Goal: Task Accomplishment & Management: Complete application form

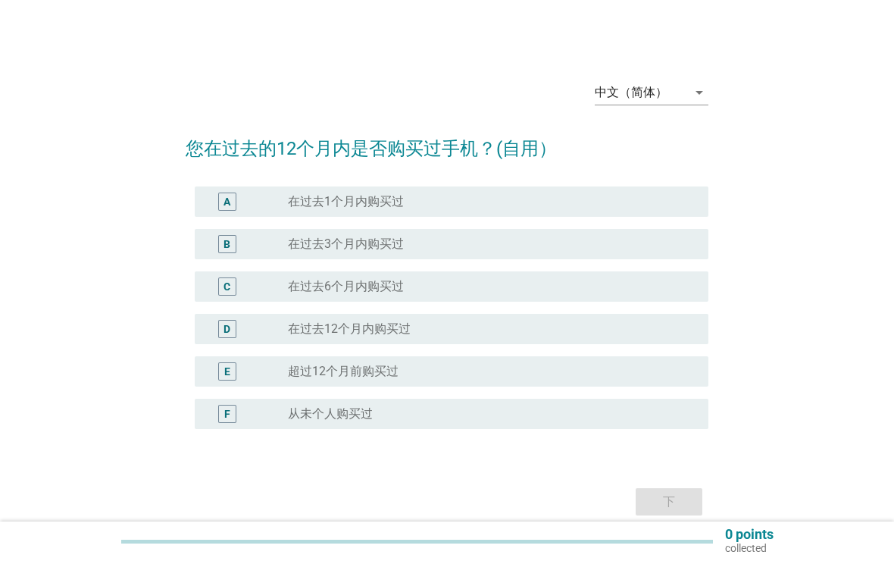
click at [634, 90] on div "中文（简体）" at bounding box center [631, 93] width 73 height 14
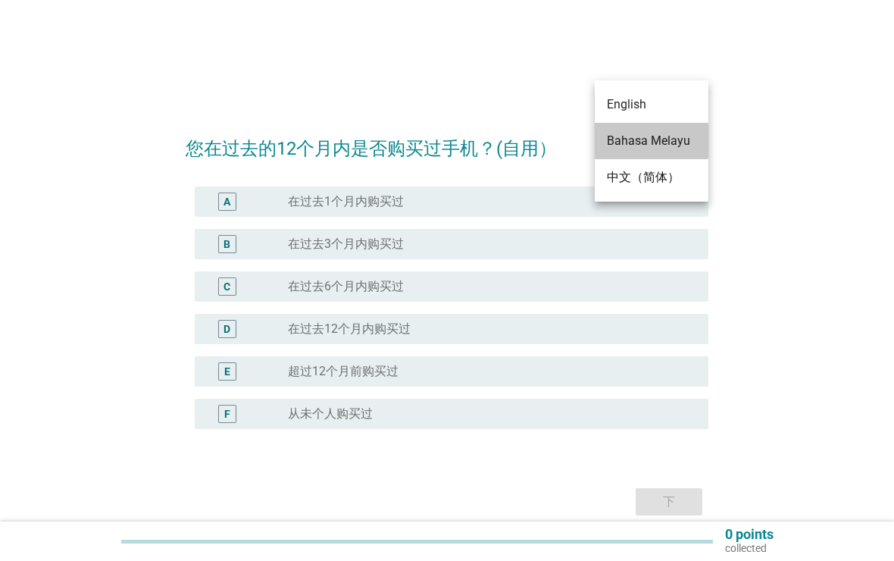
click at [661, 142] on div "Bahasa Melayu" at bounding box center [651, 141] width 89 height 18
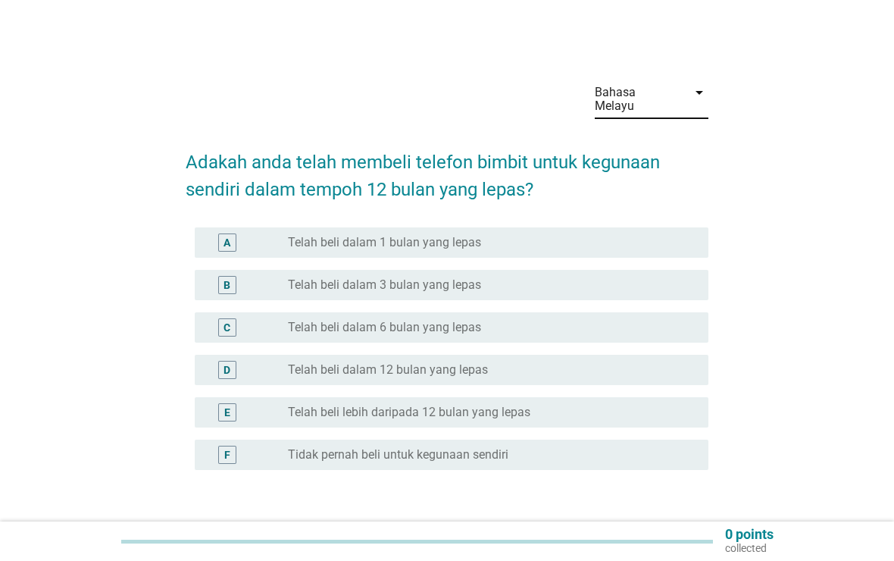
click at [627, 320] on div "radio_button_unchecked Telah beli dalam 6 bulan yang lepas" at bounding box center [486, 327] width 396 height 15
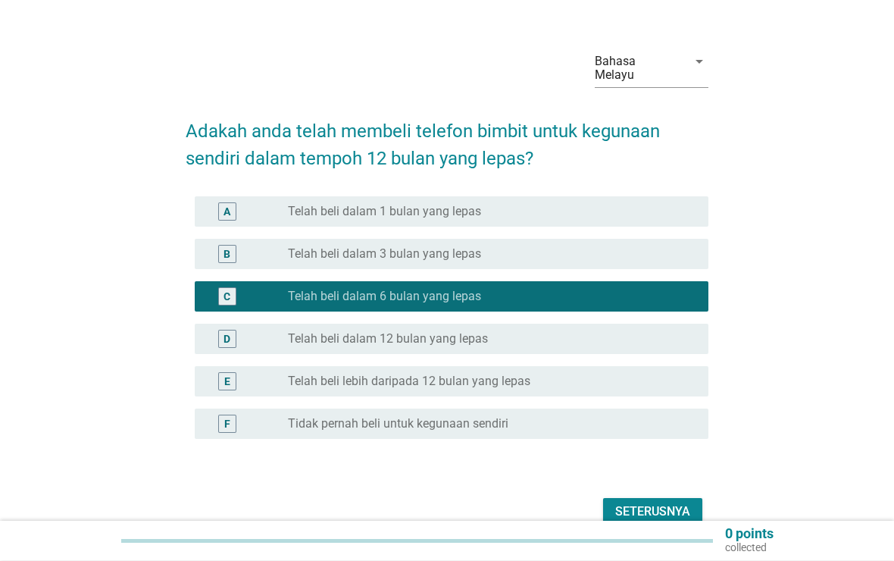
scroll to position [83, 0]
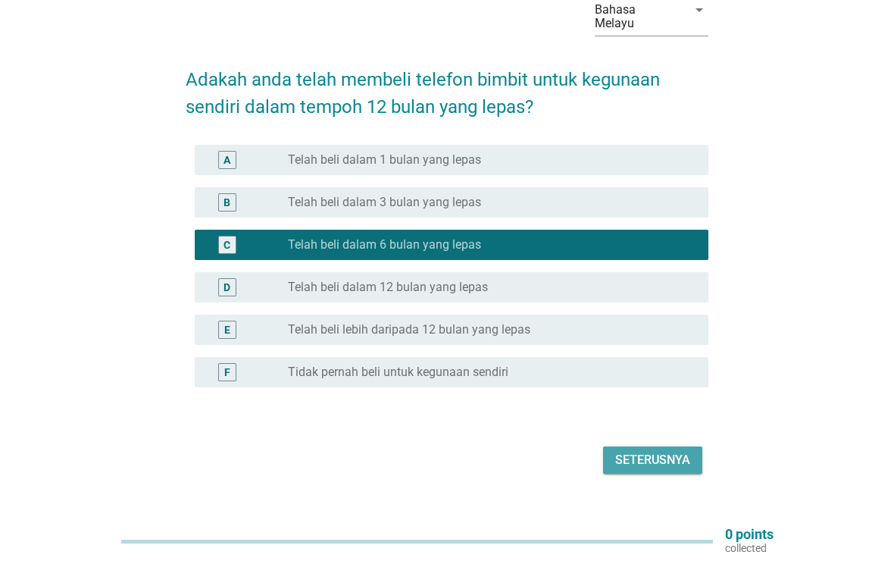
click at [665, 451] on div "Seterusnya" at bounding box center [652, 460] width 75 height 18
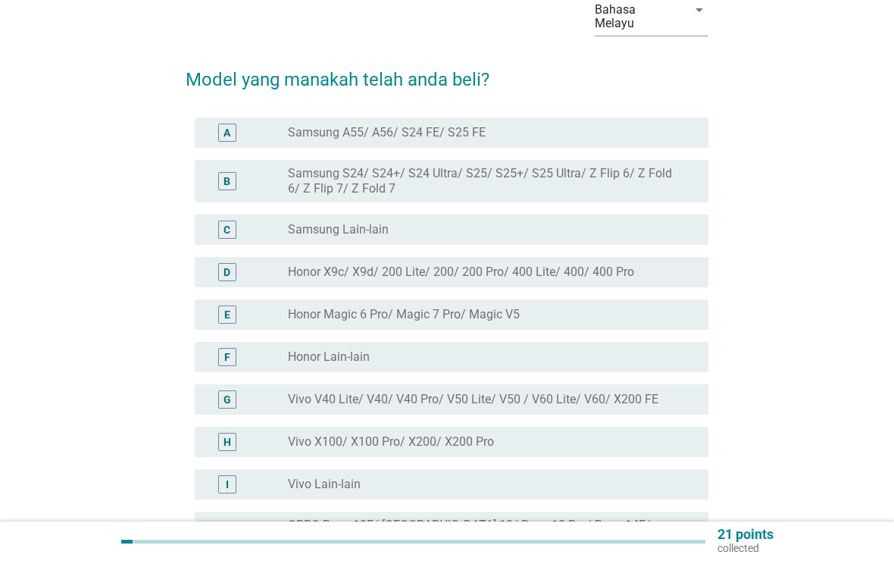
scroll to position [0, 0]
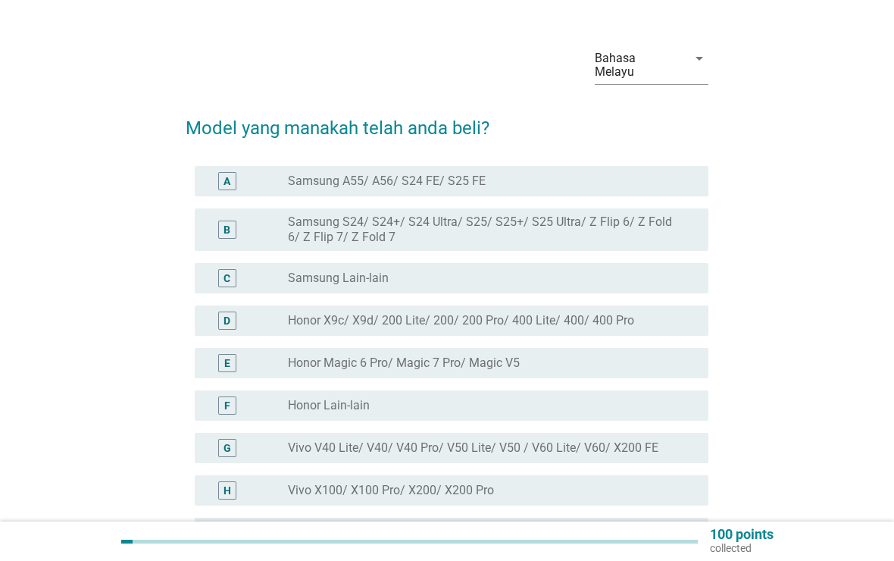
click at [655, 214] on label "Samsung S24/ S24+/ S24 Ultra/ S25/ S25+/ S25 Ultra/ Z Flip 6/ Z Fold 6/ Z Flip …" at bounding box center [486, 229] width 396 height 30
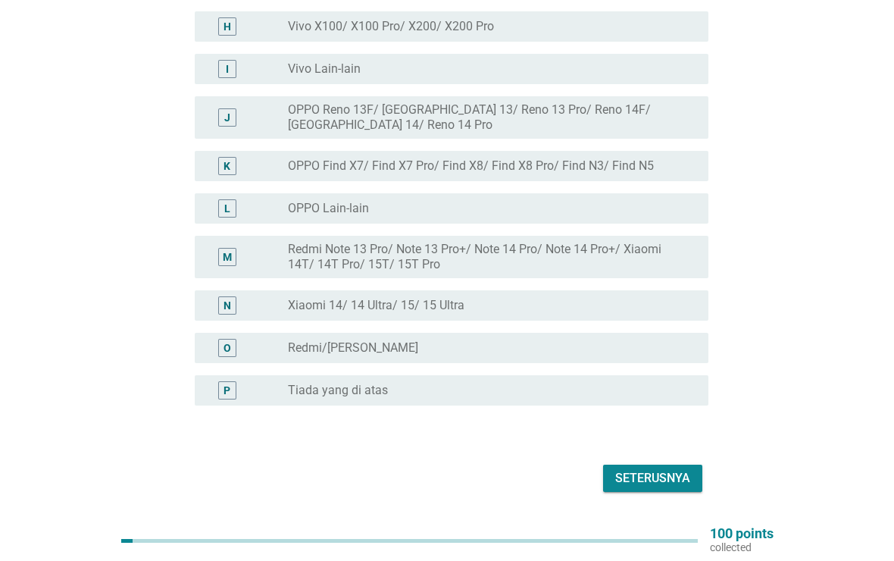
scroll to position [499, 0]
click at [676, 468] on div "Seterusnya" at bounding box center [652, 477] width 75 height 18
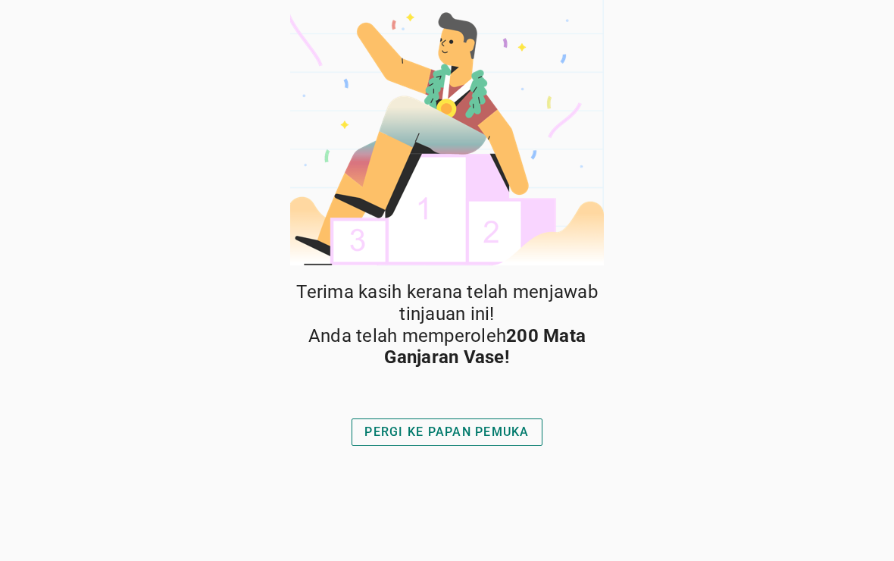
click at [523, 425] on div "PERGI KE PAPAN PEMUKA" at bounding box center [447, 432] width 164 height 18
click at [518, 429] on div "PERGI KE PAPAN PEMUKA" at bounding box center [447, 432] width 164 height 18
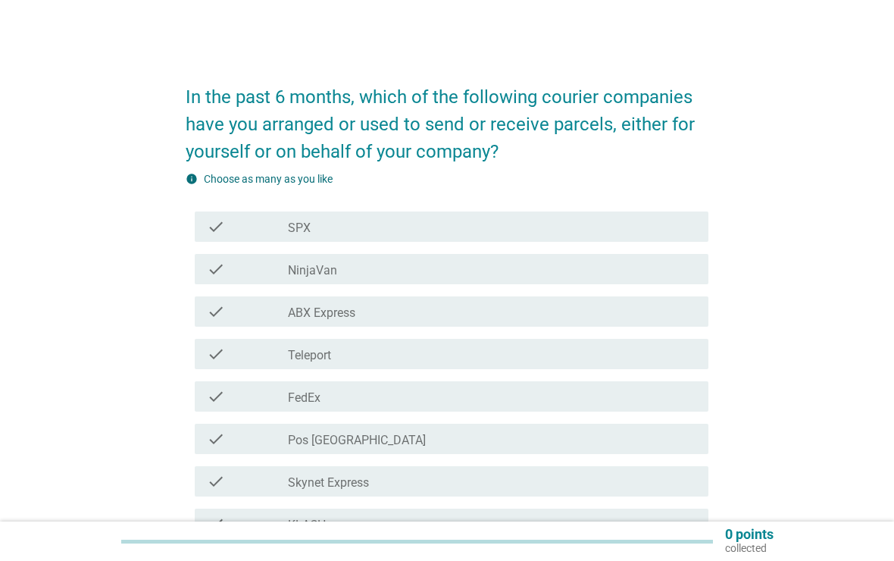
click at [687, 230] on div "check_box_outline_blank SPX" at bounding box center [492, 227] width 409 height 18
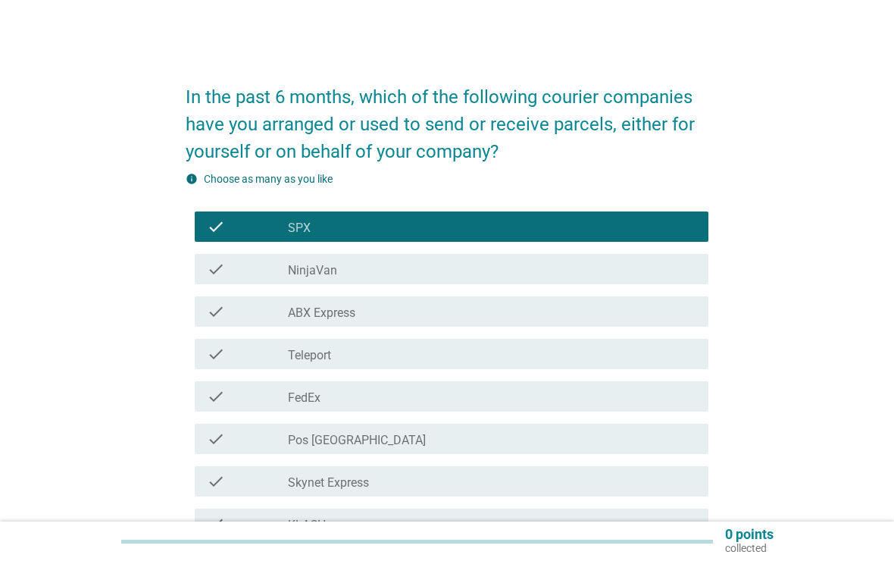
click at [656, 277] on div "check_box_outline_blank NinjaVan" at bounding box center [492, 269] width 409 height 18
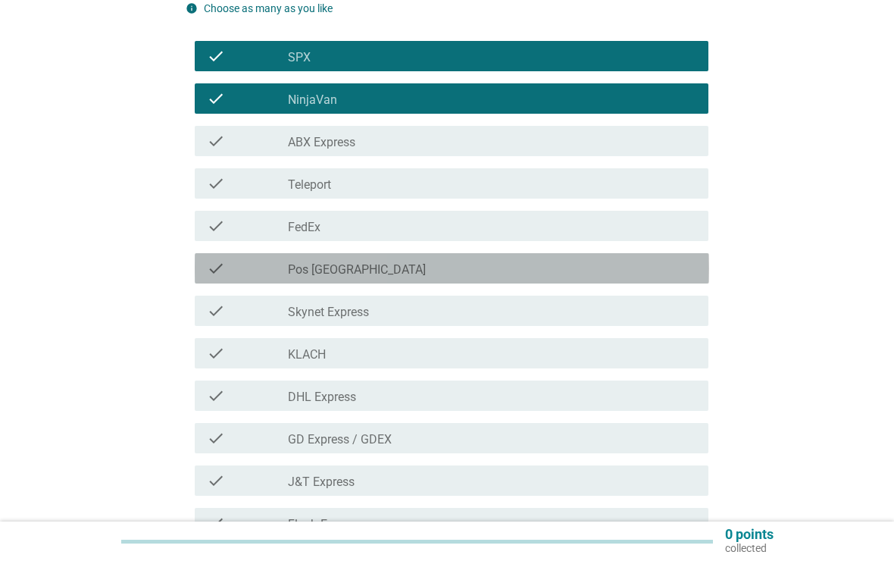
click at [675, 255] on div "check check_box_outline_blank Pos [GEOGRAPHIC_DATA]" at bounding box center [452, 268] width 515 height 30
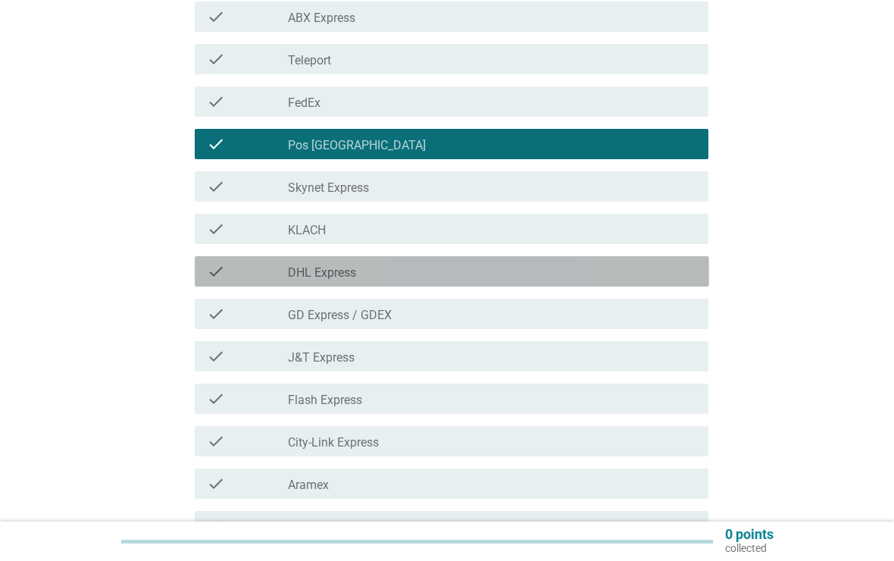
scroll to position [419, 0]
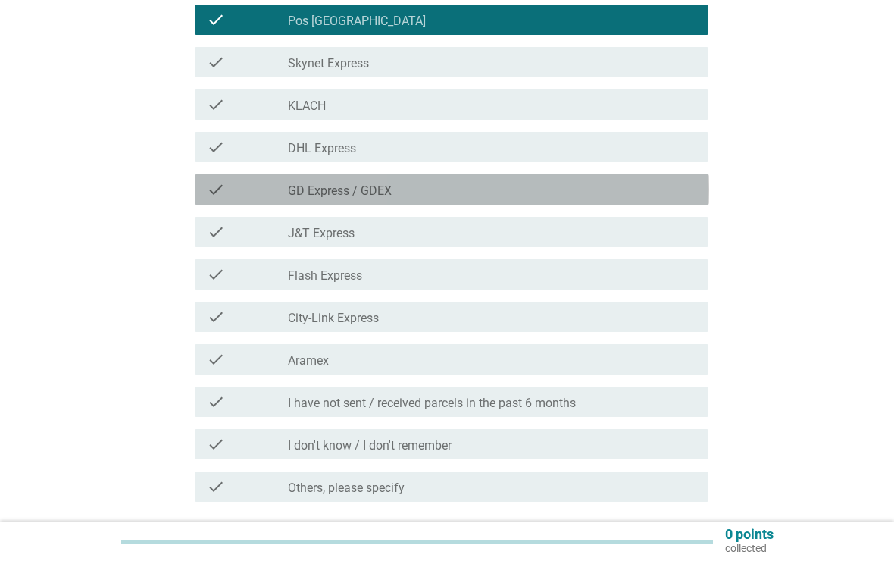
click at [665, 198] on div "check_box_outline_blank GD Express / GDEX" at bounding box center [492, 189] width 409 height 18
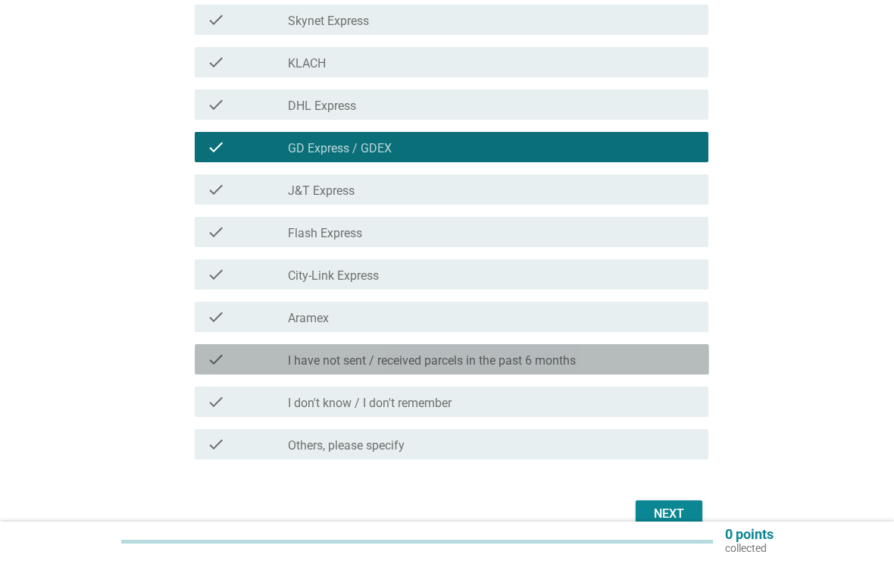
scroll to position [471, 0]
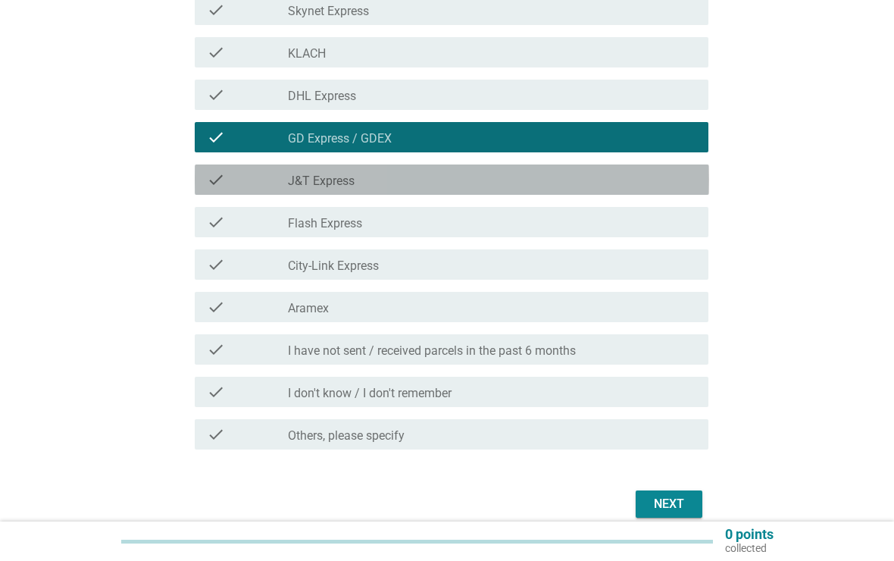
click at [650, 183] on div "check_box_outline_blank J&T Express" at bounding box center [492, 180] width 409 height 18
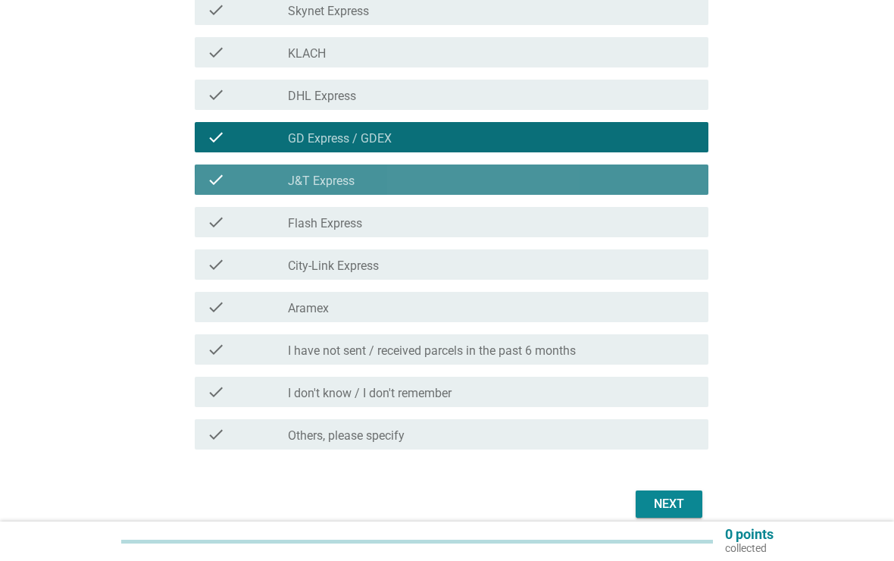
click at [625, 233] on div "check check_box_outline_blank Flash Express" at bounding box center [452, 222] width 515 height 30
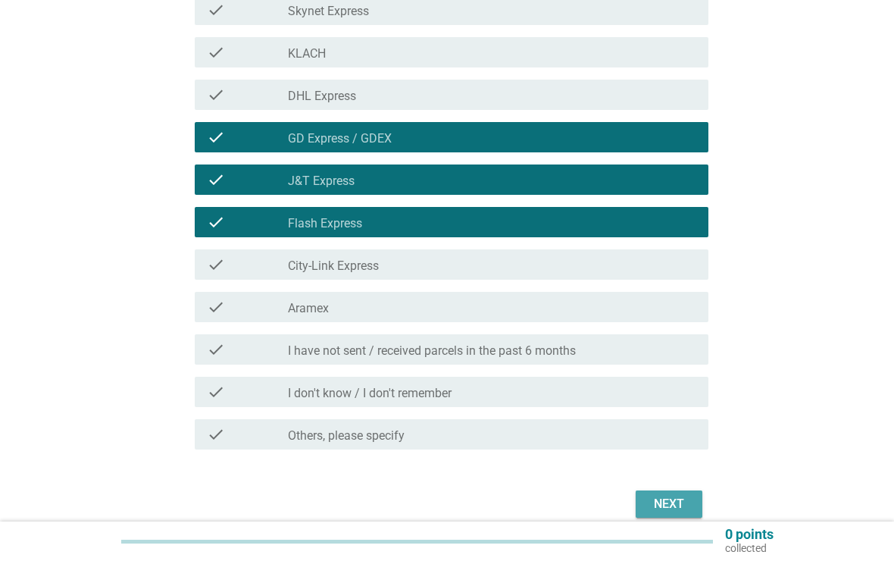
click at [663, 507] on div "Next" at bounding box center [669, 504] width 42 height 18
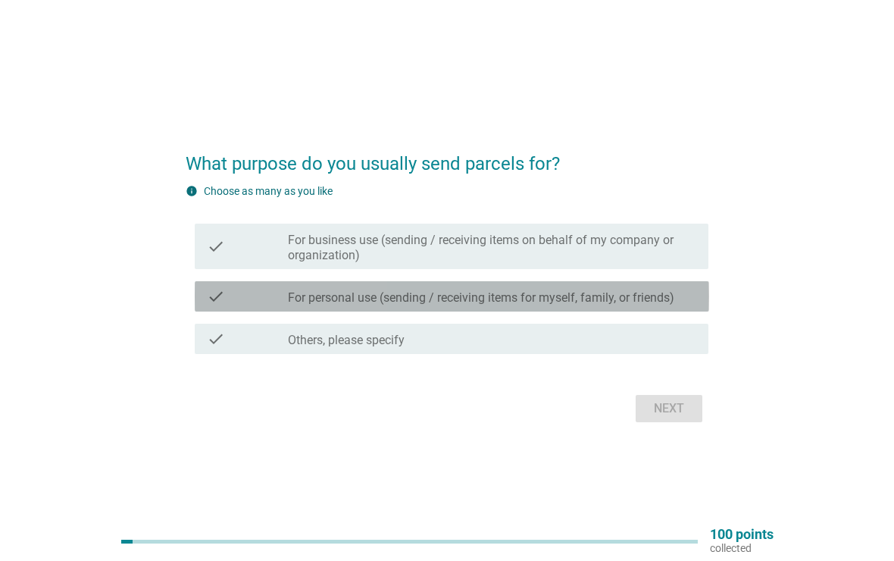
click at [675, 302] on label "For personal use (sending / receiving items for myself, family, or friends)" at bounding box center [481, 297] width 387 height 15
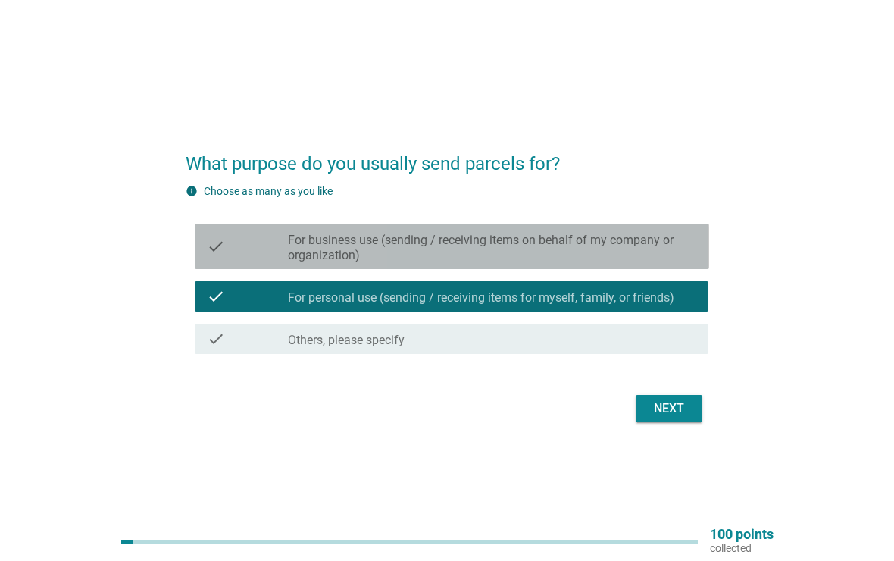
click at [684, 252] on label "For business use (sending / receiving items on behalf of my company or organiza…" at bounding box center [492, 248] width 409 height 30
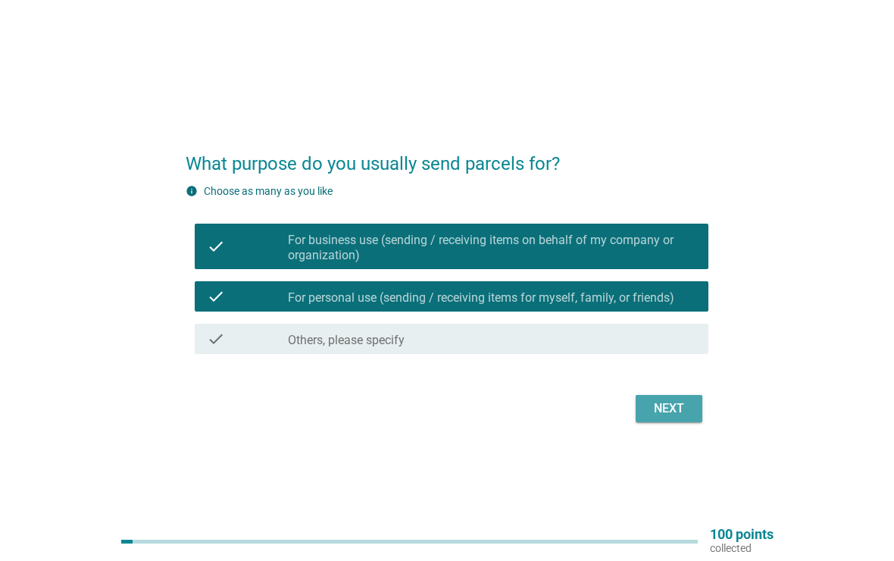
click at [674, 404] on div "Next" at bounding box center [669, 408] width 42 height 18
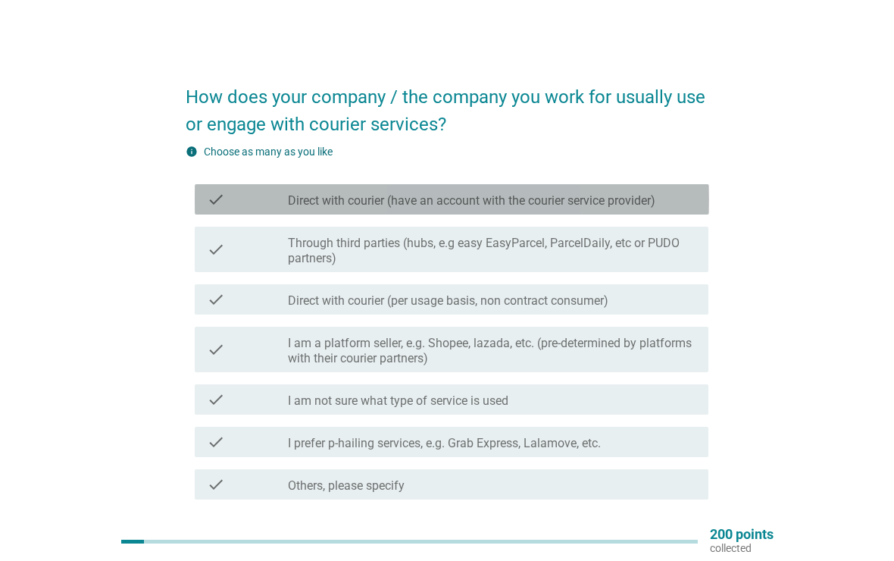
click at [692, 202] on div "check_box_outline_blank Direct with courier (have an account with the courier s…" at bounding box center [492, 199] width 409 height 18
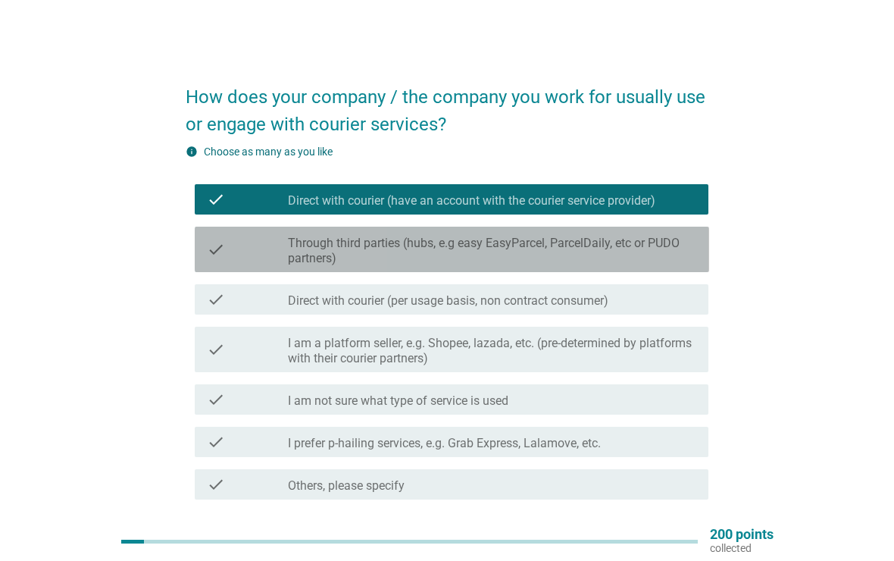
click at [688, 243] on label "Through third parties (hubs, e.g easy EasyParcel, ParcelDaily, etc or PUDO part…" at bounding box center [492, 251] width 409 height 30
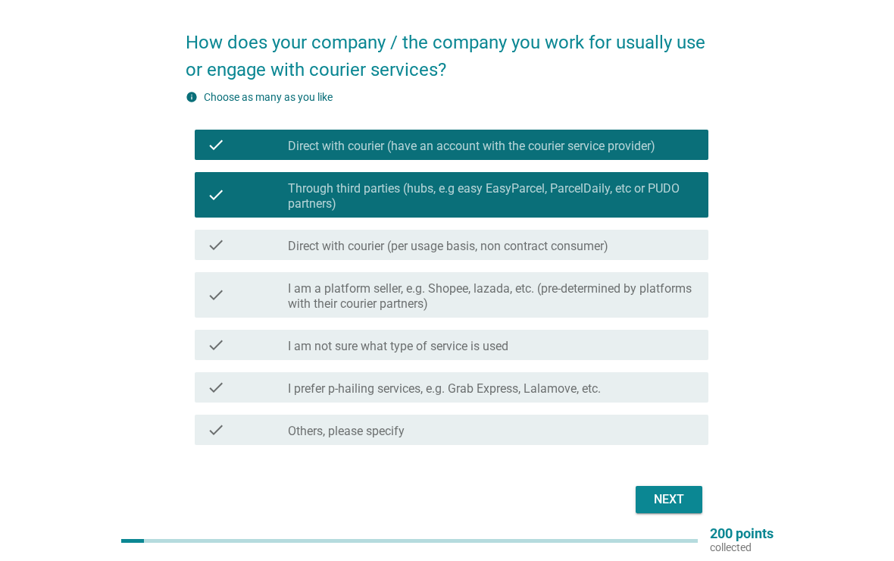
scroll to position [55, 0]
click at [667, 498] on div "Next" at bounding box center [669, 499] width 42 height 18
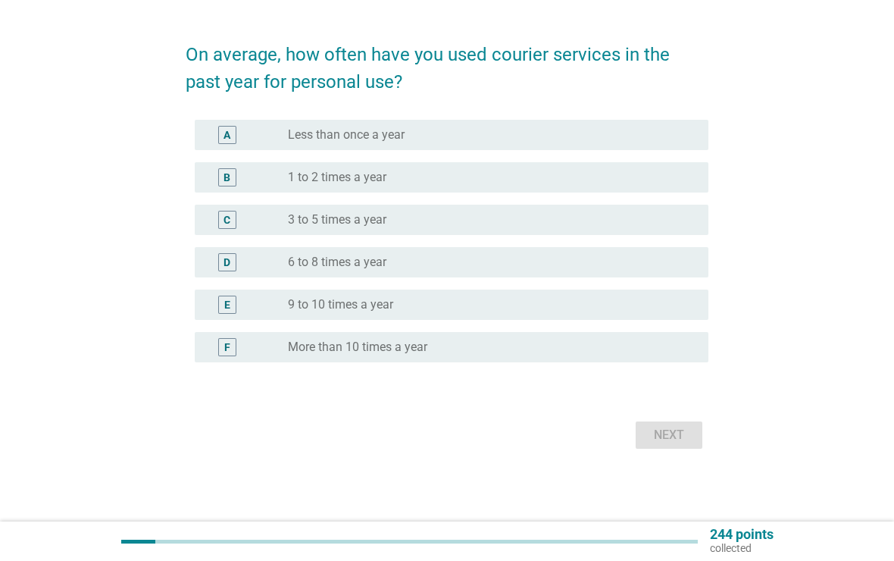
scroll to position [0, 0]
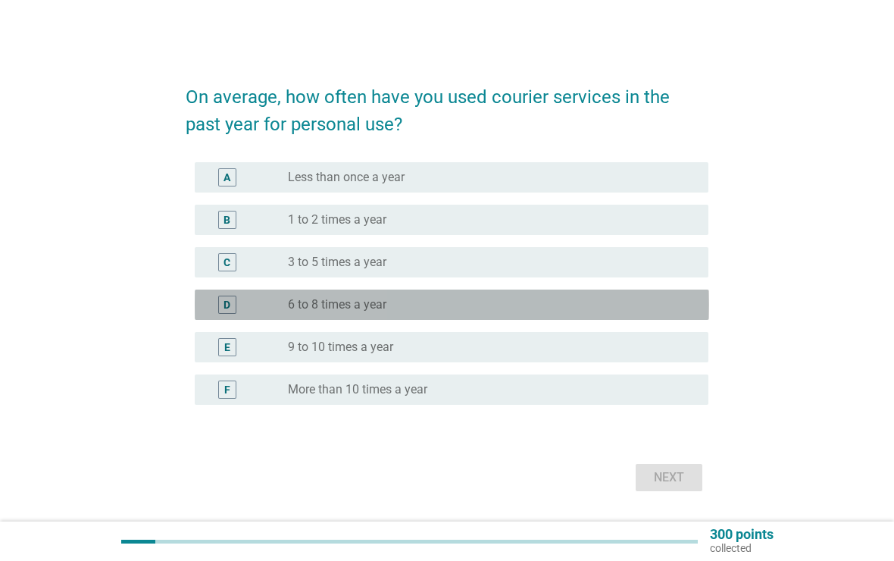
click at [644, 302] on div "radio_button_unchecked 6 to 8 times a year" at bounding box center [486, 304] width 396 height 15
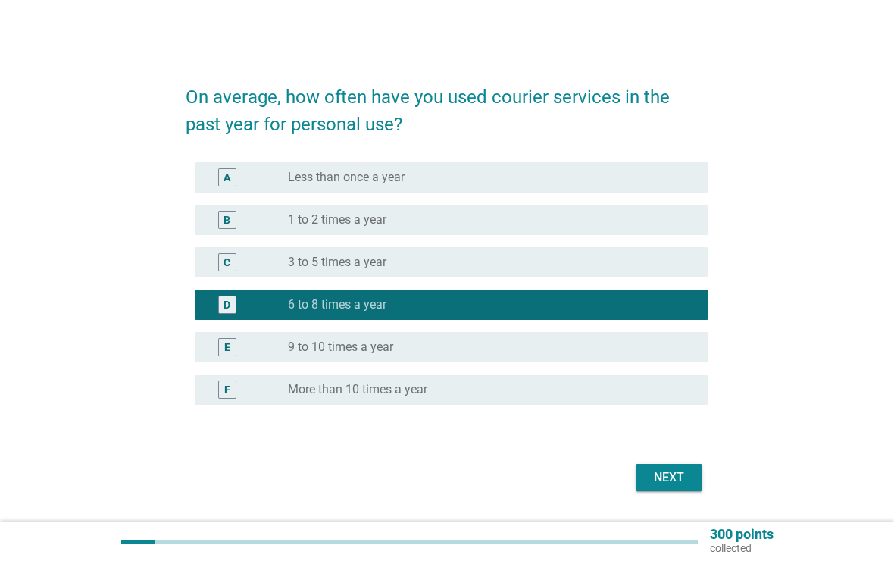
click at [678, 474] on div "Next" at bounding box center [669, 477] width 42 height 18
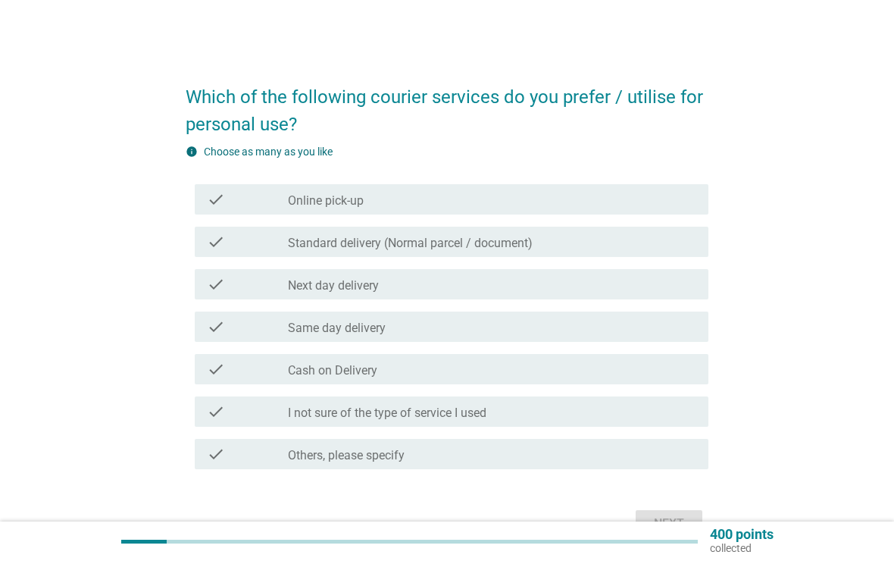
click at [665, 243] on div "check_box_outline_blank Standard delivery (Normal parcel / document)" at bounding box center [492, 242] width 409 height 18
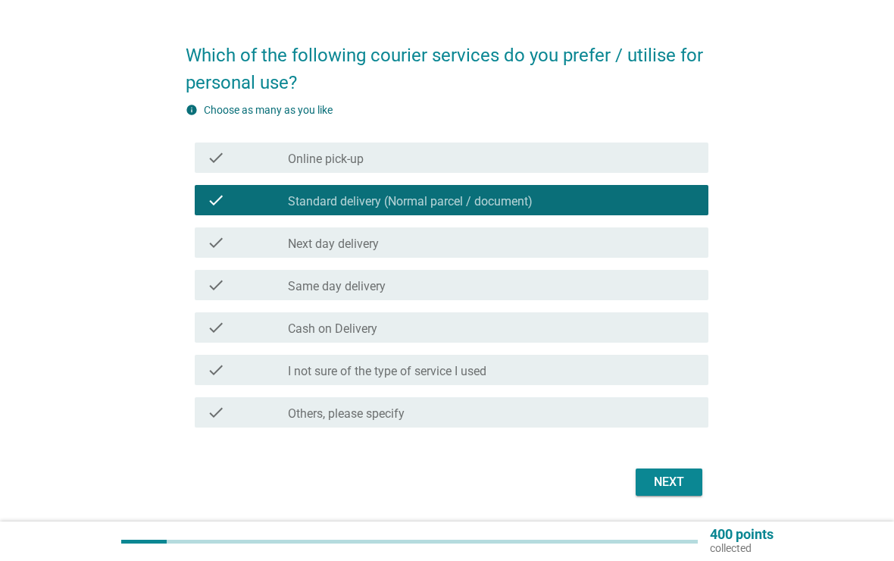
scroll to position [44, 0]
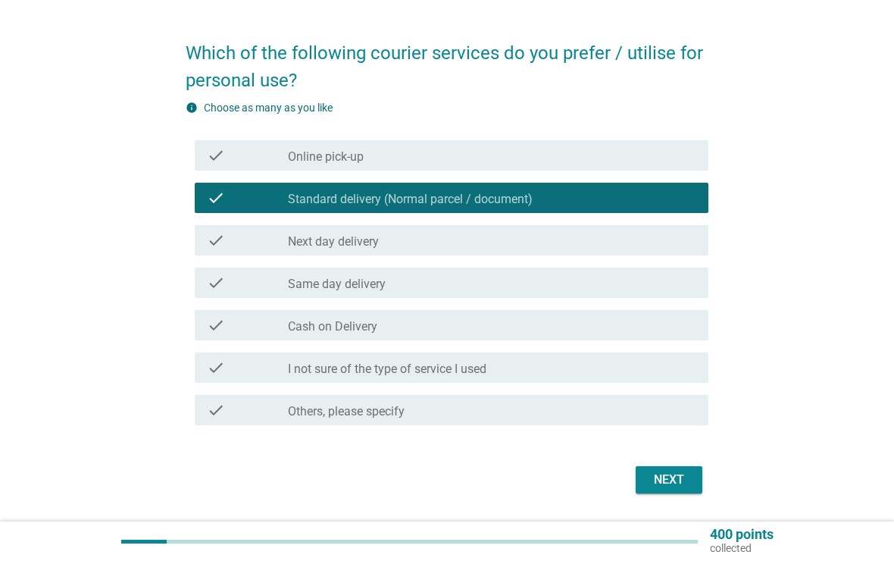
click at [634, 330] on div "check_box_outline_blank Cash on Delivery" at bounding box center [492, 325] width 409 height 18
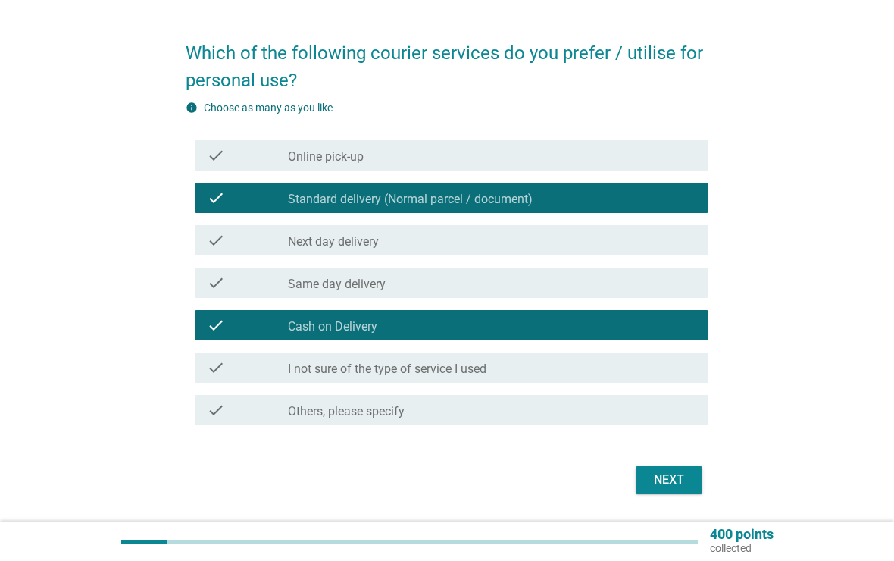
click at [650, 238] on div "check_box_outline_blank Next day delivery" at bounding box center [492, 240] width 409 height 18
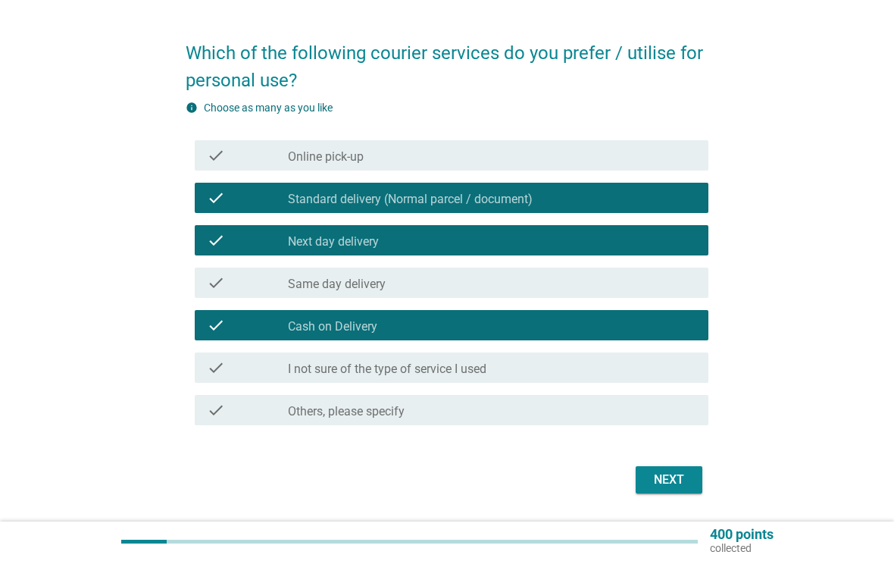
click at [665, 486] on div "Next" at bounding box center [669, 480] width 42 height 18
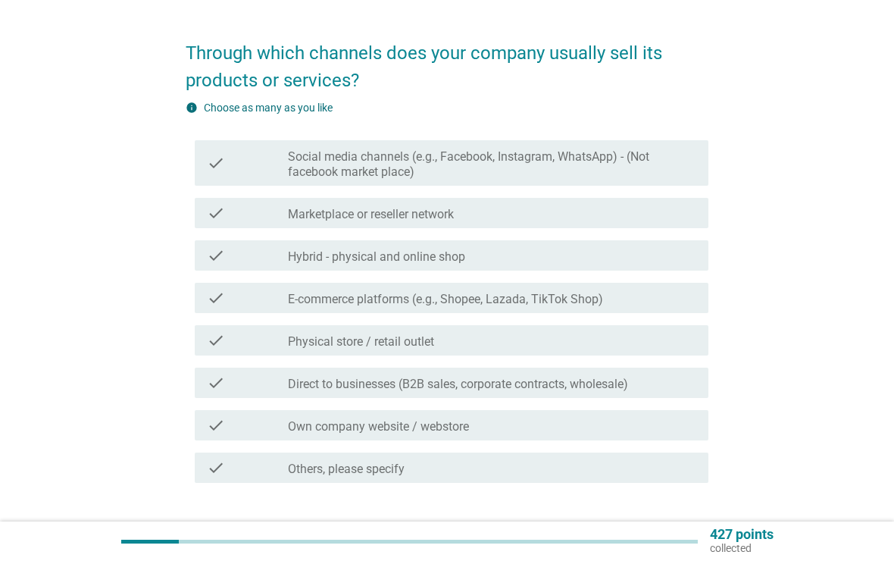
scroll to position [0, 0]
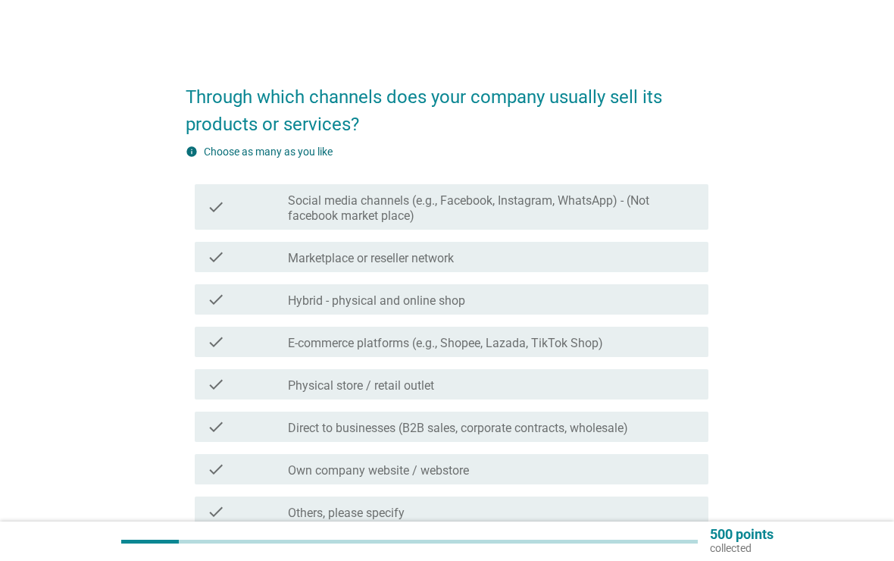
click at [649, 339] on div "check_box_outline_blank E-commerce platforms (e.g., Shopee, Lazada, TikTok Shop)" at bounding box center [492, 342] width 409 height 18
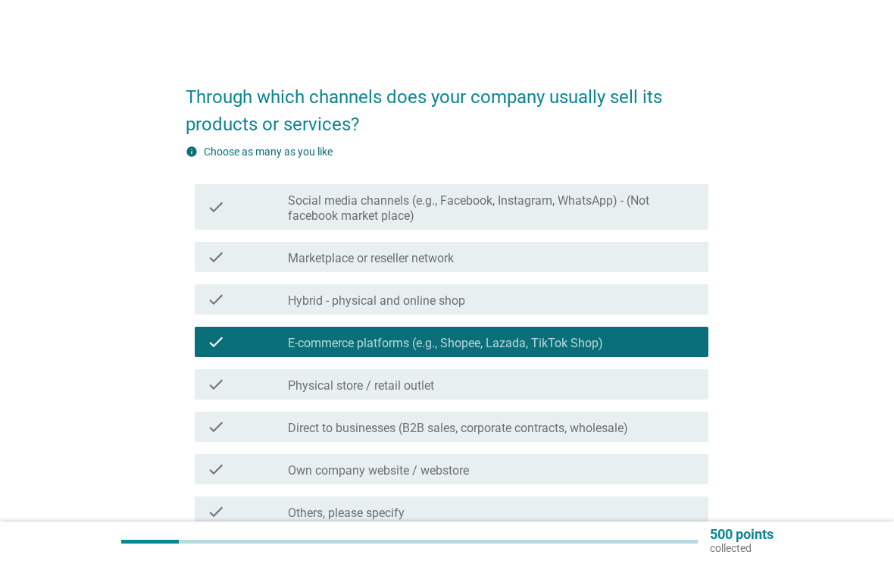
click at [665, 208] on label "Social media channels (e.g., Facebook, Instagram, WhatsApp) - (Not facebook mar…" at bounding box center [492, 208] width 409 height 30
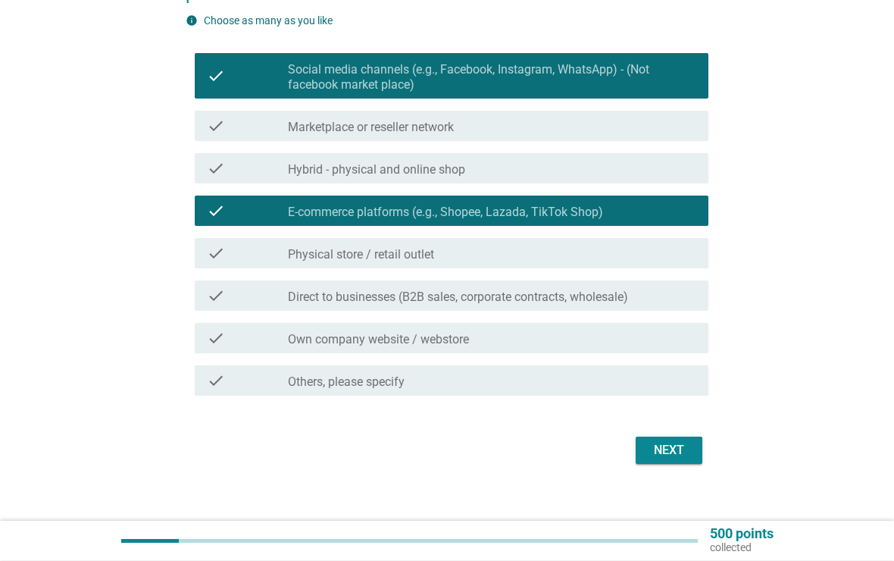
scroll to position [131, 0]
click at [656, 165] on div "check_box_outline_blank Hybrid - physical and online shop" at bounding box center [492, 168] width 409 height 18
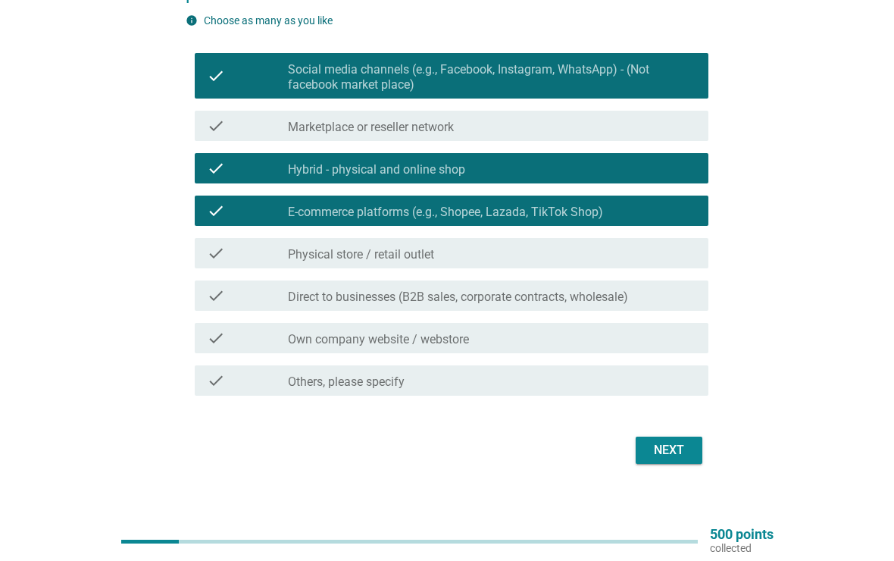
click at [673, 455] on div "Next" at bounding box center [669, 450] width 42 height 18
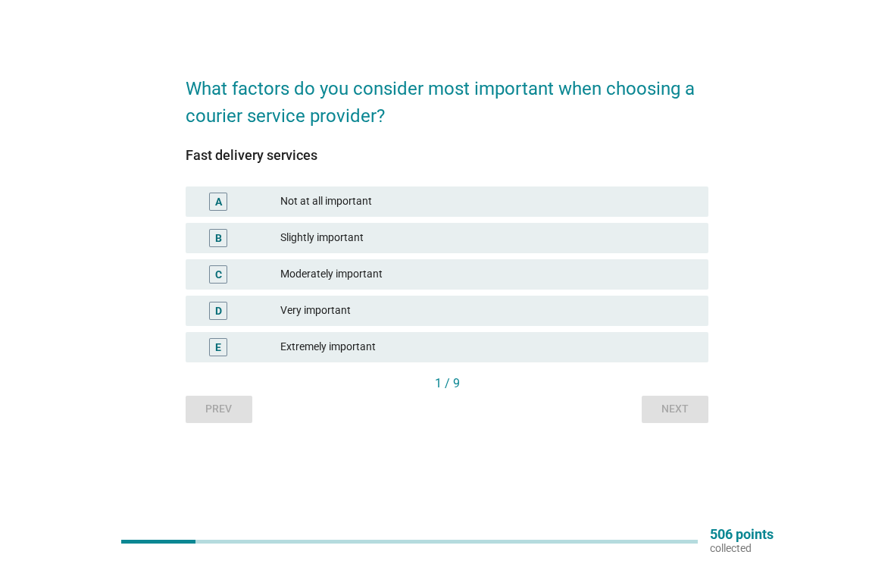
scroll to position [0, 0]
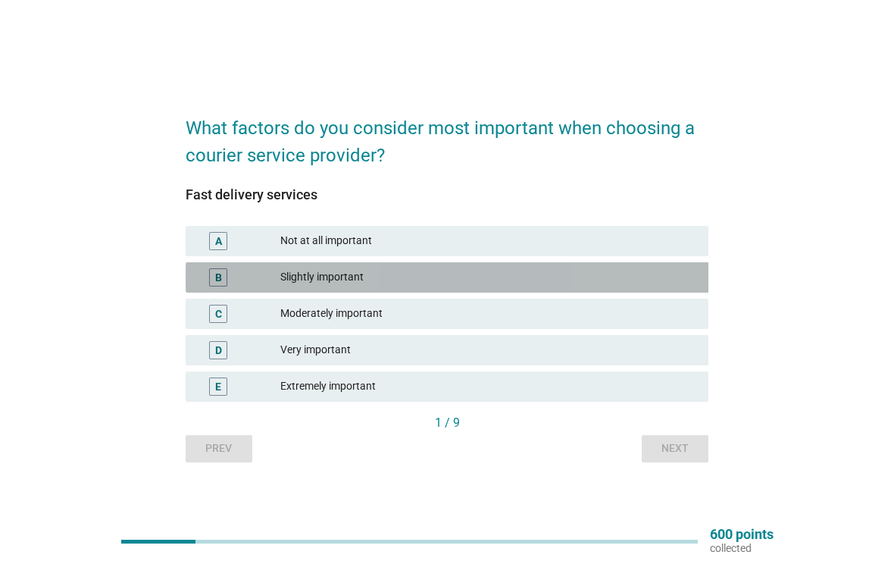
click at [655, 283] on div "Slightly important" at bounding box center [488, 277] width 416 height 18
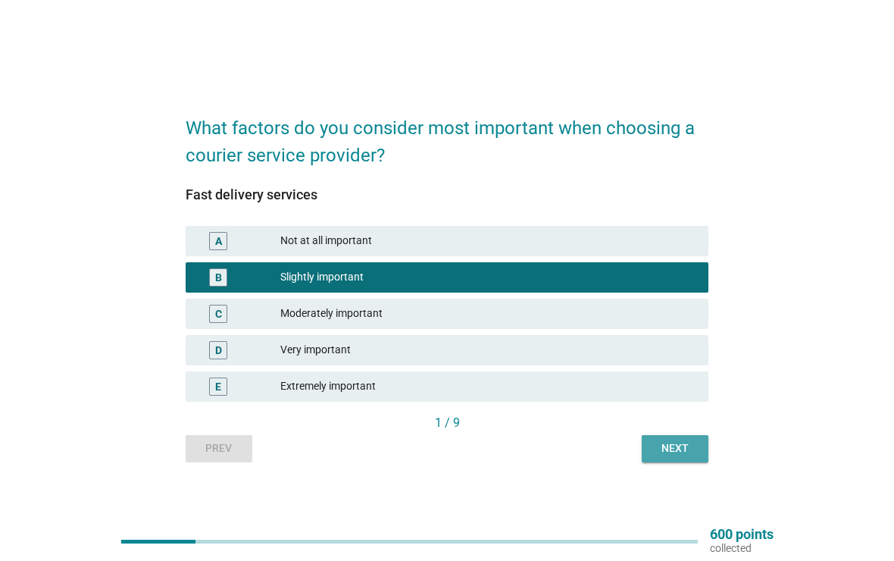
click at [681, 443] on div "Next" at bounding box center [675, 448] width 42 height 16
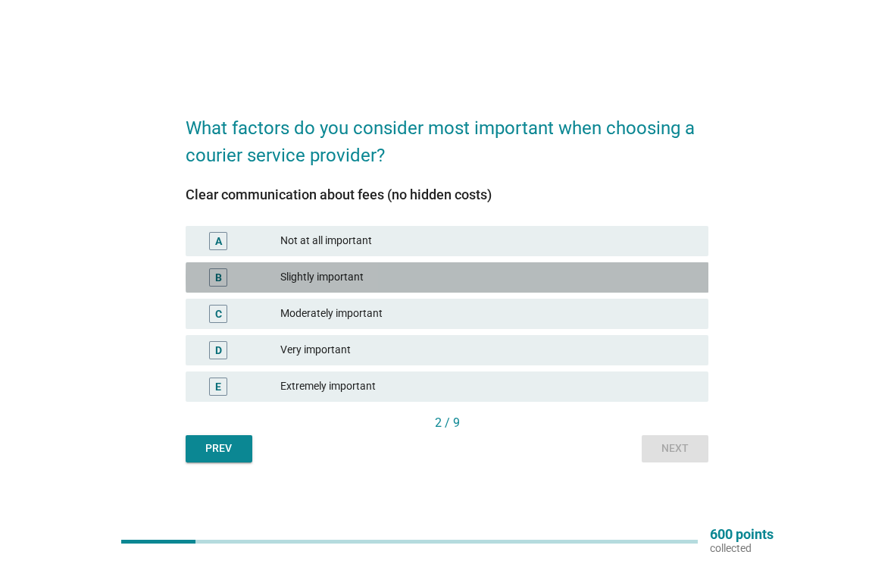
click at [650, 283] on div "Slightly important" at bounding box center [488, 277] width 416 height 18
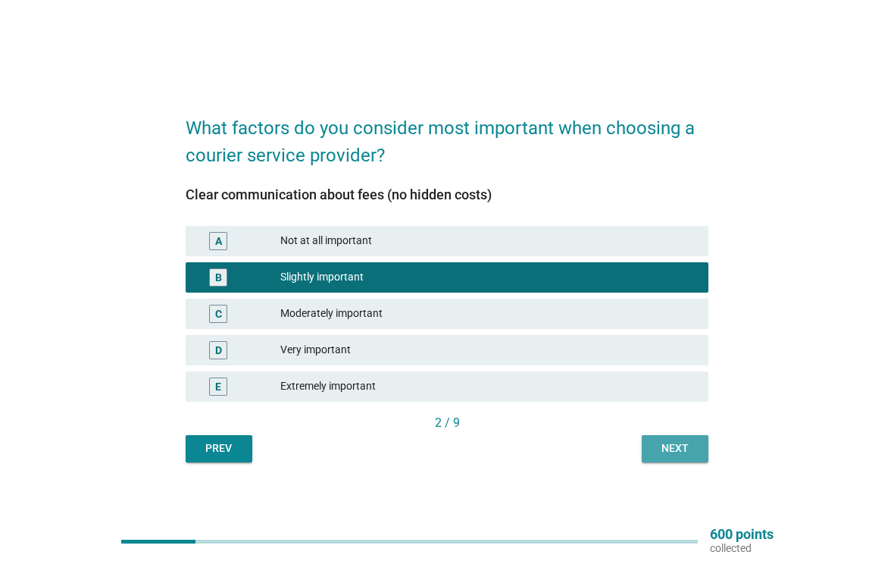
click at [687, 440] on div "Next" at bounding box center [675, 448] width 42 height 16
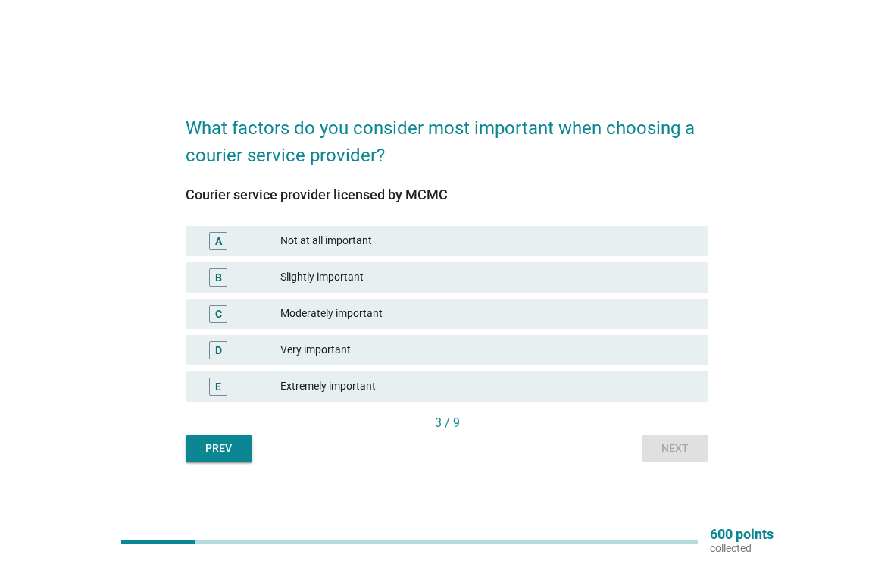
click at [645, 278] on div "Slightly important" at bounding box center [488, 277] width 416 height 18
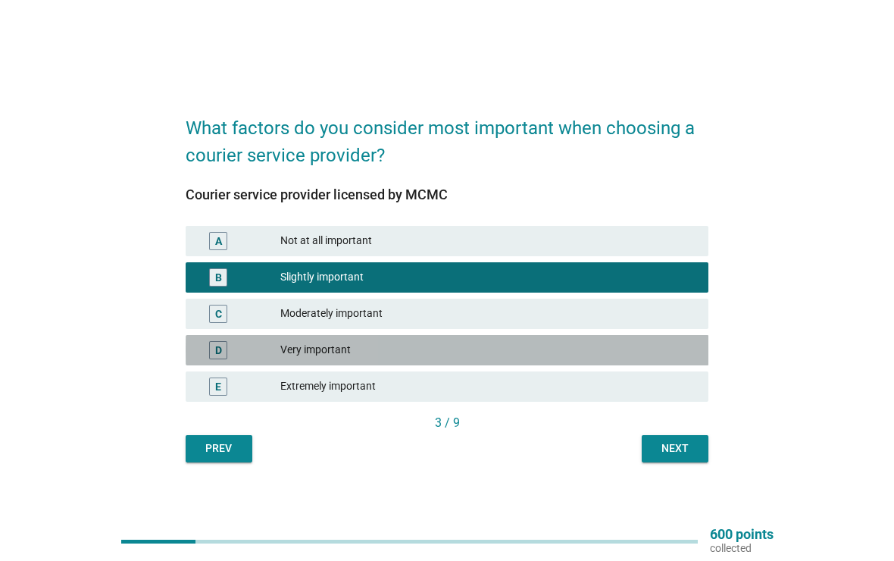
click at [621, 352] on div "Very important" at bounding box center [488, 350] width 416 height 18
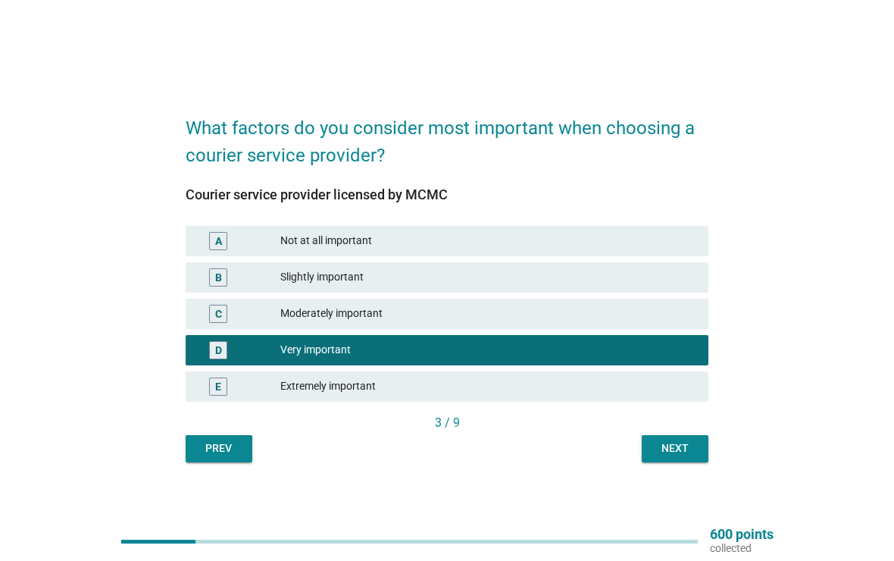
click at [683, 439] on button "Next" at bounding box center [675, 448] width 67 height 27
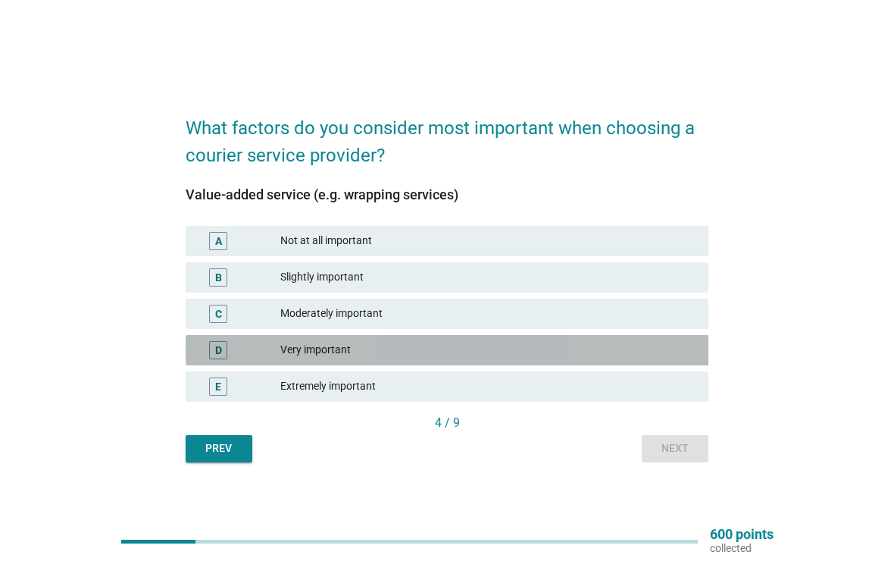
click at [646, 355] on div "Very important" at bounding box center [488, 350] width 416 height 18
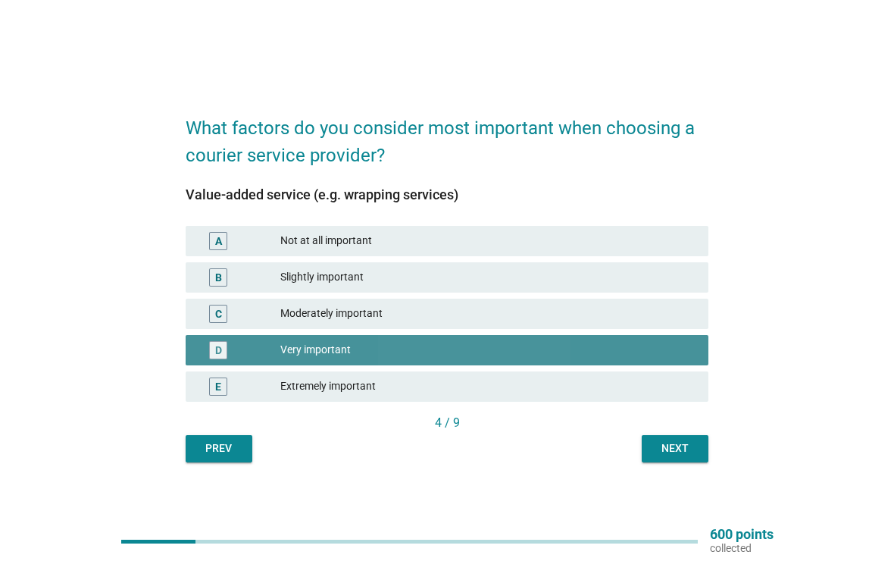
click at [690, 446] on div "Next" at bounding box center [675, 448] width 42 height 16
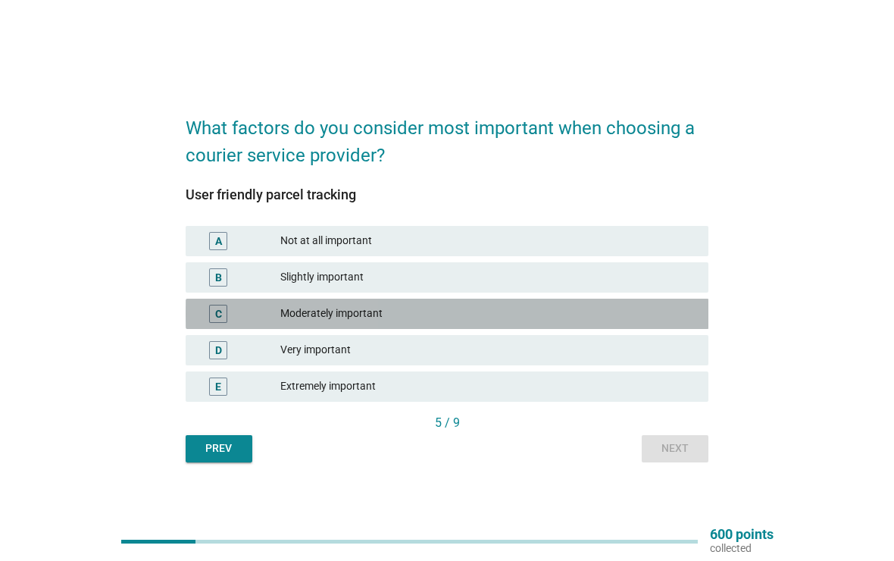
click at [659, 315] on div "Moderately important" at bounding box center [488, 314] width 416 height 18
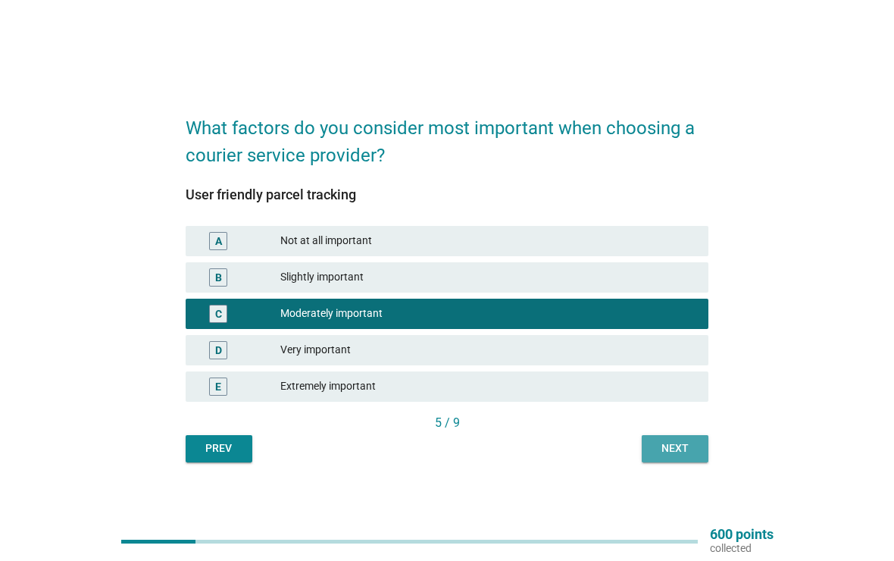
click at [680, 449] on div "Next" at bounding box center [675, 448] width 42 height 16
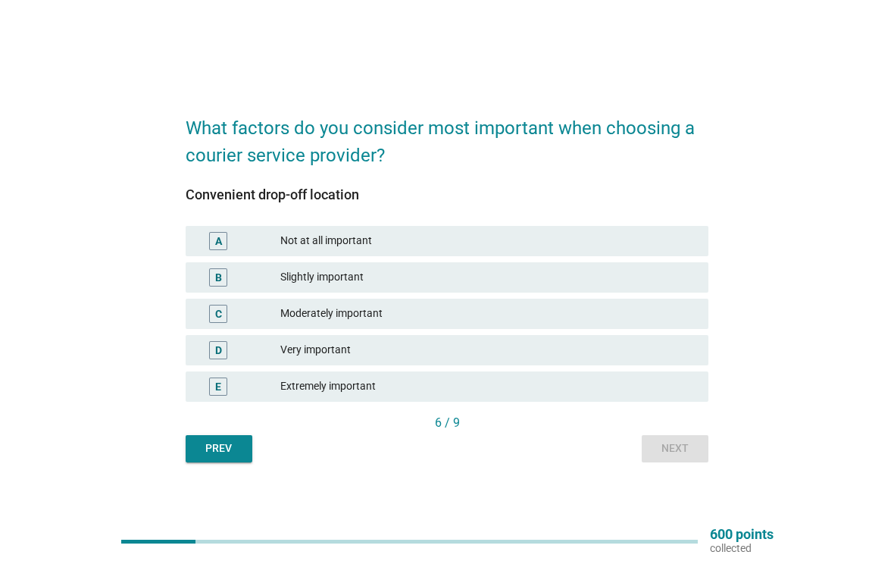
click at [660, 312] on div "Moderately important" at bounding box center [488, 314] width 416 height 18
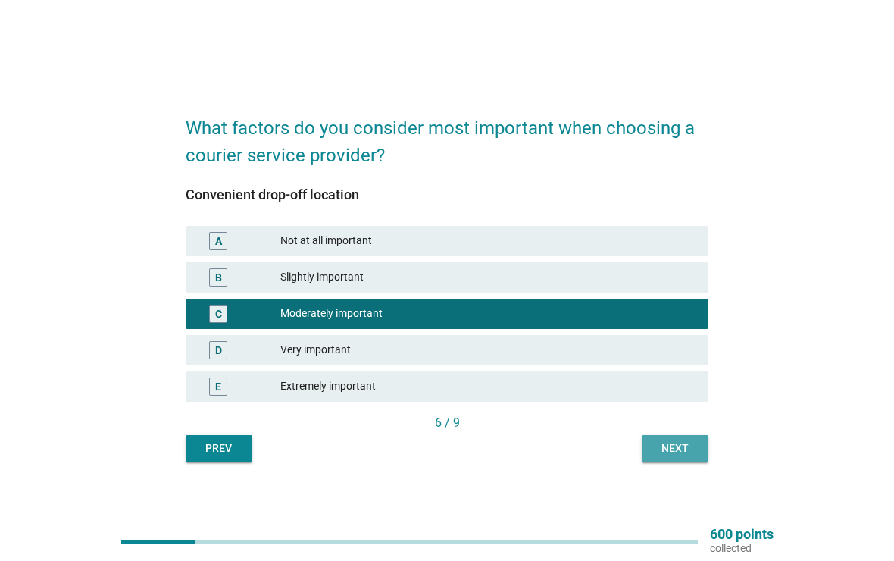
click at [683, 435] on button "Next" at bounding box center [675, 448] width 67 height 27
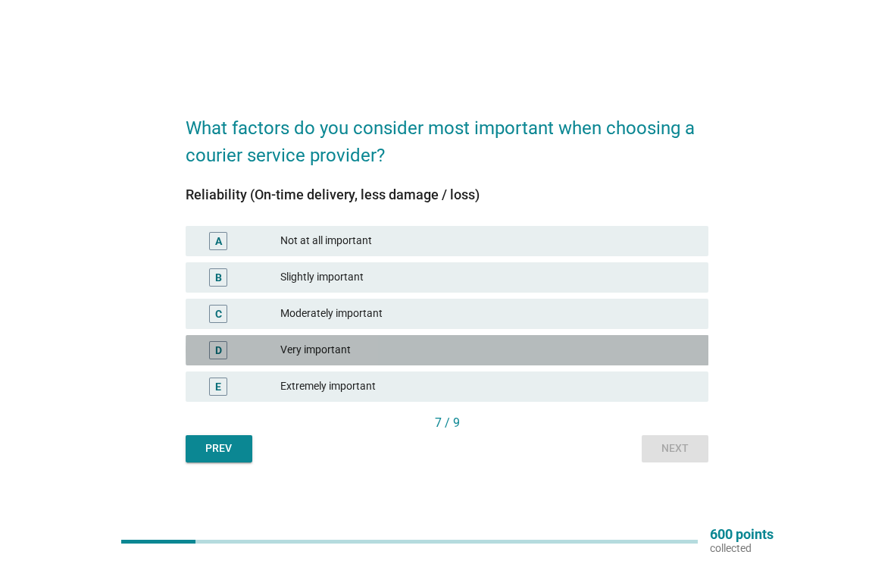
click at [651, 337] on div "D Very important" at bounding box center [448, 350] width 524 height 30
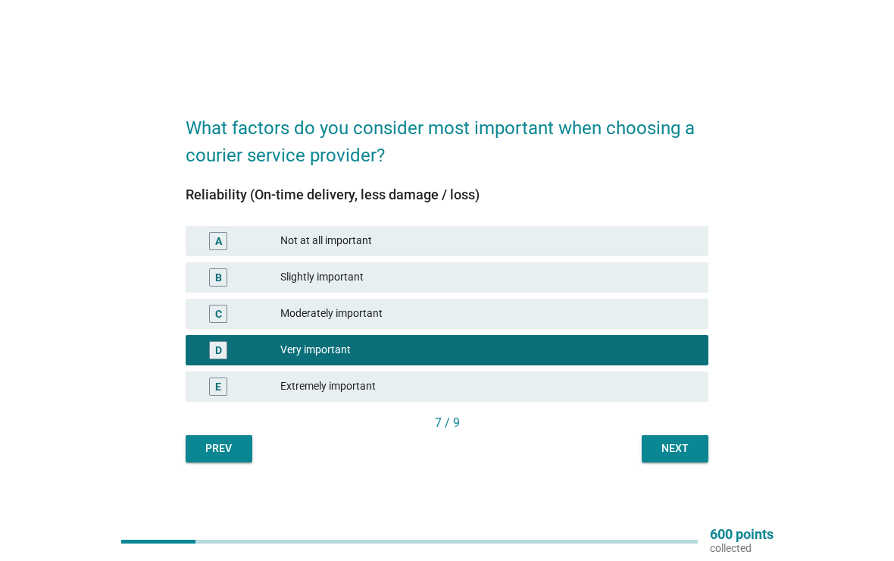
click at [682, 440] on div "Next" at bounding box center [675, 448] width 42 height 16
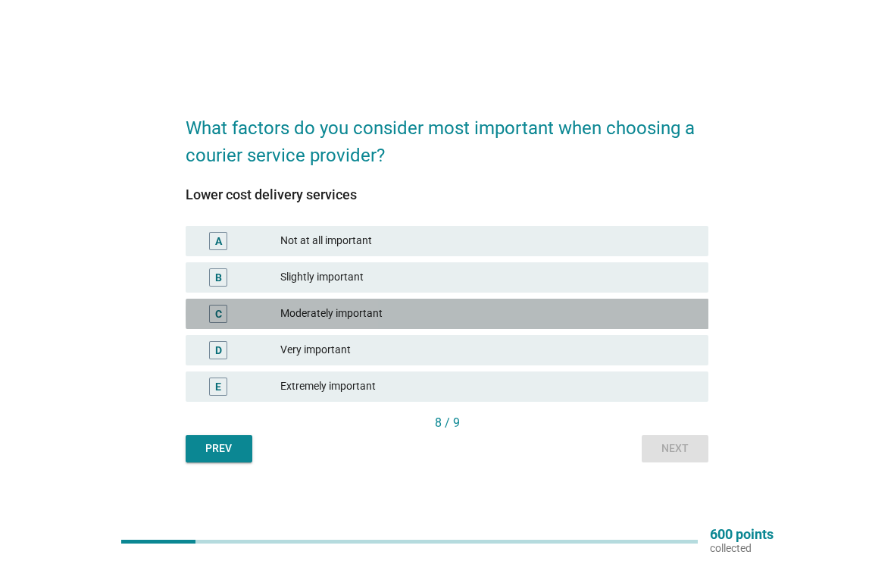
click at [662, 316] on div "Moderately important" at bounding box center [488, 314] width 416 height 18
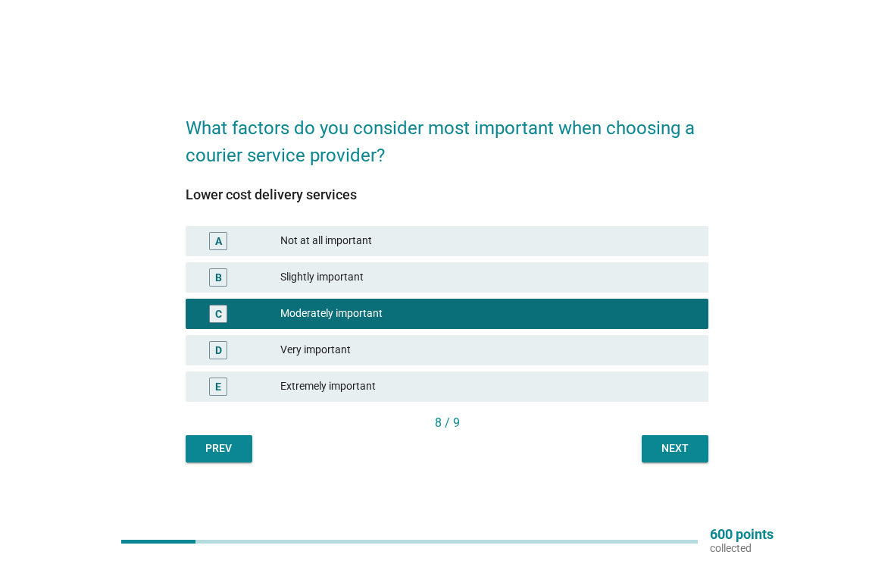
click at [671, 456] on button "Next" at bounding box center [675, 448] width 67 height 27
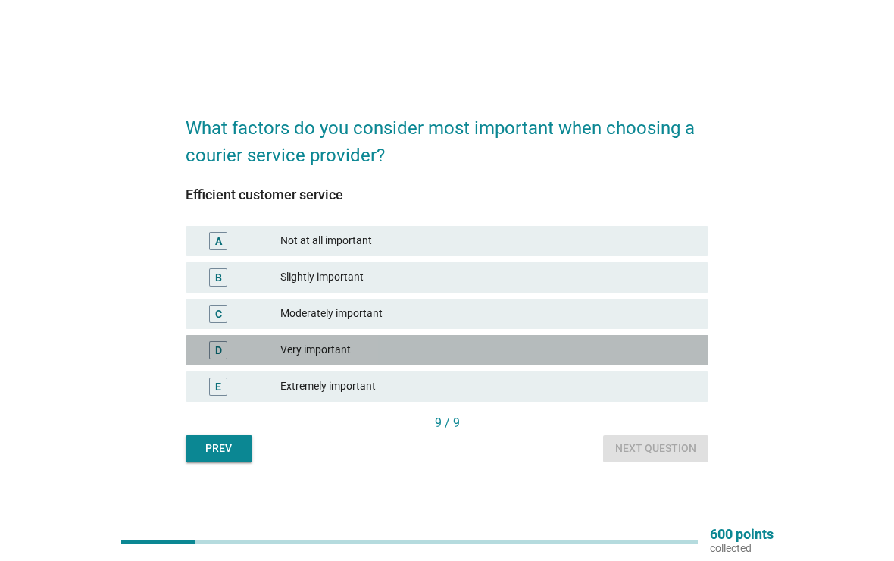
click at [651, 340] on div "D Very important" at bounding box center [448, 350] width 524 height 30
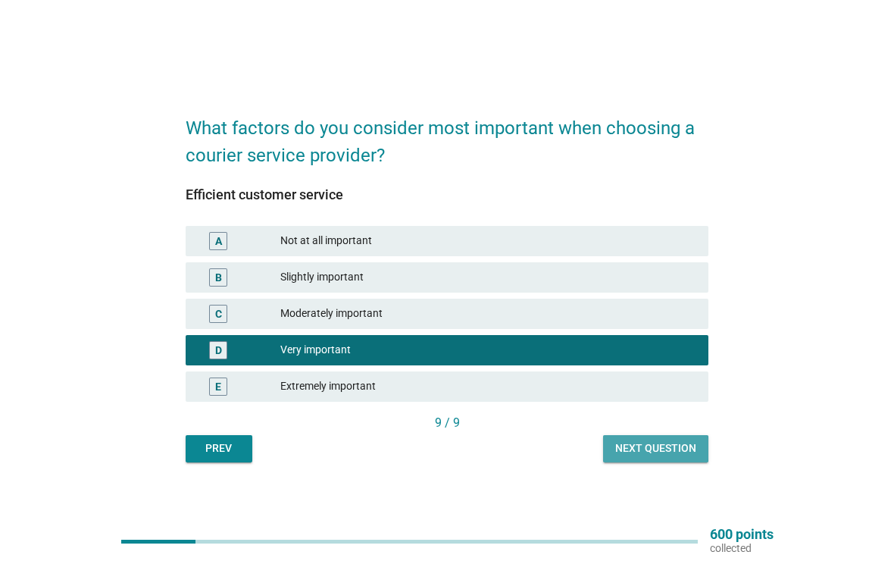
click at [651, 441] on div "Next question" at bounding box center [655, 448] width 81 height 16
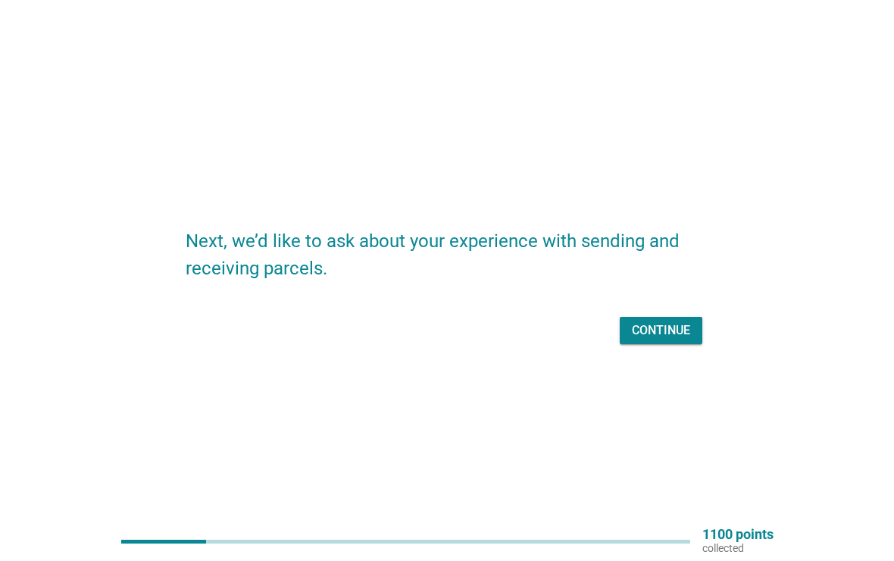
click at [679, 337] on div "Continue" at bounding box center [661, 330] width 58 height 18
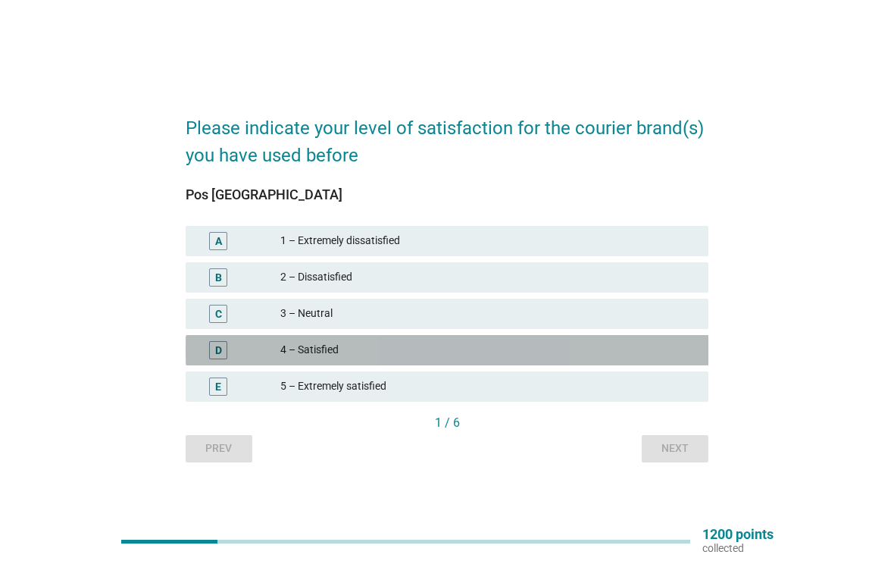
click at [648, 355] on div "4 – Satisfied" at bounding box center [488, 350] width 416 height 18
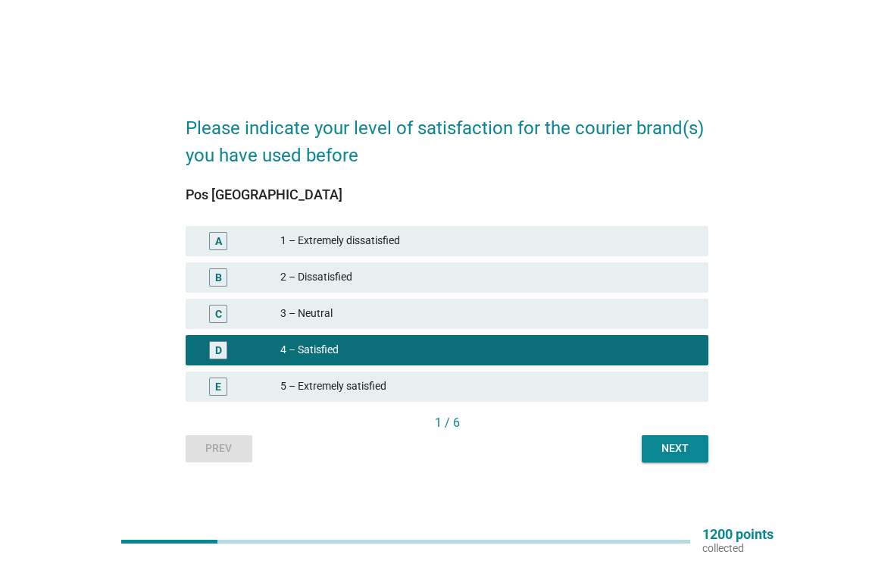
click at [668, 437] on button "Next" at bounding box center [675, 448] width 67 height 27
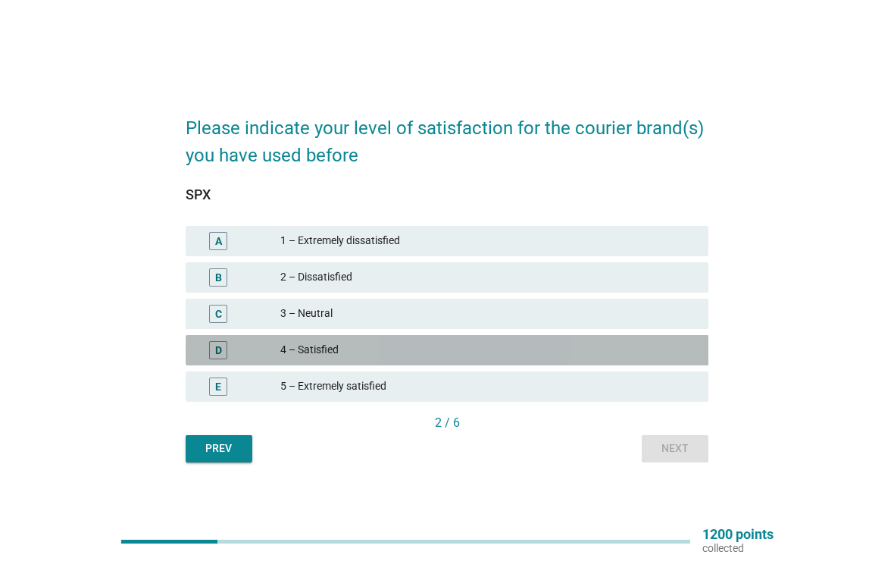
click at [655, 355] on div "4 – Satisfied" at bounding box center [488, 350] width 416 height 18
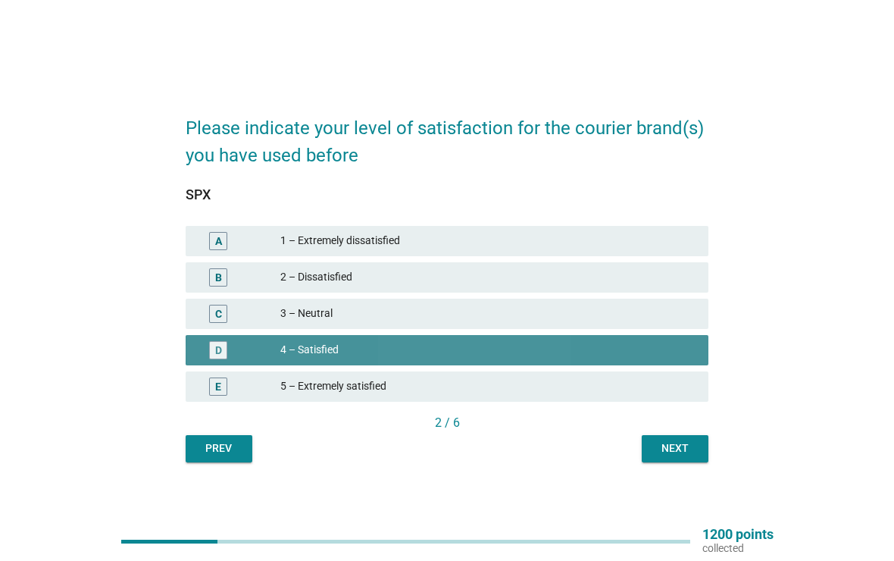
click at [665, 443] on div "Next" at bounding box center [675, 448] width 42 height 16
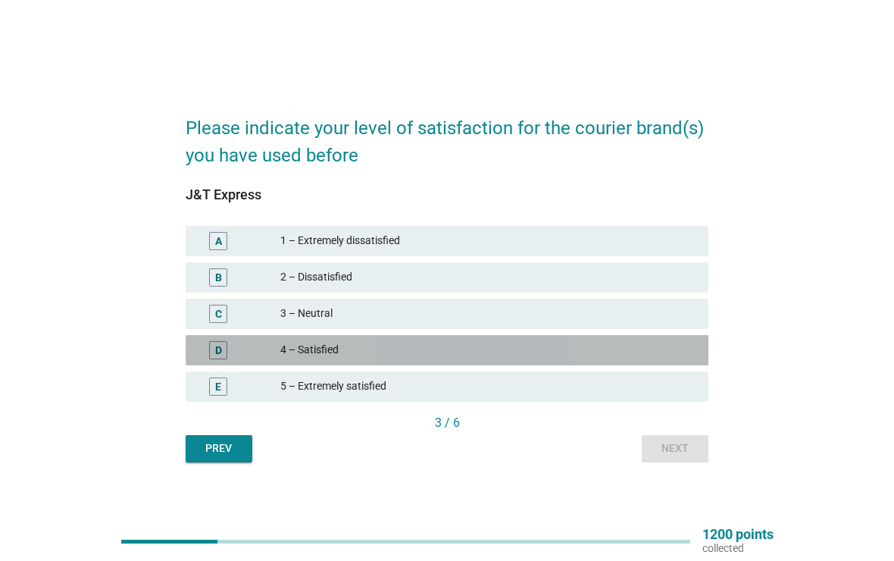
click at [655, 358] on div "4 – Satisfied" at bounding box center [488, 350] width 416 height 18
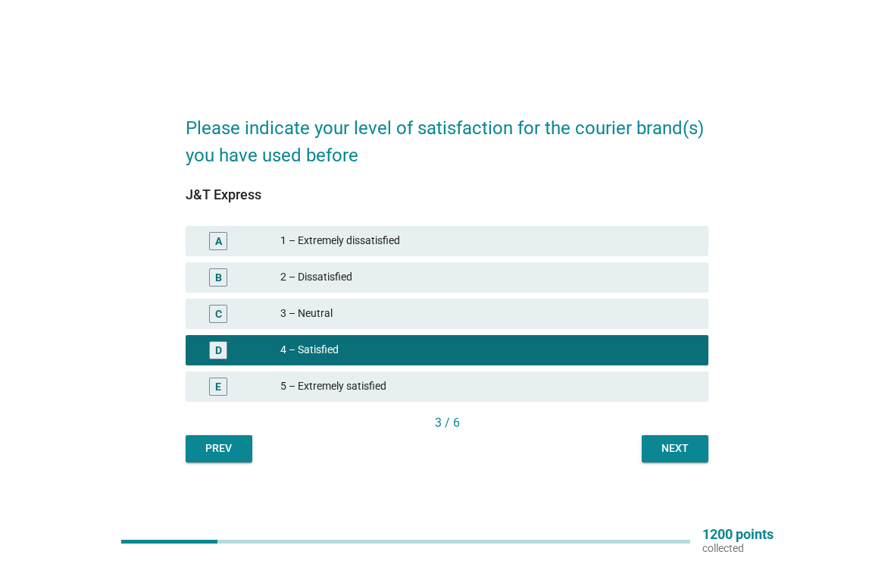
click at [674, 443] on div "Next" at bounding box center [675, 448] width 42 height 16
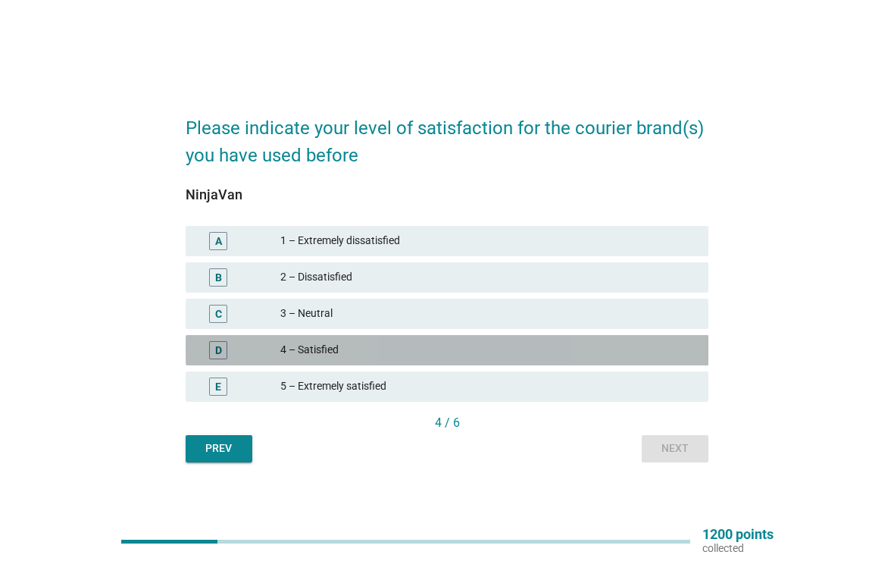
click at [658, 353] on div "4 – Satisfied" at bounding box center [488, 350] width 416 height 18
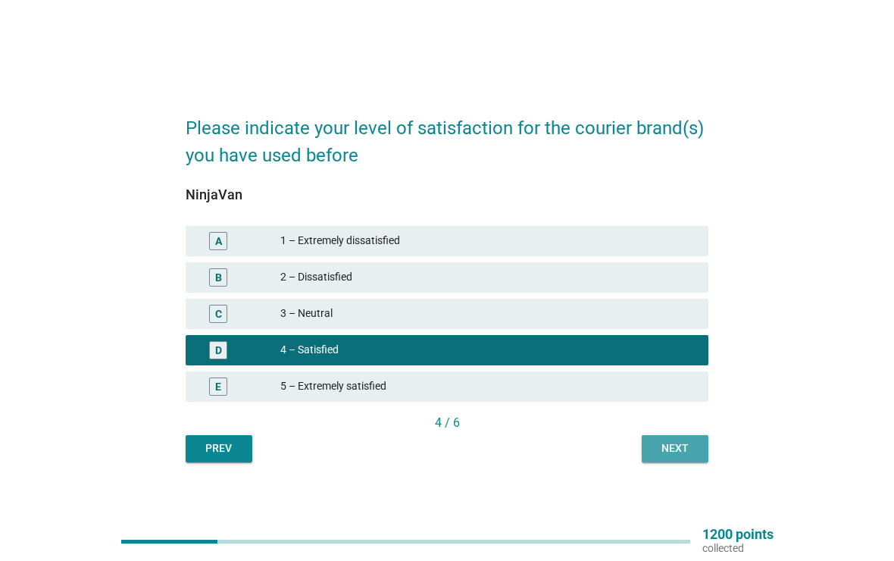
click at [657, 451] on div "Next" at bounding box center [675, 448] width 42 height 16
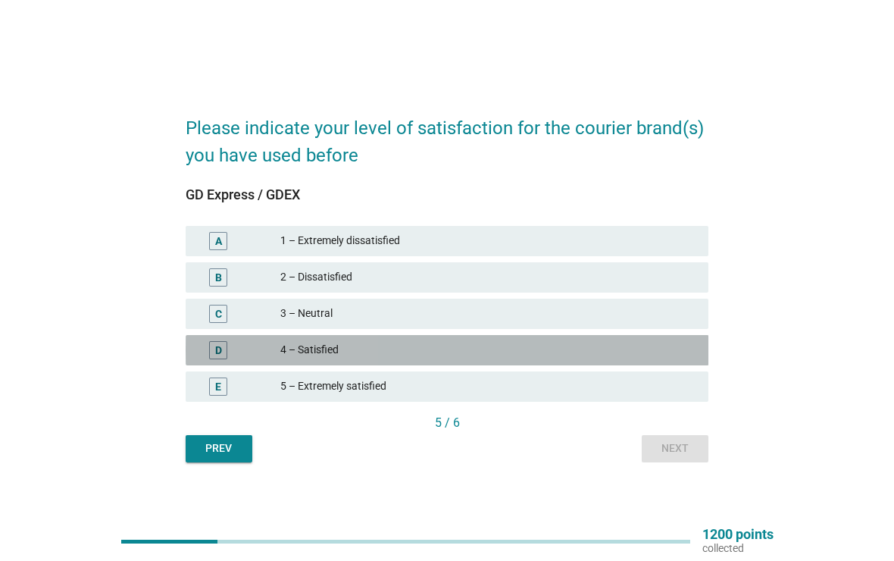
click at [658, 350] on div "4 – Satisfied" at bounding box center [488, 350] width 416 height 18
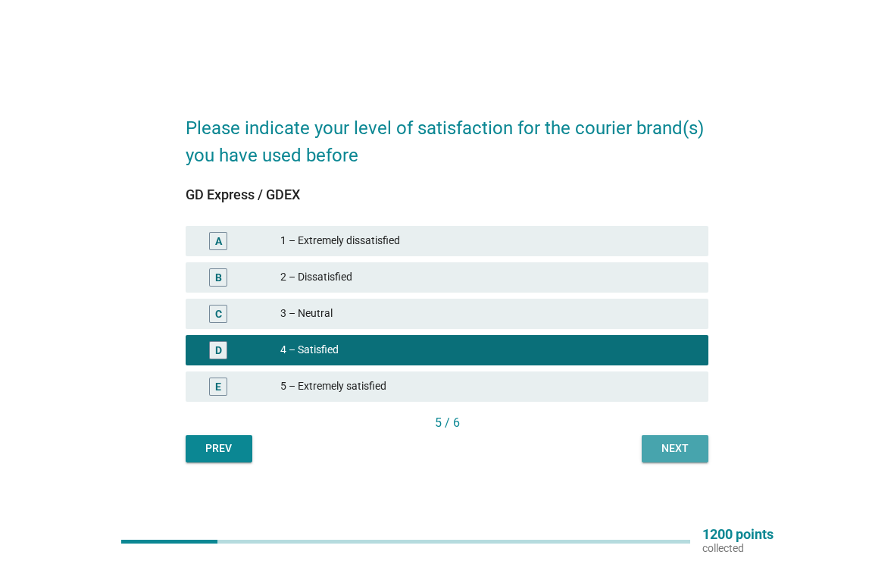
click at [668, 443] on div "Next" at bounding box center [675, 448] width 42 height 16
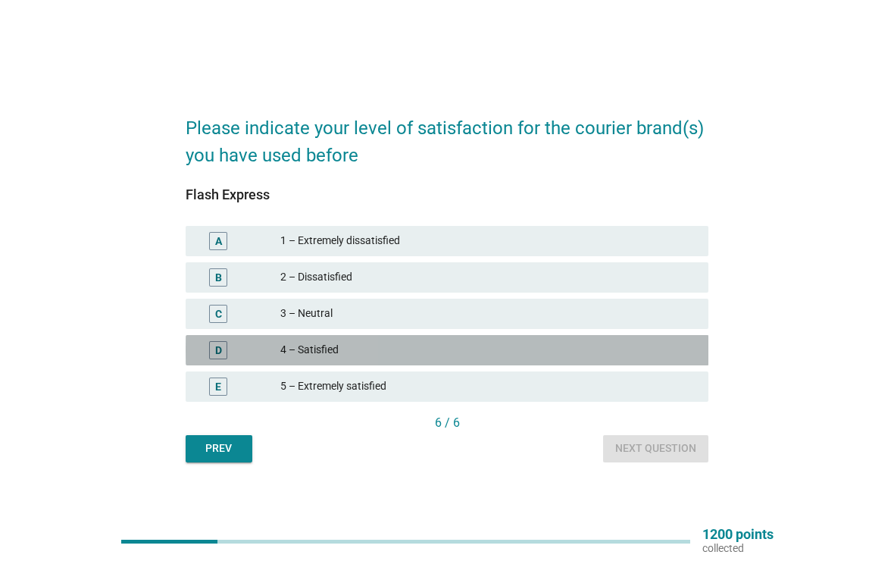
click at [662, 358] on div "4 – Satisfied" at bounding box center [488, 350] width 416 height 18
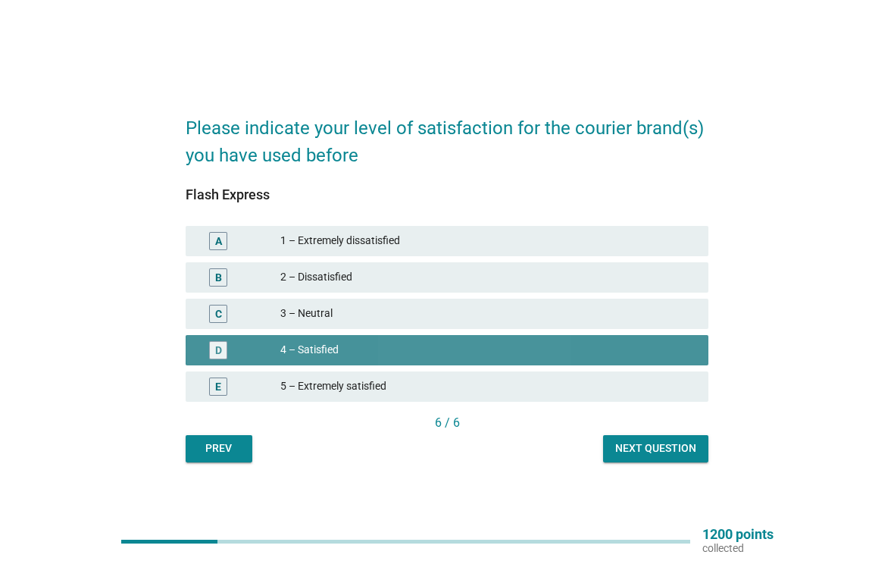
click at [662, 454] on div "Next question" at bounding box center [655, 448] width 81 height 16
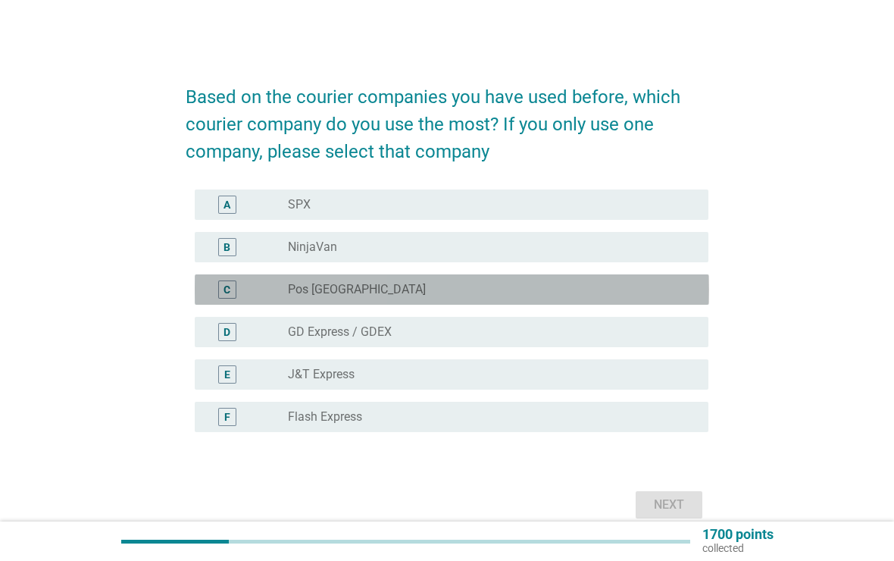
click at [659, 280] on div "C radio_button_unchecked Pos [GEOGRAPHIC_DATA]" at bounding box center [452, 289] width 515 height 30
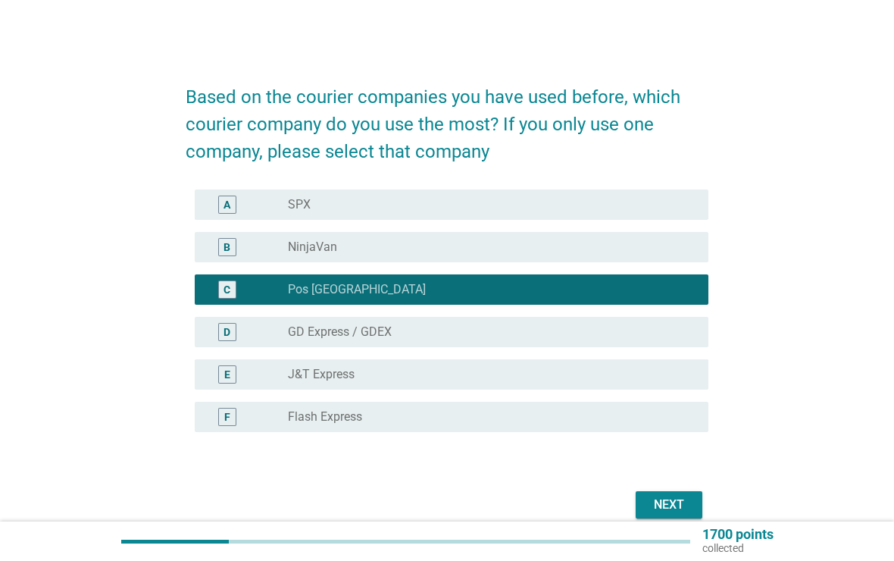
click at [649, 331] on div "radio_button_unchecked GD Express / GDEX" at bounding box center [486, 331] width 396 height 15
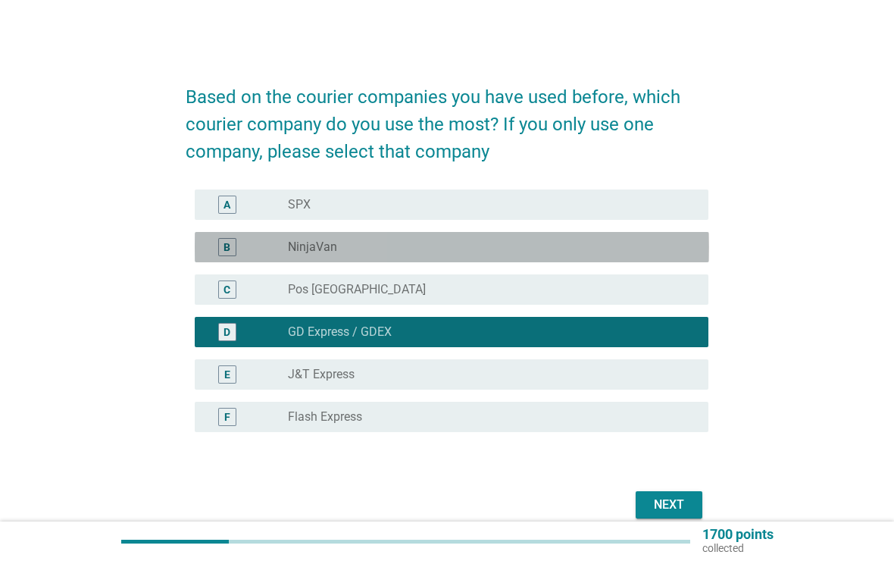
click at [671, 242] on div "radio_button_unchecked NinjaVan" at bounding box center [486, 246] width 396 height 15
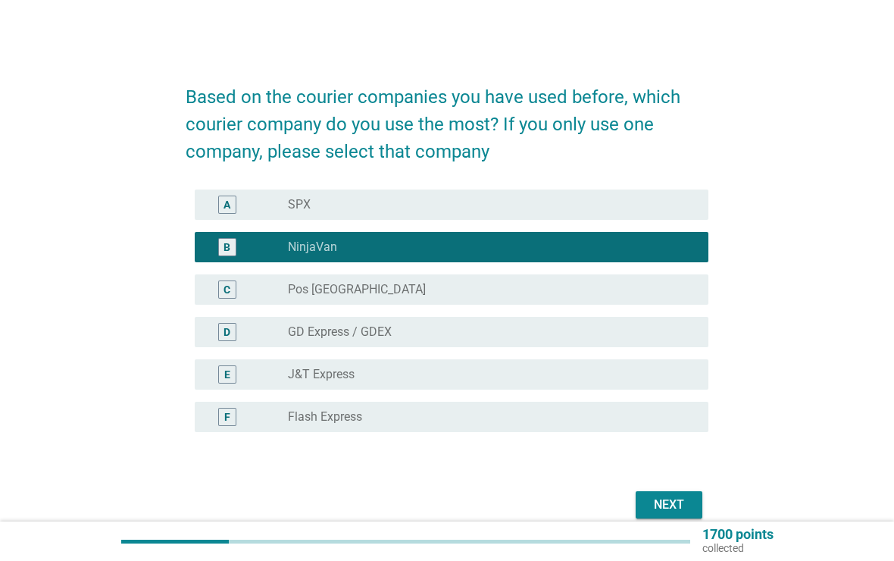
click at [673, 504] on div "Next" at bounding box center [669, 505] width 42 height 18
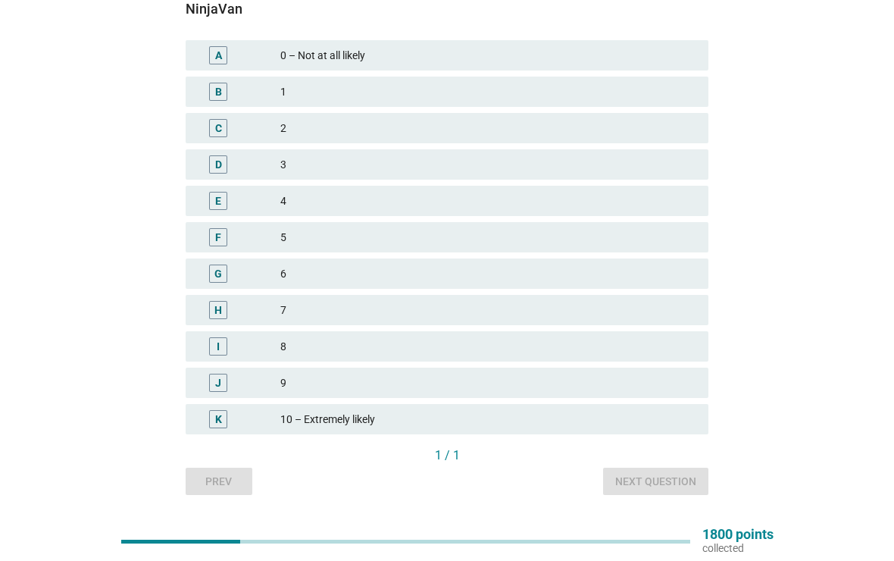
scroll to position [142, 0]
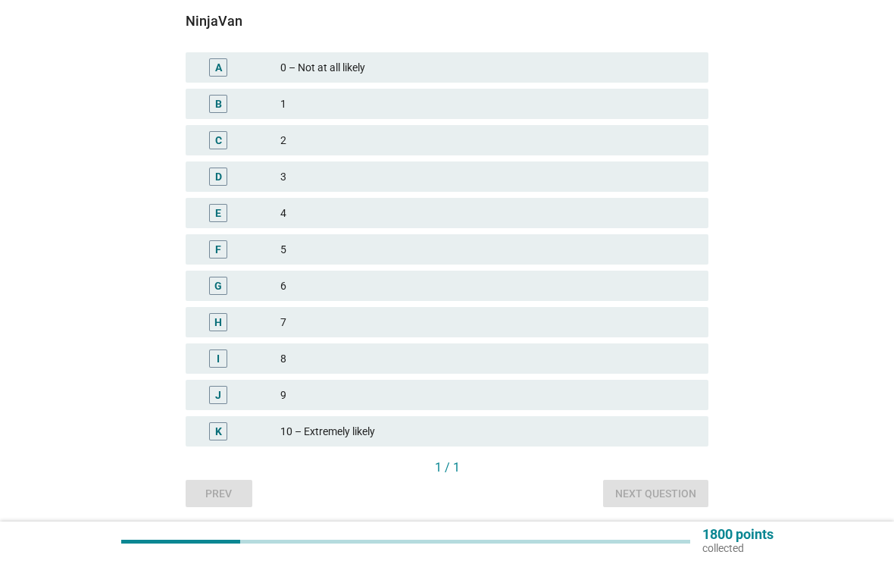
click at [648, 327] on div "7" at bounding box center [488, 322] width 416 height 18
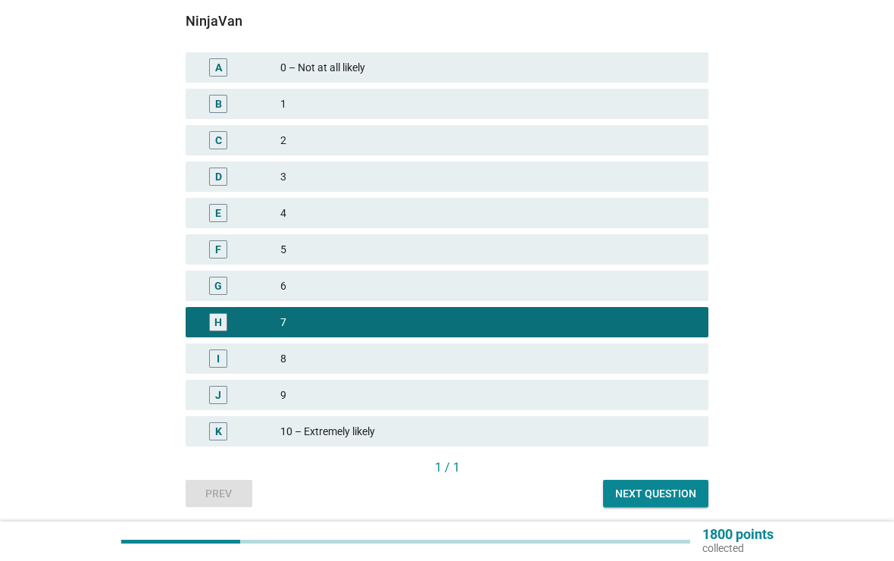
click at [662, 492] on div "Next question" at bounding box center [655, 494] width 81 height 16
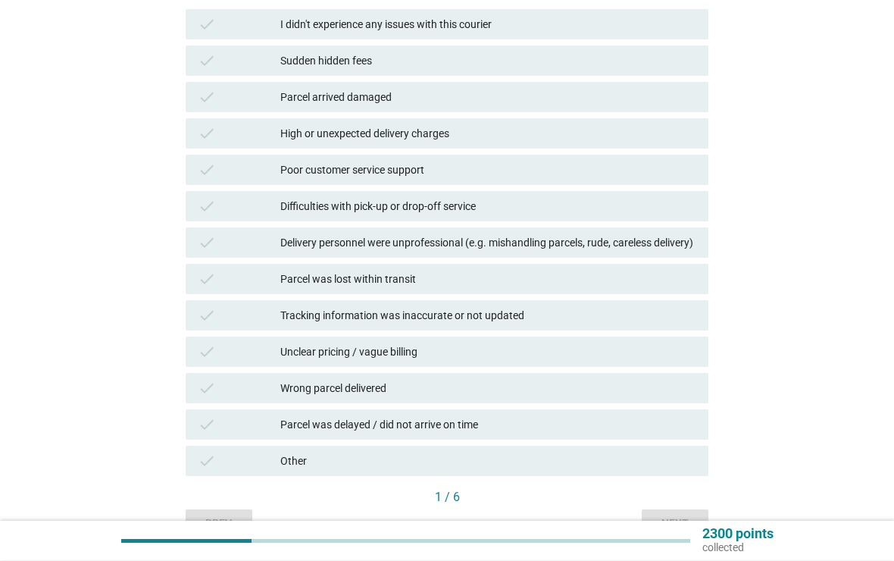
scroll to position [196, 0]
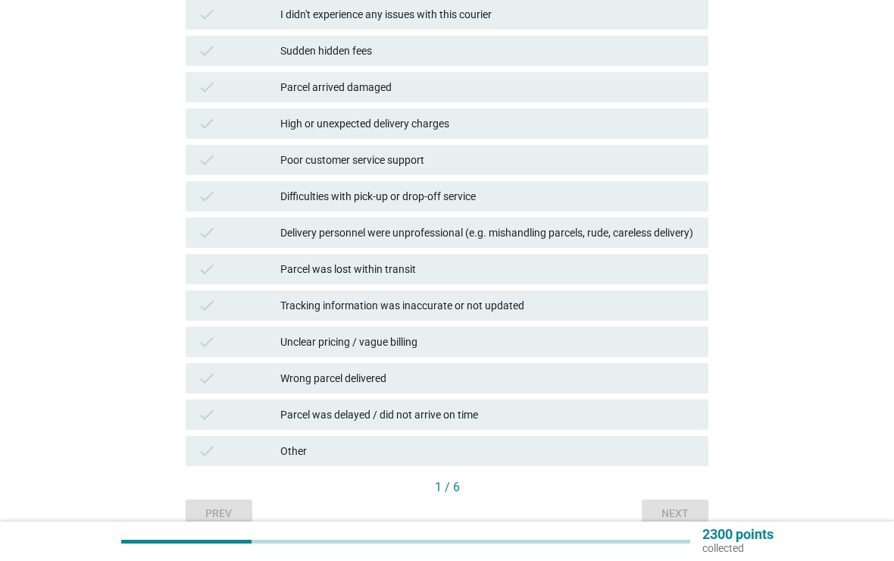
click at [642, 235] on div "Delivery personnel were unprofessional (e.g. mishandling parcels, rude, careles…" at bounding box center [488, 233] width 416 height 18
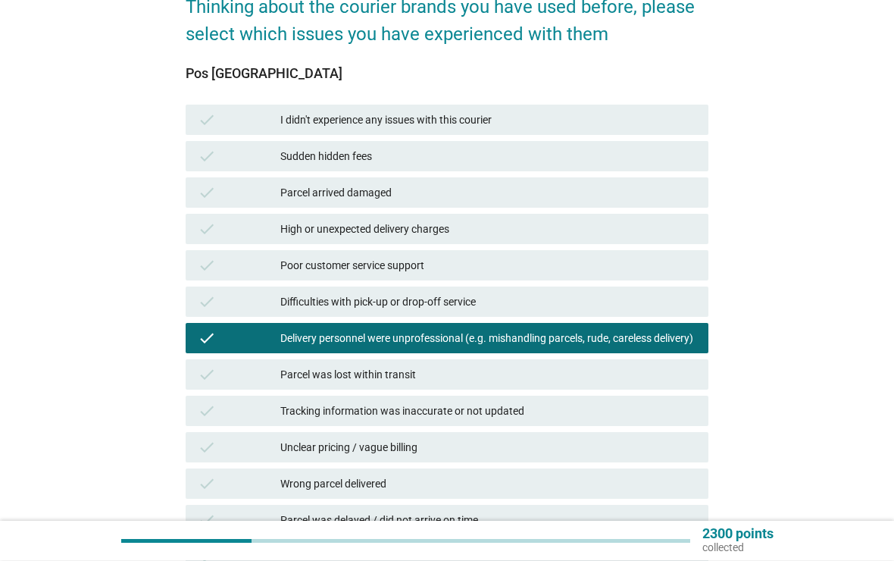
scroll to position [90, 0]
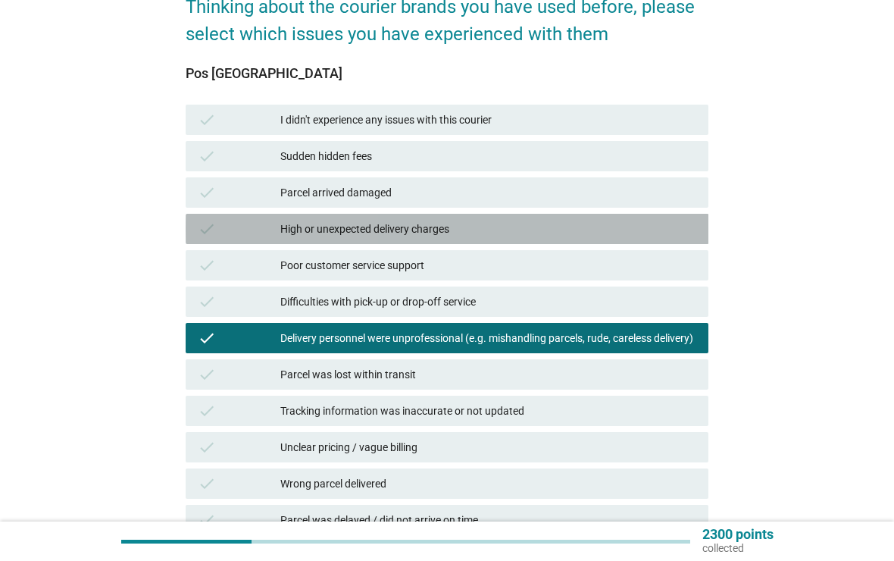
click at [675, 231] on div "High or unexpected delivery charges" at bounding box center [488, 229] width 416 height 18
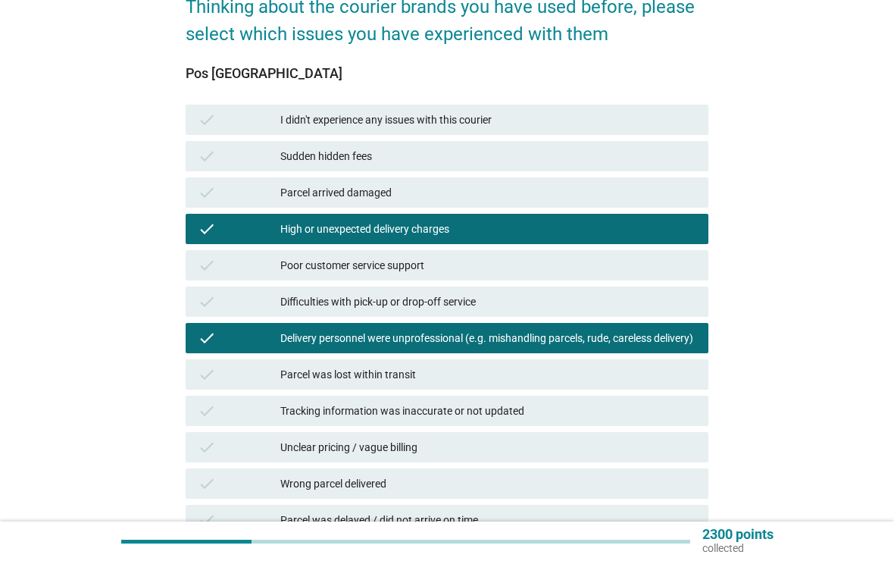
click at [656, 347] on div "Delivery personnel were unprofessional (e.g. mishandling parcels, rude, careles…" at bounding box center [488, 338] width 416 height 18
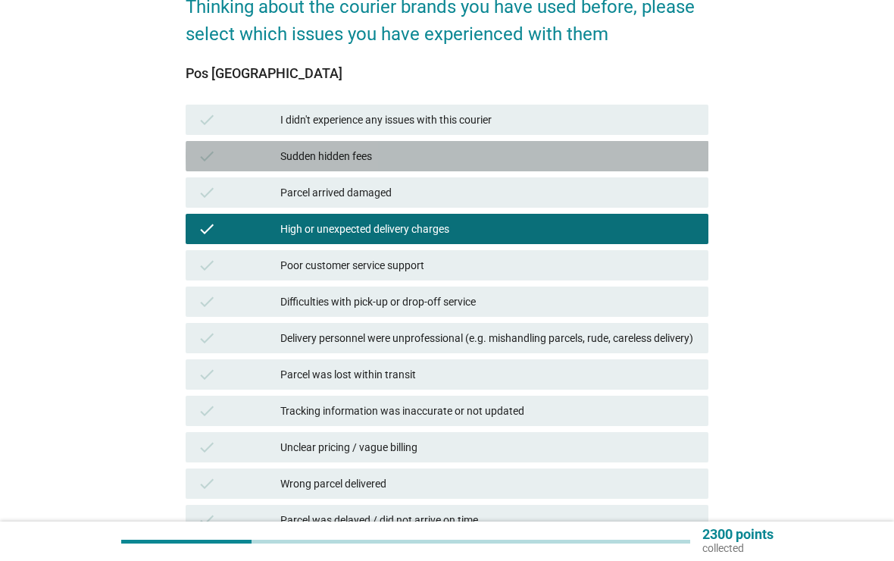
click at [687, 161] on div "Sudden hidden fees" at bounding box center [488, 156] width 416 height 18
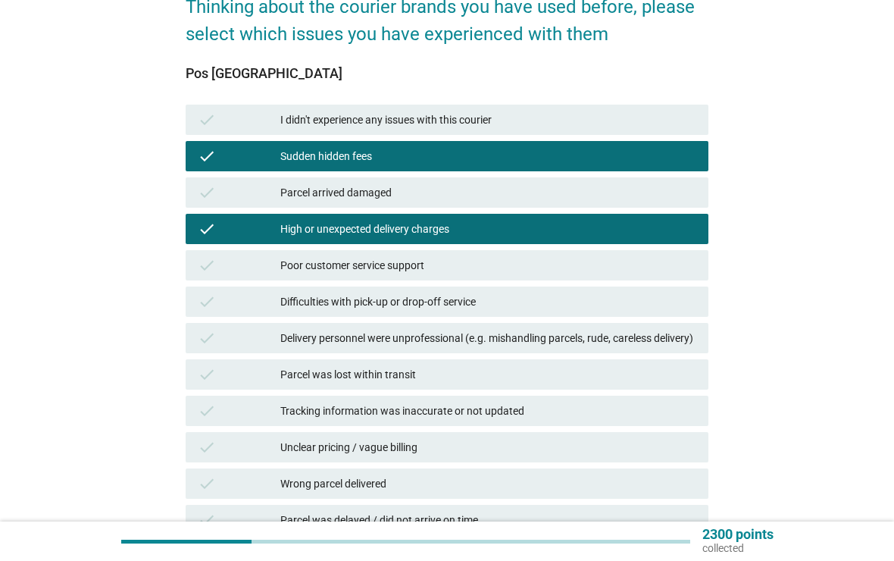
click at [696, 133] on div "check I didn't experience any issues with this courier" at bounding box center [448, 120] width 524 height 30
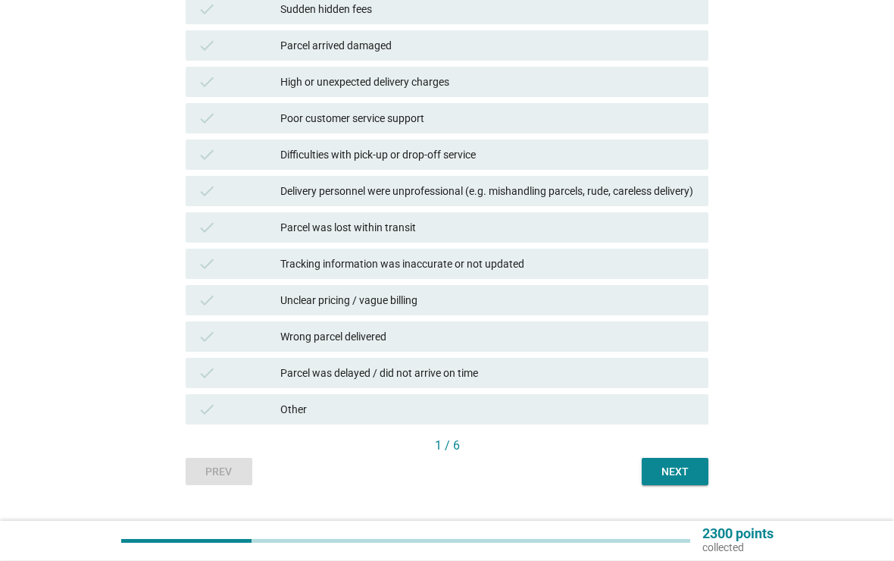
scroll to position [237, 0]
click at [698, 485] on button "Next" at bounding box center [675, 471] width 67 height 27
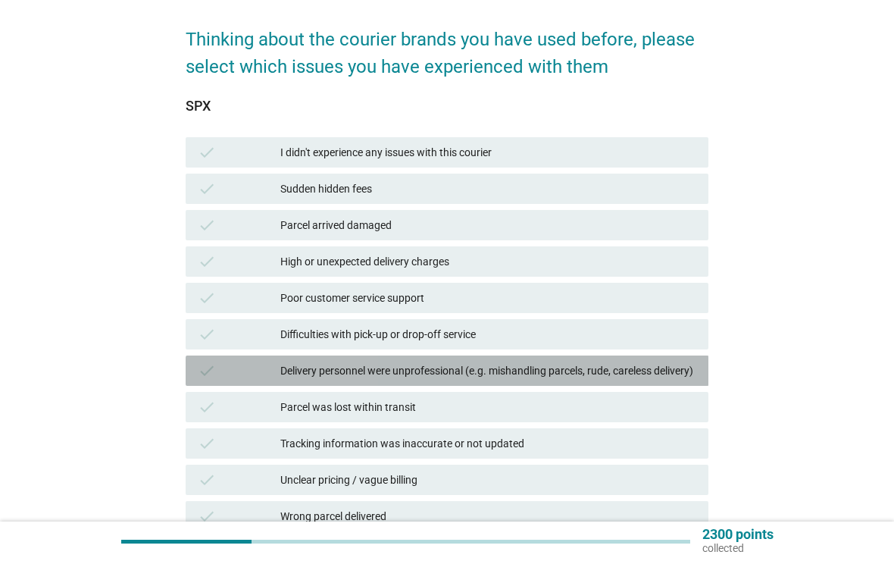
scroll to position [63, 0]
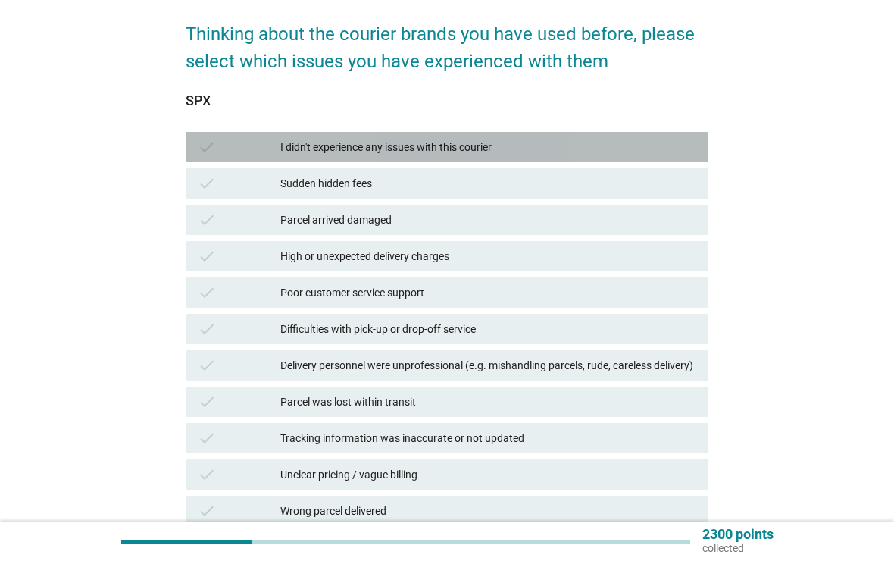
click at [690, 152] on div "I didn't experience any issues with this courier" at bounding box center [488, 147] width 416 height 18
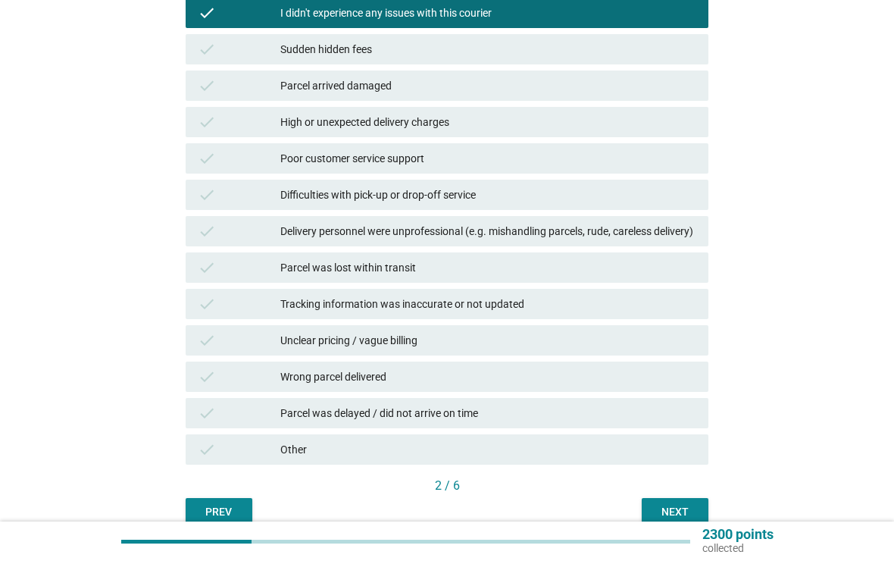
scroll to position [283, 0]
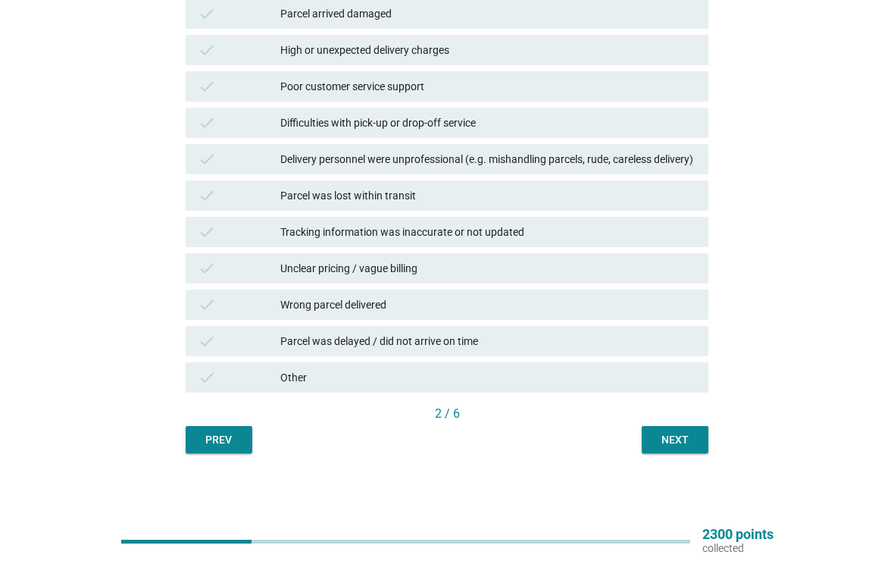
click at [696, 451] on button "Next" at bounding box center [675, 439] width 67 height 27
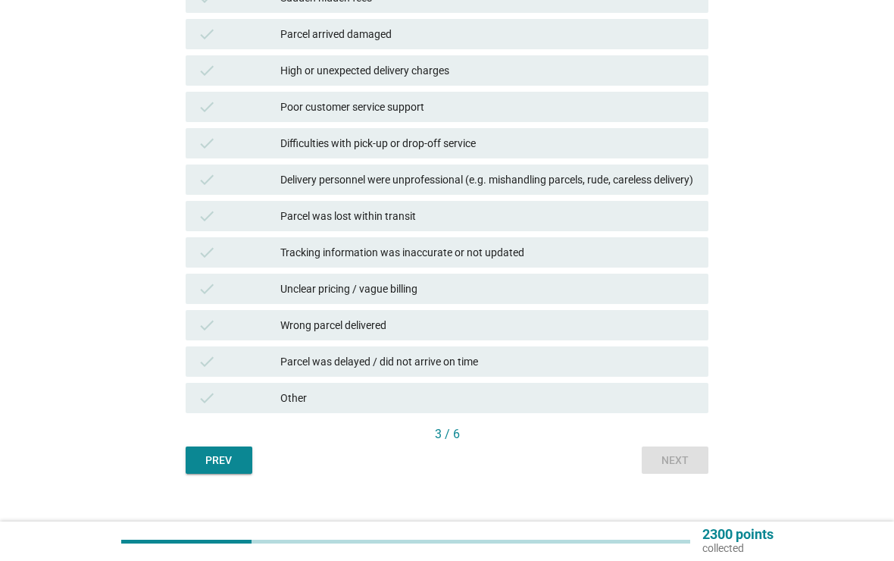
scroll to position [250, 0]
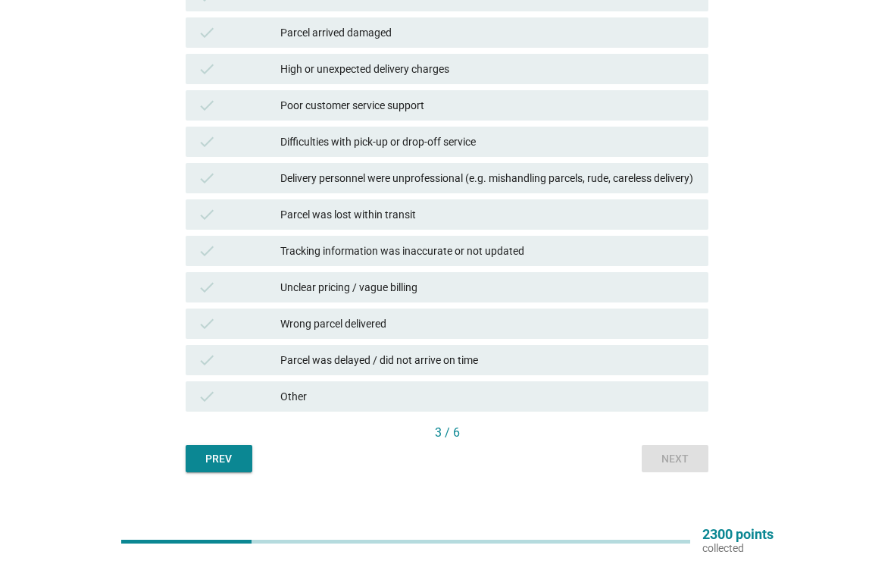
click at [673, 333] on div "Wrong parcel delivered" at bounding box center [488, 324] width 416 height 18
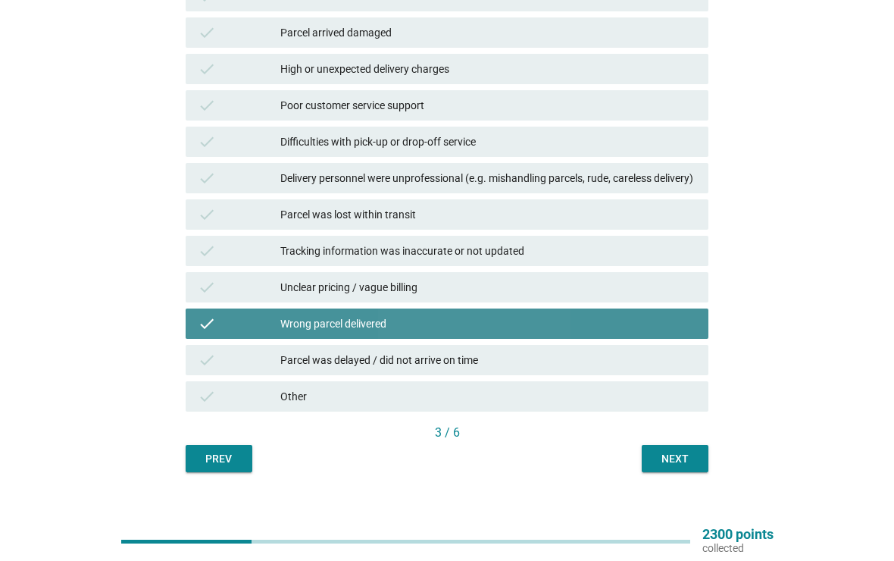
click at [678, 333] on div "Wrong parcel delivered" at bounding box center [488, 324] width 416 height 18
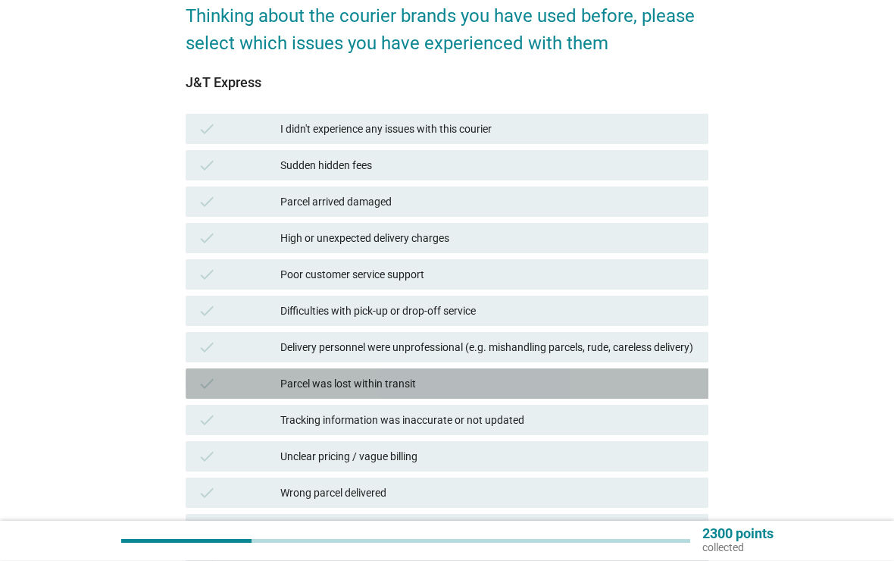
scroll to position [78, 0]
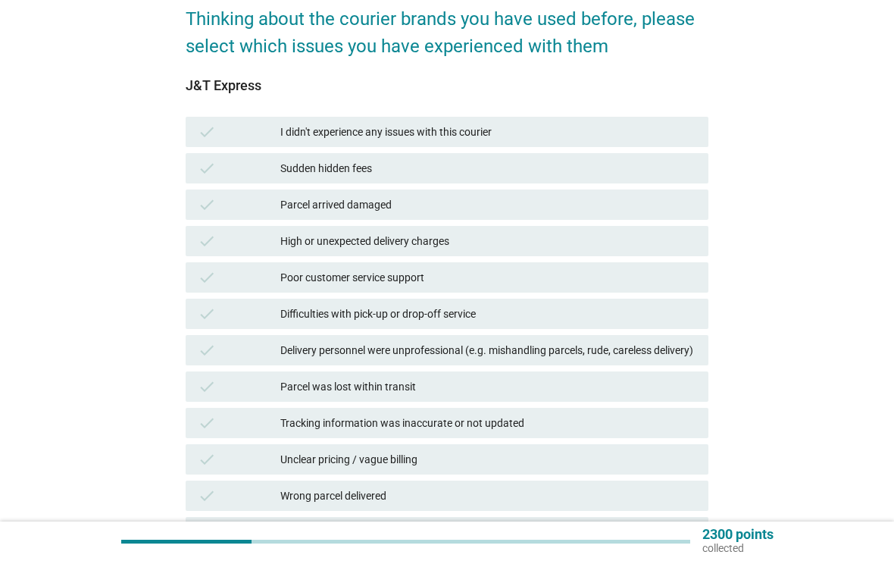
click at [657, 328] on div "check Difficulties with pick-up or drop-off service" at bounding box center [448, 314] width 524 height 30
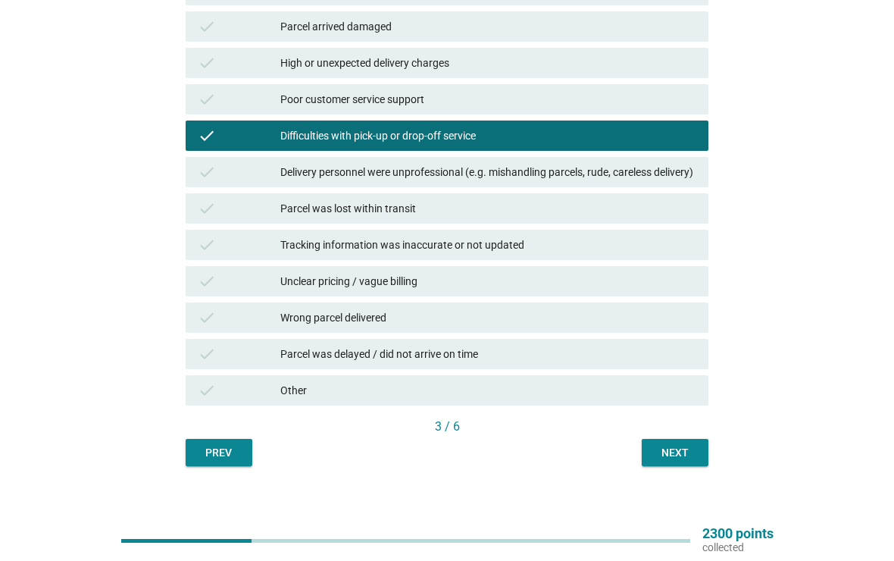
scroll to position [256, 0]
click at [693, 461] on div "Next" at bounding box center [675, 453] width 42 height 16
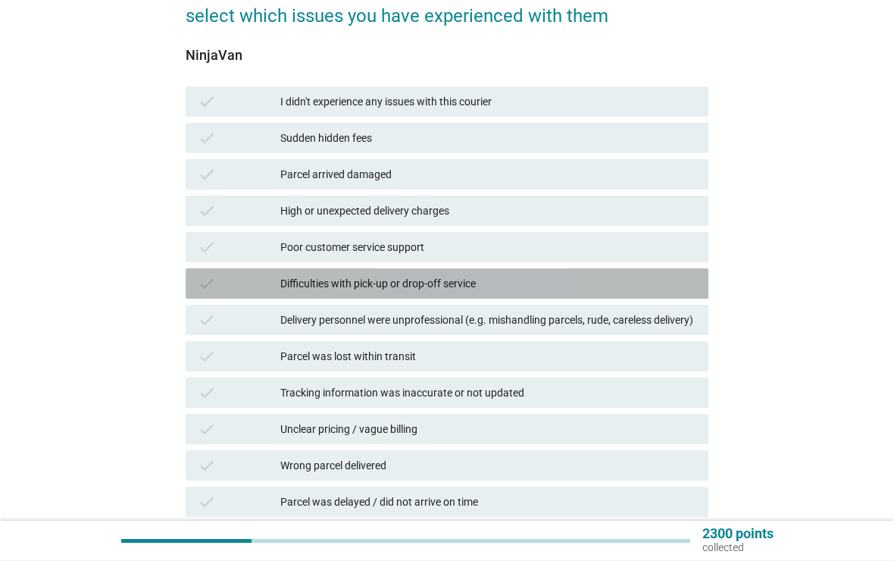
scroll to position [117, 0]
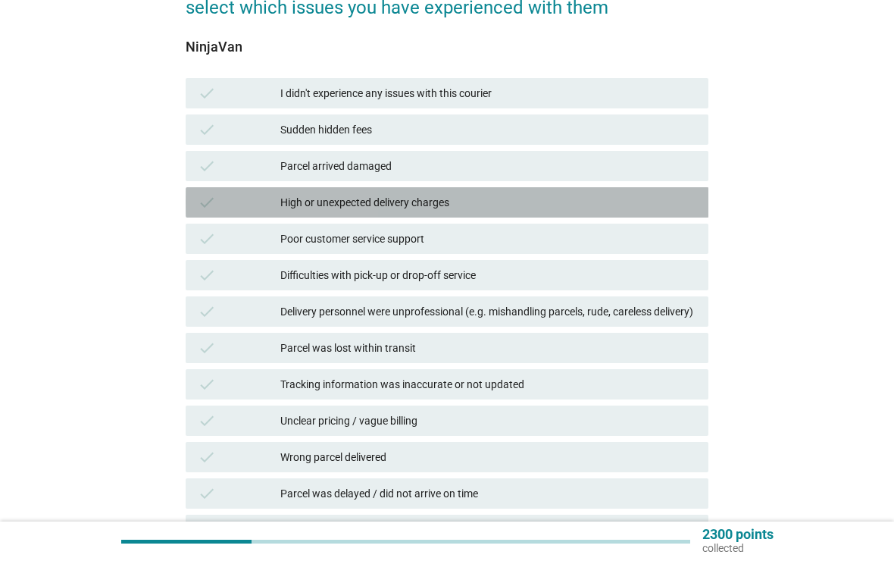
click at [682, 191] on div "check High or unexpected delivery charges" at bounding box center [448, 202] width 524 height 30
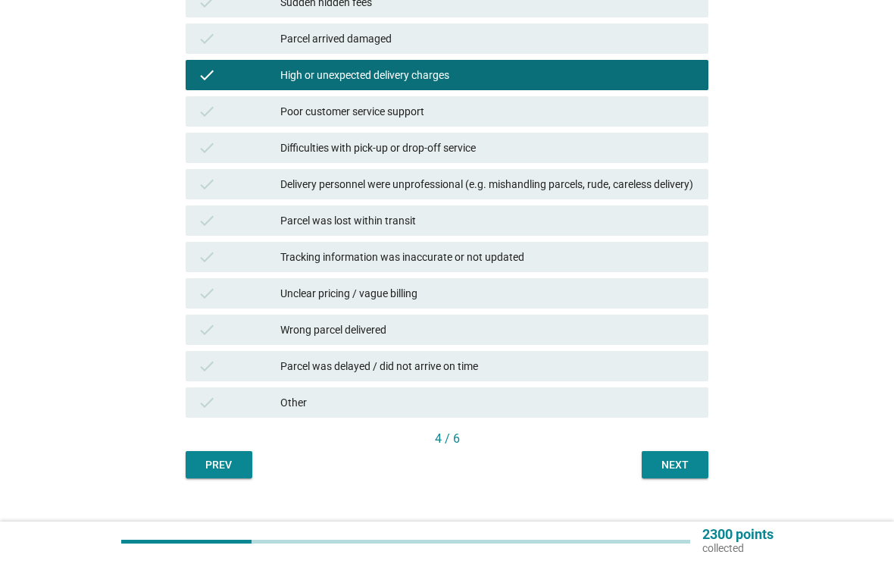
scroll to position [246, 0]
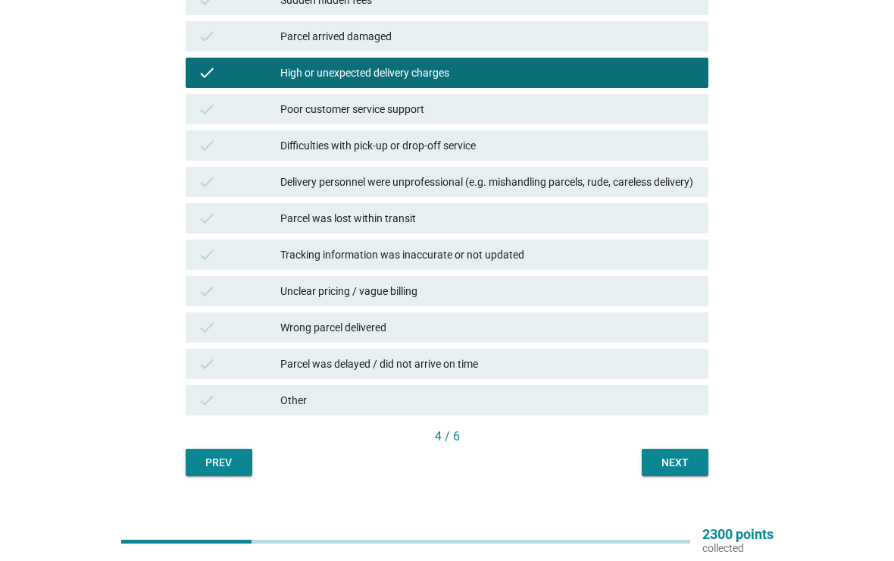
click at [693, 476] on button "Next" at bounding box center [675, 462] width 67 height 27
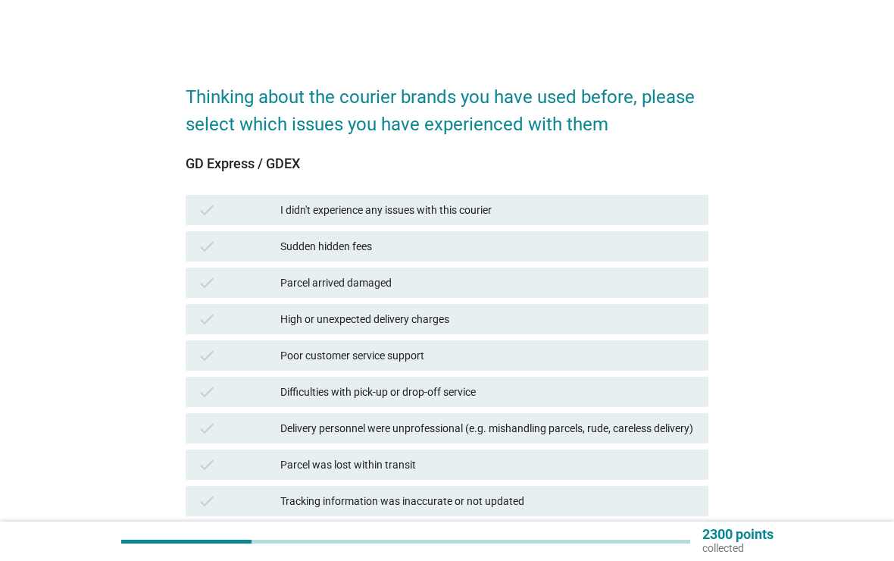
click at [680, 223] on div "check I didn't experience any issues with this courier" at bounding box center [448, 210] width 524 height 30
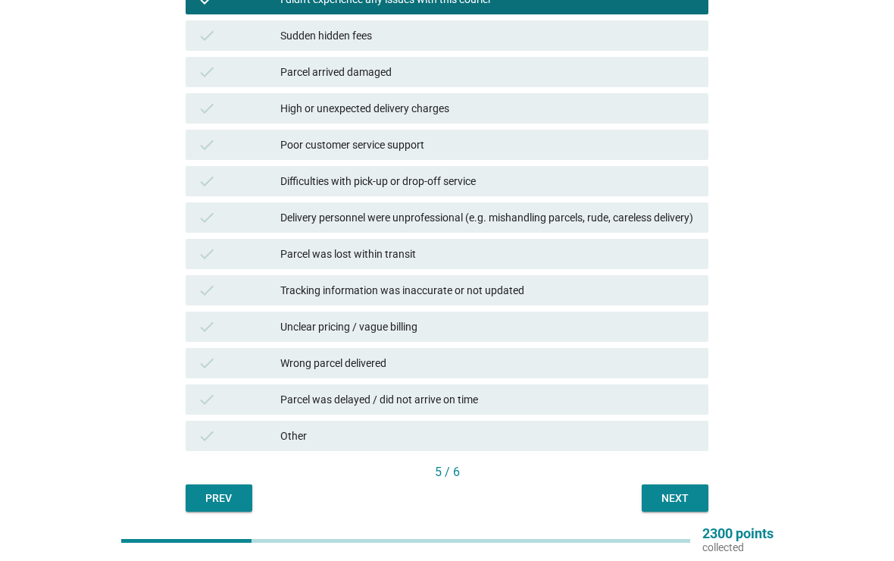
scroll to position [211, 0]
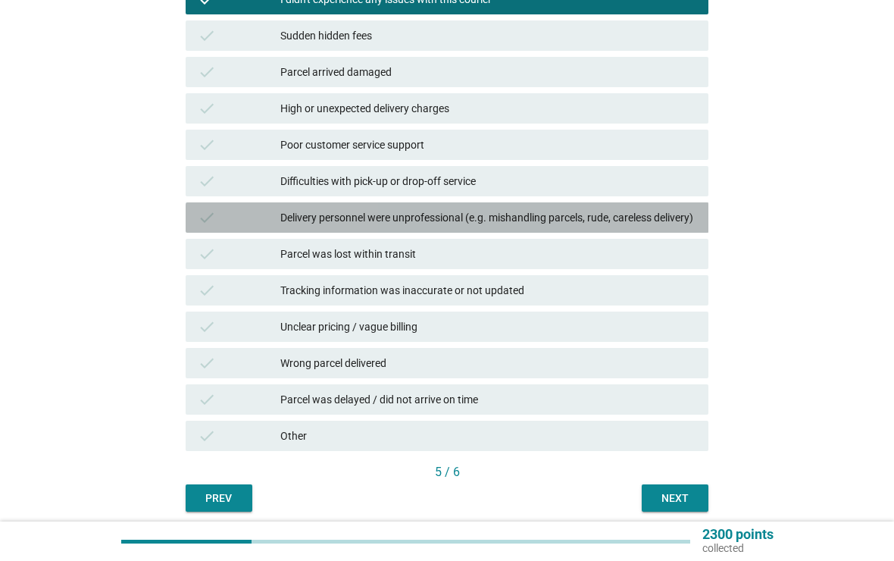
click at [674, 227] on div "Delivery personnel were unprofessional (e.g. mishandling parcels, rude, careles…" at bounding box center [488, 217] width 416 height 18
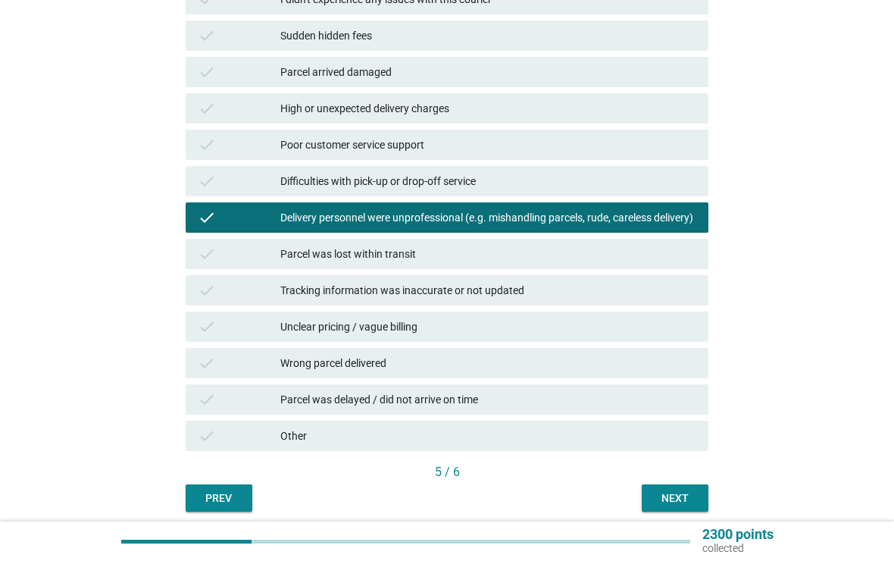
click at [684, 512] on button "Next" at bounding box center [675, 497] width 67 height 27
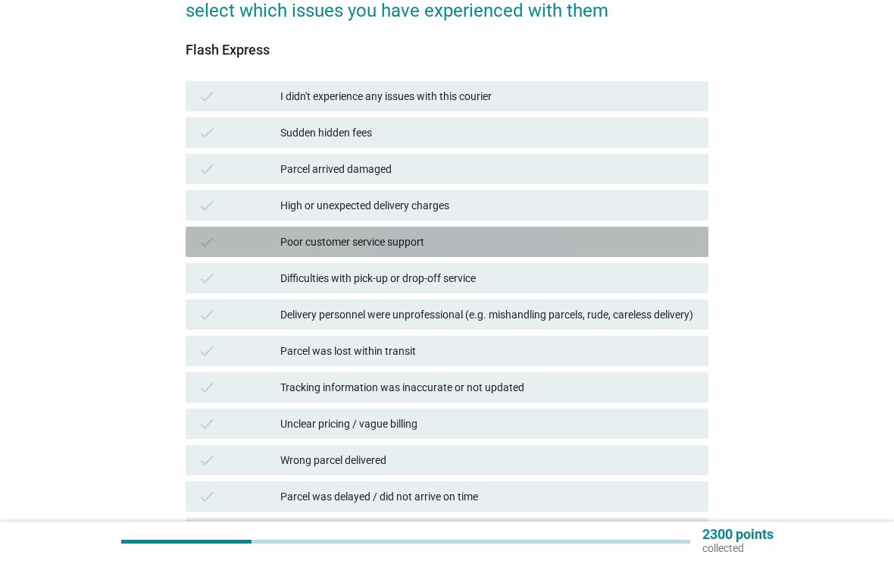
click at [673, 251] on div "check Poor customer service support" at bounding box center [448, 242] width 524 height 30
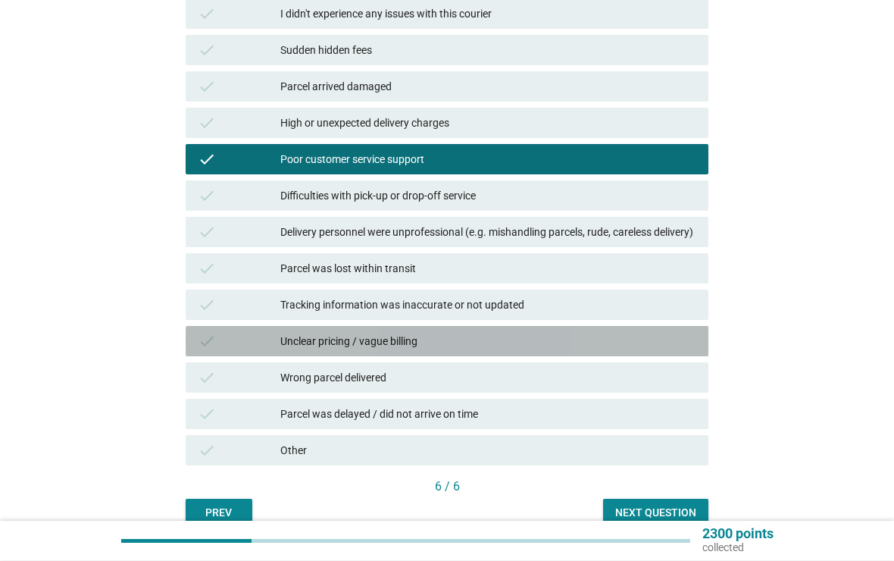
scroll to position [249, 0]
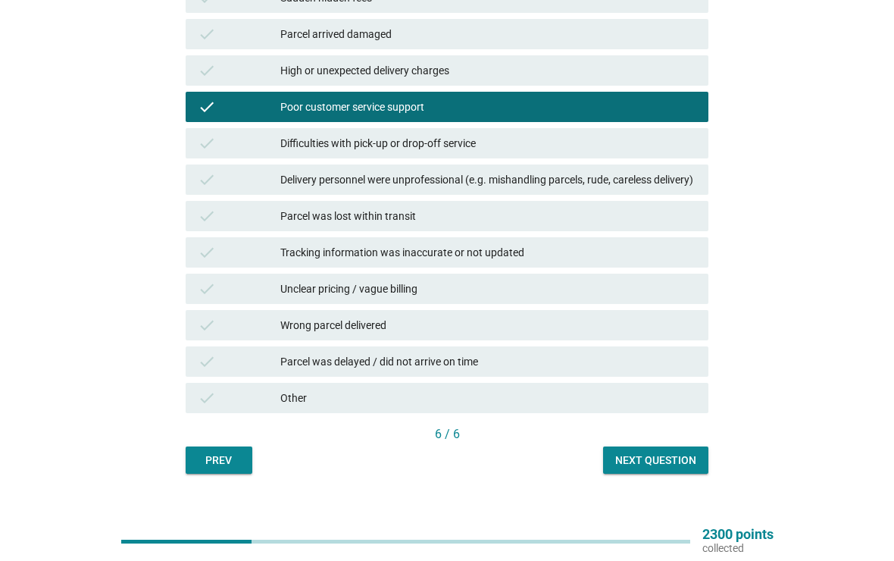
click at [681, 468] on div "Next question" at bounding box center [655, 460] width 81 height 16
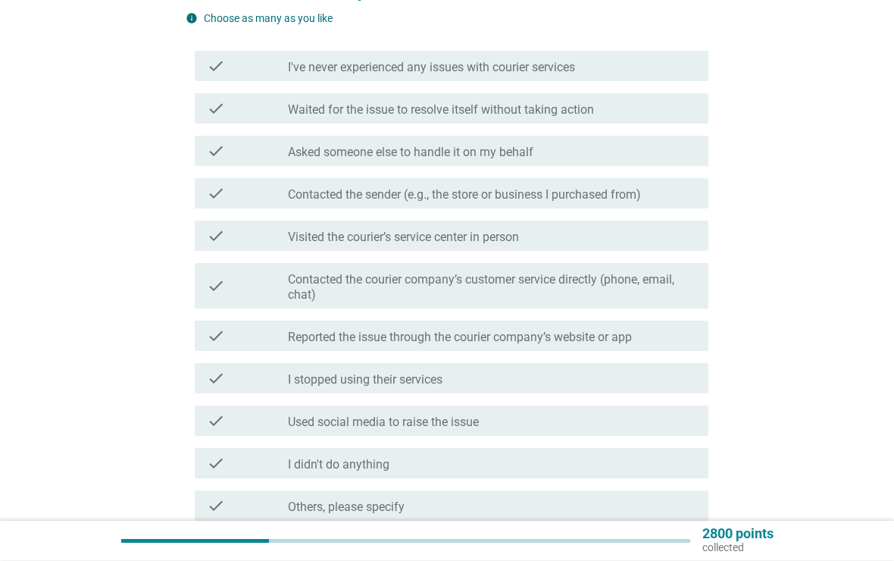
scroll to position [133, 0]
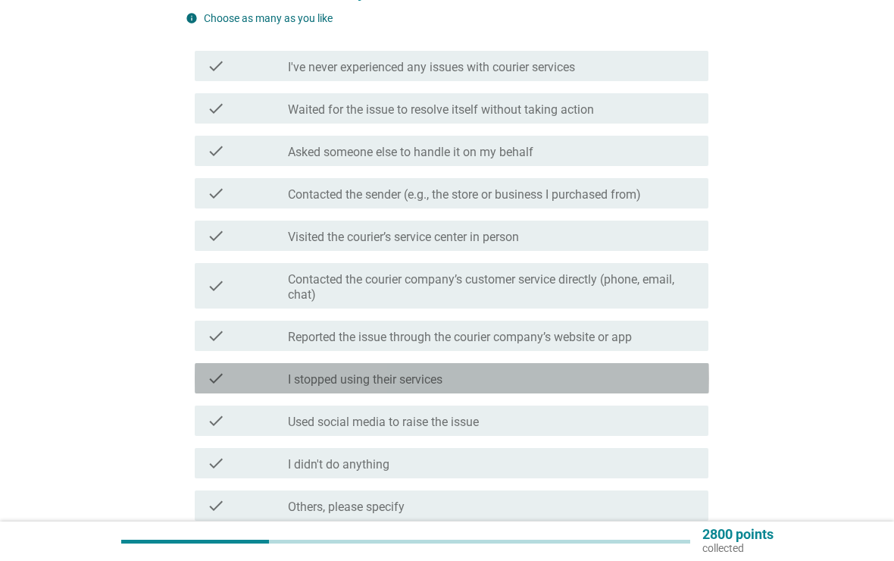
click at [668, 383] on div "check_box_outline_blank I stopped using their services" at bounding box center [492, 378] width 409 height 18
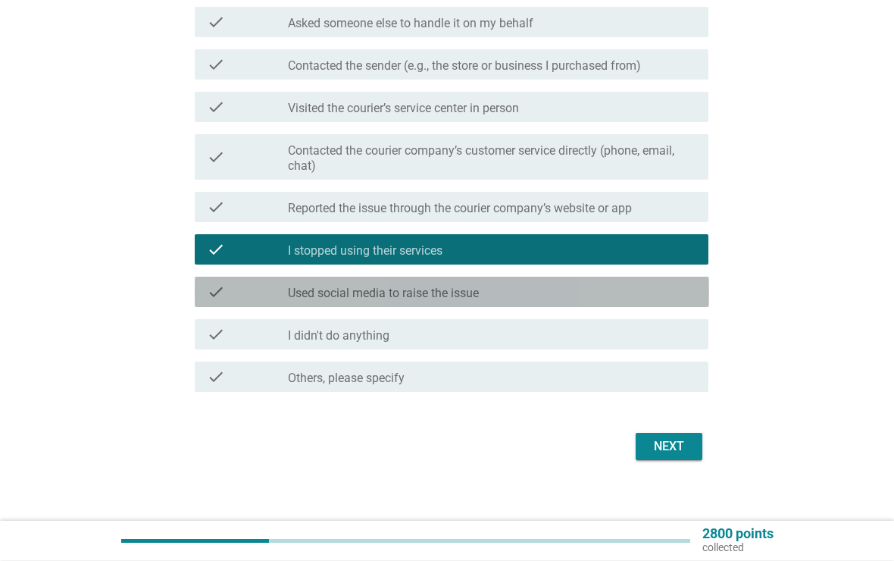
scroll to position [274, 0]
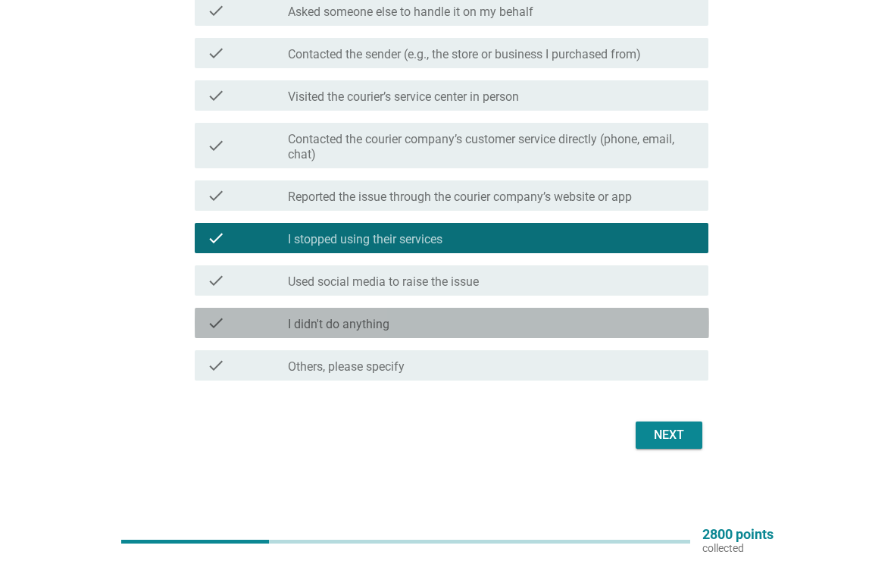
click at [682, 325] on div "check_box_outline_blank I didn't do anything" at bounding box center [492, 323] width 409 height 18
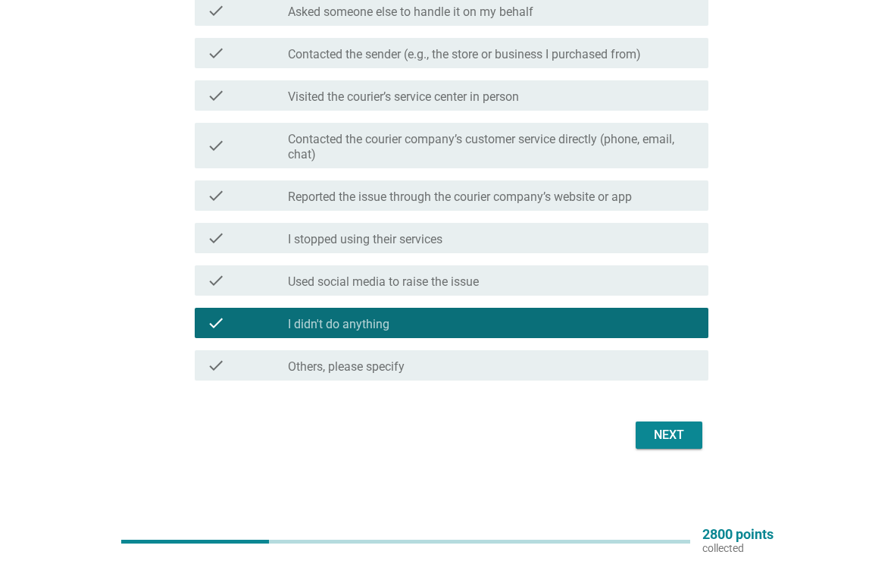
click at [673, 236] on div "check_box_outline_blank I stopped using their services" at bounding box center [492, 238] width 409 height 18
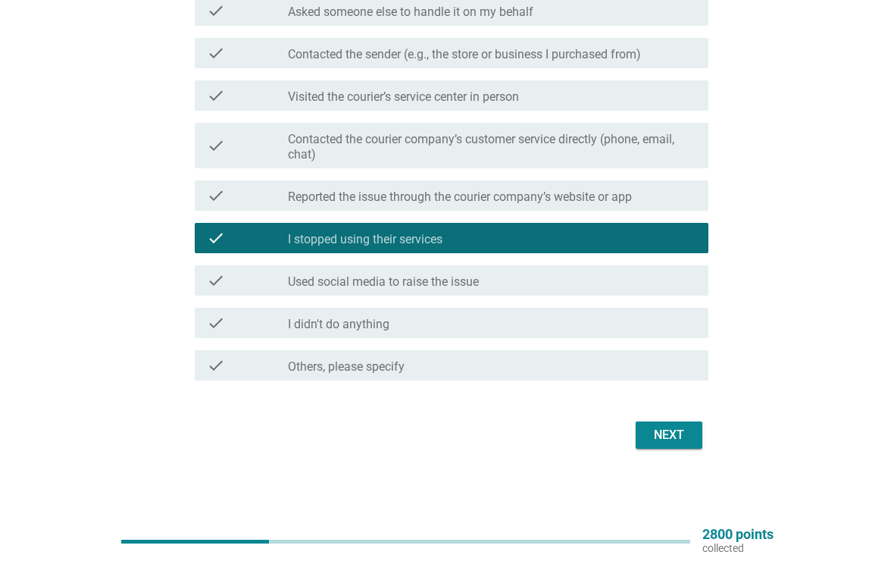
click at [681, 438] on div "Next" at bounding box center [669, 435] width 42 height 18
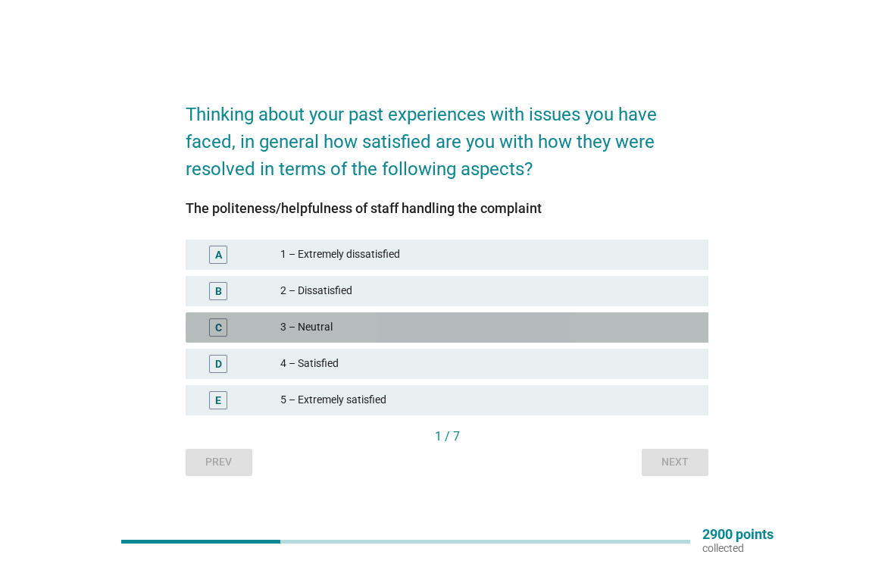
click at [657, 324] on div "3 – Neutral" at bounding box center [488, 327] width 416 height 18
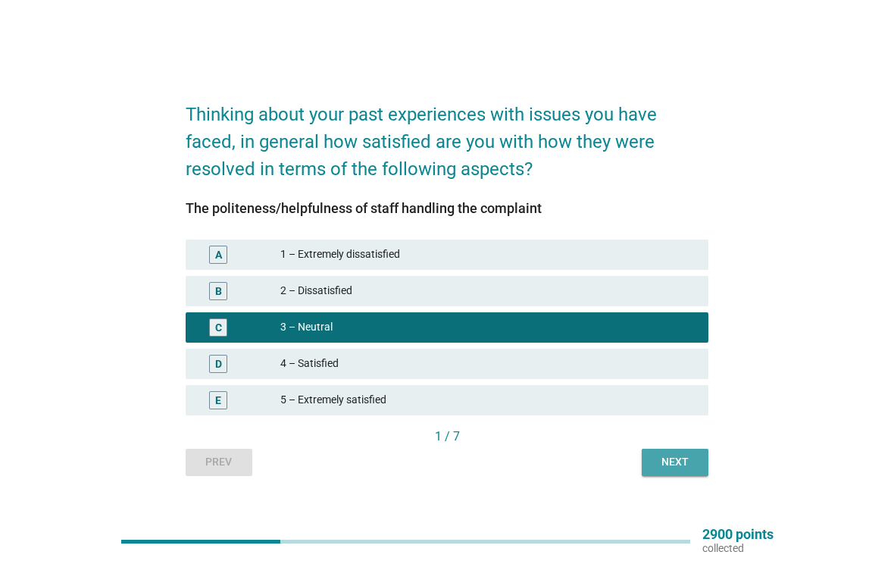
click at [682, 468] on div "Next" at bounding box center [675, 462] width 42 height 16
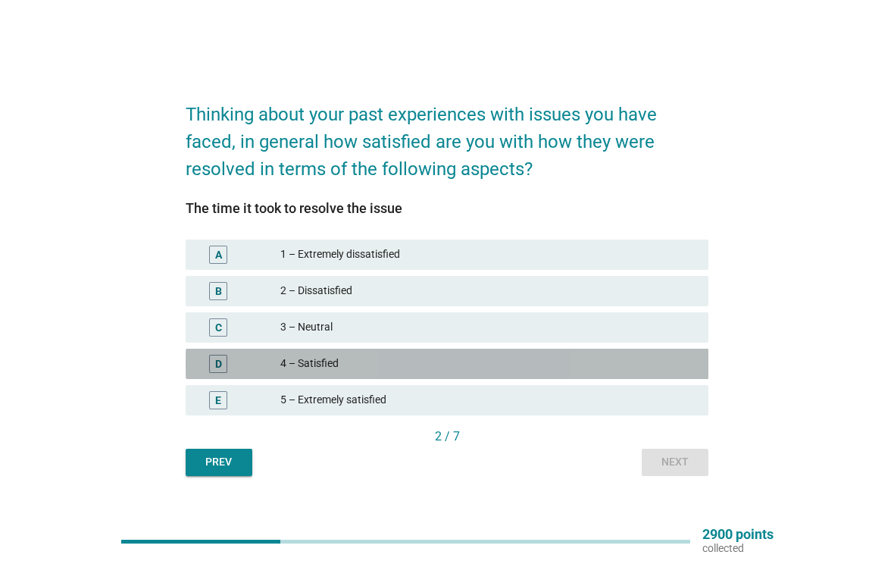
click at [664, 361] on div "4 – Satisfied" at bounding box center [488, 364] width 416 height 18
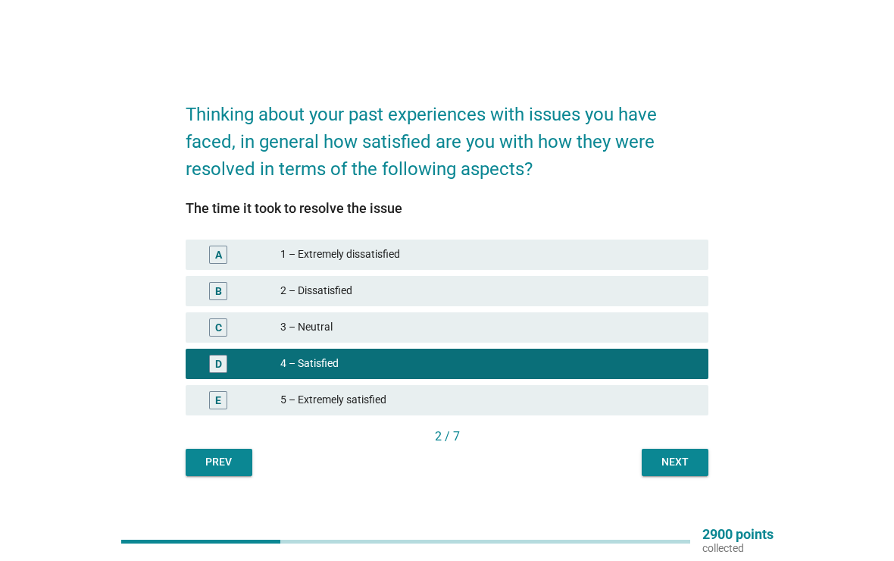
click at [678, 467] on div "Next" at bounding box center [675, 462] width 42 height 16
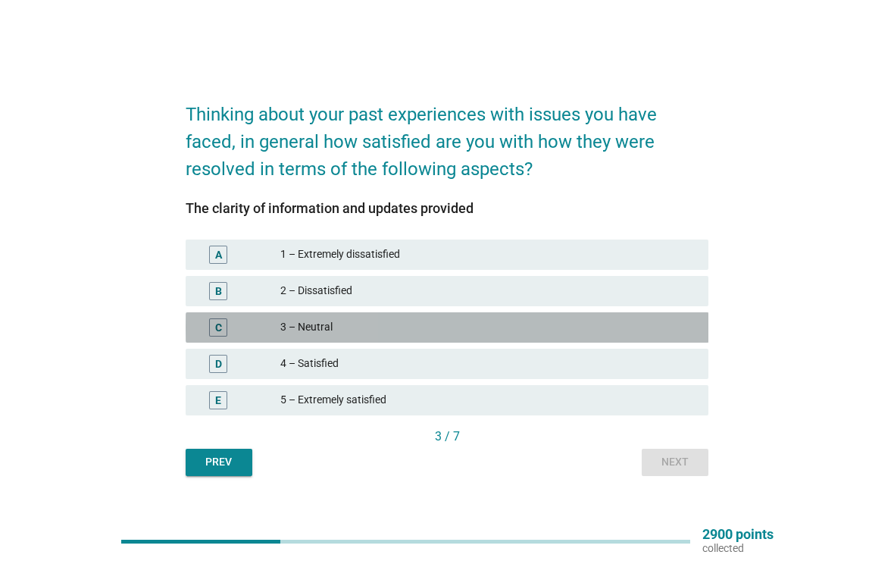
click at [675, 320] on div "3 – Neutral" at bounding box center [488, 327] width 416 height 18
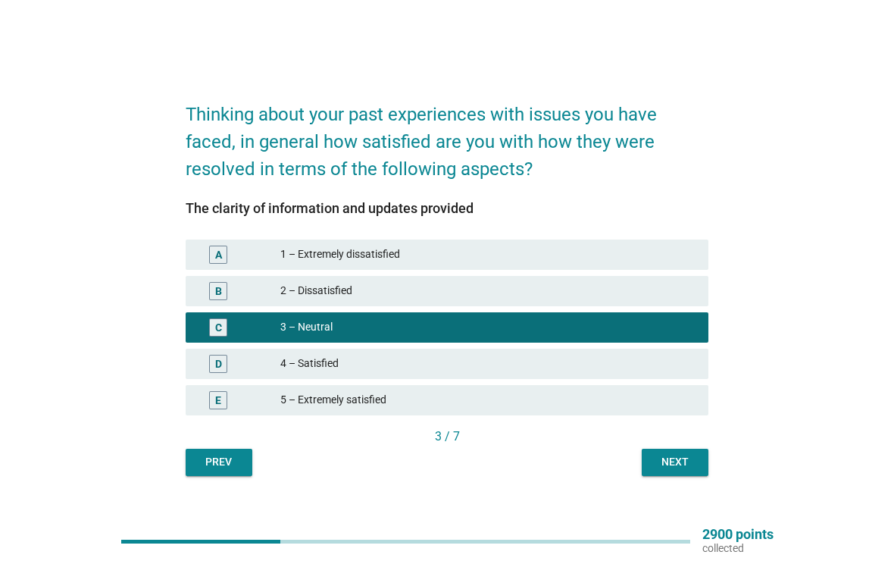
click at [684, 449] on button "Next" at bounding box center [675, 462] width 67 height 27
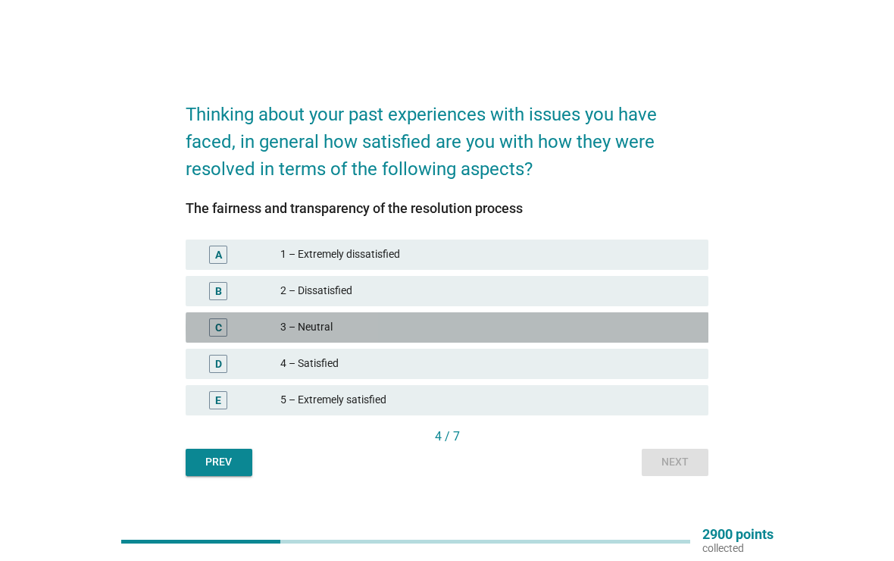
click at [662, 330] on div "3 – Neutral" at bounding box center [488, 327] width 416 height 18
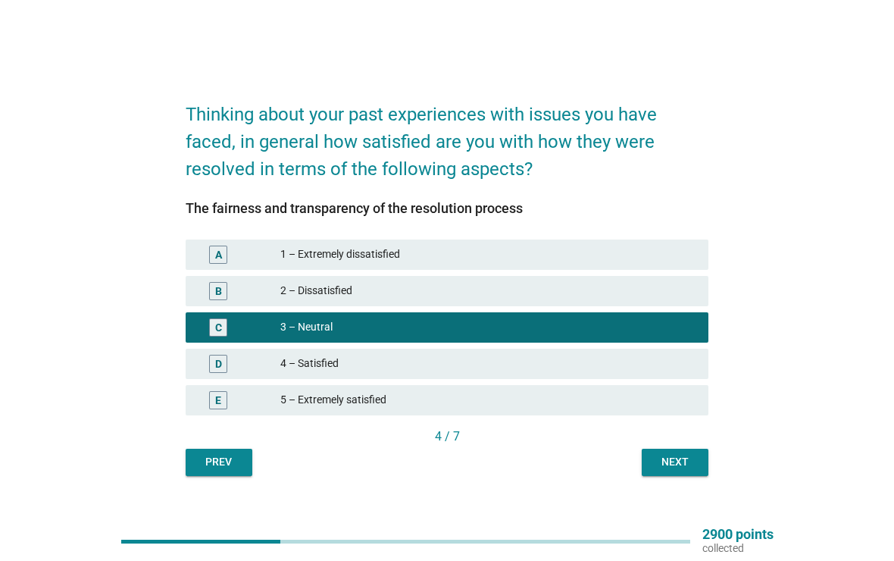
click at [680, 459] on div "Next" at bounding box center [675, 462] width 42 height 16
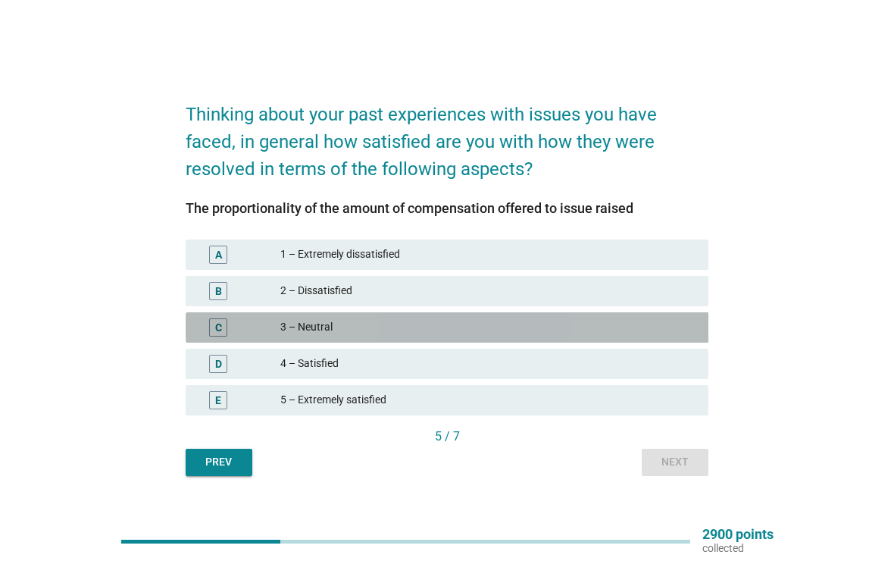
click at [657, 337] on div "C 3 – Neutral" at bounding box center [448, 327] width 524 height 30
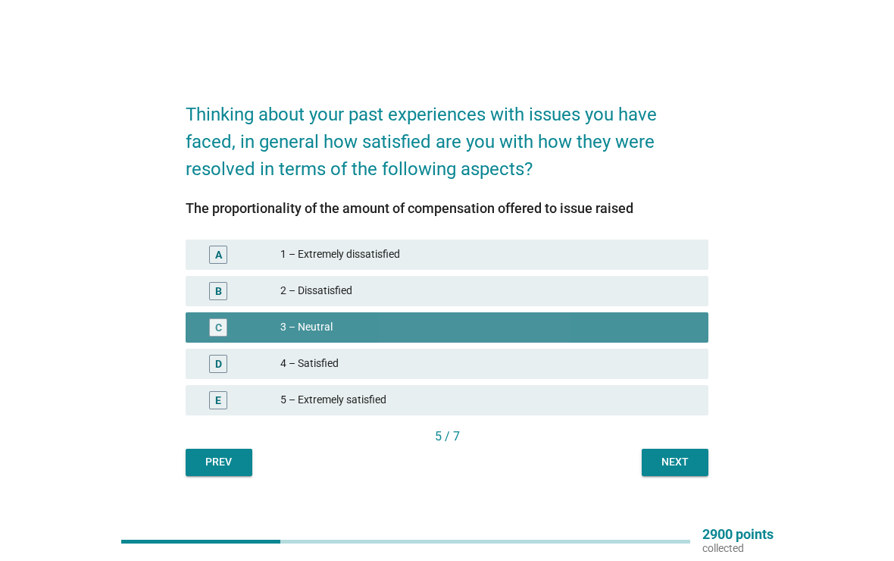
click at [680, 458] on div "Next" at bounding box center [675, 462] width 42 height 16
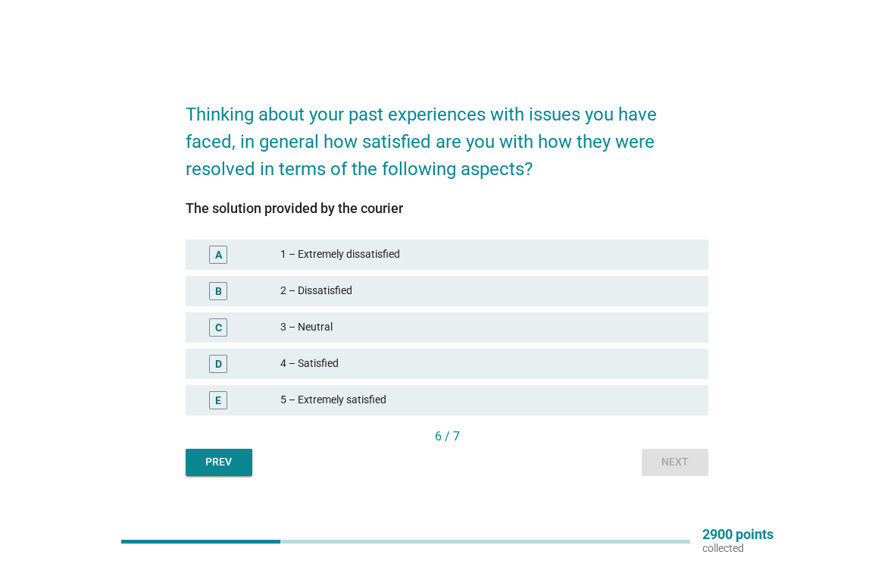
click at [668, 321] on div "3 – Neutral" at bounding box center [488, 327] width 416 height 18
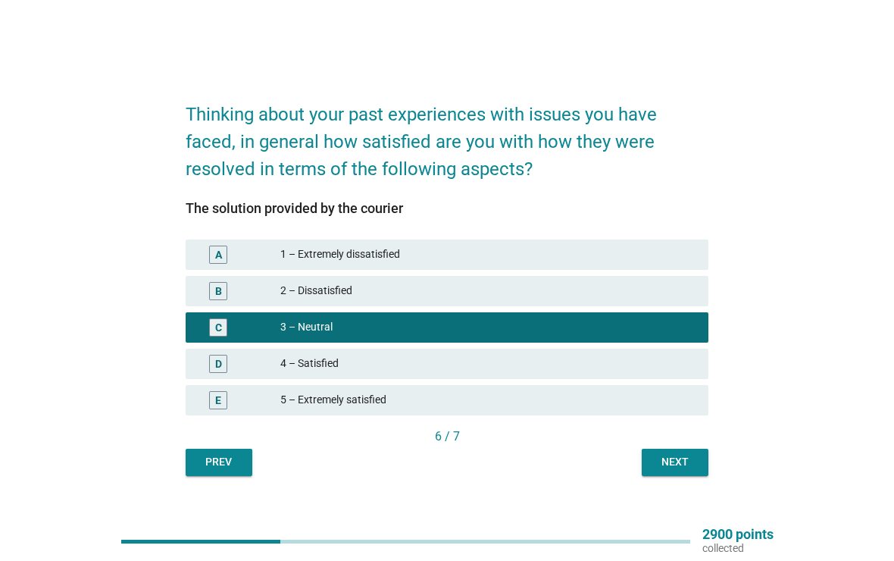
click at [681, 457] on div "Next" at bounding box center [675, 462] width 42 height 16
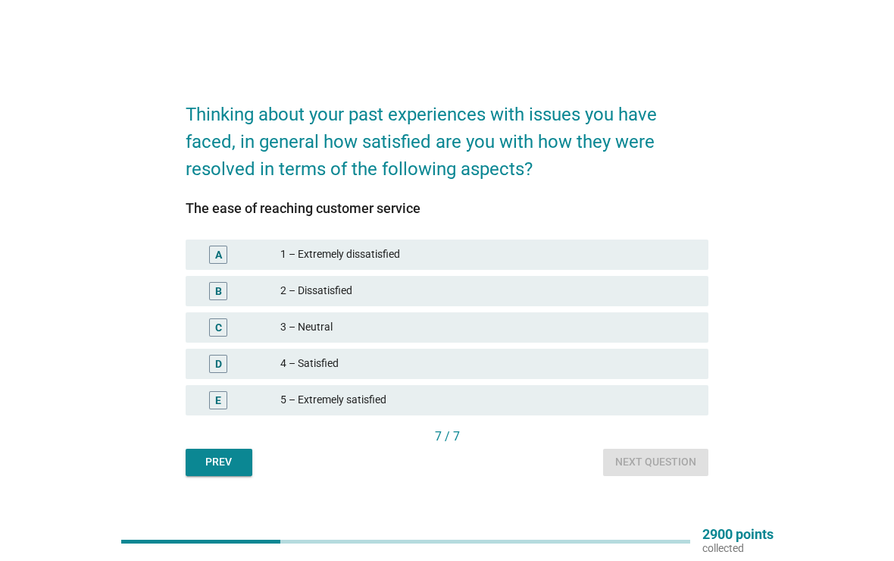
click at [653, 305] on div "B 2 – Dissatisfied" at bounding box center [448, 291] width 524 height 30
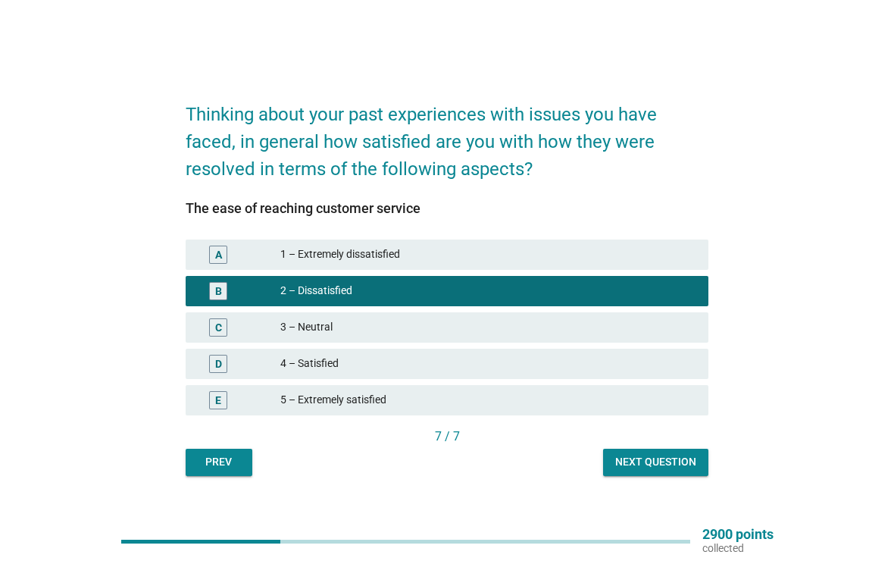
click at [671, 455] on div "Next question" at bounding box center [655, 462] width 81 height 16
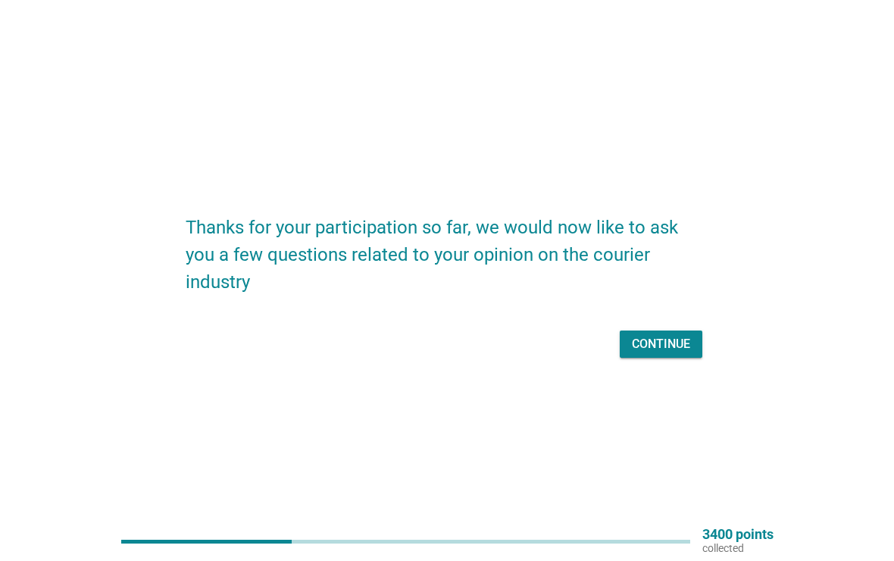
click at [681, 342] on div "Continue" at bounding box center [661, 344] width 58 height 18
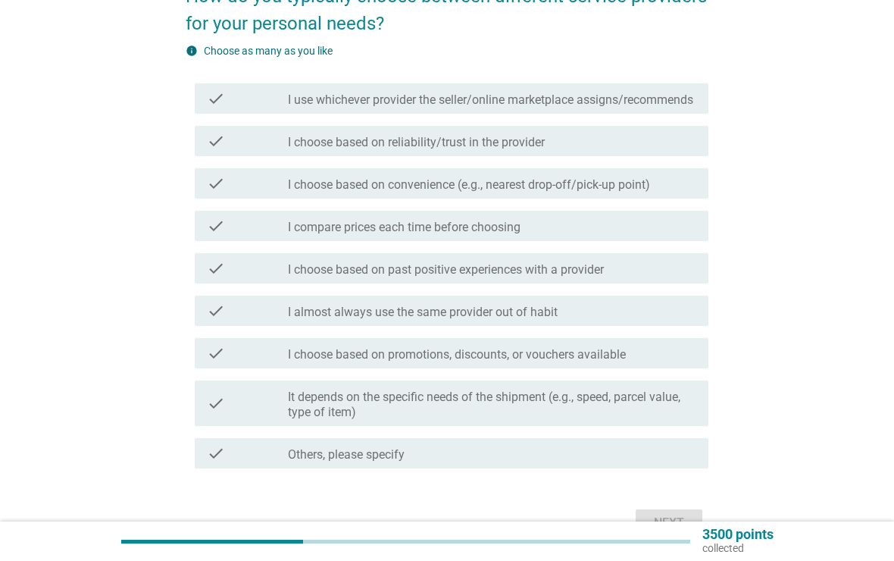
scroll to position [104, 0]
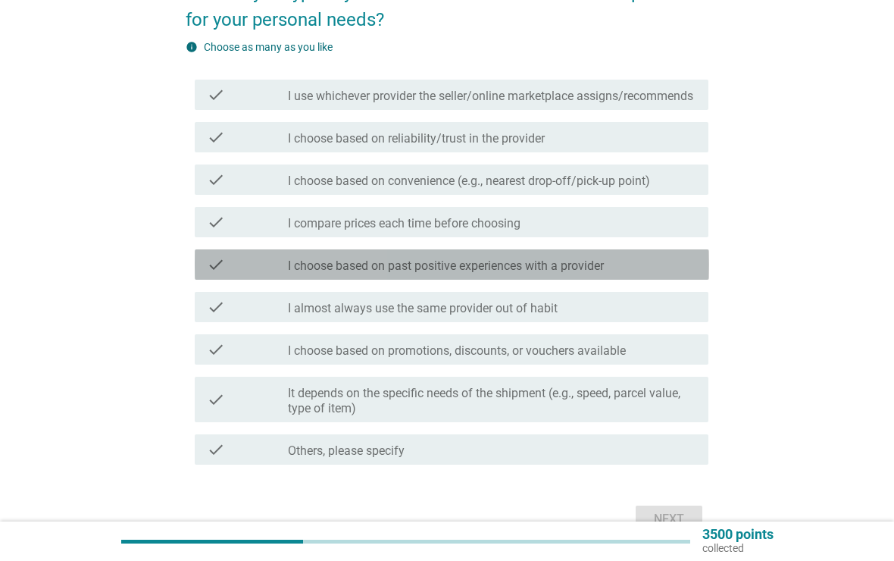
click at [697, 280] on div "check check_box_outline_blank I choose based on past positive experiences with …" at bounding box center [452, 264] width 515 height 30
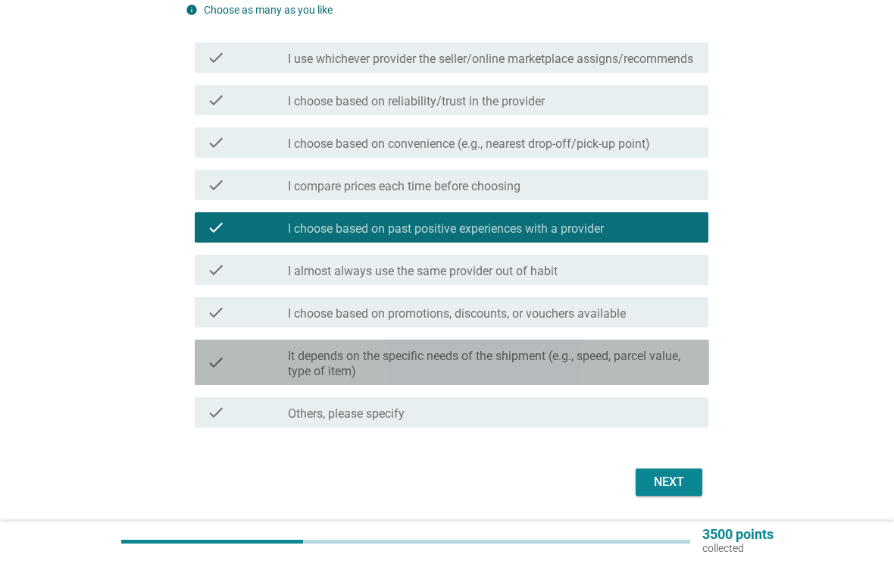
scroll to position [204, 0]
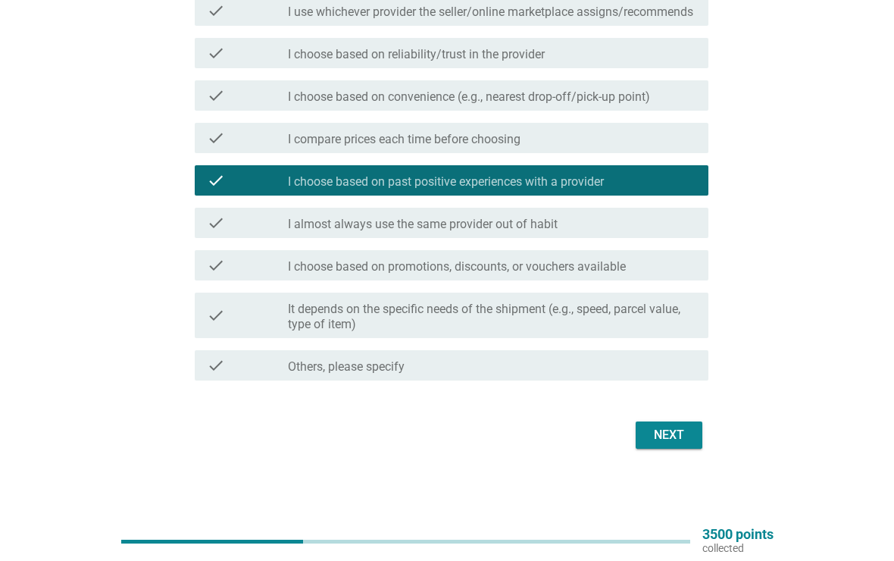
click at [675, 442] on div "Next" at bounding box center [669, 435] width 42 height 18
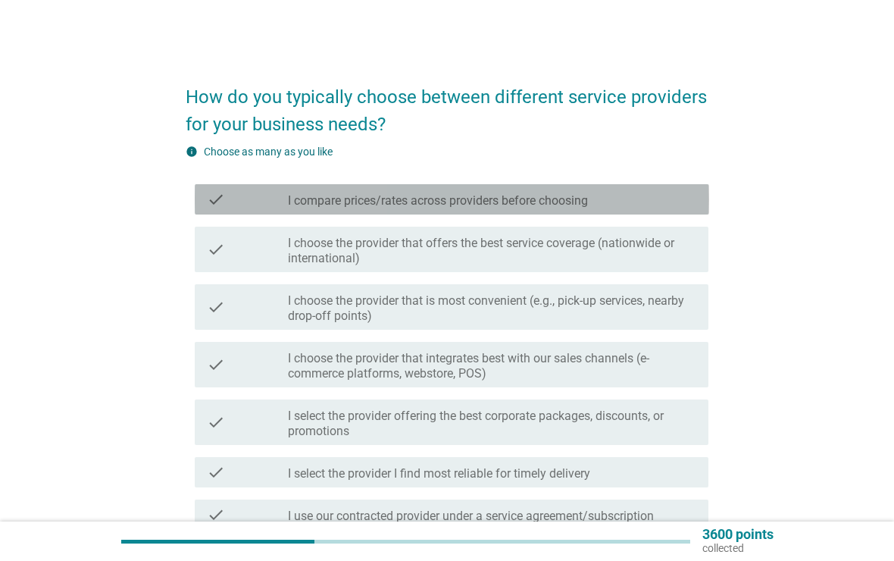
click at [681, 202] on div "check_box_outline_blank I compare prices/rates across providers before choosing" at bounding box center [492, 199] width 409 height 18
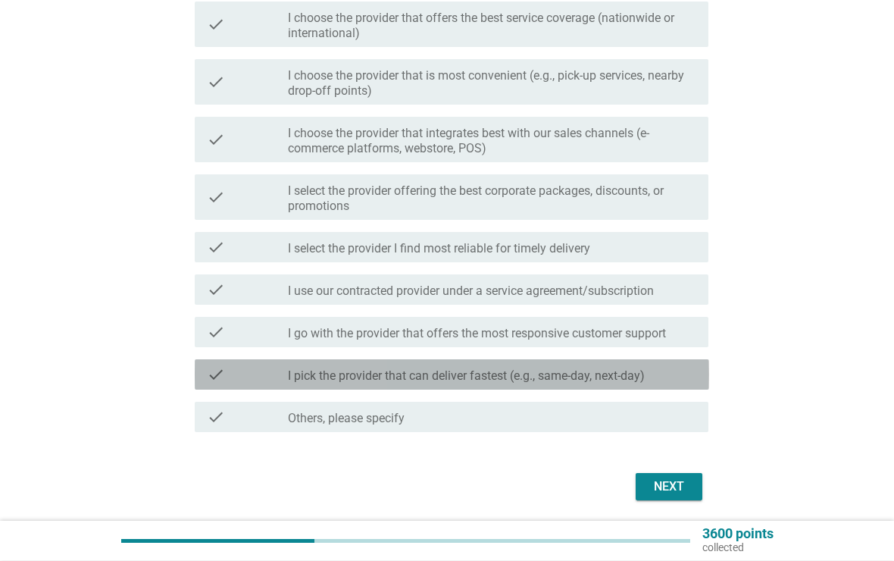
scroll to position [277, 0]
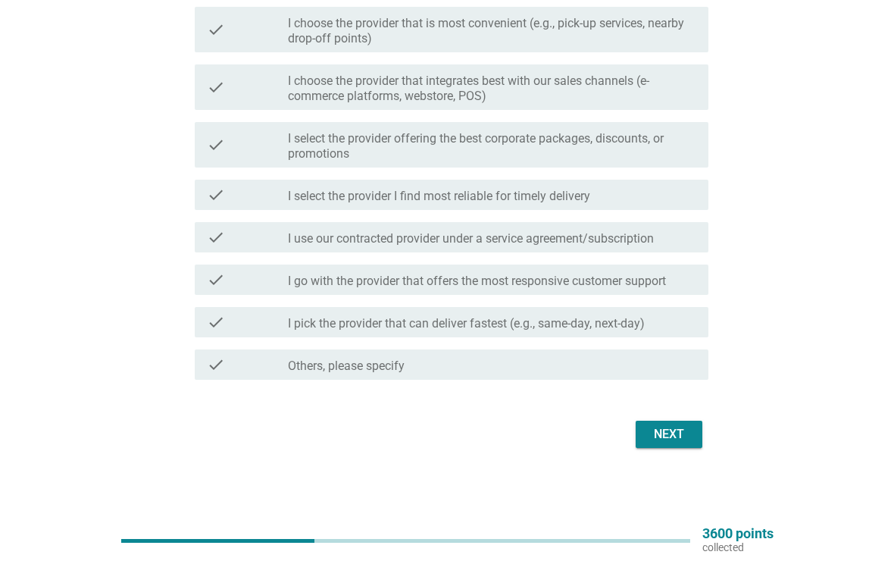
click at [678, 444] on button "Next" at bounding box center [669, 434] width 67 height 27
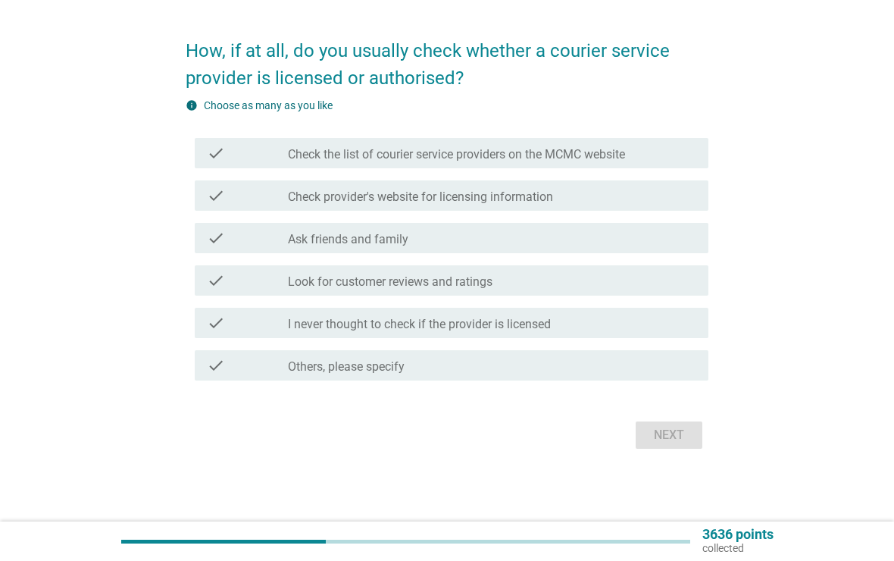
scroll to position [0, 0]
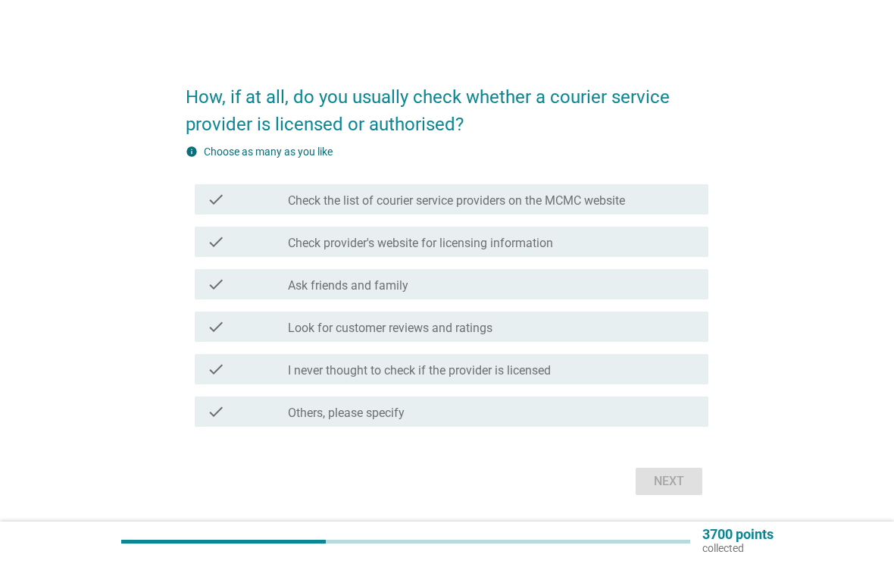
click at [684, 193] on div "check_box_outline_blank Check the list of courier service providers on the MCMC…" at bounding box center [492, 199] width 409 height 18
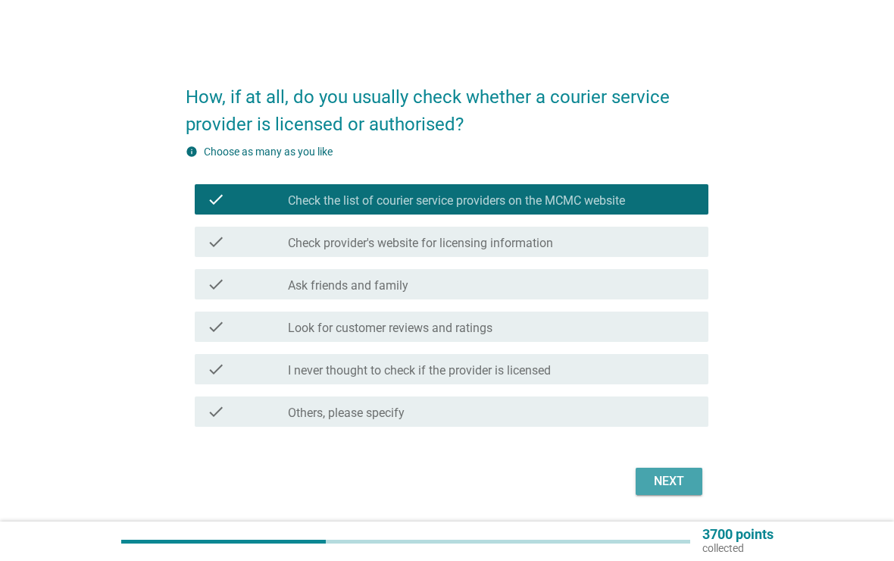
click at [678, 481] on div "Next" at bounding box center [669, 481] width 42 height 18
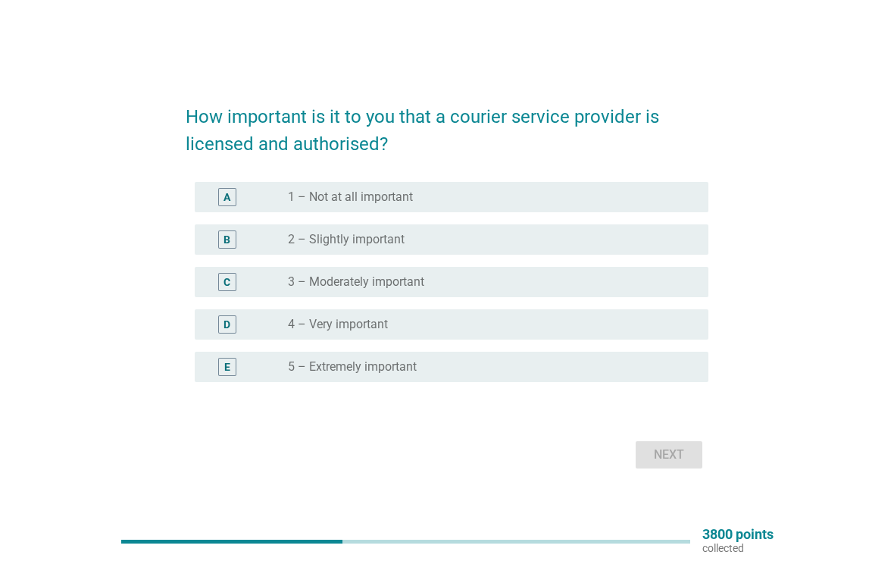
click at [669, 286] on div "radio_button_unchecked 3 – Moderately important" at bounding box center [486, 281] width 396 height 15
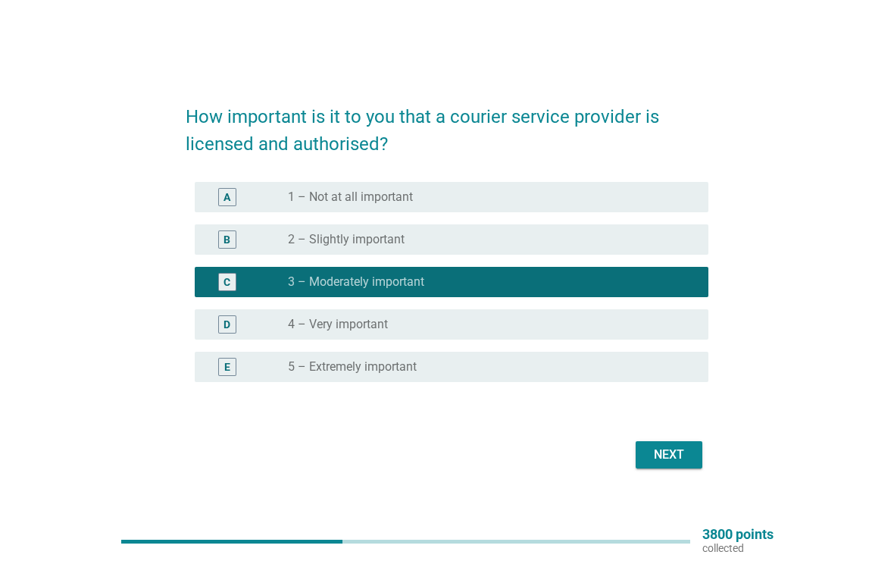
click at [673, 457] on div "Next" at bounding box center [669, 455] width 42 height 18
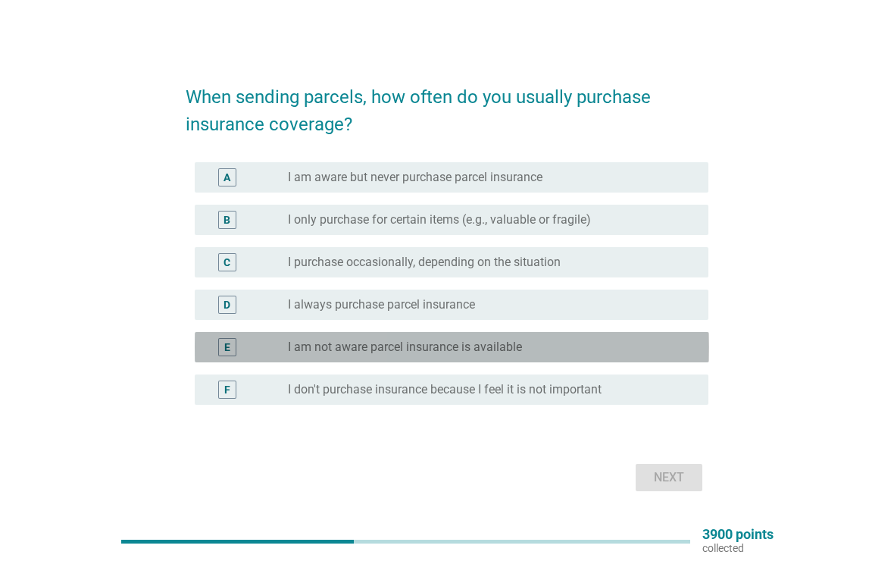
click at [654, 352] on div "radio_button_unchecked I am not aware parcel insurance is available" at bounding box center [486, 347] width 396 height 15
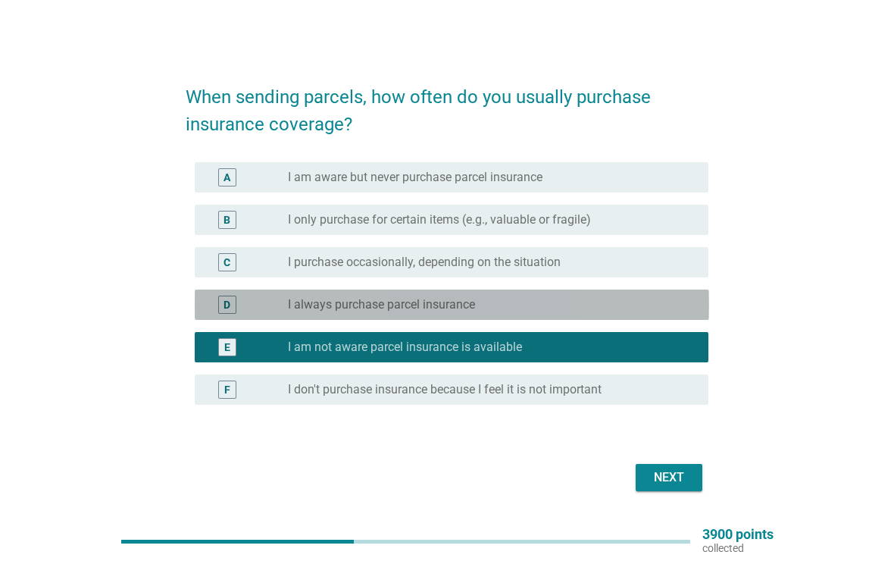
click at [659, 313] on div "radio_button_unchecked I always purchase parcel insurance" at bounding box center [492, 305] width 409 height 18
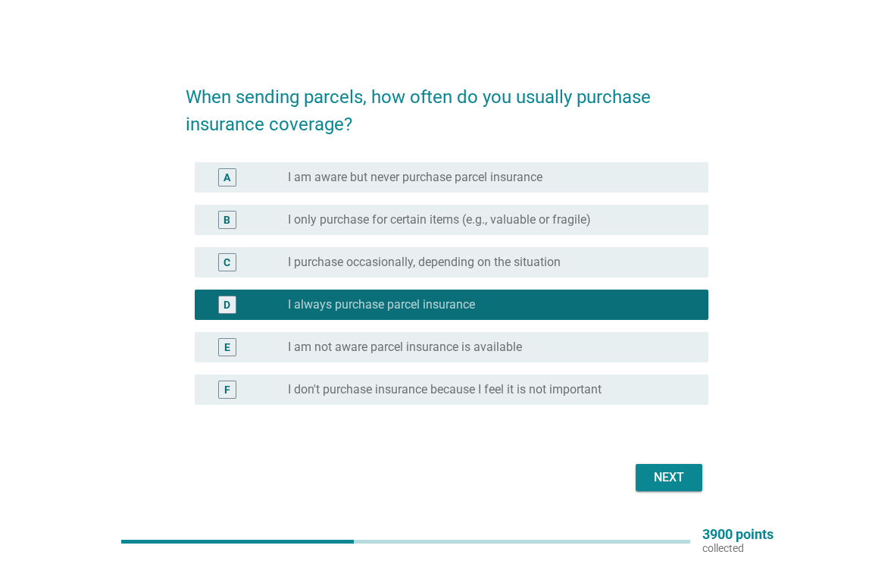
click at [684, 479] on div "Next" at bounding box center [669, 477] width 42 height 18
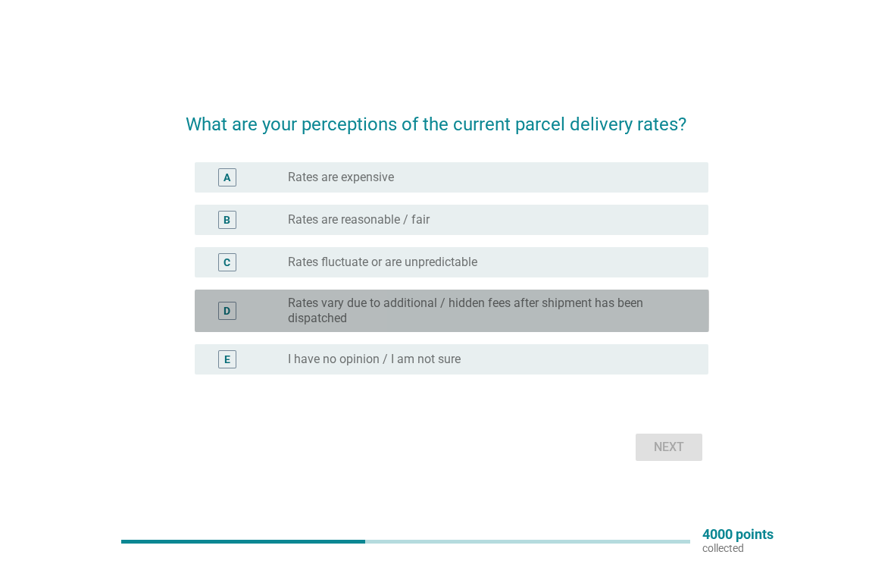
click at [657, 309] on label "Rates vary due to additional / hidden fees after shipment has been dispatched" at bounding box center [486, 311] width 396 height 30
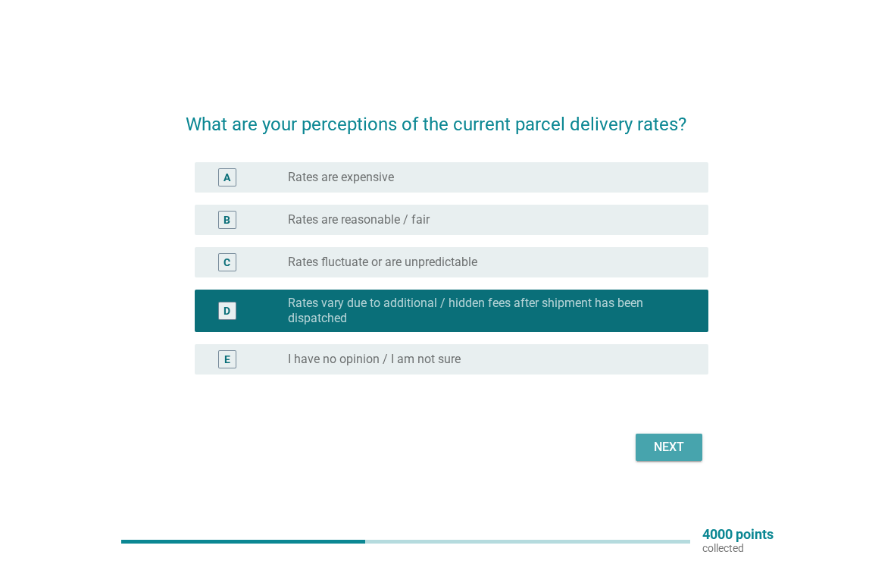
click at [675, 455] on div "Next" at bounding box center [669, 447] width 42 height 18
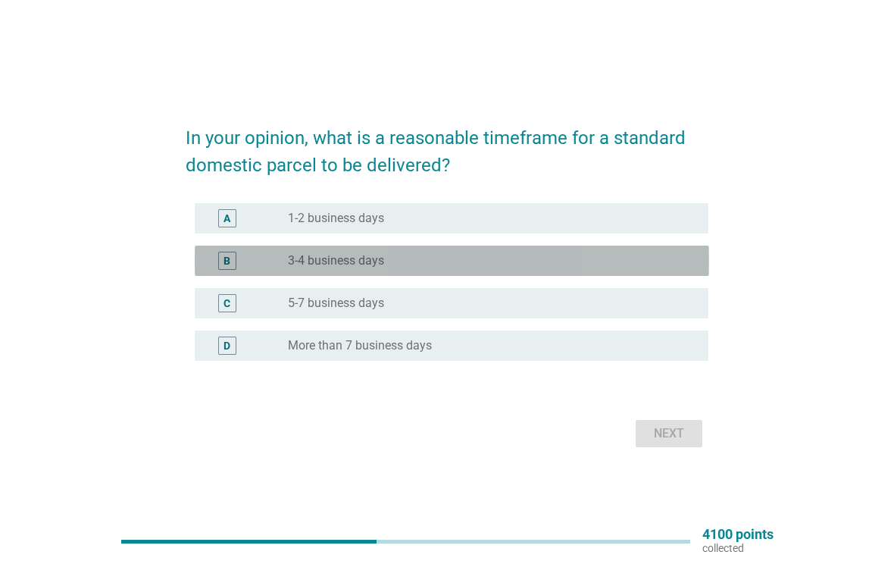
click at [663, 274] on div "B radio_button_unchecked 3-4 business days" at bounding box center [452, 261] width 515 height 30
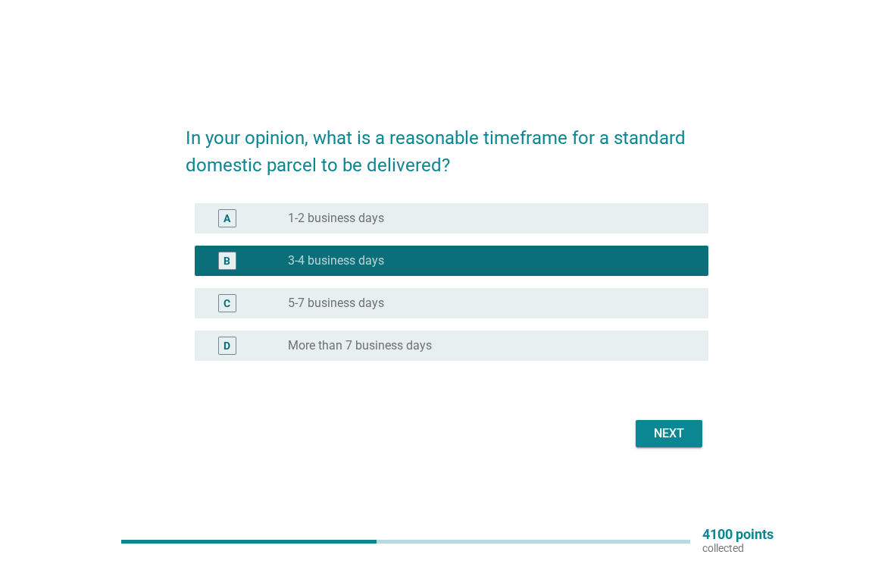
click at [678, 440] on div "Next" at bounding box center [669, 433] width 42 height 18
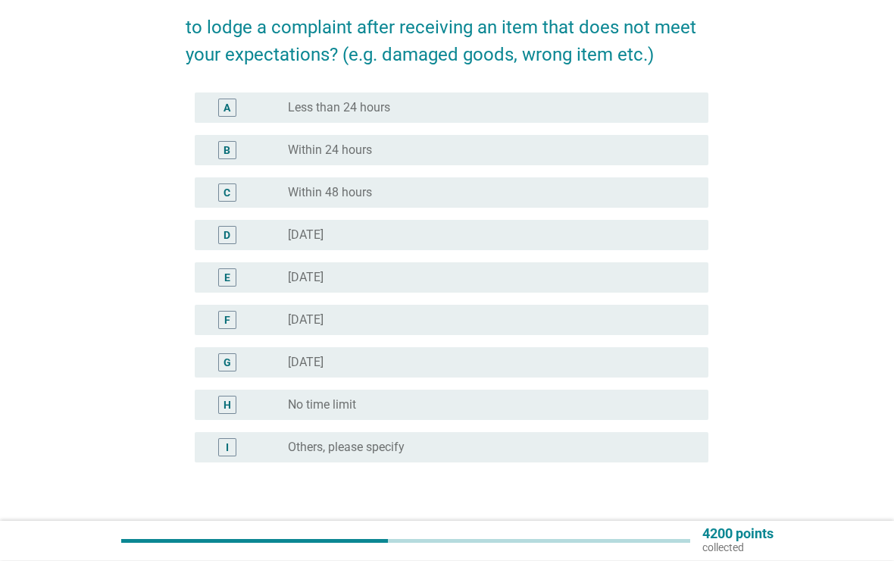
scroll to position [158, 0]
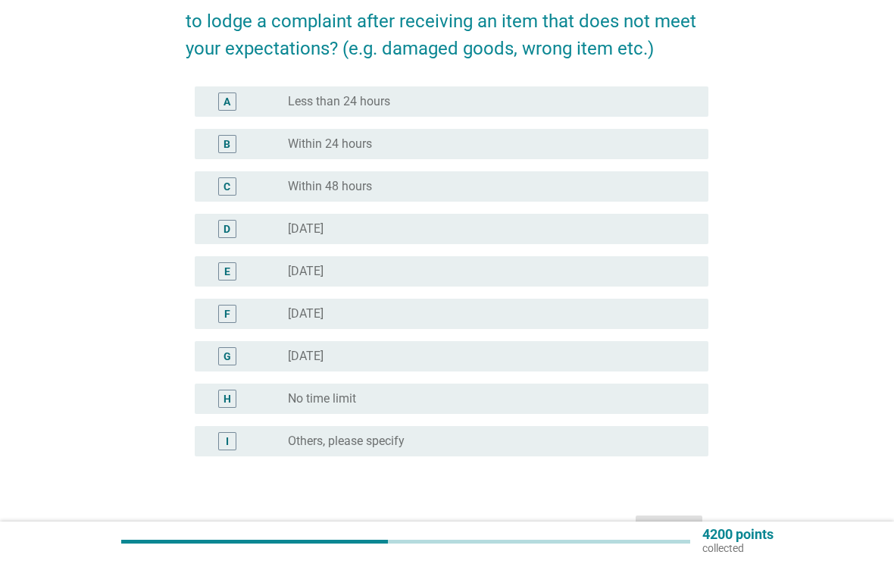
click at [659, 252] on div "E radio_button_unchecked [DATE]" at bounding box center [448, 271] width 524 height 42
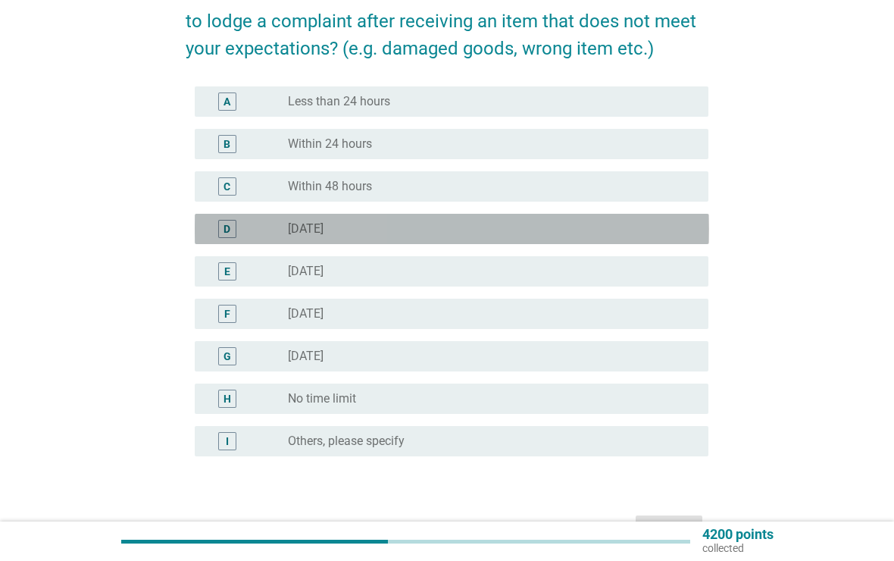
click at [667, 221] on div "radio_button_unchecked [DATE]" at bounding box center [492, 229] width 409 height 18
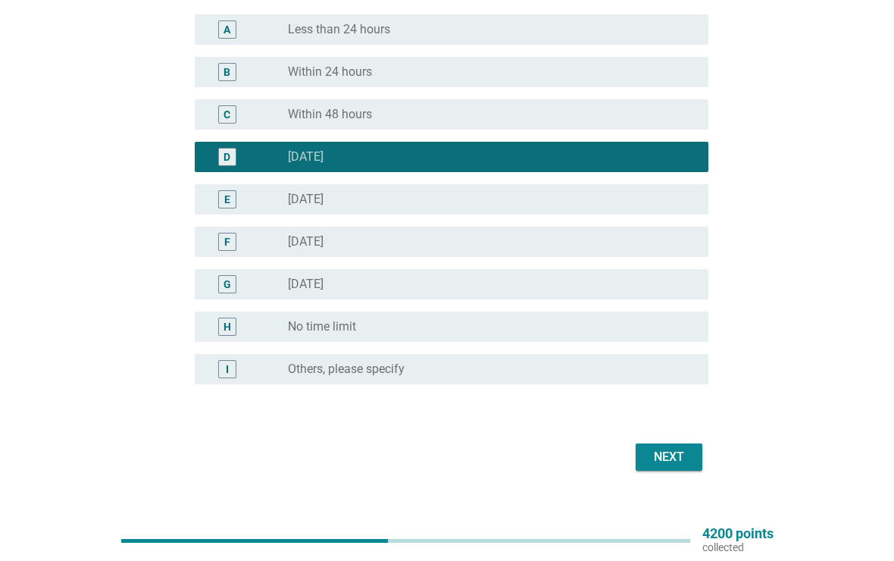
scroll to position [230, 0]
click at [685, 454] on div "Next" at bounding box center [669, 457] width 42 height 18
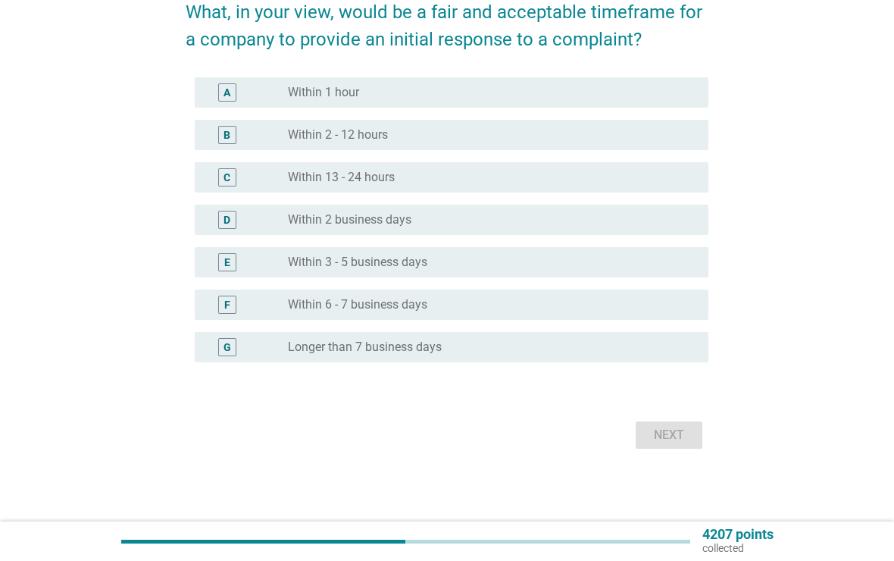
scroll to position [0, 0]
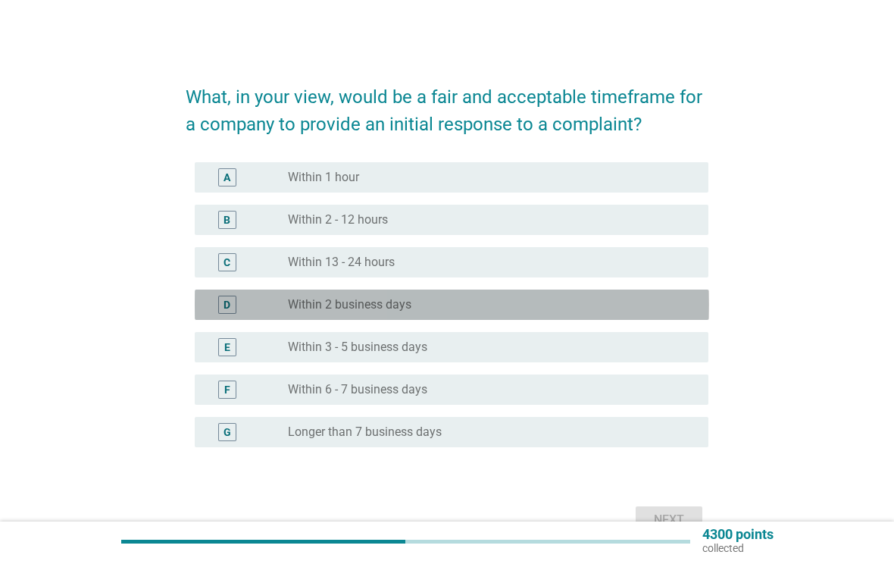
click at [668, 299] on div "radio_button_unchecked Within 2 business days" at bounding box center [486, 304] width 396 height 15
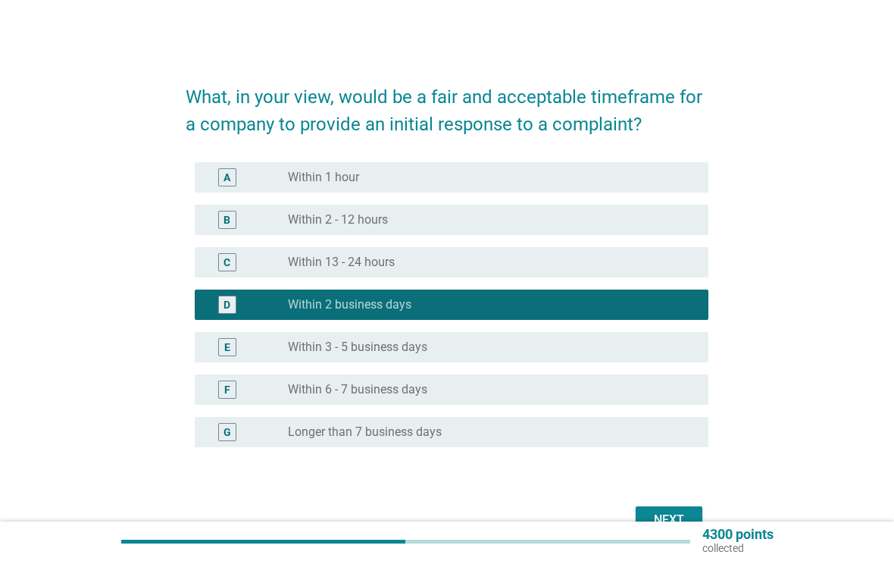
scroll to position [1, 0]
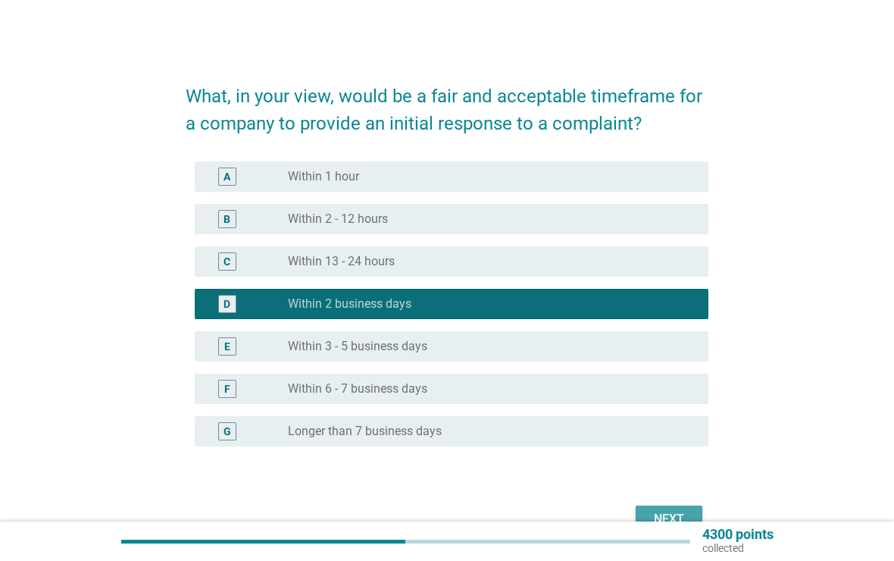
click at [678, 507] on button "Next" at bounding box center [669, 519] width 67 height 27
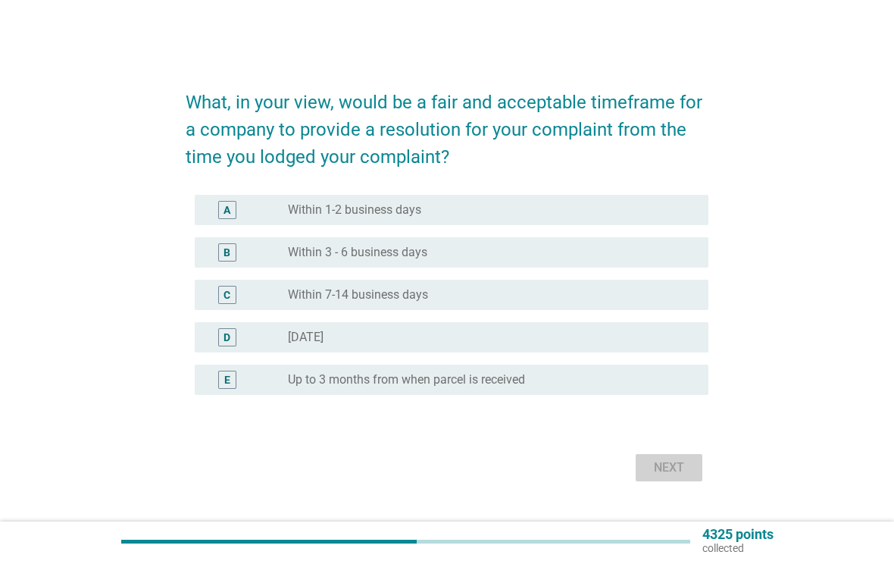
scroll to position [0, 0]
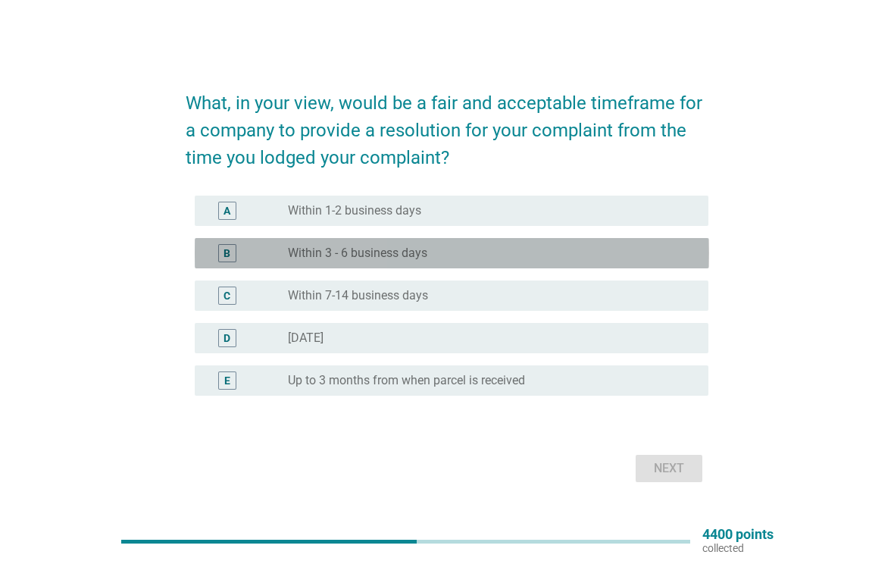
click at [674, 258] on div "radio_button_unchecked Within 3 - 6 business days" at bounding box center [486, 253] width 396 height 15
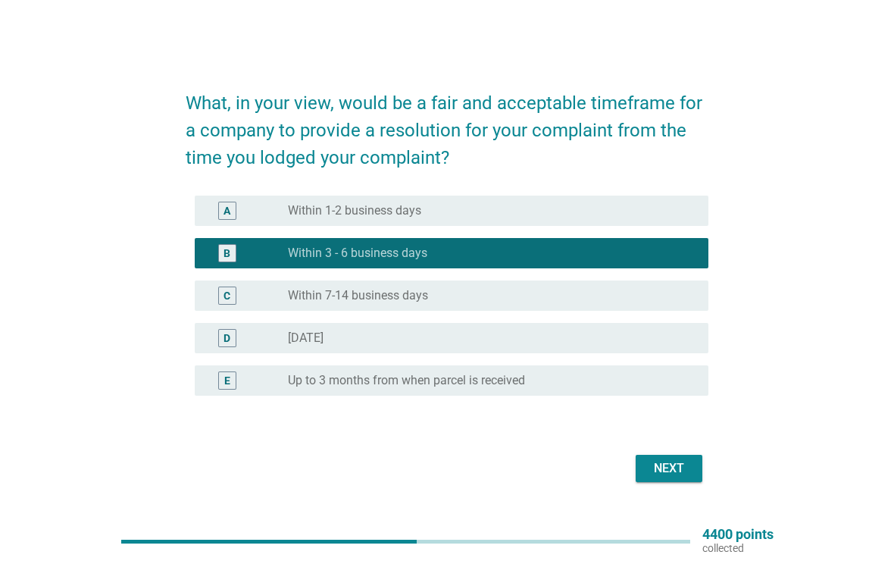
click at [666, 474] on div "Next" at bounding box center [669, 468] width 42 height 18
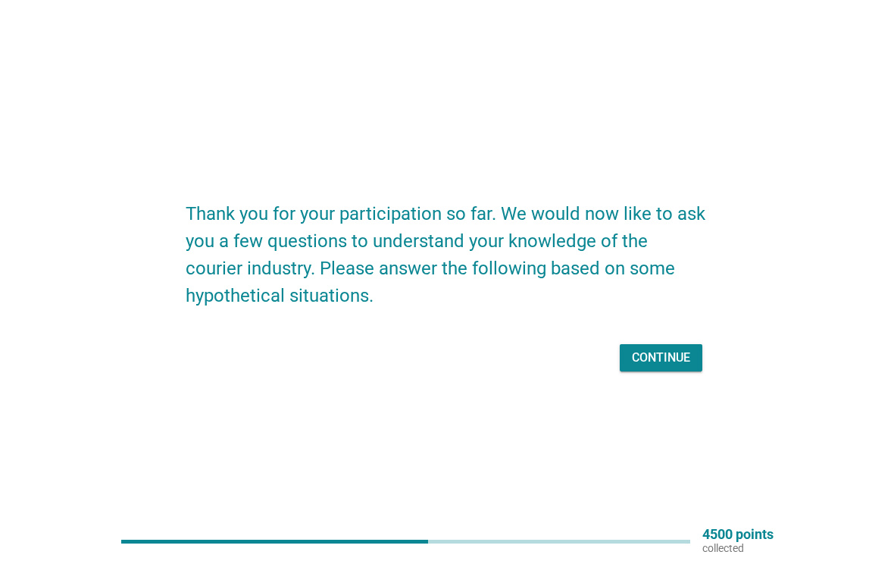
click at [671, 370] on button "Continue" at bounding box center [661, 357] width 83 height 27
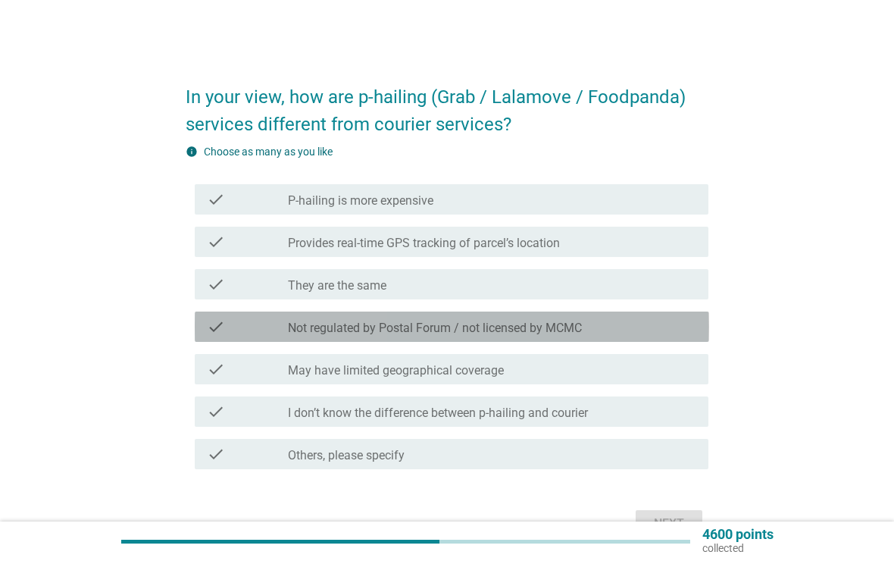
click at [678, 324] on div "check_box_outline_blank Not regulated by Postal Forum / not licensed by MCMC" at bounding box center [492, 327] width 409 height 18
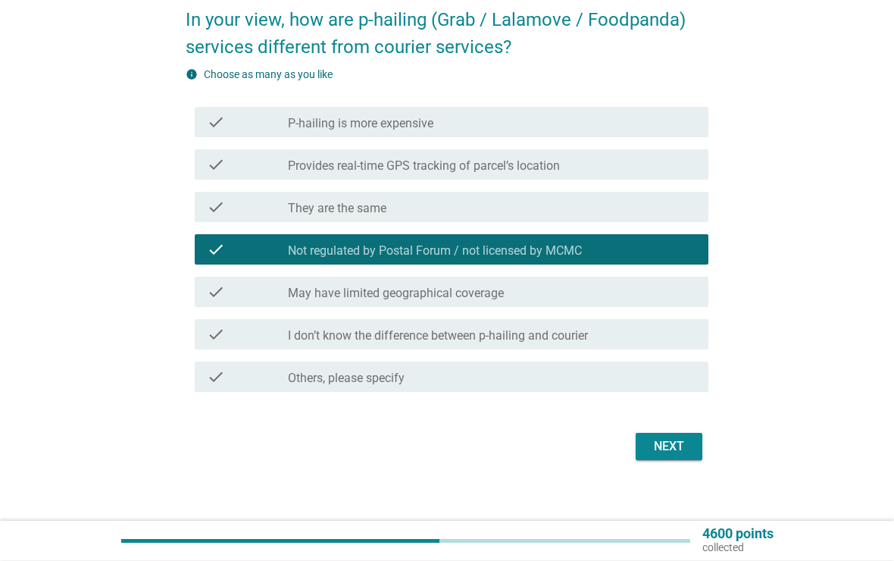
scroll to position [78, 0]
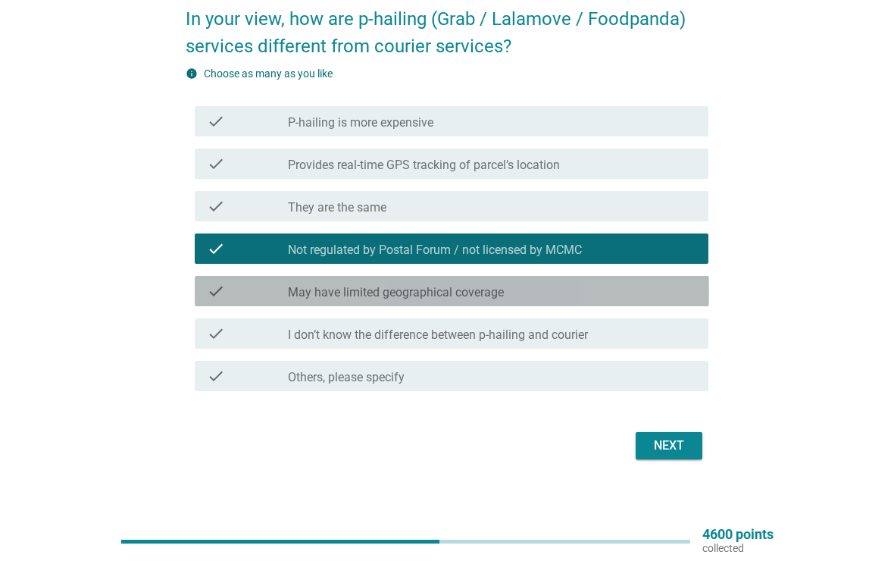
click at [679, 293] on div "check_box_outline_blank May have limited geographical coverage" at bounding box center [492, 291] width 409 height 18
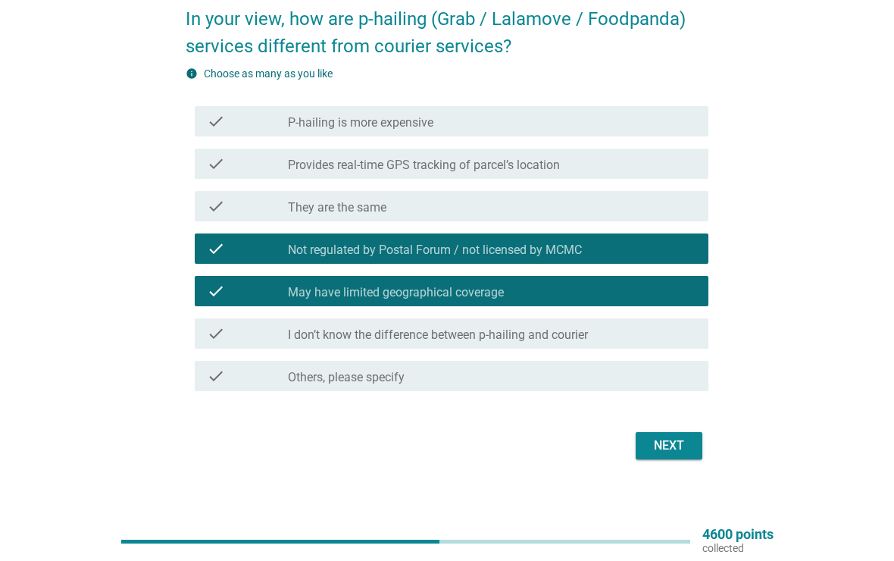
click at [673, 450] on div "Next" at bounding box center [669, 446] width 42 height 18
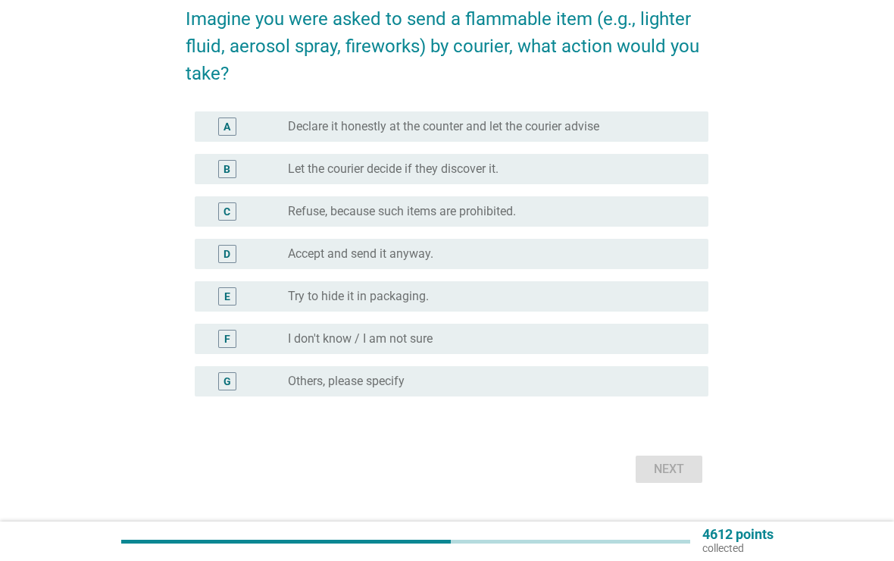
scroll to position [0, 0]
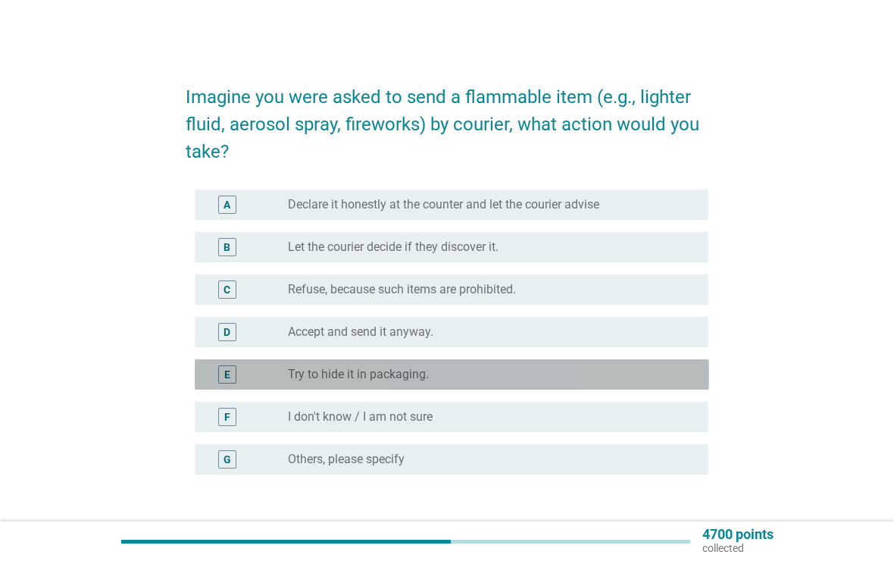
click at [662, 383] on div "radio_button_unchecked Try to hide it in packaging." at bounding box center [492, 374] width 409 height 18
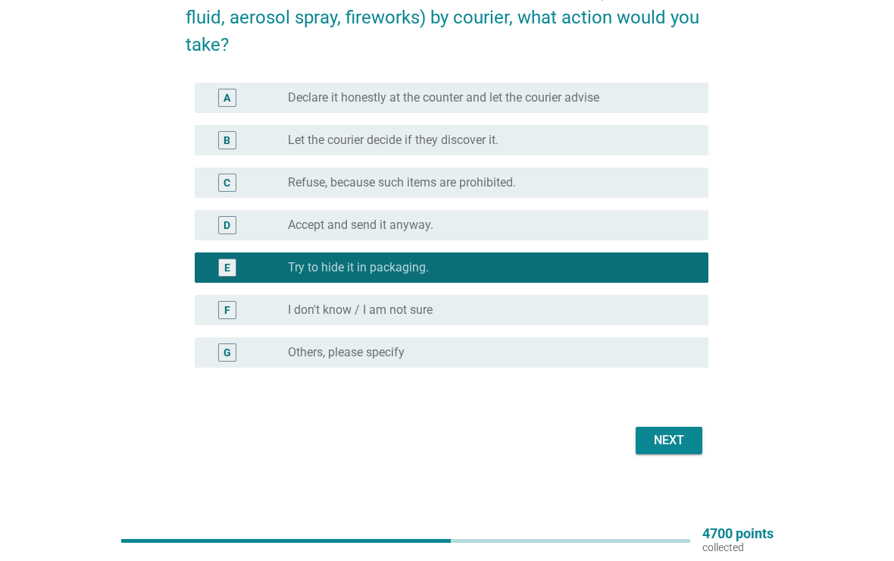
scroll to position [107, 0]
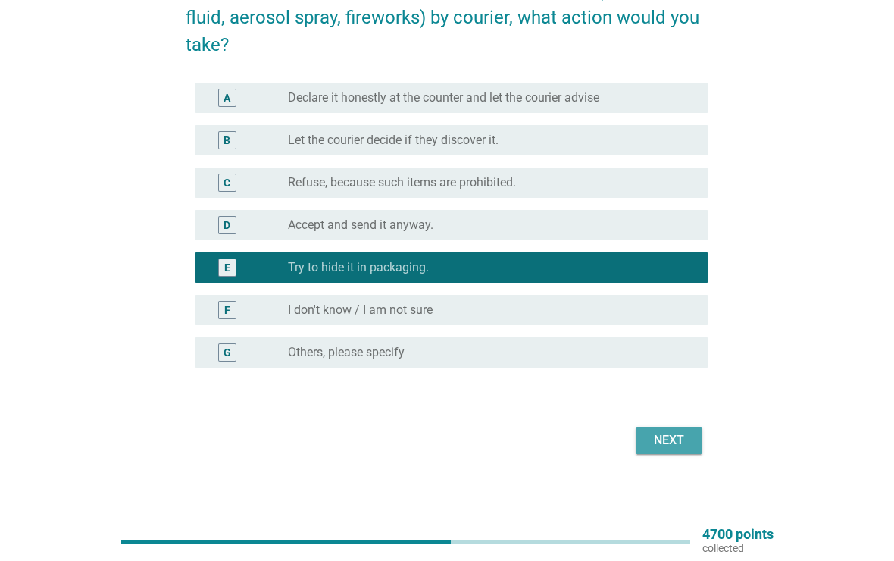
click at [679, 448] on div "Next" at bounding box center [669, 440] width 42 height 18
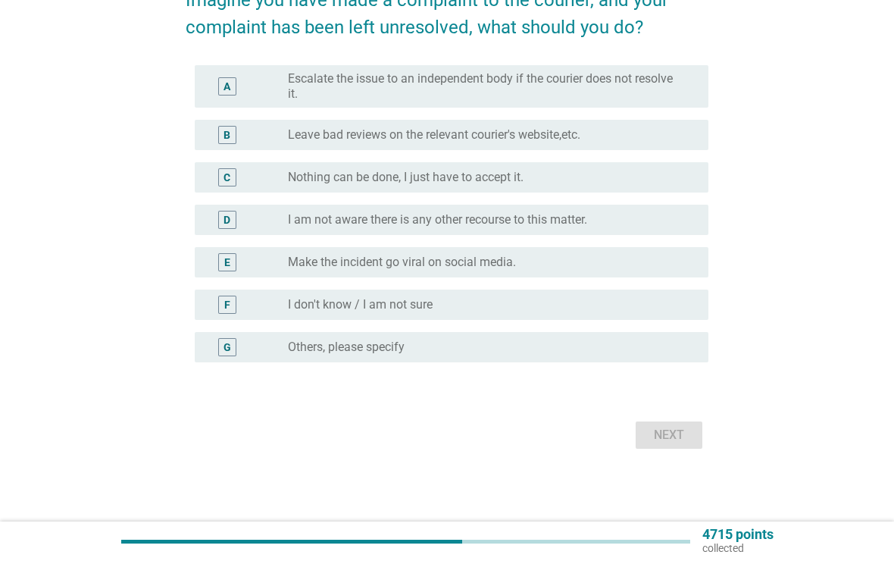
scroll to position [0, 0]
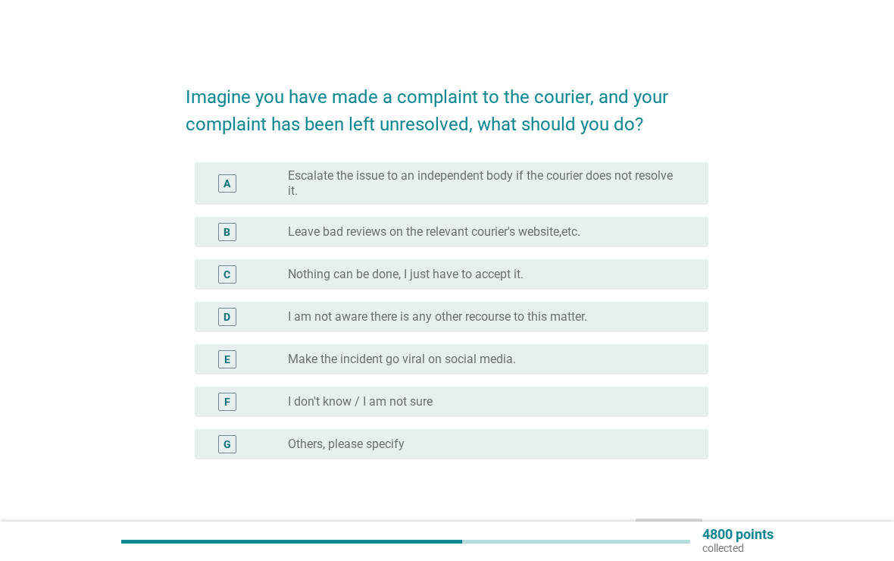
click at [678, 282] on div "radio_button_unchecked Nothing can be done, I just have to accept it." at bounding box center [492, 274] width 409 height 18
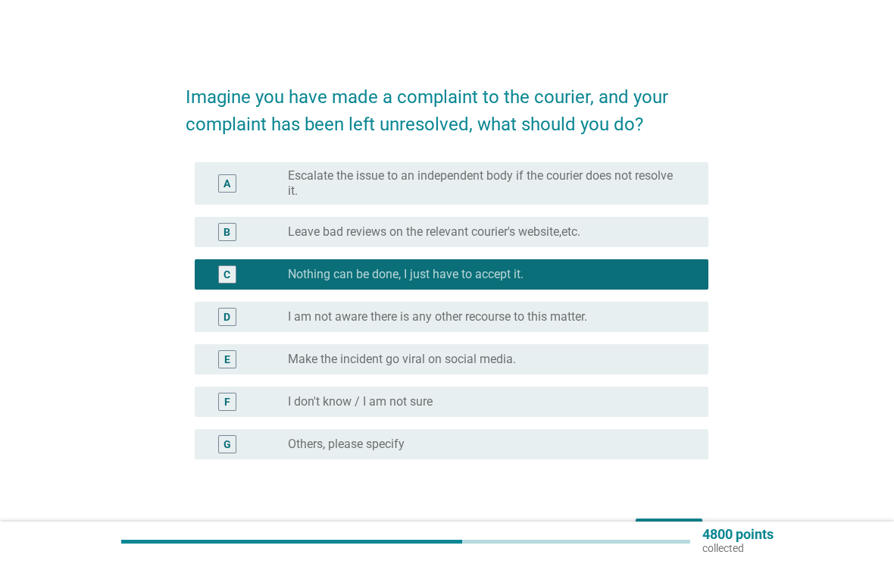
click at [657, 388] on div "F radio_button_unchecked I don't know / I am not sure" at bounding box center [452, 402] width 515 height 30
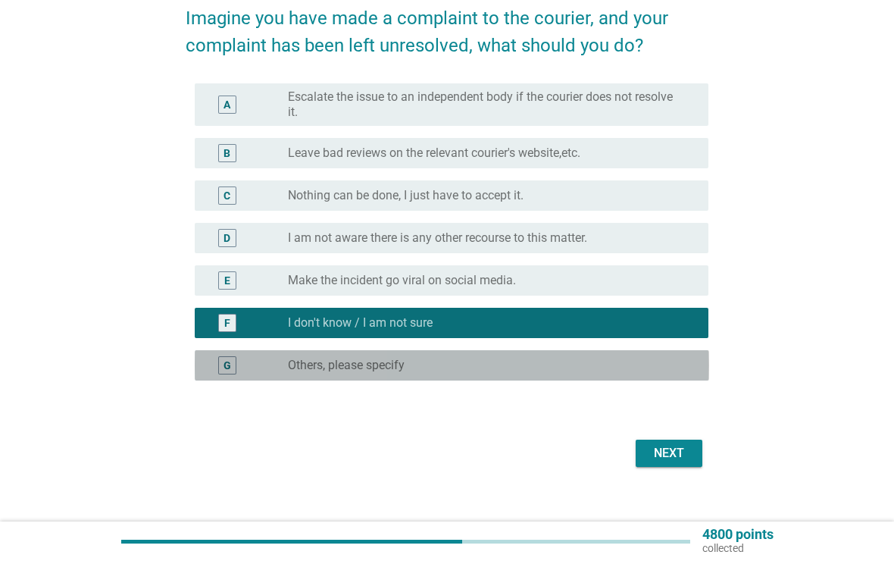
scroll to position [97, 0]
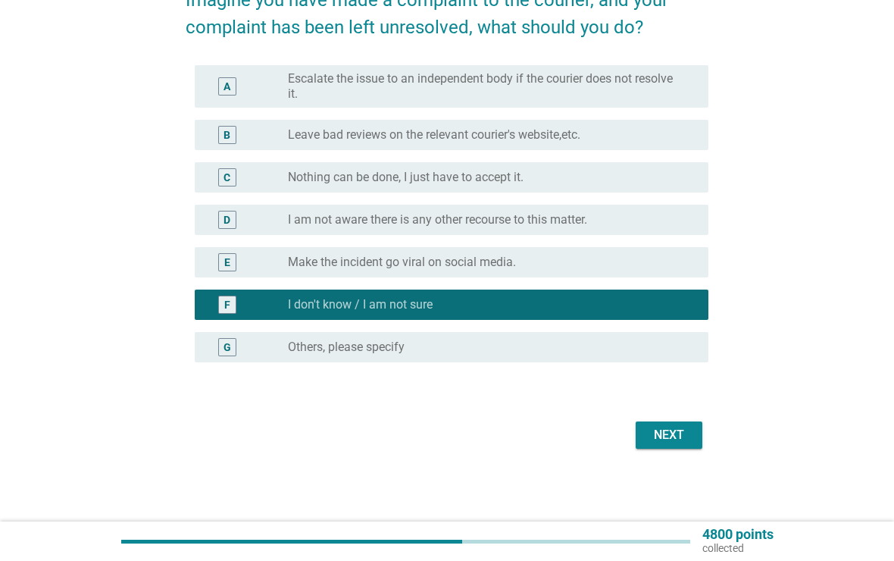
click at [676, 446] on button "Next" at bounding box center [669, 434] width 67 height 27
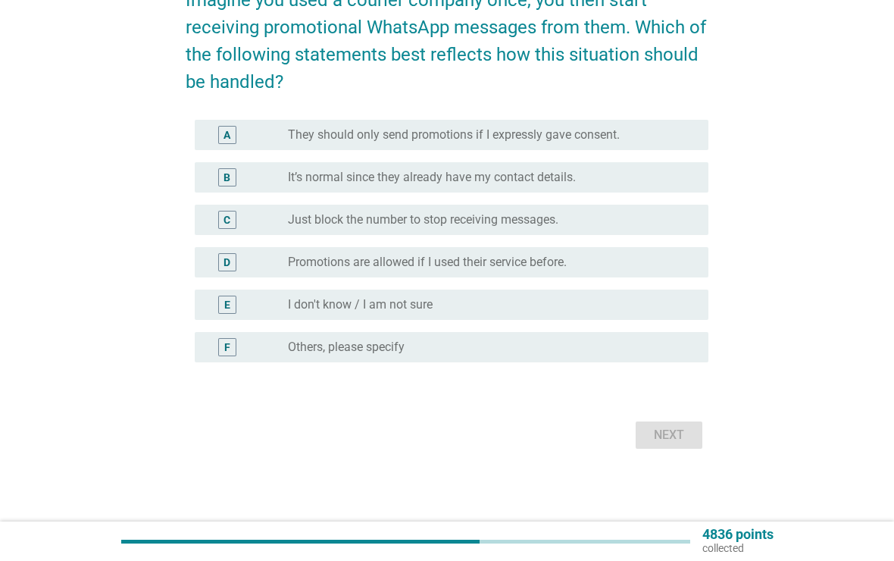
scroll to position [0, 0]
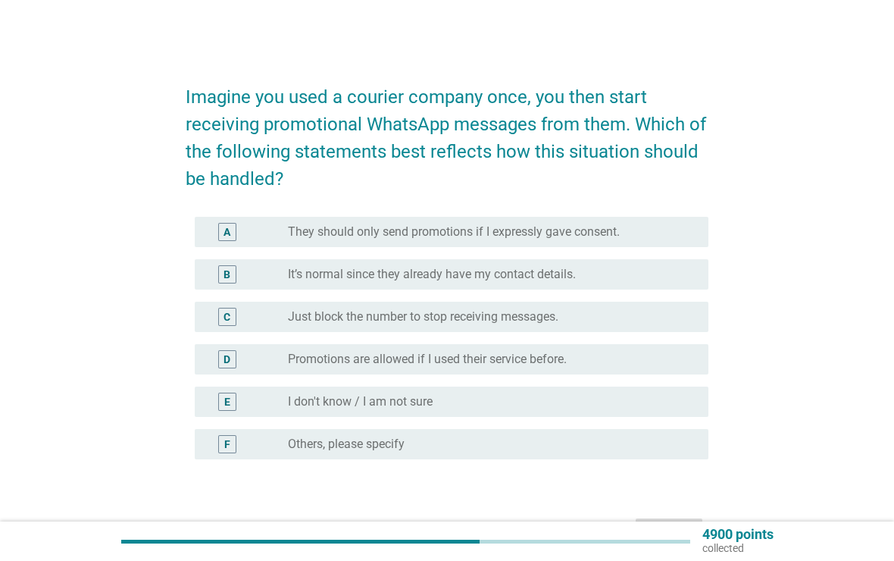
click at [665, 302] on div "C radio_button_unchecked Just block the number to stop receiving messages." at bounding box center [452, 317] width 515 height 30
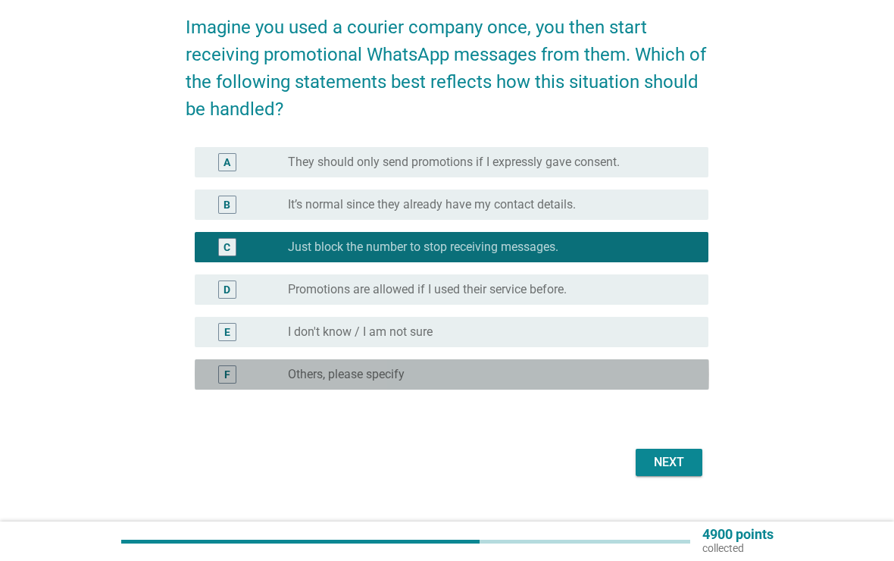
scroll to position [85, 0]
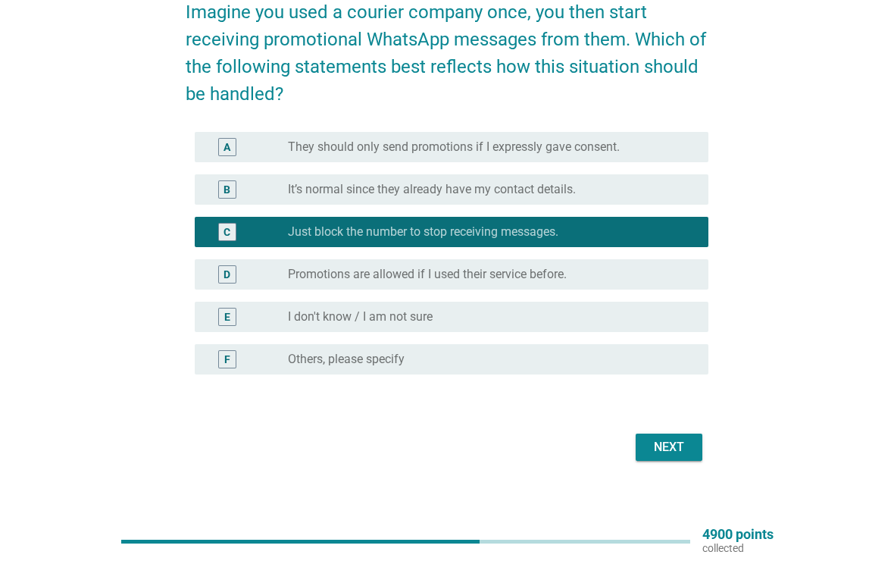
click at [675, 450] on div "Next" at bounding box center [669, 447] width 42 height 18
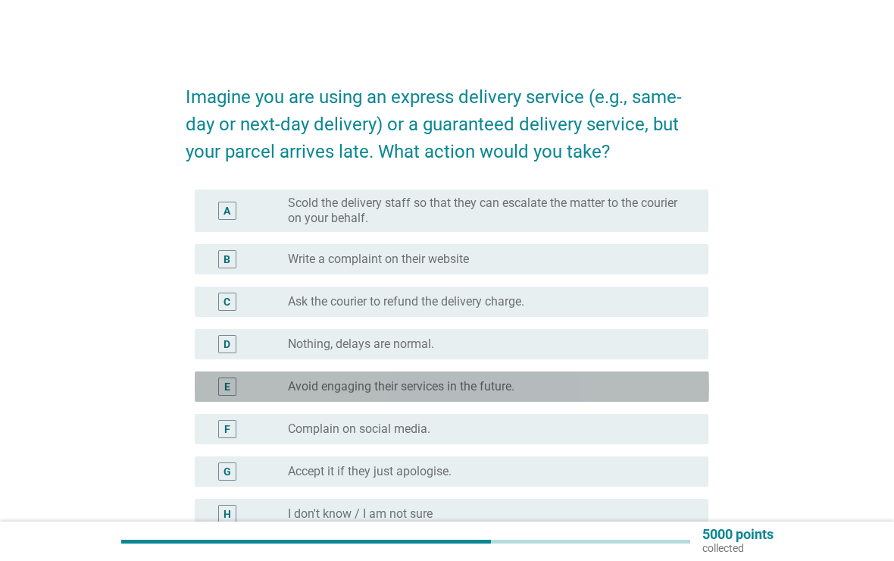
click at [664, 392] on div "radio_button_unchecked Avoid engaging their services in the future." at bounding box center [486, 386] width 396 height 15
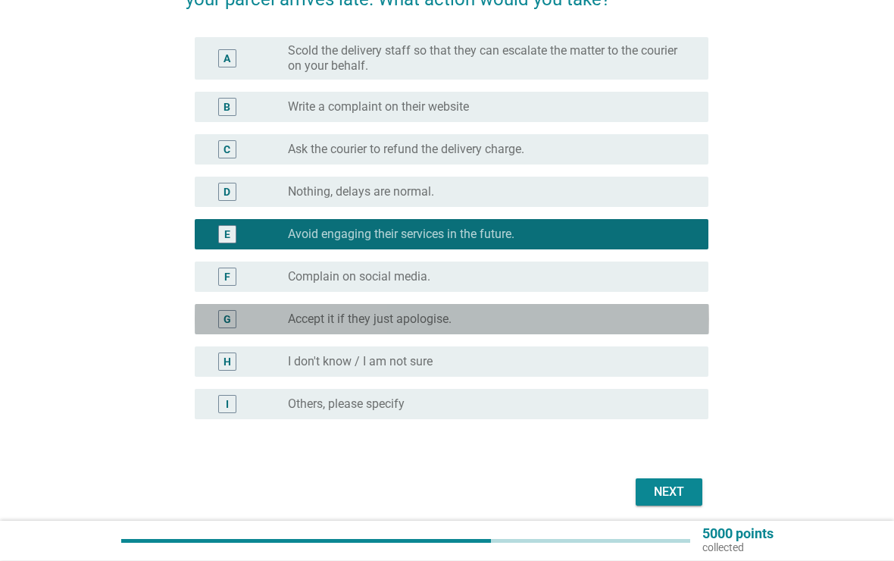
scroll to position [152, 0]
click at [668, 327] on div "radio_button_unchecked Accept it if they just apologise." at bounding box center [492, 319] width 409 height 18
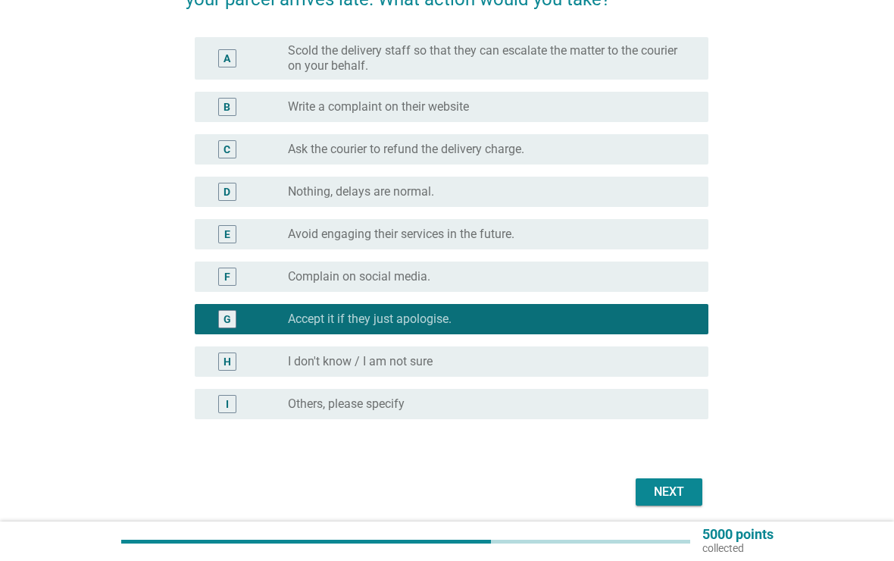
click at [687, 488] on div "Next" at bounding box center [669, 492] width 42 height 18
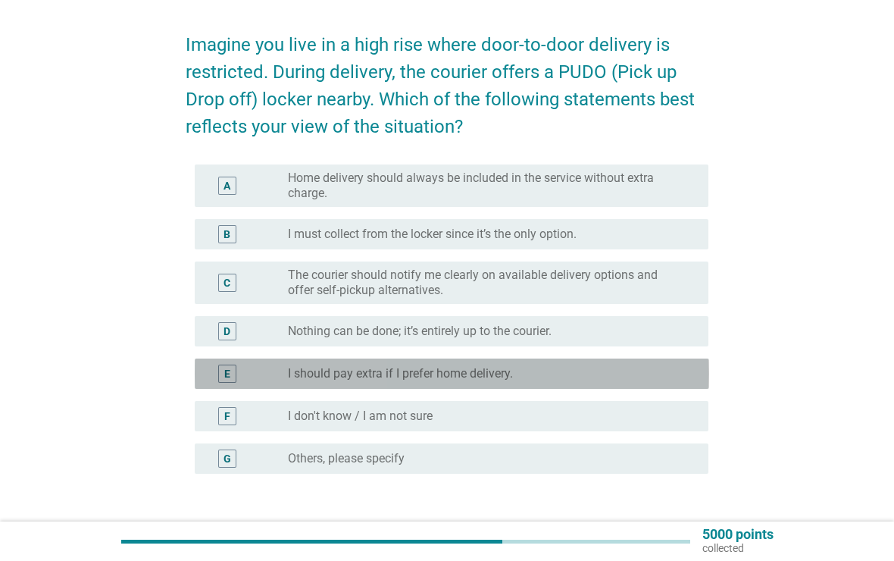
scroll to position [55, 0]
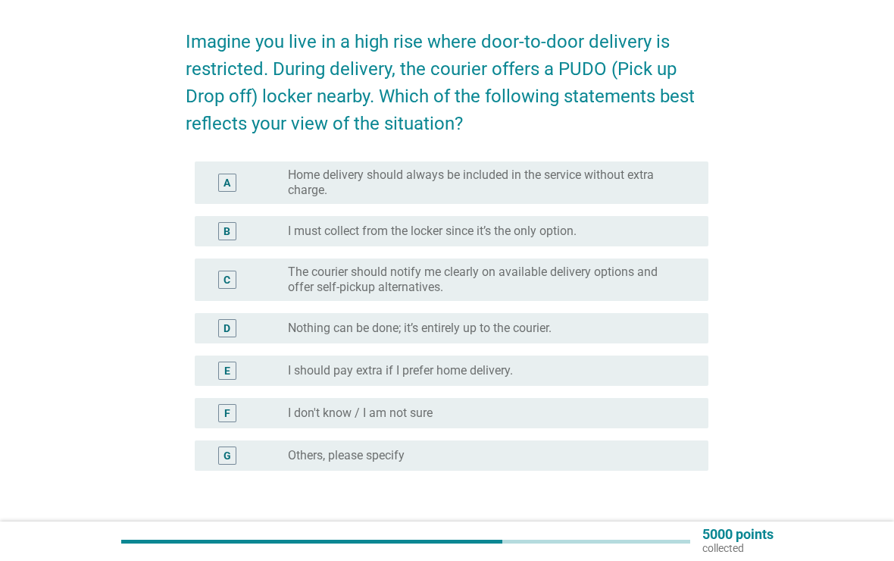
click at [651, 271] on label "The courier should notify me clearly on available delivery options and offer se…" at bounding box center [486, 280] width 396 height 30
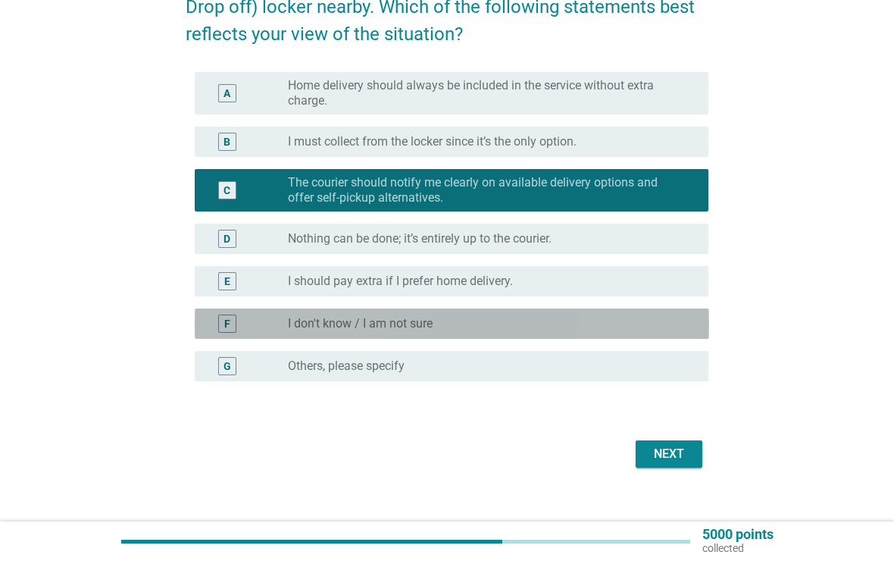
scroll to position [164, 0]
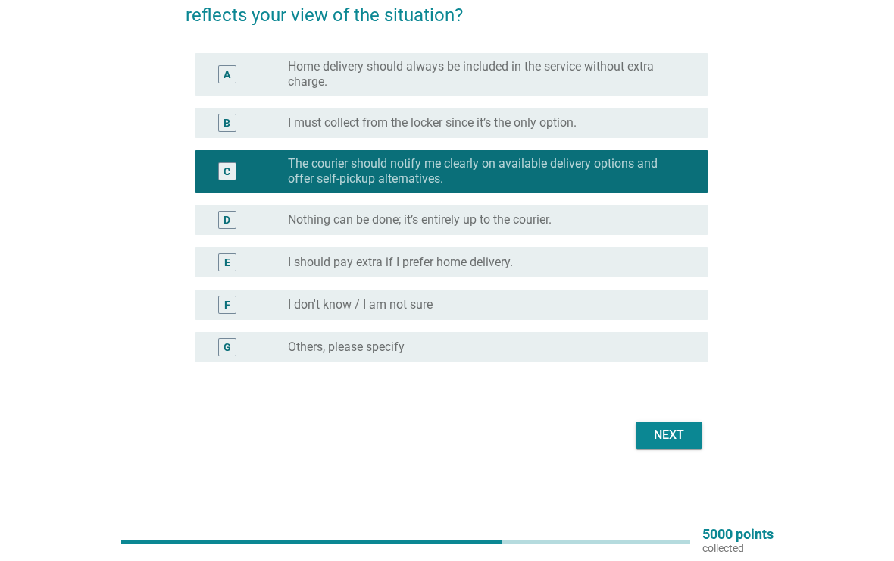
click at [680, 440] on div "Next" at bounding box center [669, 435] width 42 height 18
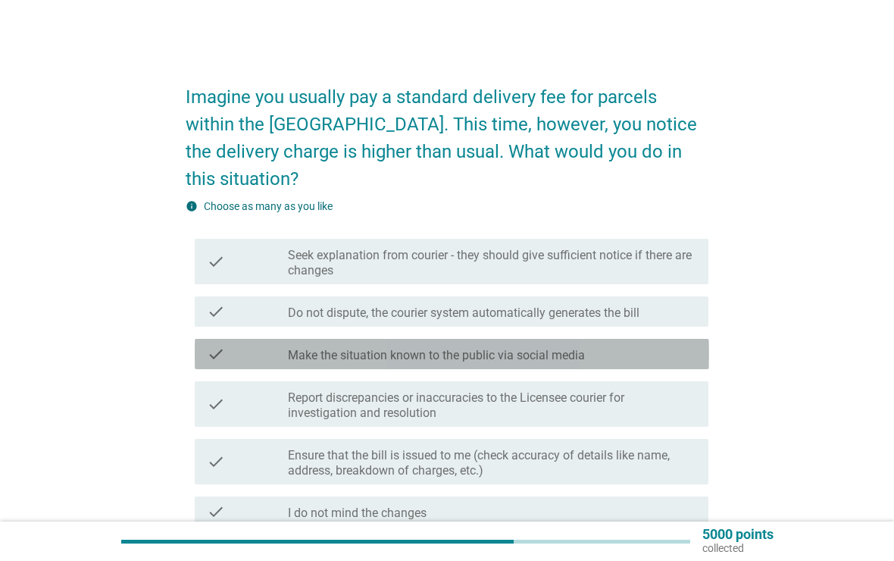
click at [655, 363] on div "check check_box_outline_blank Make the situation known to the public via social…" at bounding box center [452, 354] width 515 height 30
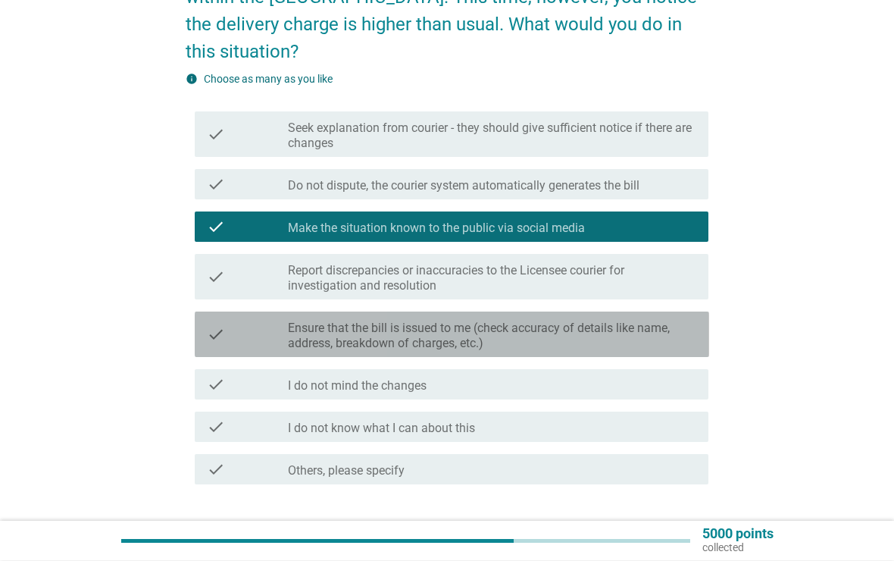
scroll to position [146, 0]
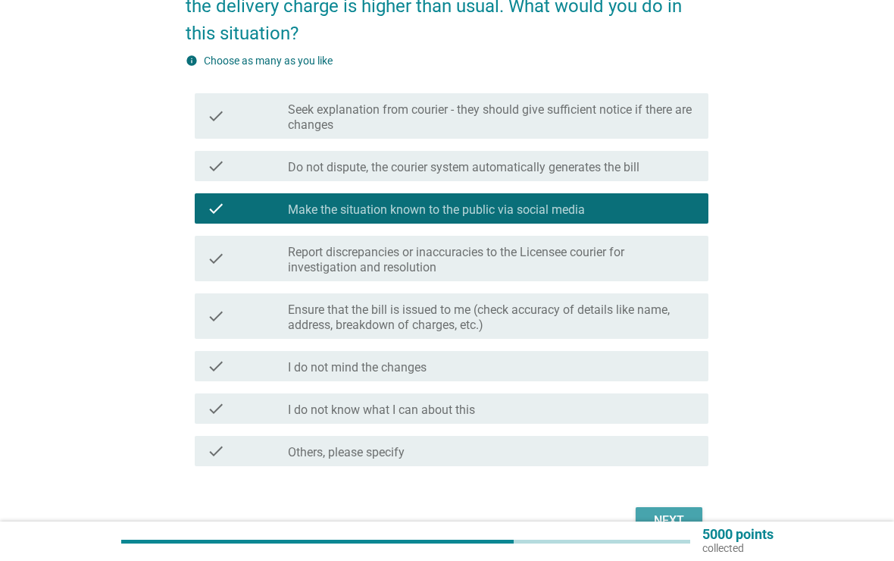
click at [675, 518] on div "Next" at bounding box center [669, 521] width 42 height 18
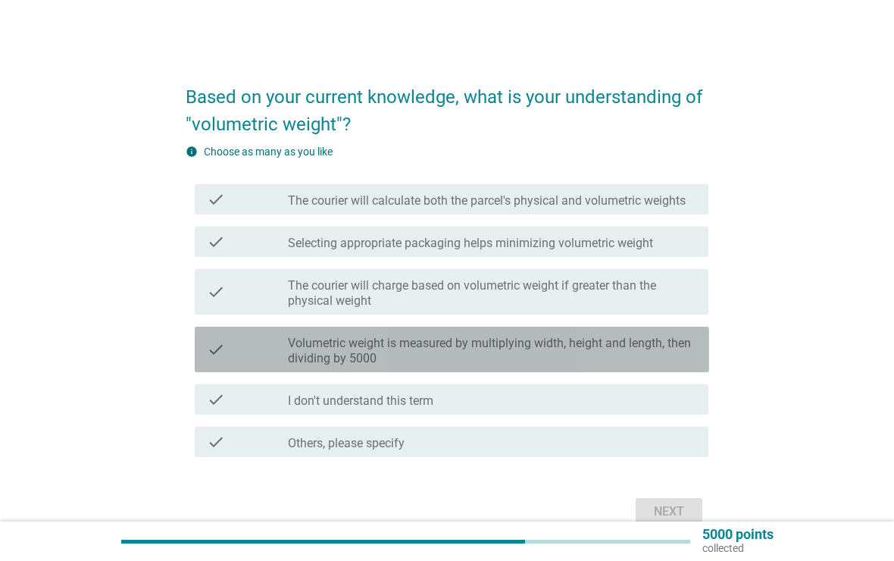
click at [647, 349] on label "Volumetric weight is measured by multiplying width, height and length, then div…" at bounding box center [492, 351] width 409 height 30
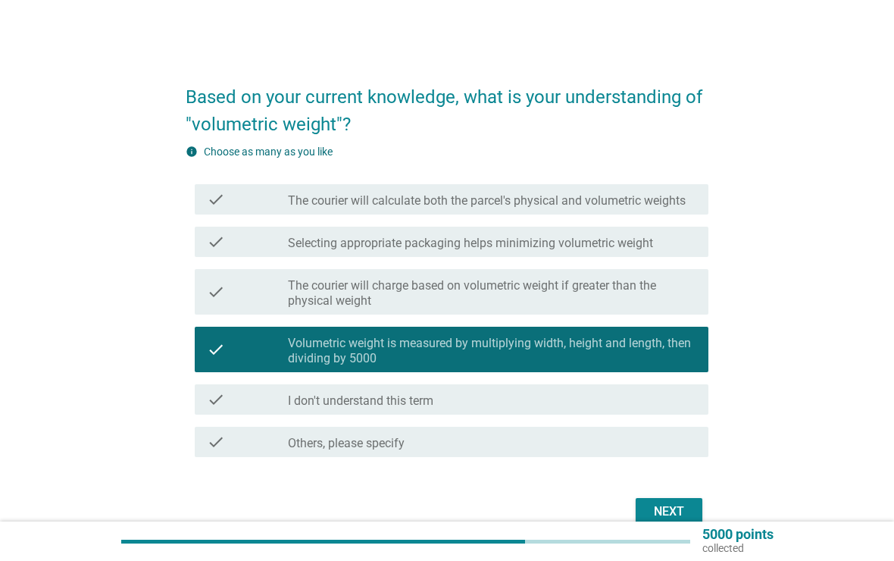
click at [667, 506] on div "Next" at bounding box center [669, 511] width 42 height 18
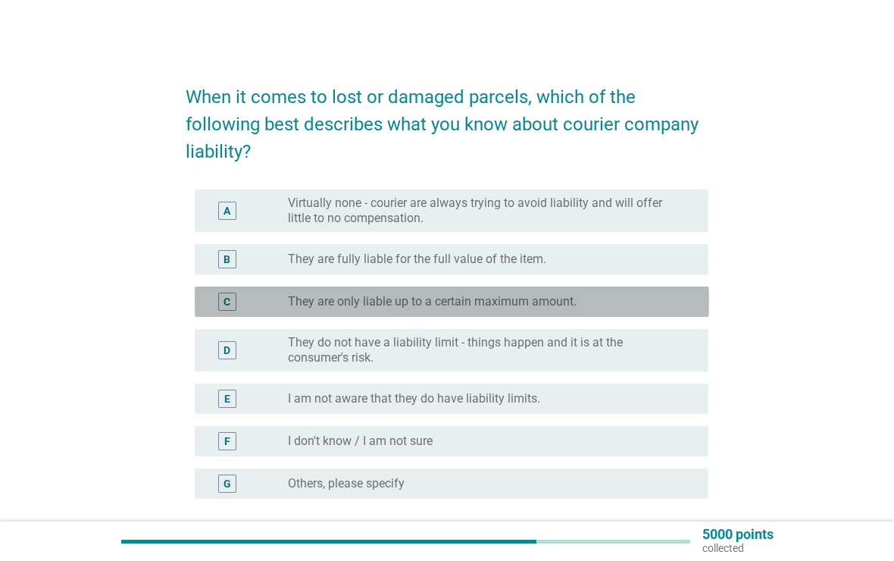
click at [668, 299] on div "radio_button_unchecked They are only liable up to a certain maximum amount." at bounding box center [486, 301] width 396 height 15
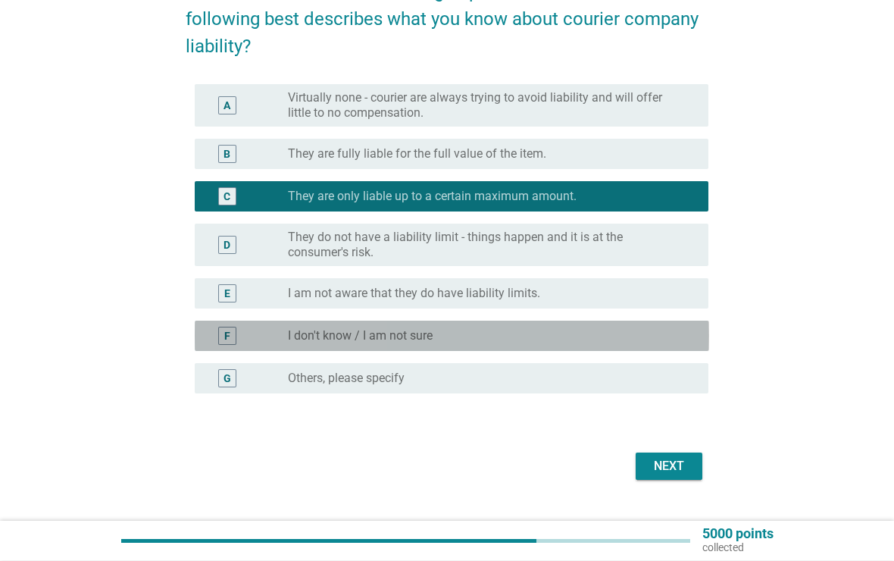
scroll to position [105, 0]
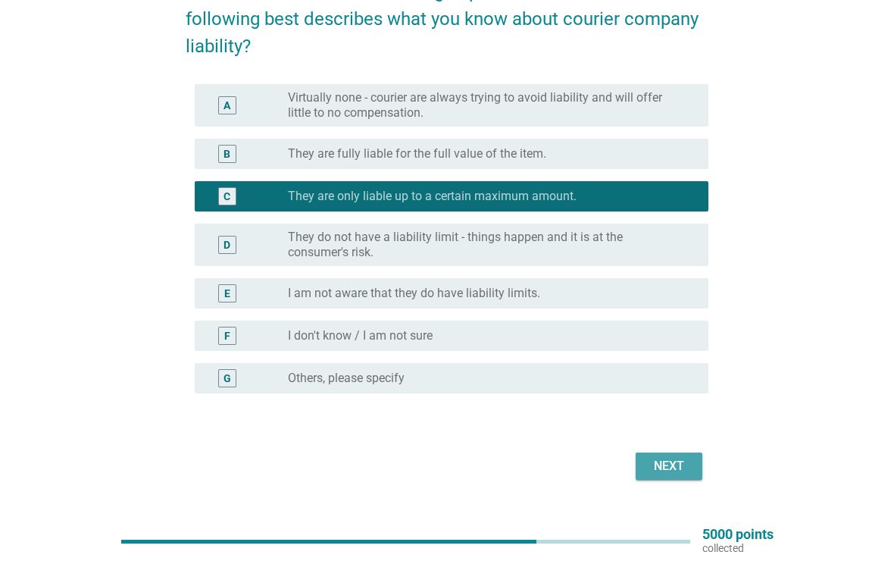
click at [671, 473] on div "Next" at bounding box center [669, 466] width 42 height 18
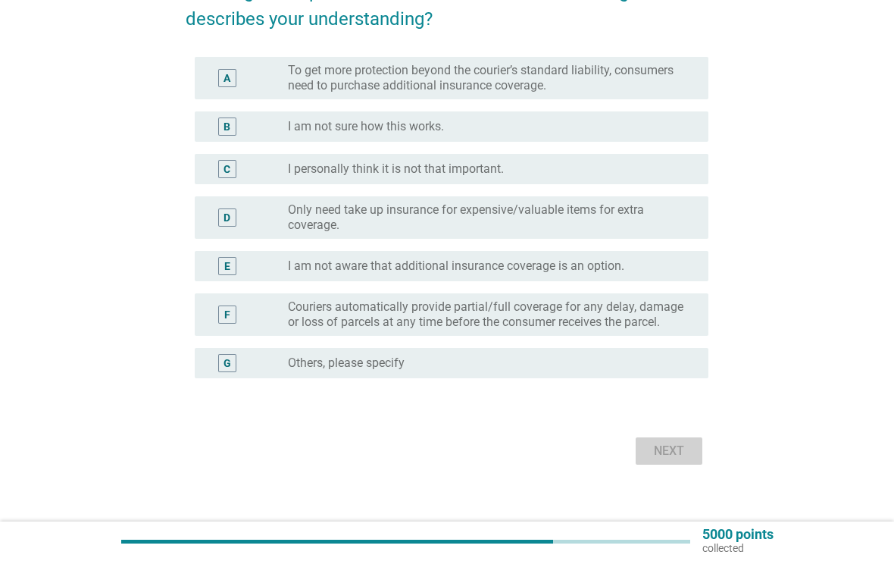
scroll to position [0, 0]
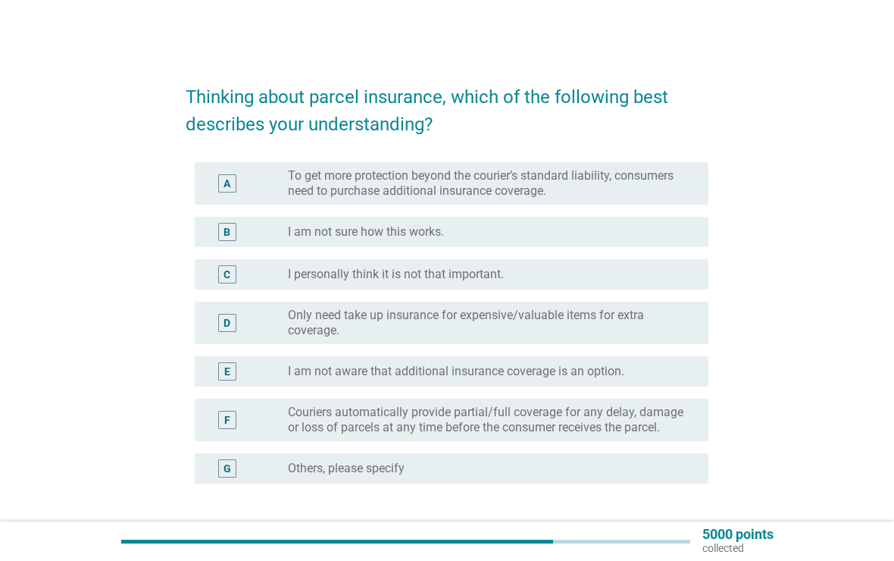
click at [655, 417] on label "Couriers automatically provide partial/full coverage for any delay, damage or l…" at bounding box center [486, 420] width 396 height 30
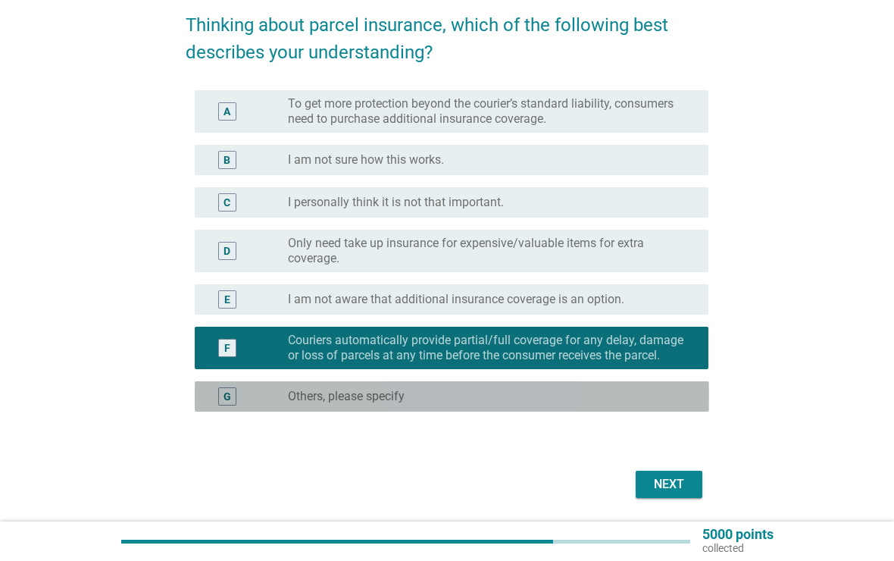
scroll to position [121, 0]
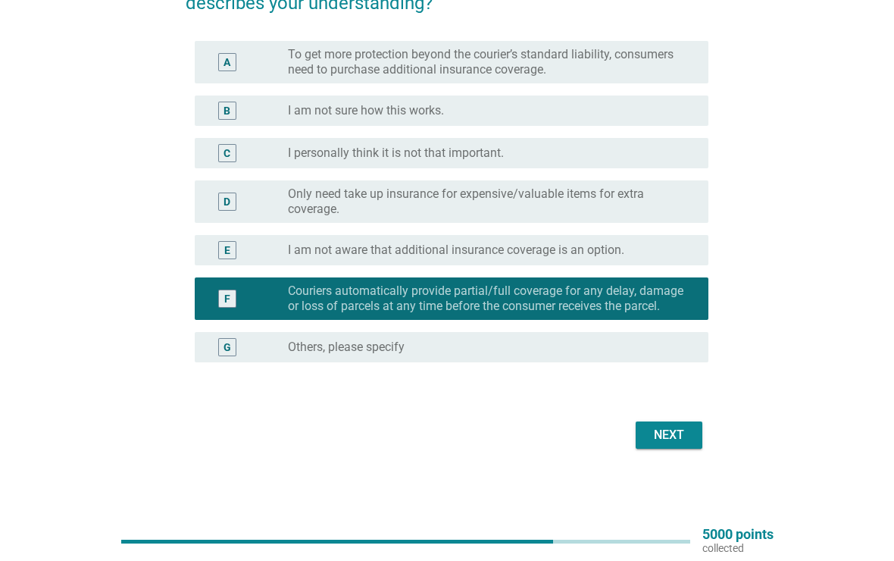
click at [668, 440] on div "Next" at bounding box center [669, 435] width 42 height 18
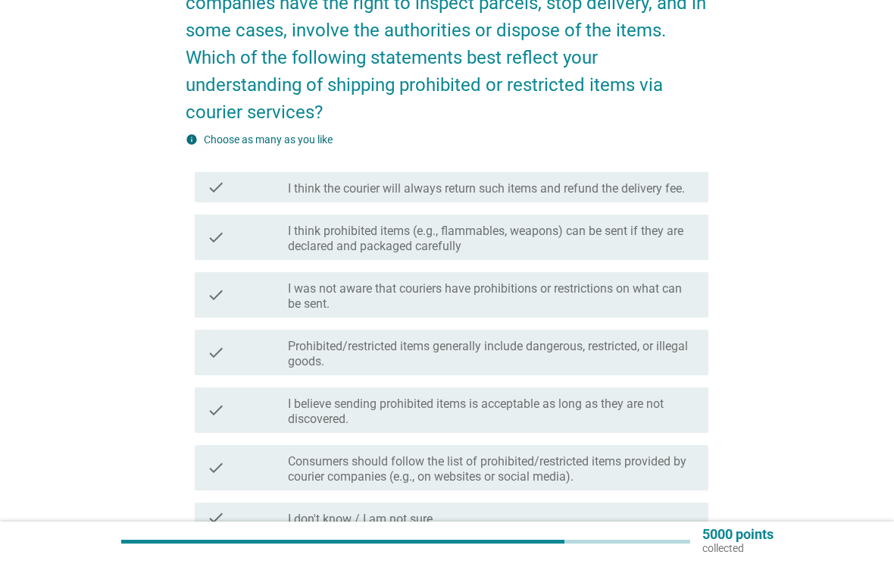
scroll to position [0, 0]
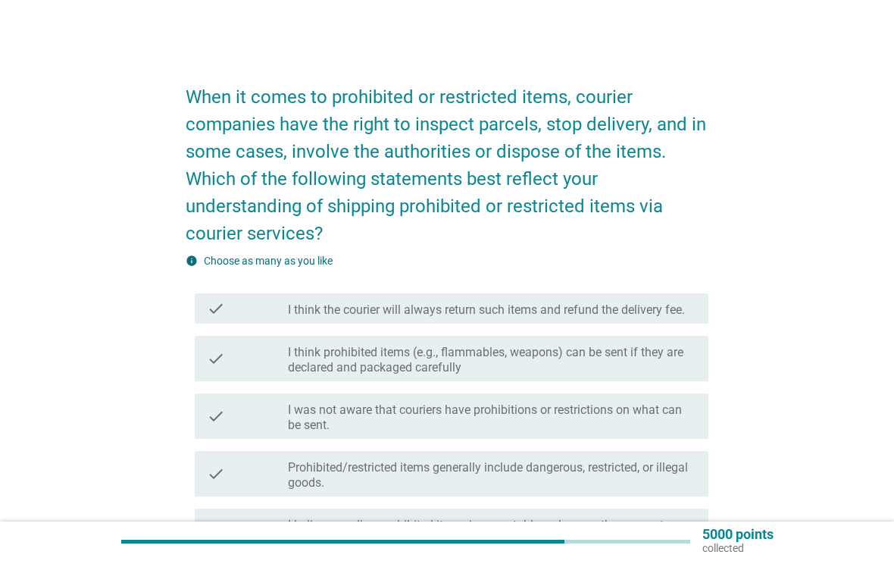
click at [681, 304] on label "I think the courier will always return such items and refund the delivery fee." at bounding box center [486, 309] width 397 height 15
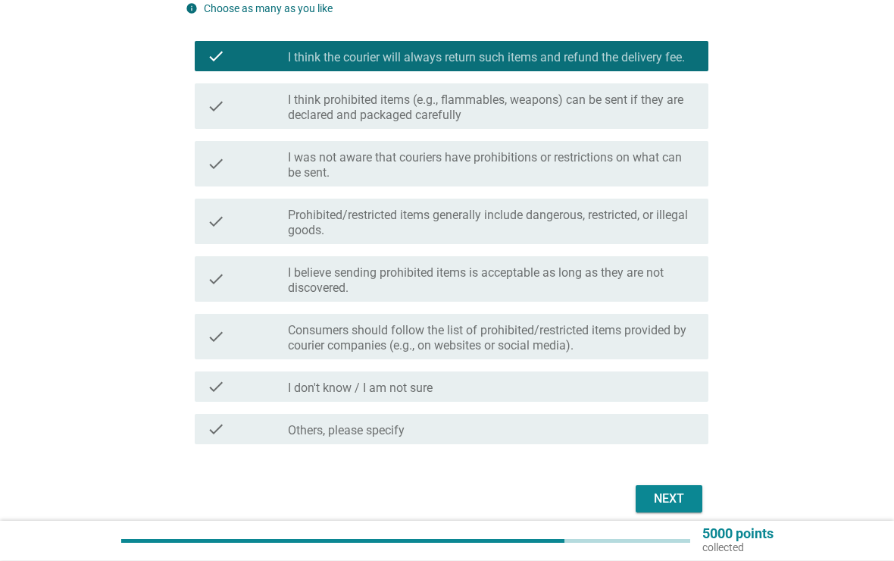
scroll to position [252, 0]
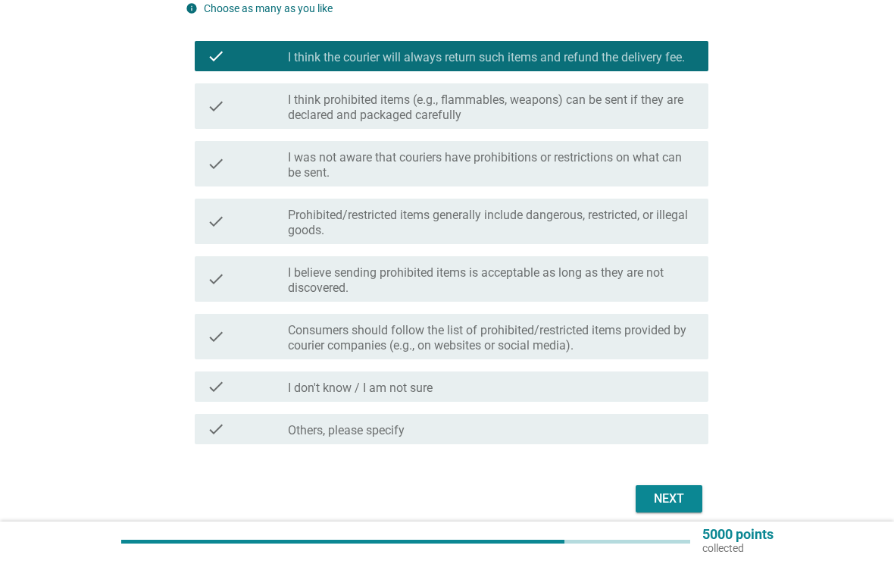
click at [680, 501] on div "Next" at bounding box center [669, 499] width 42 height 18
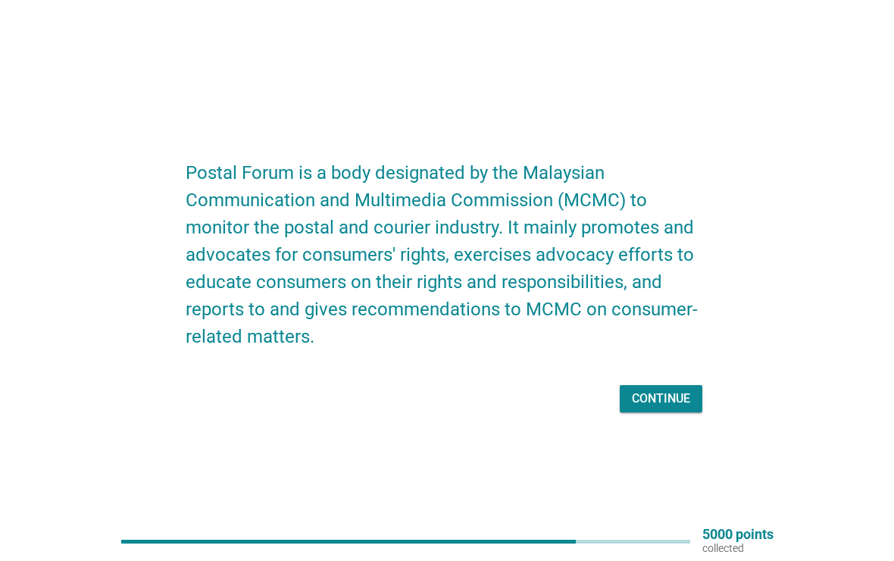
click at [675, 394] on div "Continue" at bounding box center [661, 399] width 58 height 18
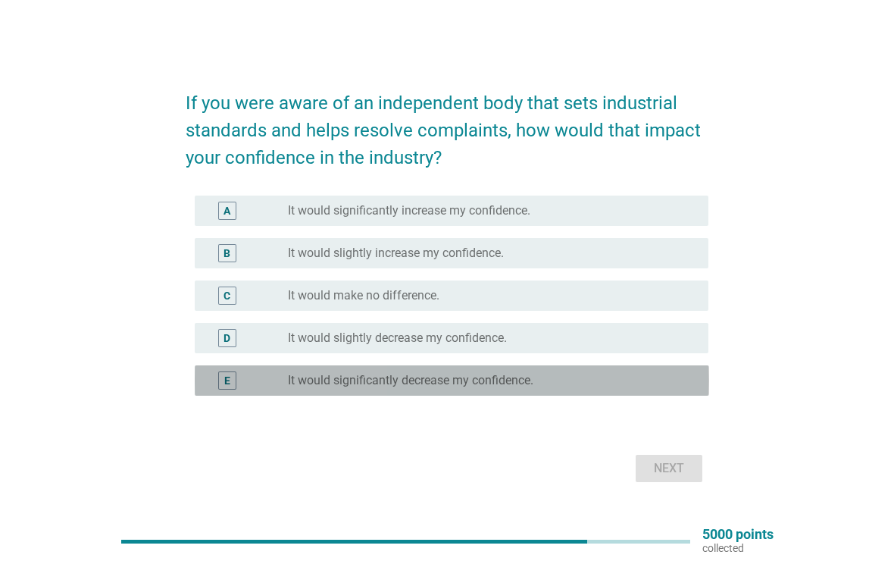
click at [653, 374] on div "radio_button_unchecked It would significantly decrease my confidence." at bounding box center [486, 380] width 396 height 15
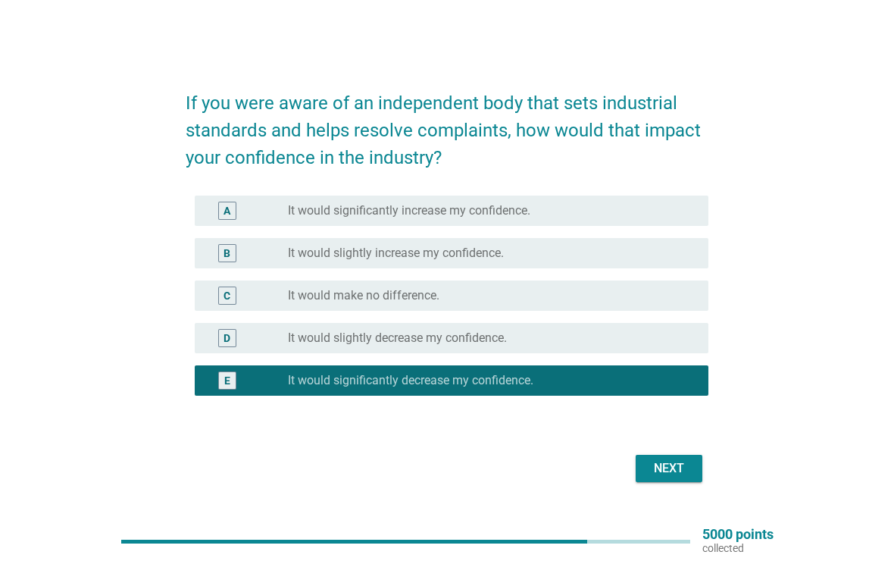
click at [670, 469] on div "Next" at bounding box center [669, 468] width 42 height 18
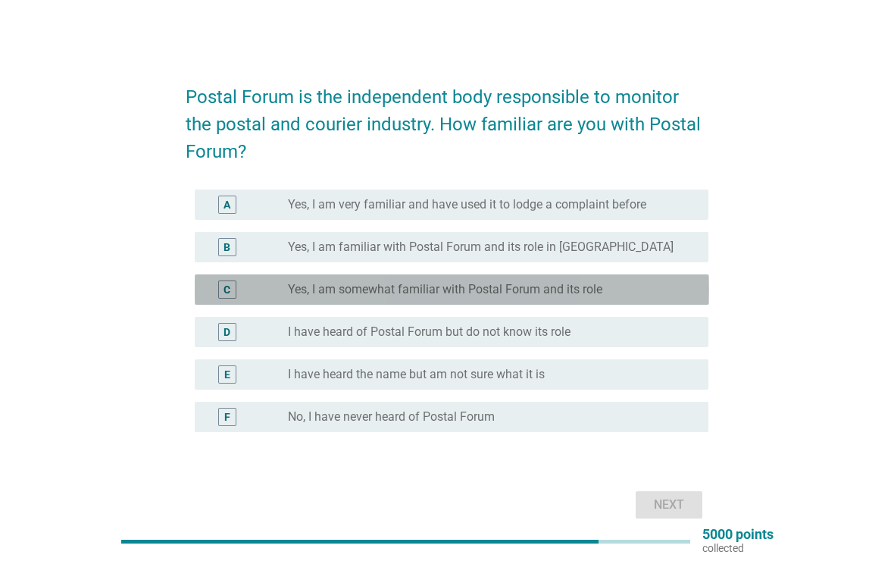
click at [663, 275] on div "C radio_button_unchecked Yes, I am somewhat familiar with Postal Forum and its …" at bounding box center [452, 289] width 515 height 30
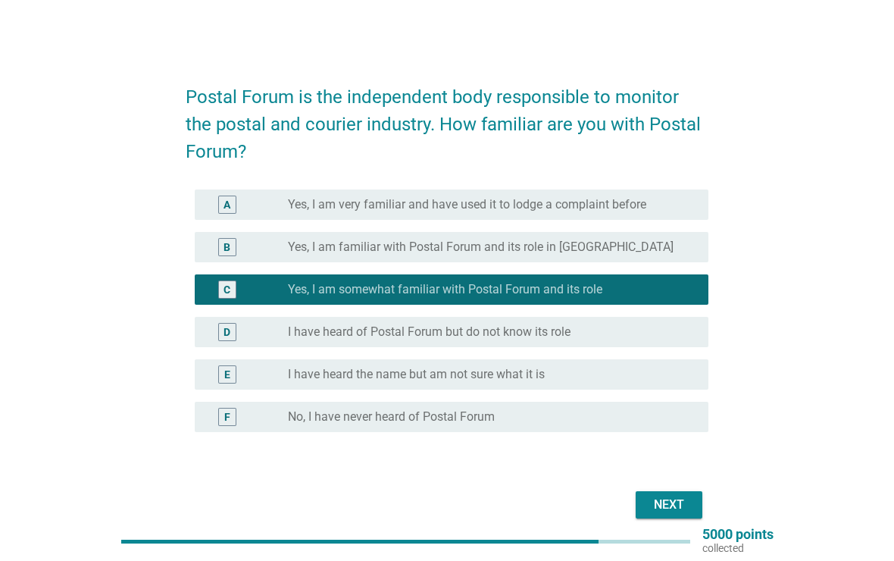
click at [680, 503] on div "Next" at bounding box center [669, 505] width 42 height 18
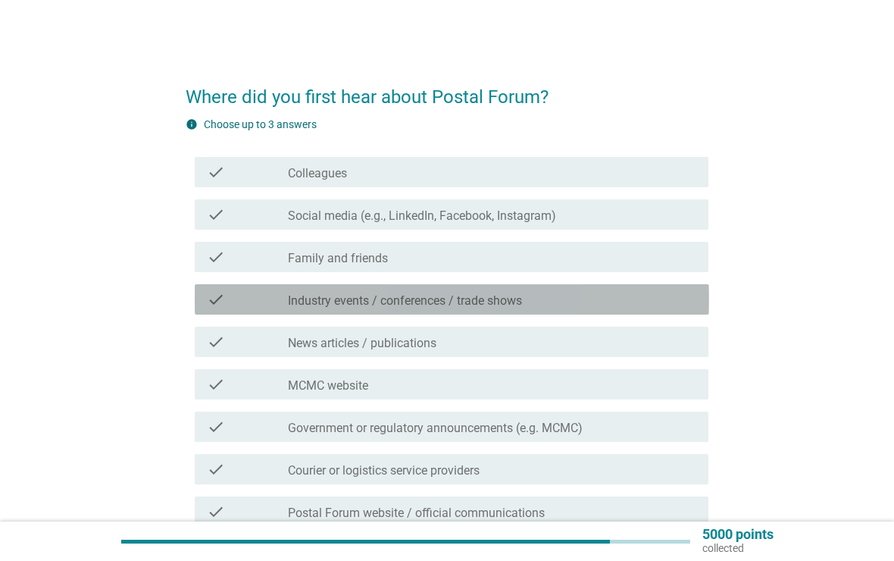
click at [667, 285] on div "check check_box_outline_blank Industry events / conferences / trade shows" at bounding box center [452, 299] width 515 height 30
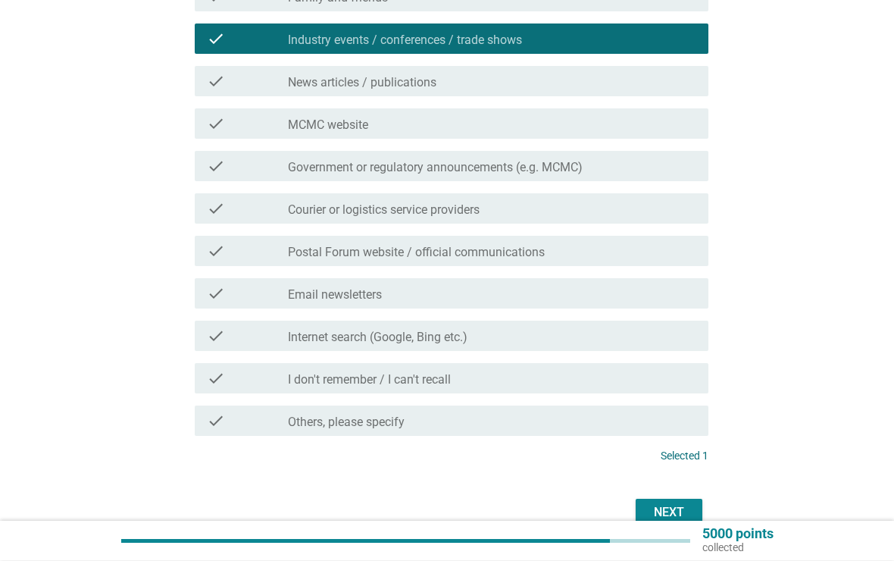
scroll to position [261, 0]
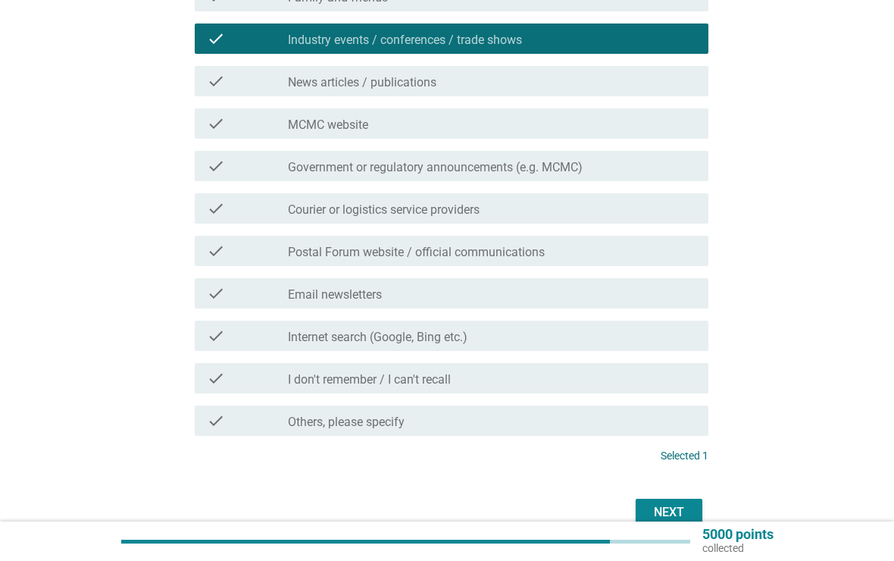
click at [675, 363] on div "check check_box_outline_blank I don't remember / I can't recall" at bounding box center [452, 378] width 515 height 30
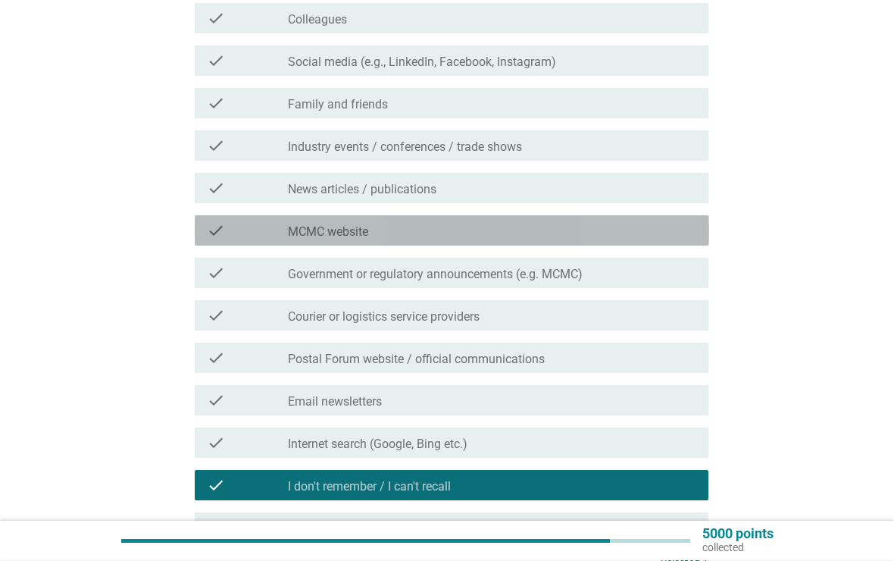
scroll to position [154, 0]
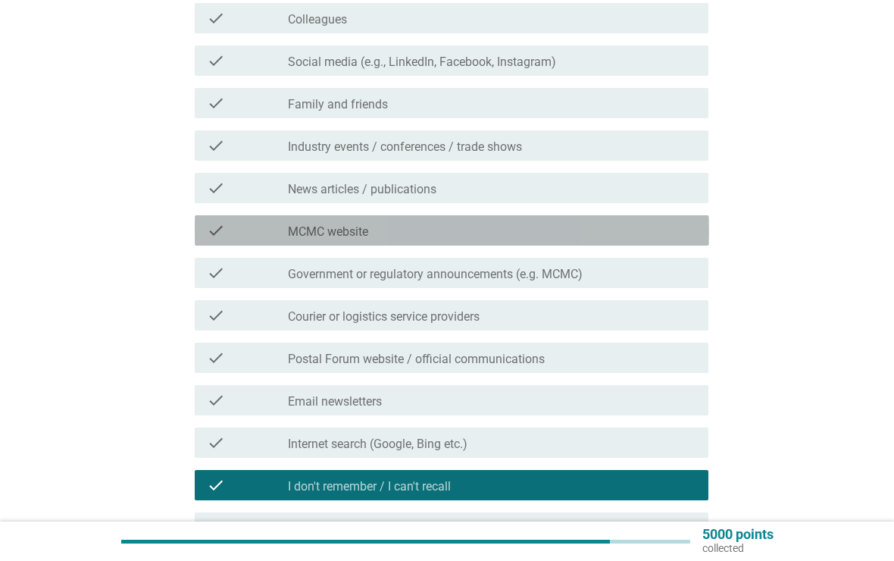
click at [645, 241] on div "check check_box_outline_blank MCMC website" at bounding box center [452, 230] width 515 height 30
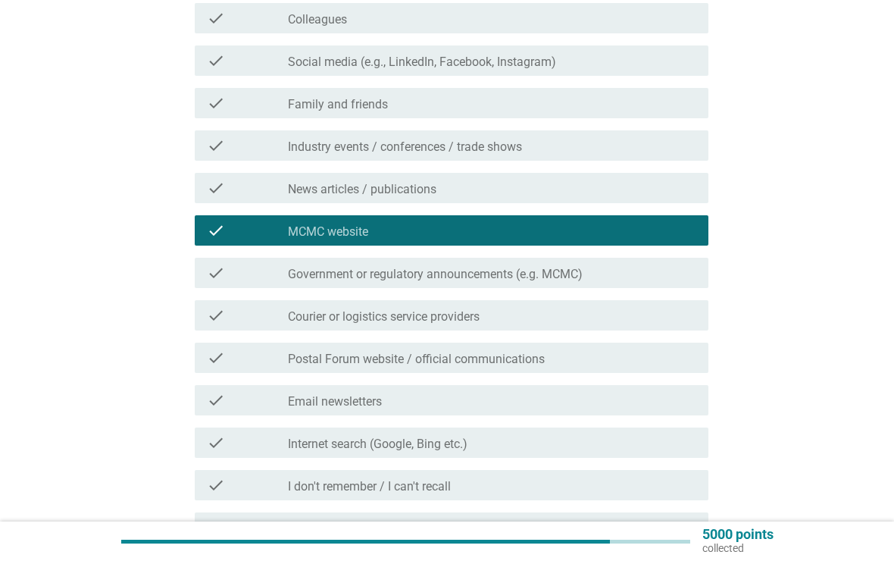
click at [637, 89] on div "check check_box_outline_blank Family and friends" at bounding box center [452, 103] width 515 height 30
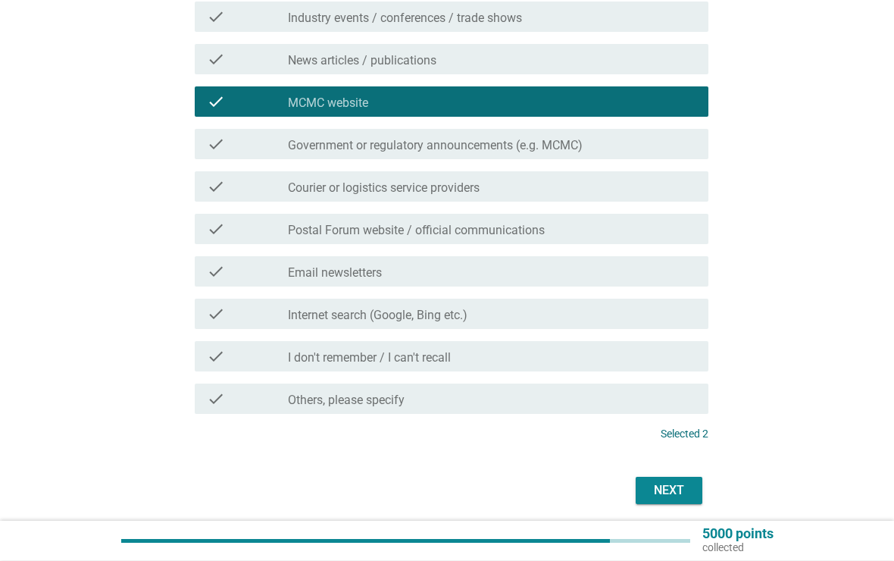
scroll to position [283, 0]
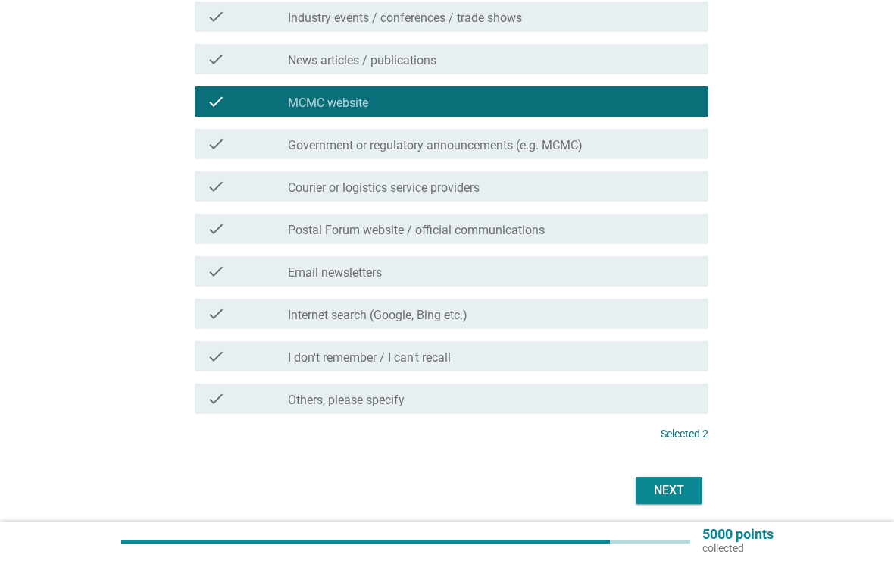
click at [678, 494] on div "Next" at bounding box center [669, 490] width 42 height 18
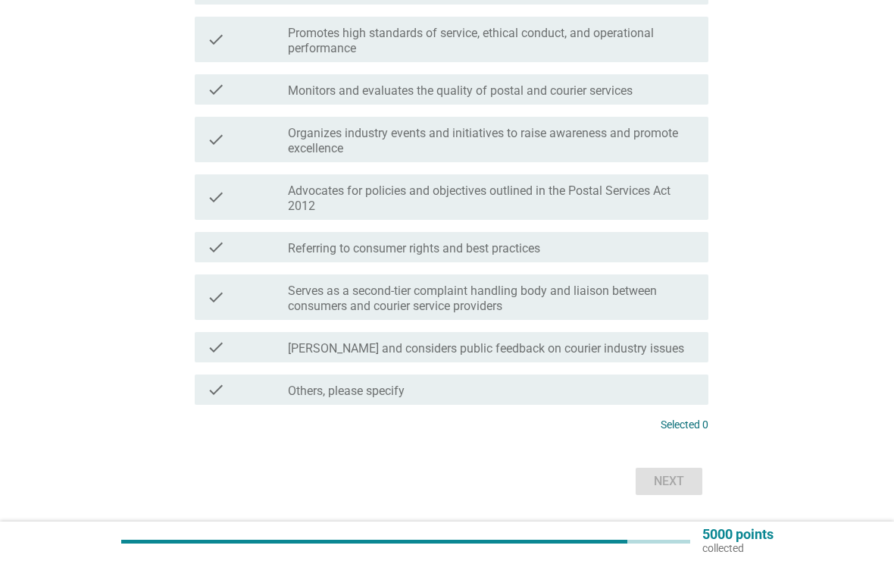
scroll to position [0, 0]
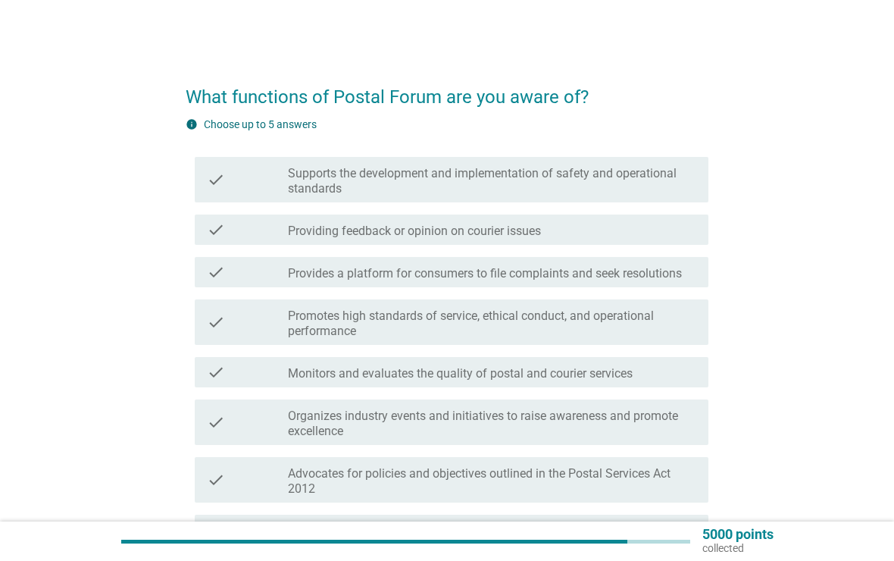
click at [662, 337] on label "Promotes high standards of service, ethical conduct, and operational performance" at bounding box center [492, 323] width 409 height 30
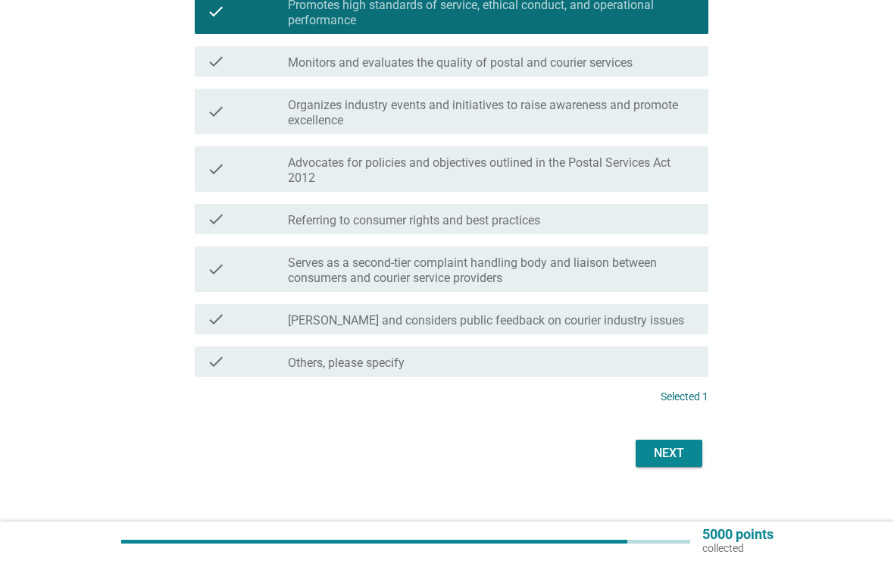
scroll to position [315, 0]
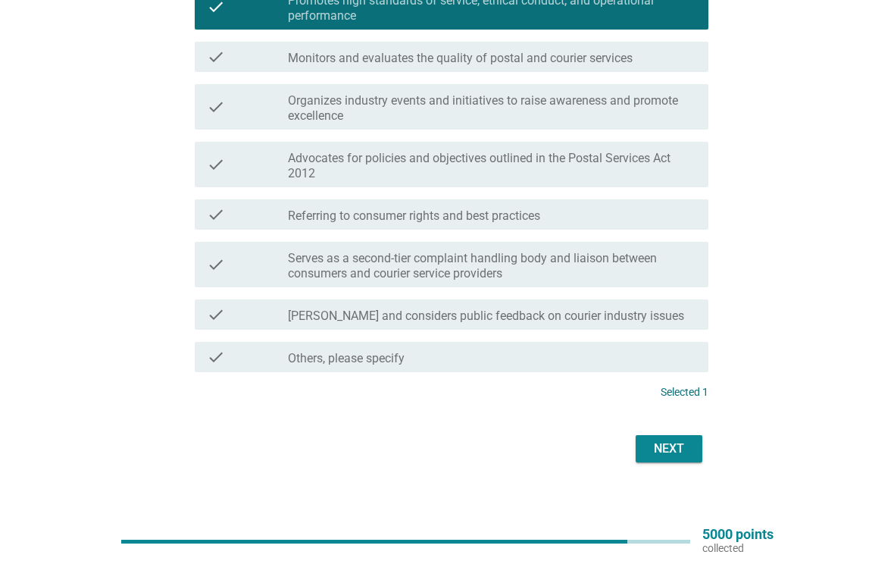
click at [671, 454] on div "Next" at bounding box center [669, 449] width 42 height 18
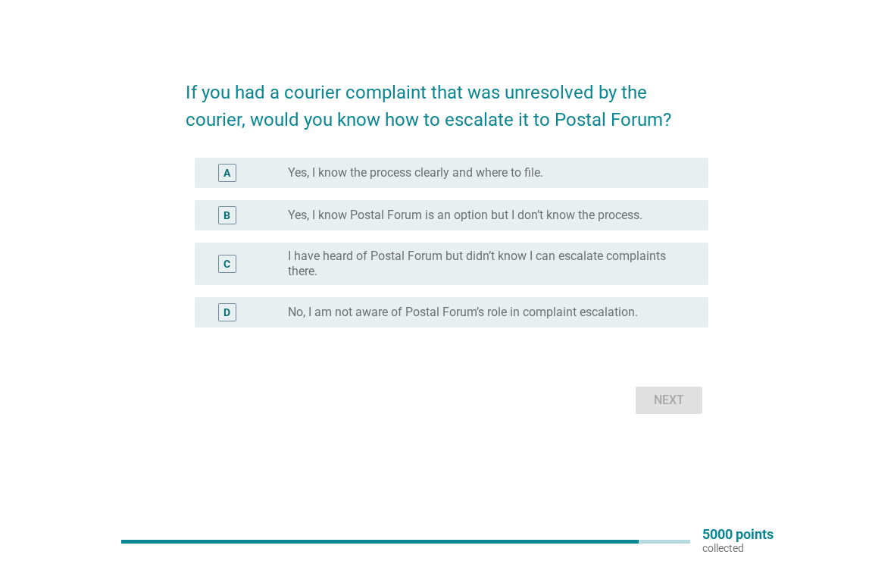
scroll to position [0, 0]
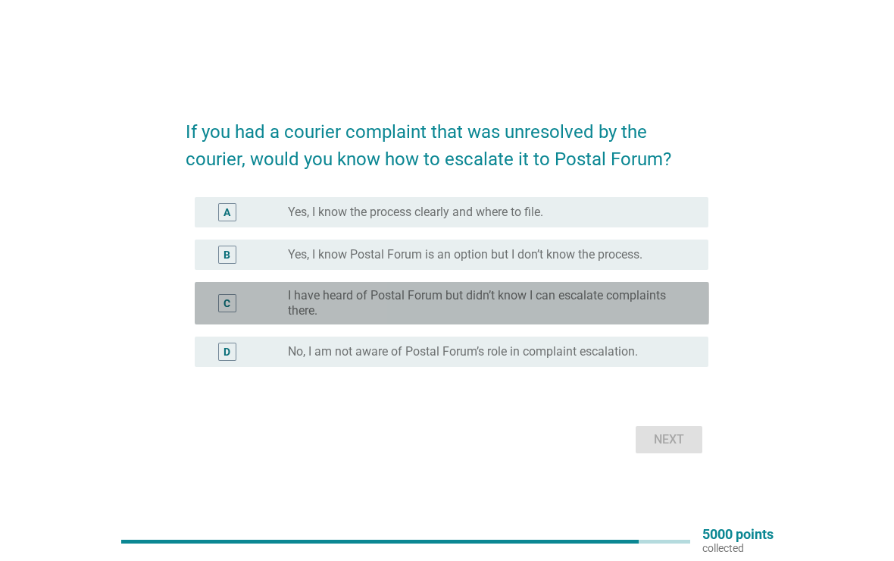
click at [680, 283] on div "C radio_button_unchecked I have heard of Postal Forum but didn’t know I can esc…" at bounding box center [452, 303] width 515 height 42
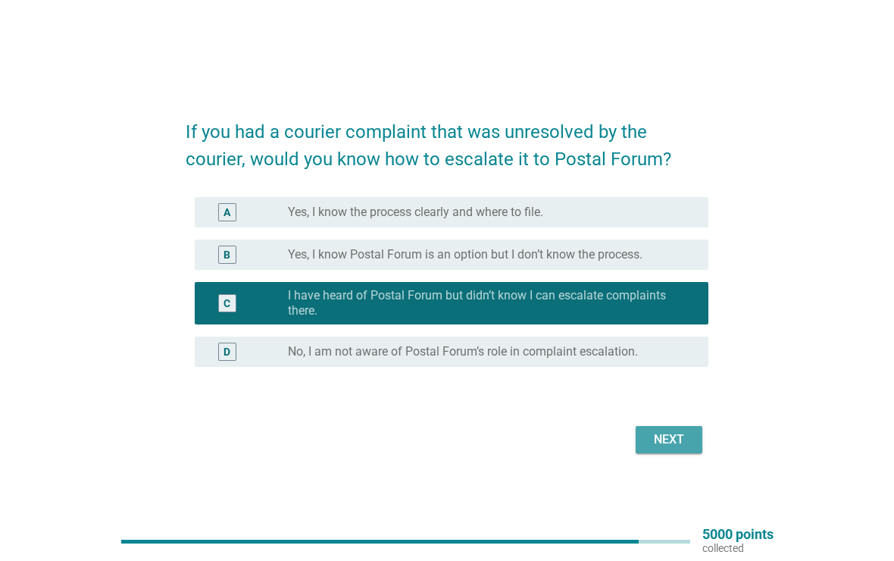
click at [673, 442] on div "Next" at bounding box center [669, 439] width 42 height 18
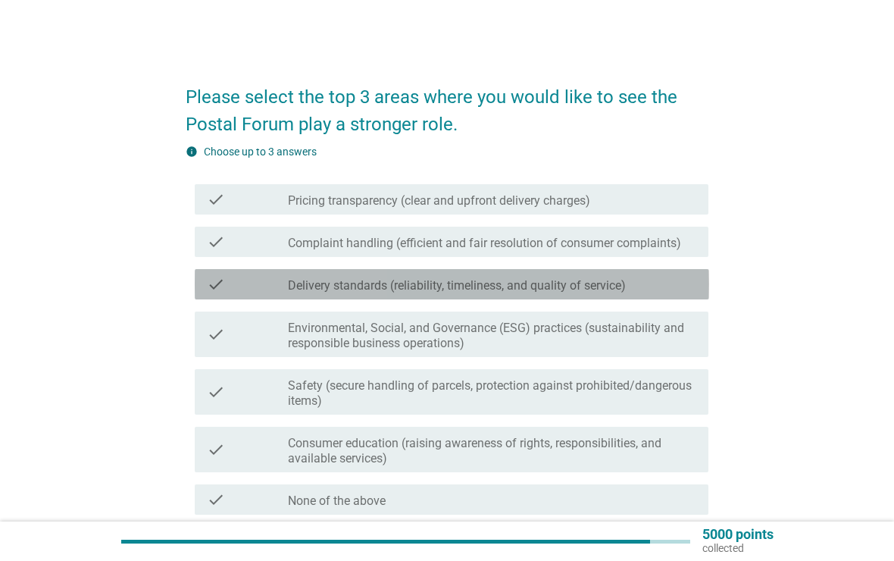
click at [666, 271] on div "check check_box_outline_blank Delivery standards (reliability, timeliness, and …" at bounding box center [452, 284] width 515 height 30
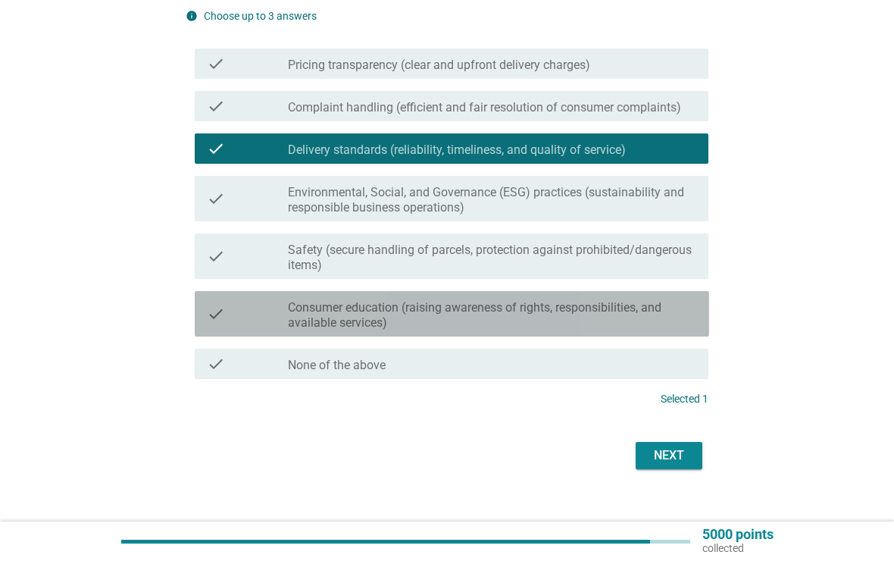
scroll to position [156, 0]
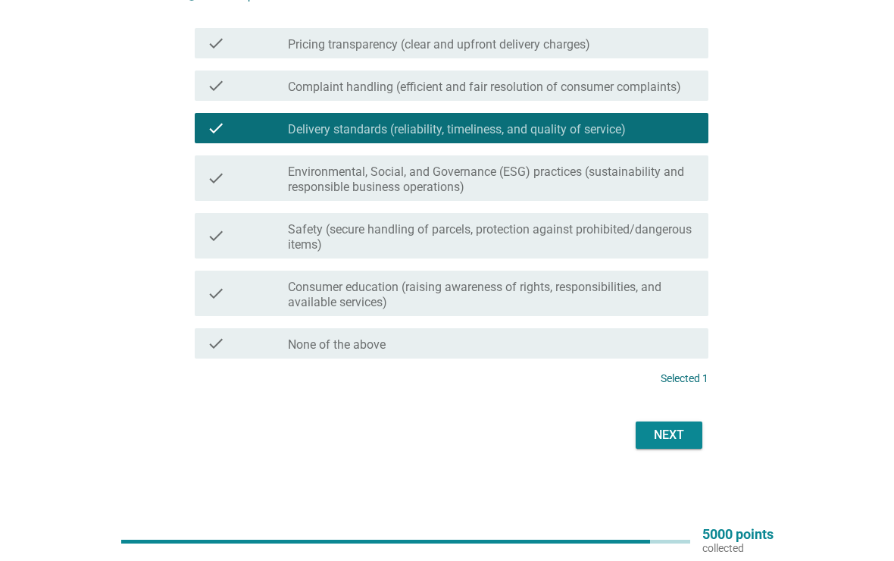
click at [675, 443] on div "Next" at bounding box center [669, 435] width 42 height 18
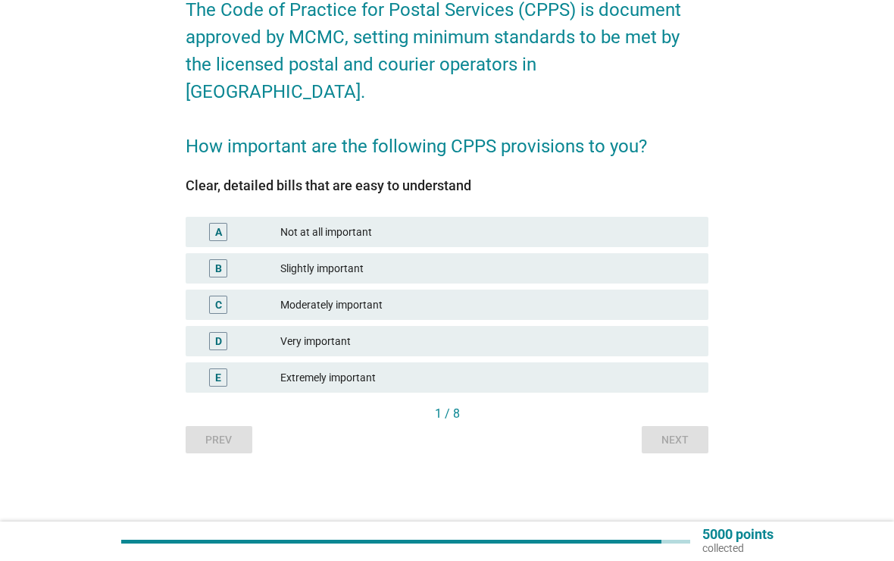
scroll to position [0, 0]
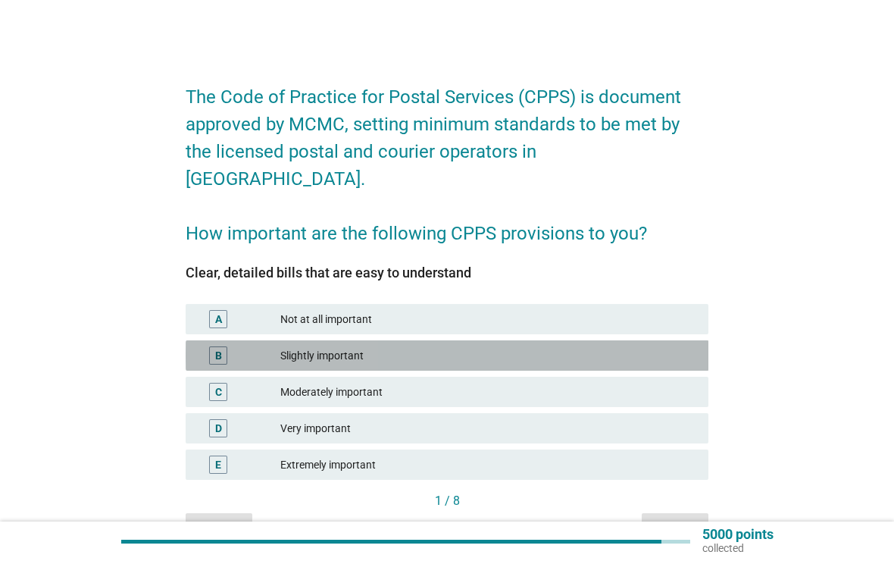
click at [671, 346] on div "Slightly important" at bounding box center [488, 355] width 416 height 18
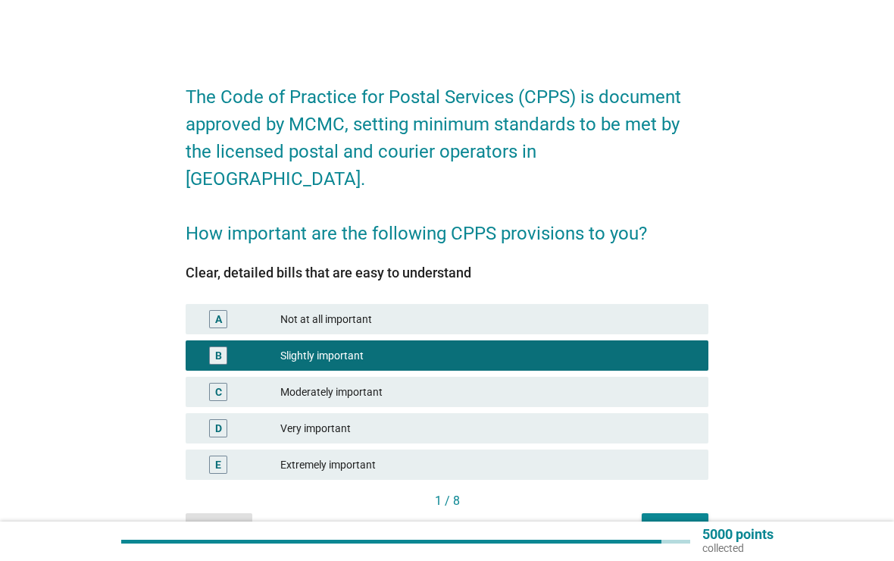
click at [660, 377] on div "C Moderately important" at bounding box center [448, 392] width 524 height 30
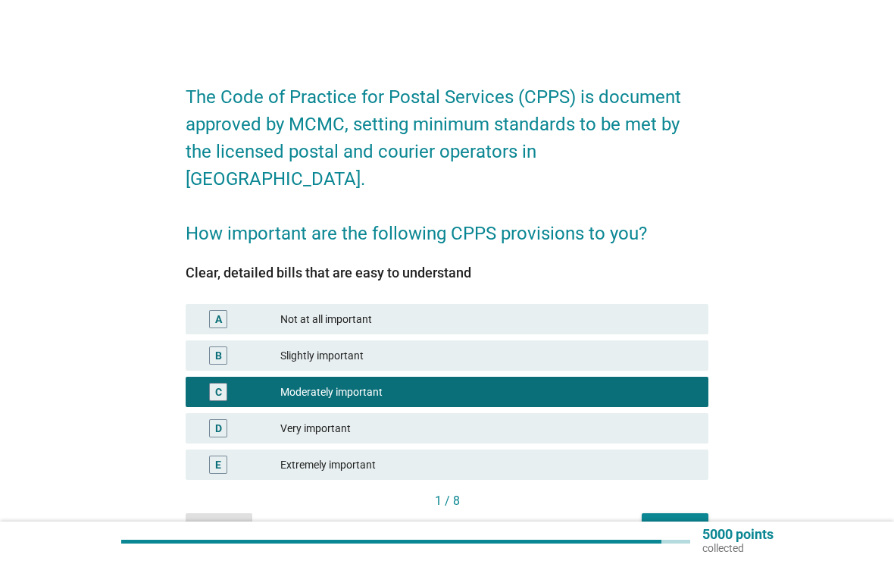
click at [682, 519] on div "Next" at bounding box center [675, 527] width 42 height 16
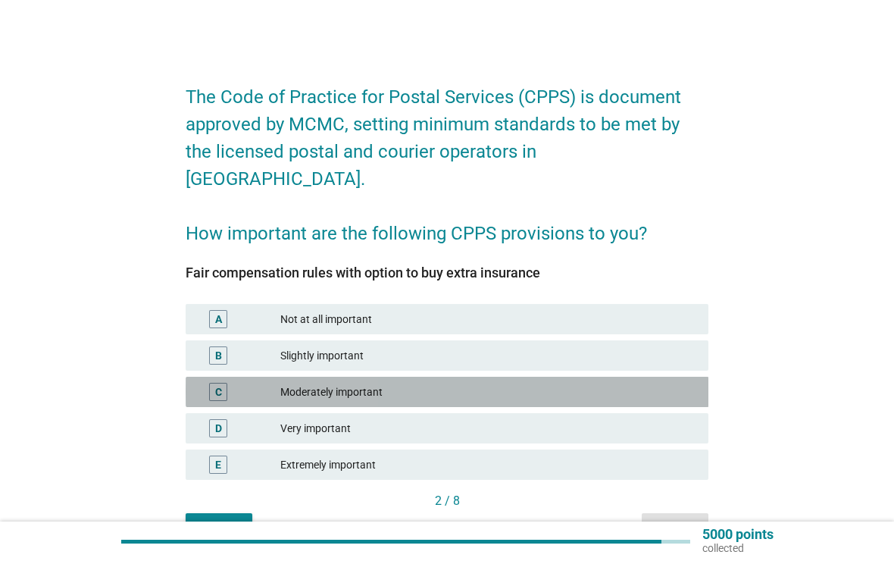
click at [665, 377] on div "C Moderately important" at bounding box center [448, 392] width 524 height 30
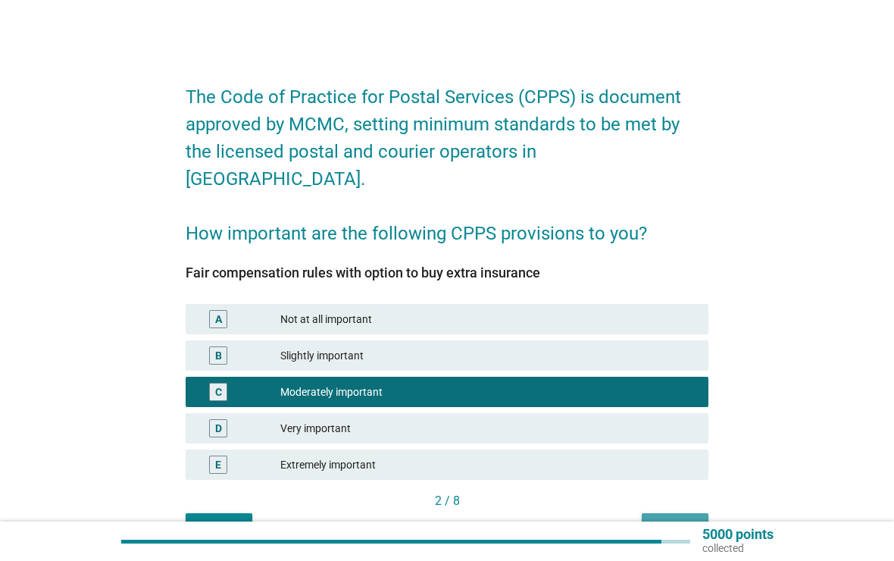
click at [682, 519] on div "Next" at bounding box center [675, 527] width 42 height 16
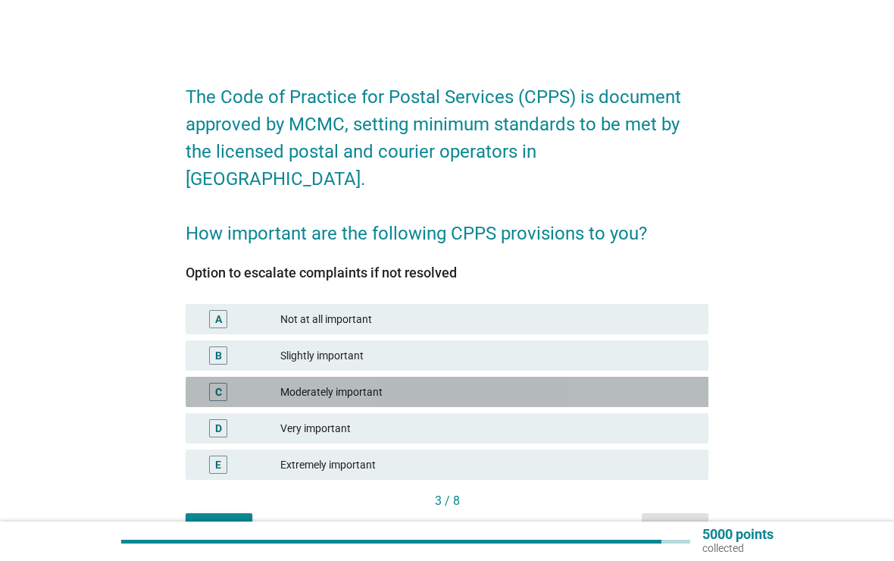
click at [663, 377] on div "C Moderately important" at bounding box center [448, 392] width 524 height 30
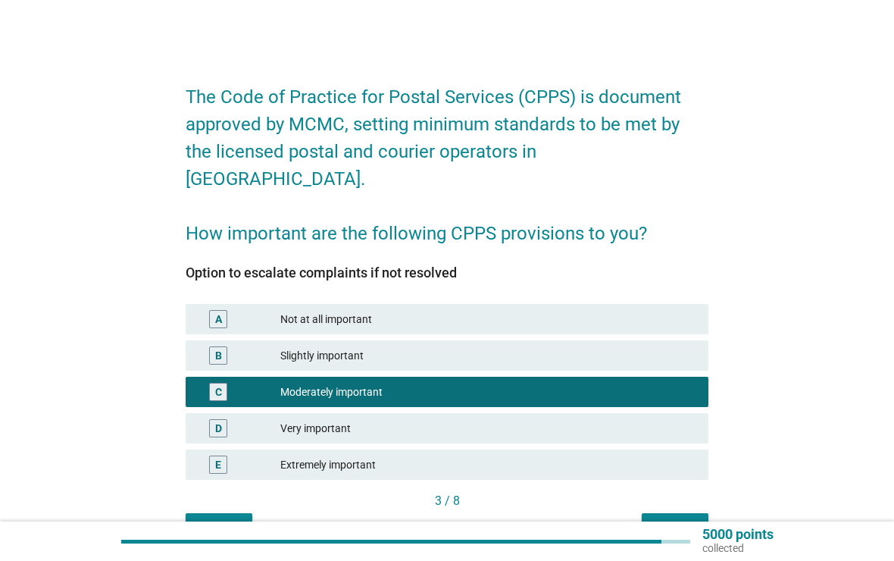
click at [680, 519] on div "Next" at bounding box center [675, 527] width 42 height 16
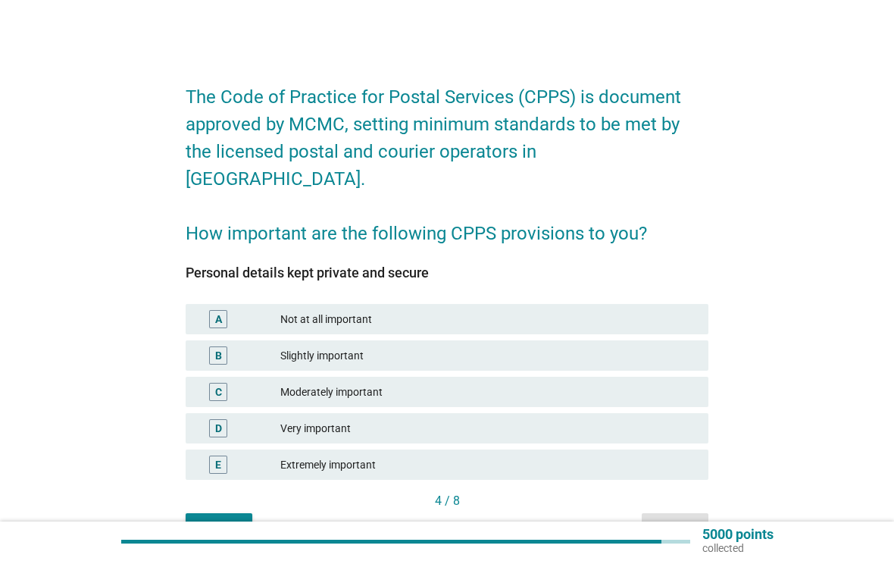
click at [656, 413] on div "D Very important" at bounding box center [448, 428] width 524 height 30
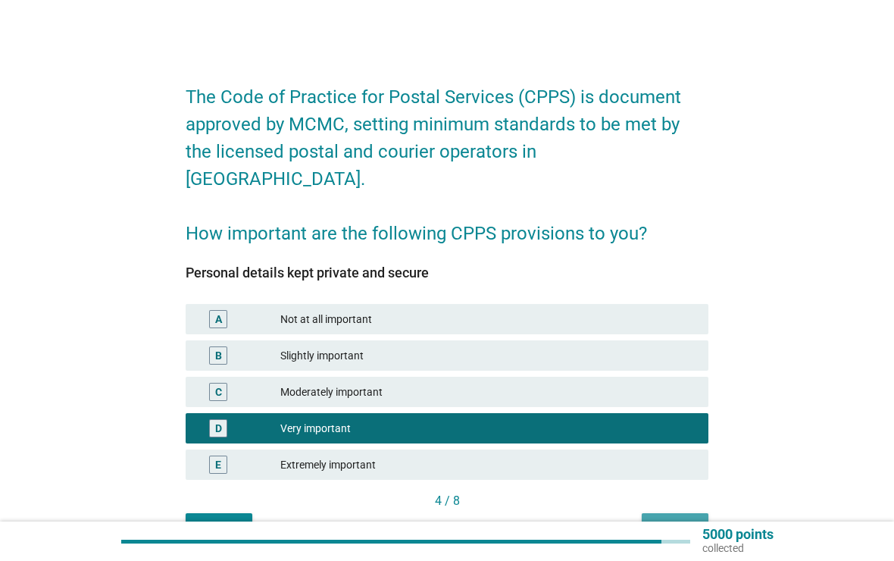
click at [681, 519] on div "Next" at bounding box center [675, 527] width 42 height 16
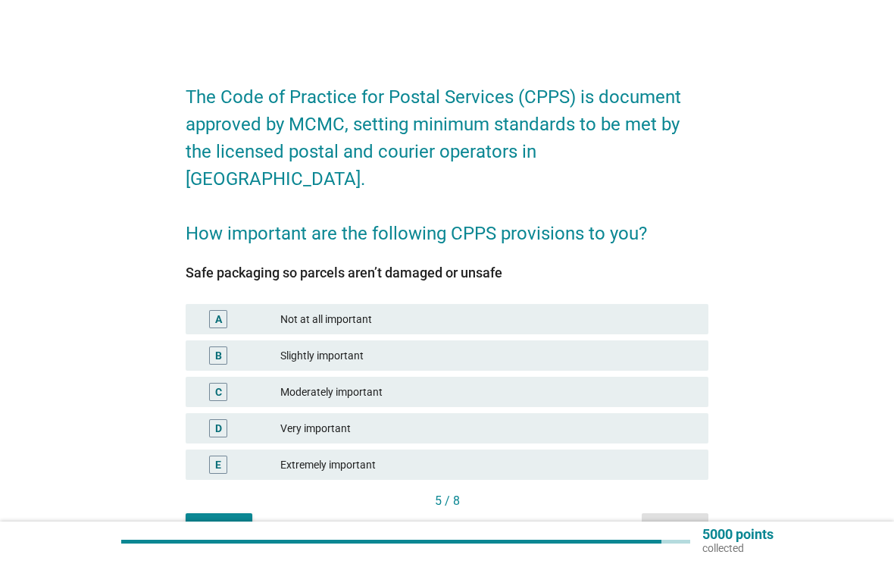
click at [664, 383] on div "Moderately important" at bounding box center [488, 392] width 416 height 18
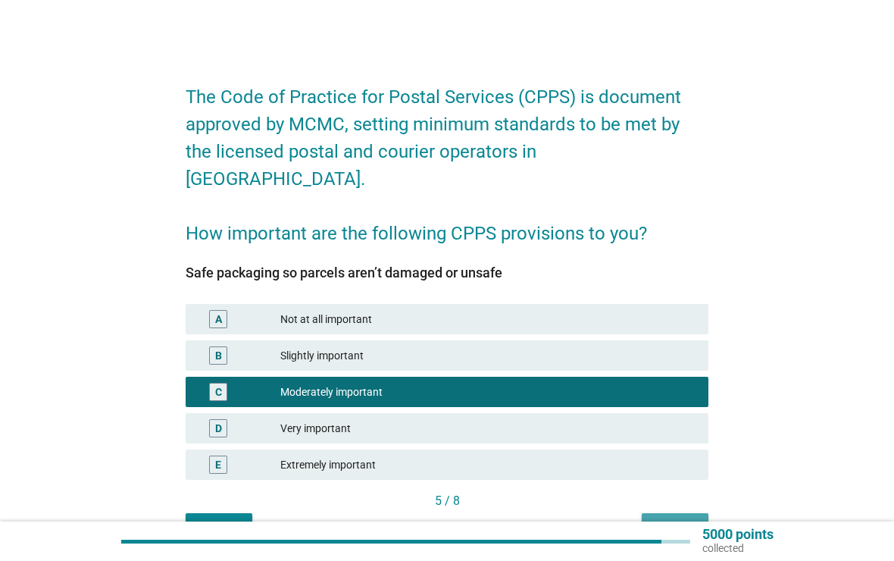
click at [677, 519] on div "Next" at bounding box center [675, 527] width 42 height 16
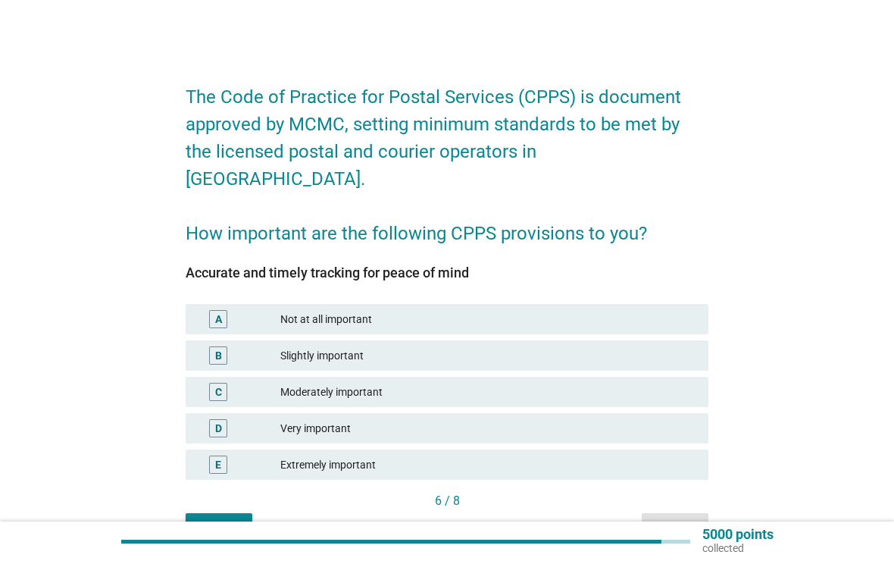
click at [658, 383] on div "Moderately important" at bounding box center [488, 392] width 416 height 18
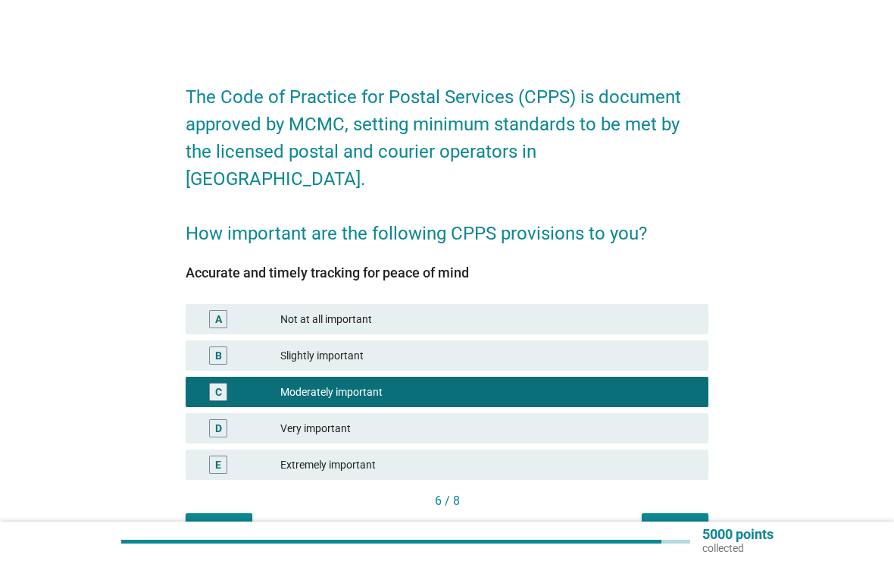
click at [676, 519] on div "Next" at bounding box center [675, 527] width 42 height 16
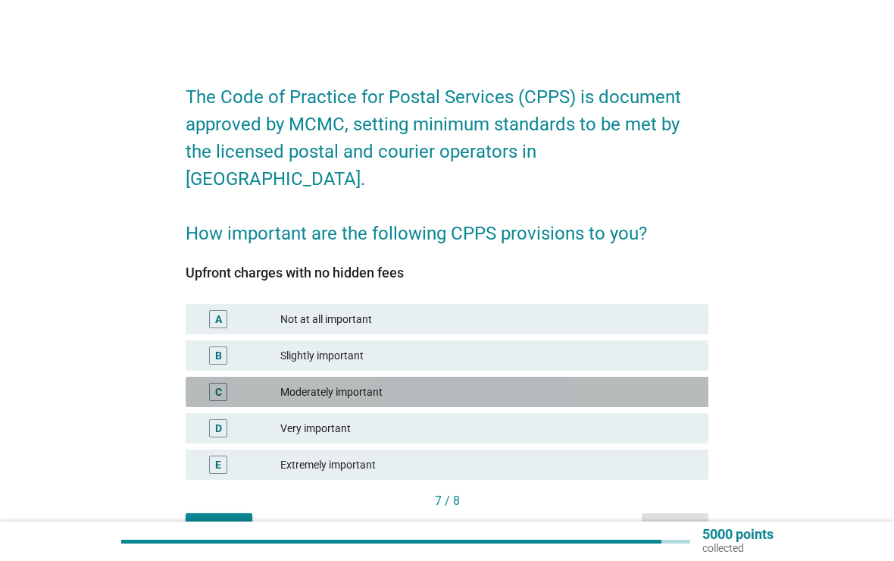
click at [656, 383] on div "Moderately important" at bounding box center [488, 392] width 416 height 18
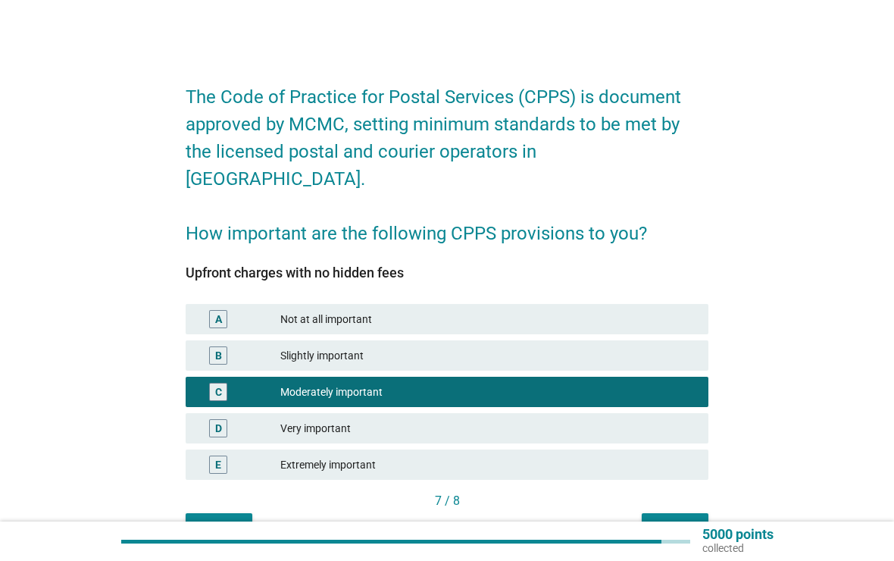
click at [676, 519] on div "Next" at bounding box center [675, 527] width 42 height 16
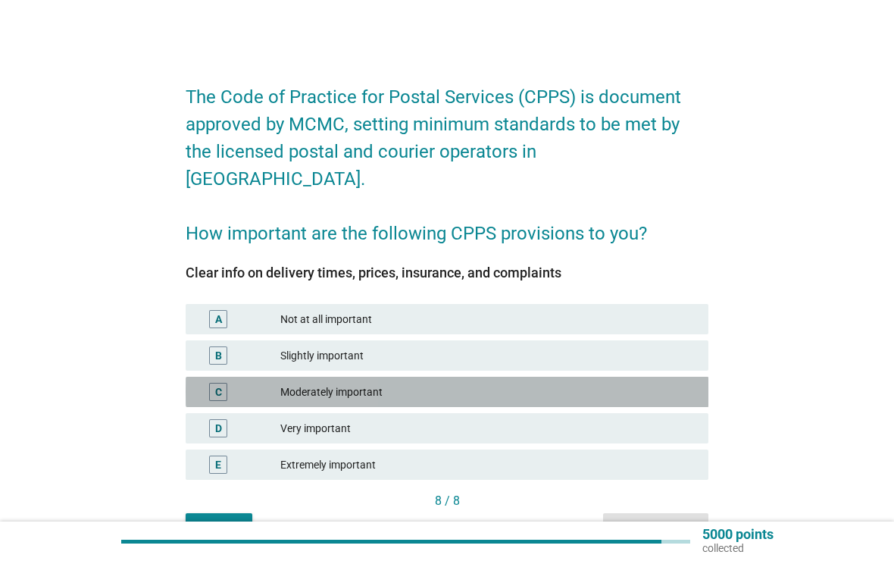
click at [660, 383] on div "Moderately important" at bounding box center [488, 392] width 416 height 18
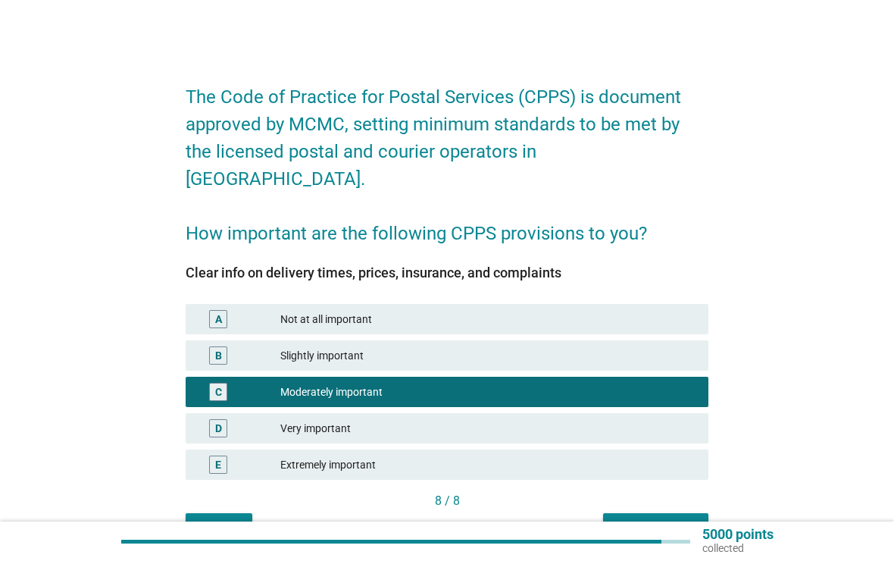
click at [675, 519] on div "Next question" at bounding box center [655, 527] width 81 height 16
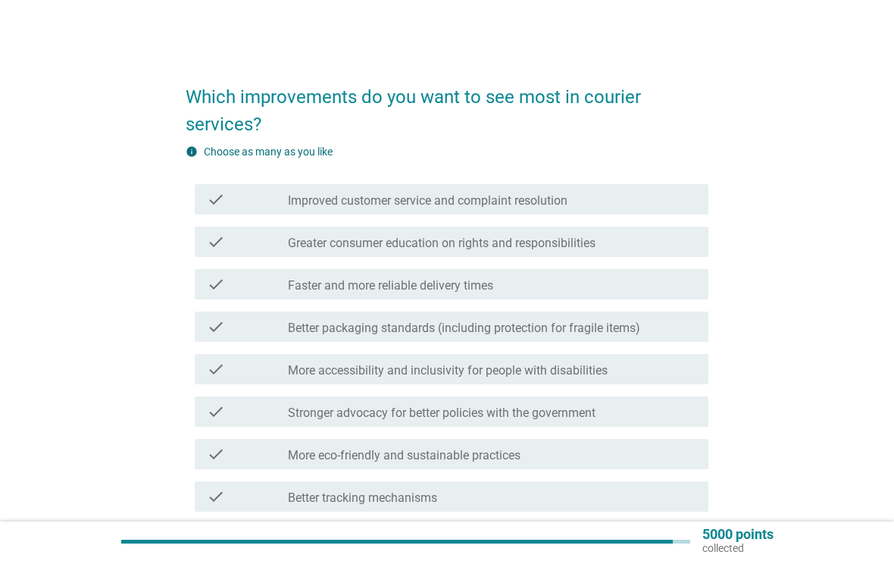
click at [660, 446] on div "check_box_outline_blank More eco-friendly and sustainable practices" at bounding box center [492, 454] width 409 height 18
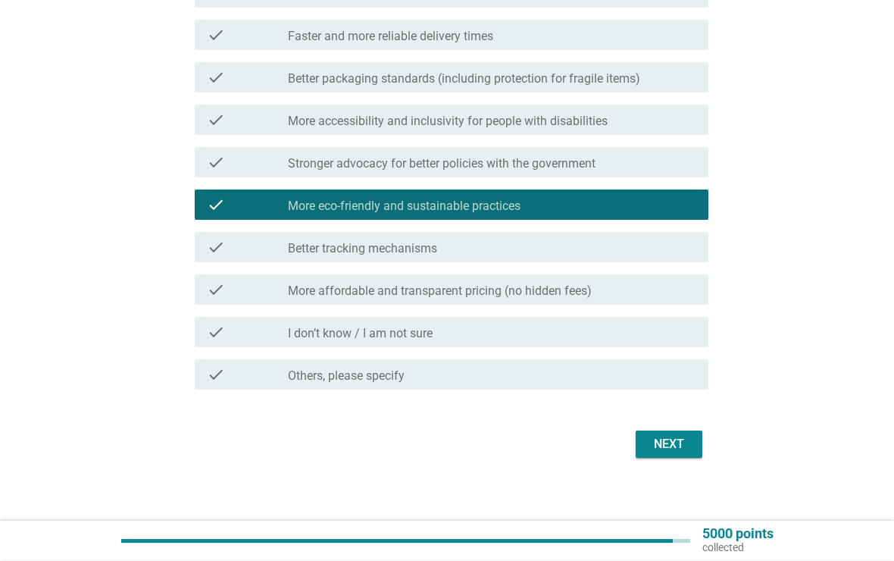
scroll to position [249, 0]
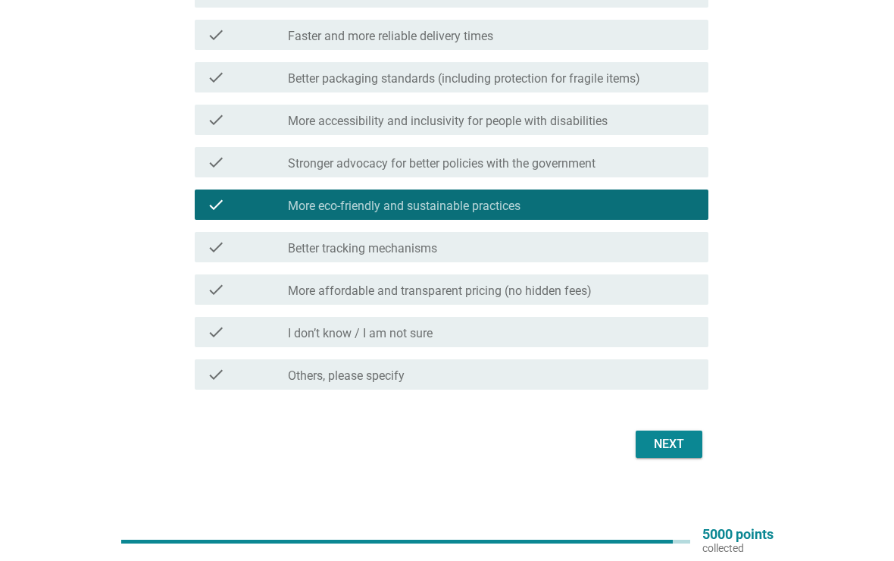
click at [664, 449] on div "Next" at bounding box center [669, 444] width 42 height 18
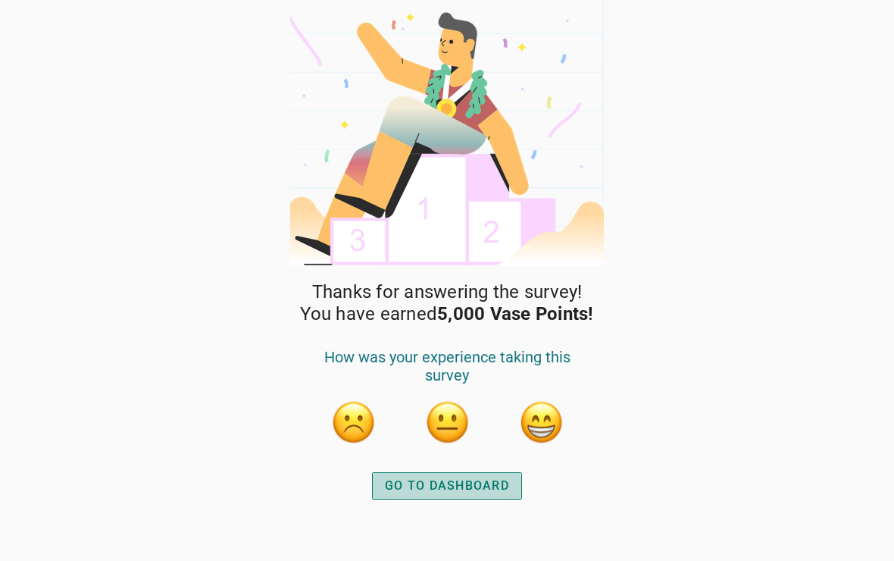
click at [509, 485] on button "GO TO DASHBOARD" at bounding box center [447, 485] width 150 height 27
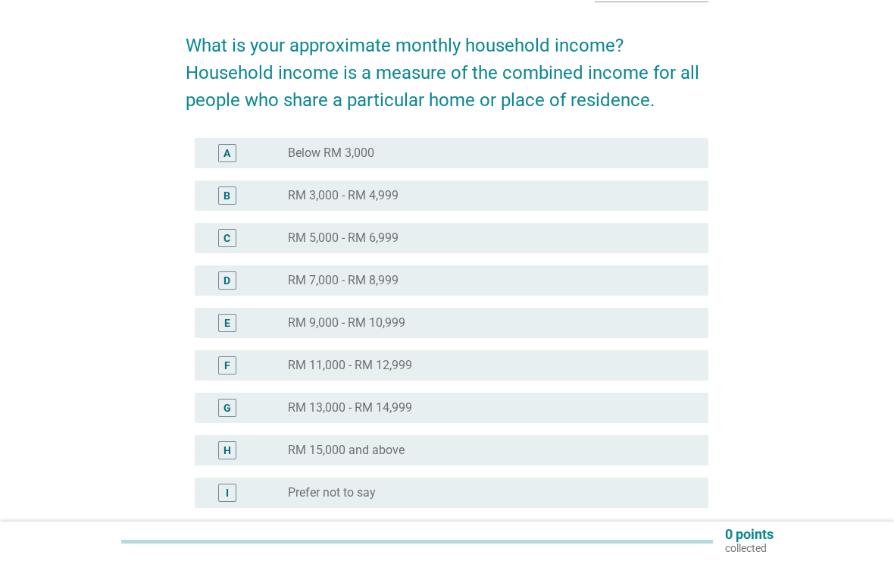
scroll to position [105, 0]
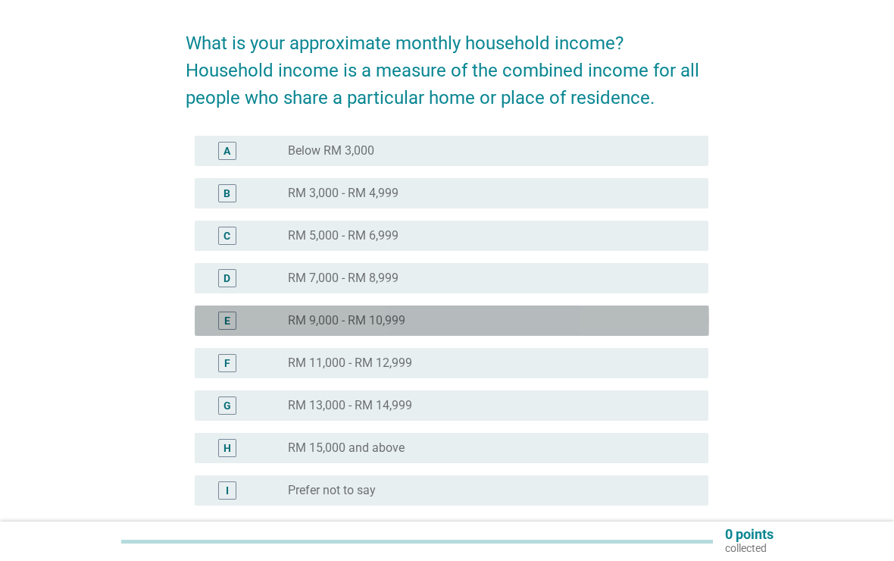
click at [679, 319] on div "radio_button_unchecked RM 9,000 - RM 10,999" at bounding box center [486, 320] width 396 height 15
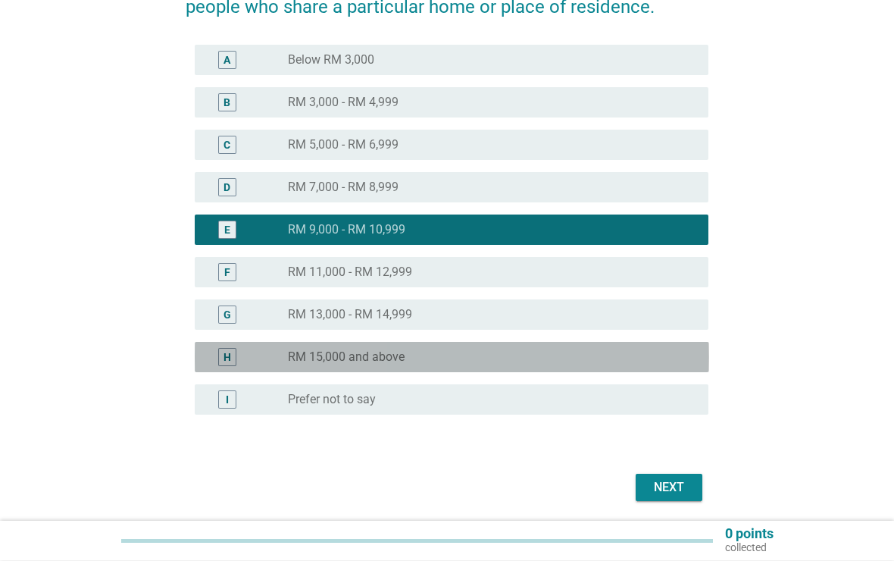
scroll to position [249, 0]
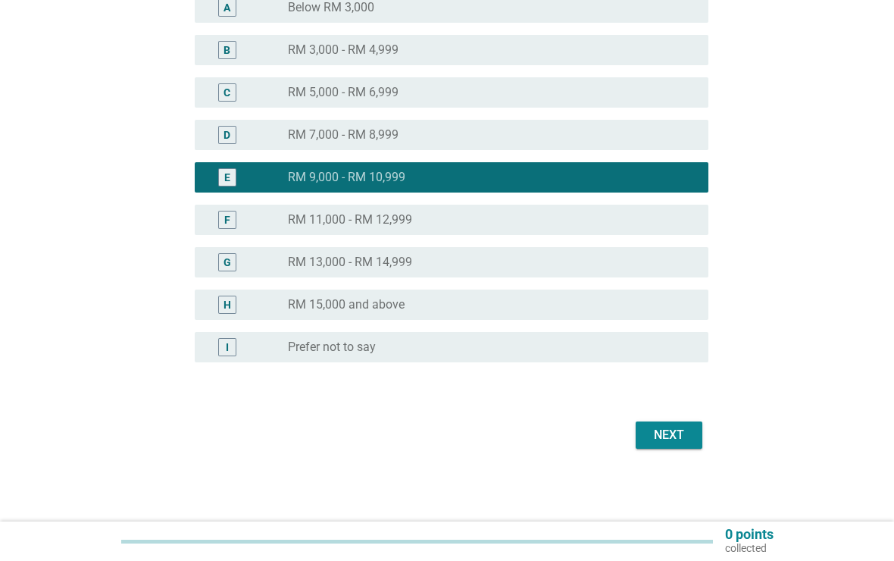
click at [681, 437] on div "Next" at bounding box center [669, 435] width 42 height 18
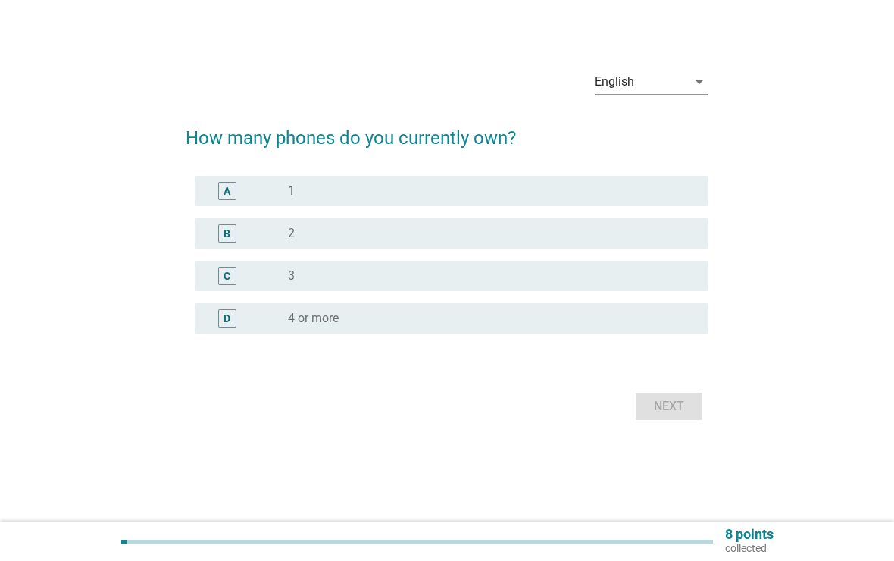
scroll to position [0, 0]
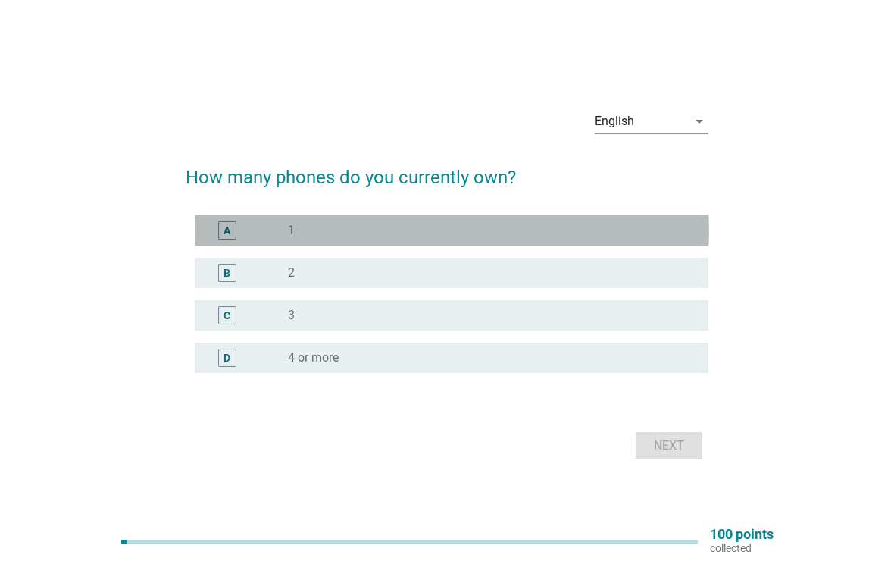
click at [234, 228] on div "A" at bounding box center [227, 230] width 18 height 18
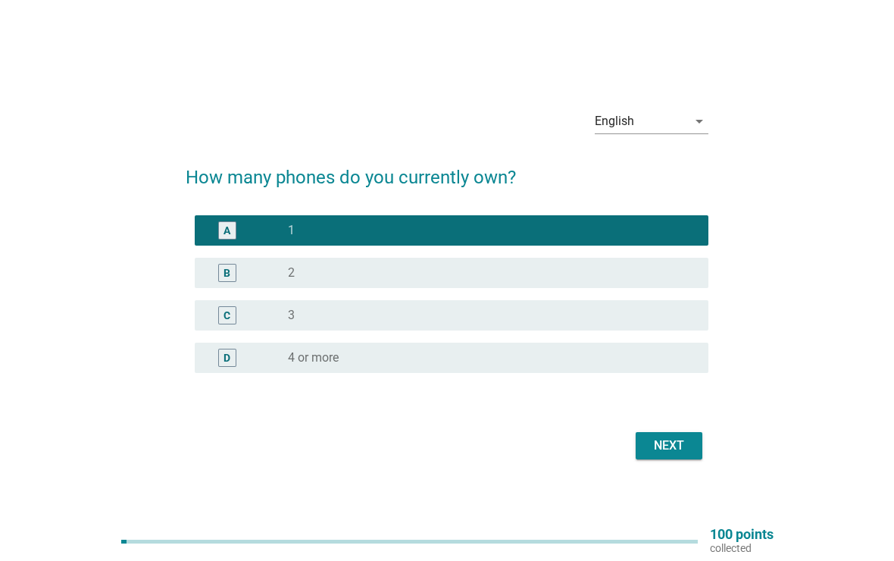
click at [668, 455] on button "Next" at bounding box center [669, 445] width 67 height 27
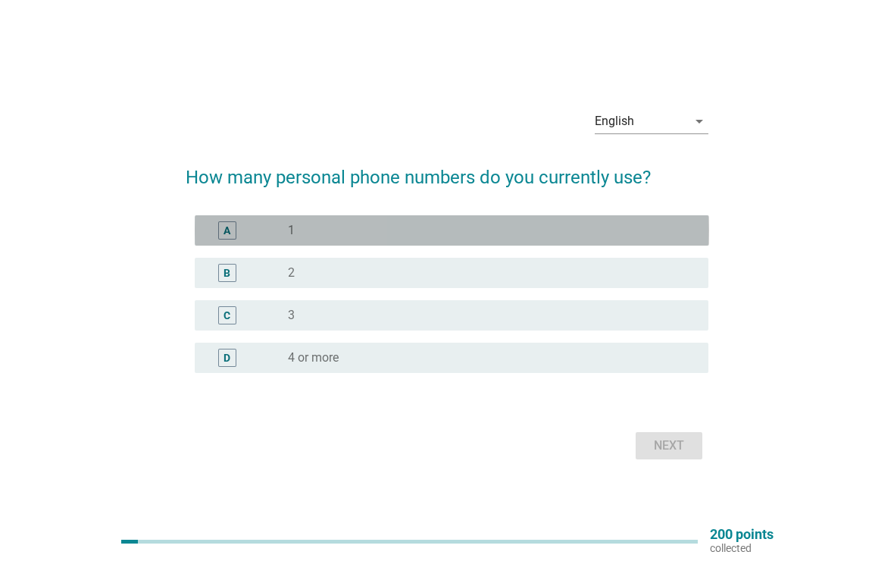
click at [229, 229] on div "A" at bounding box center [227, 231] width 7 height 16
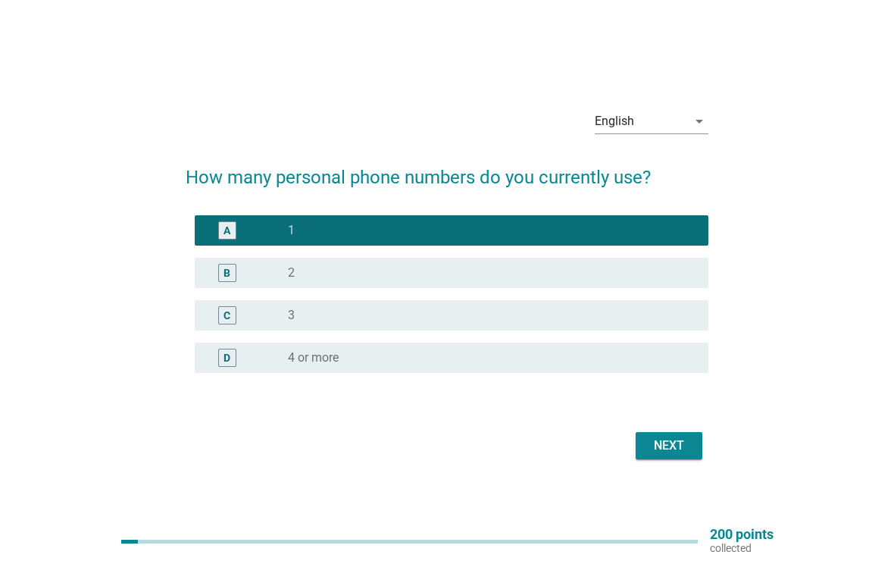
click at [668, 438] on div "Next" at bounding box center [669, 446] width 42 height 18
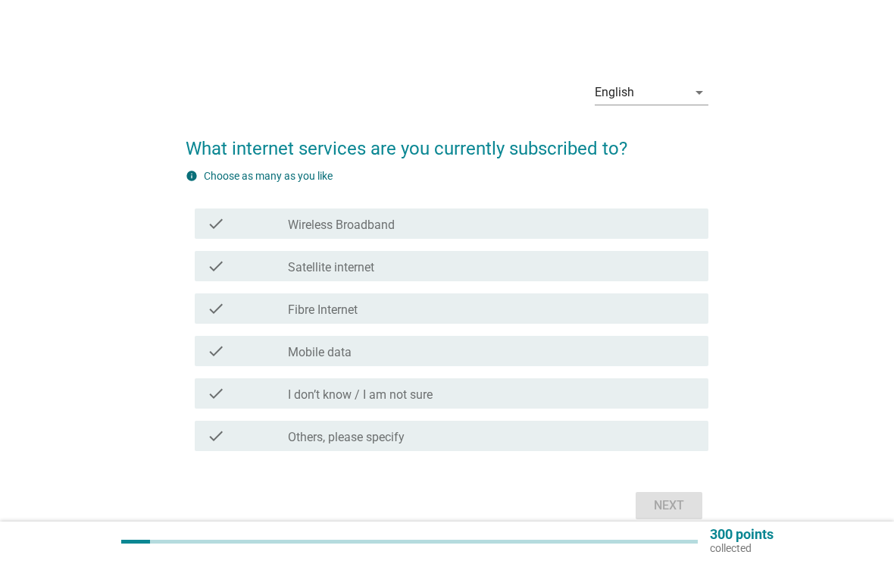
click at [233, 344] on div "check" at bounding box center [248, 351] width 82 height 18
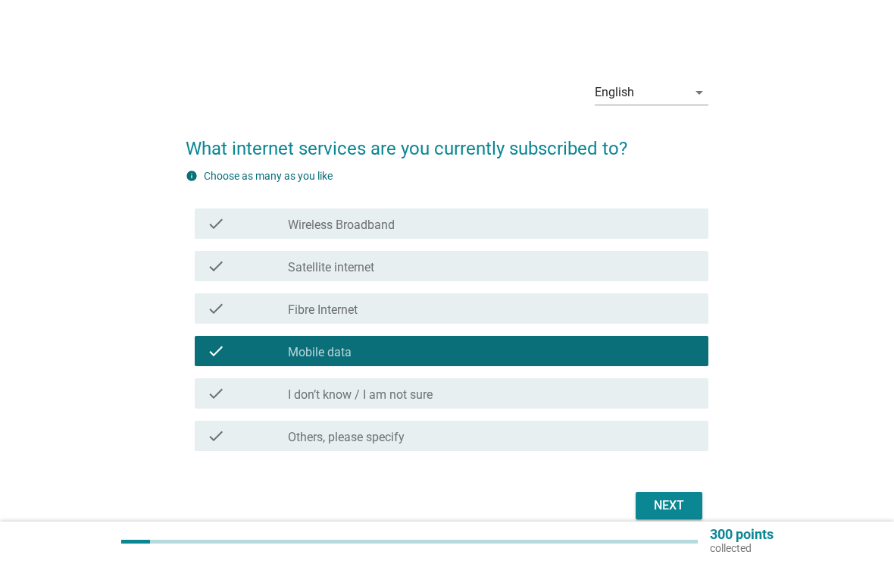
click at [668, 512] on div "Next" at bounding box center [669, 505] width 42 height 18
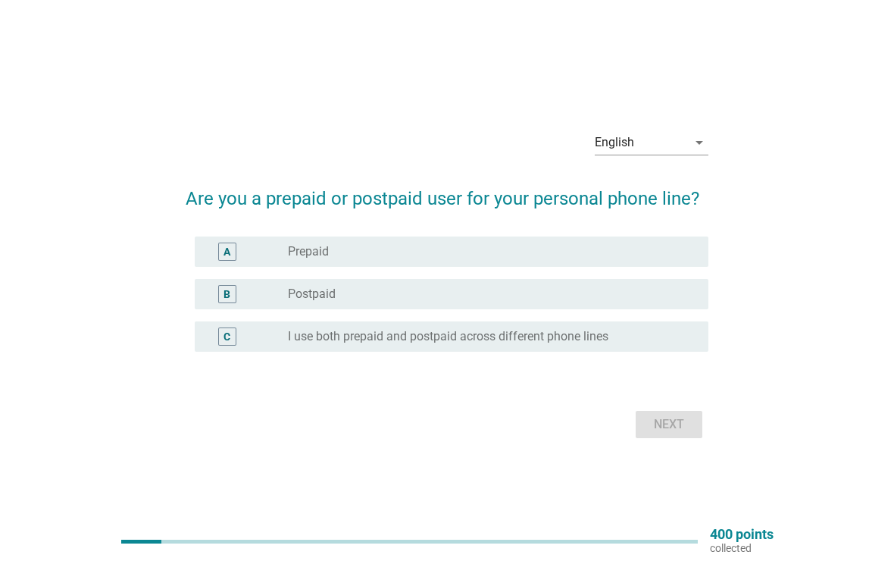
click at [231, 243] on div "A" at bounding box center [227, 252] width 18 height 18
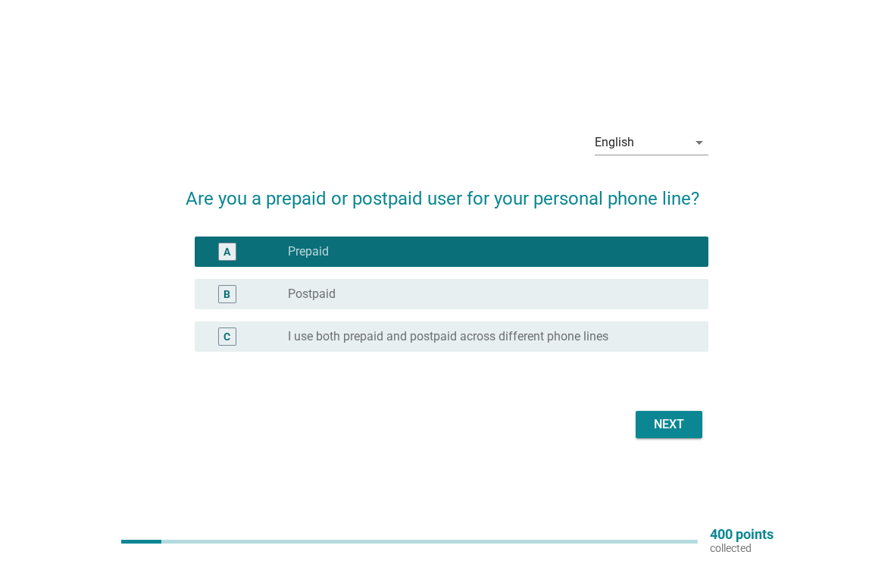
click at [668, 437] on button "Next" at bounding box center [669, 424] width 67 height 27
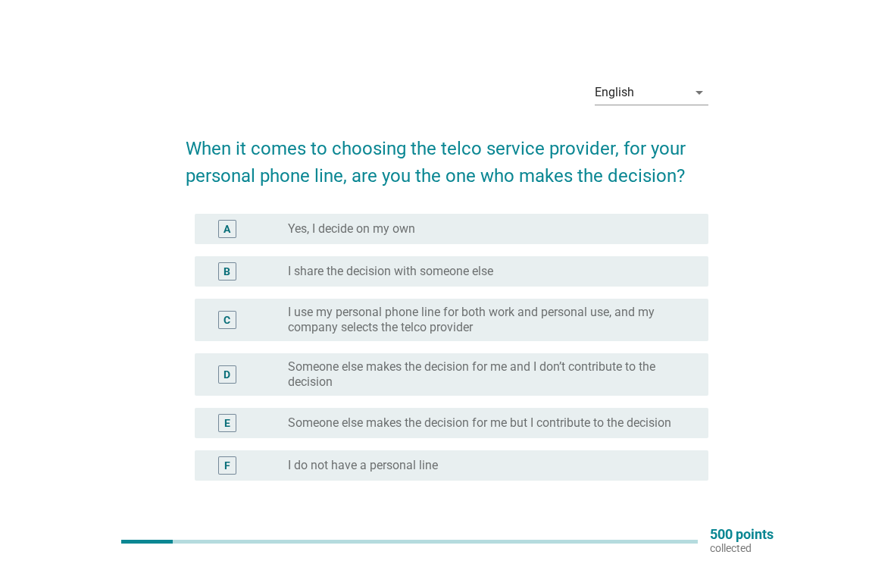
click at [221, 223] on div "A" at bounding box center [227, 229] width 18 height 18
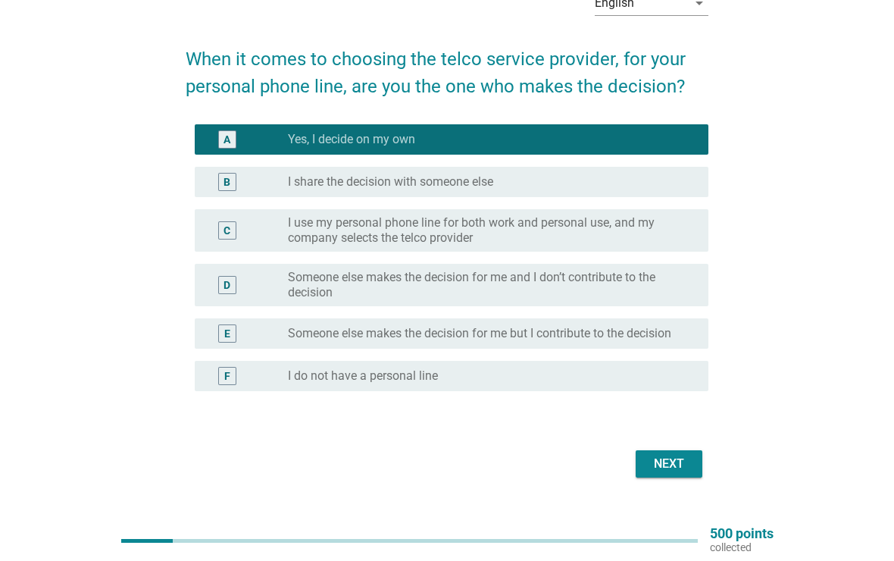
scroll to position [89, 0]
click at [684, 471] on div "Next" at bounding box center [669, 464] width 42 height 18
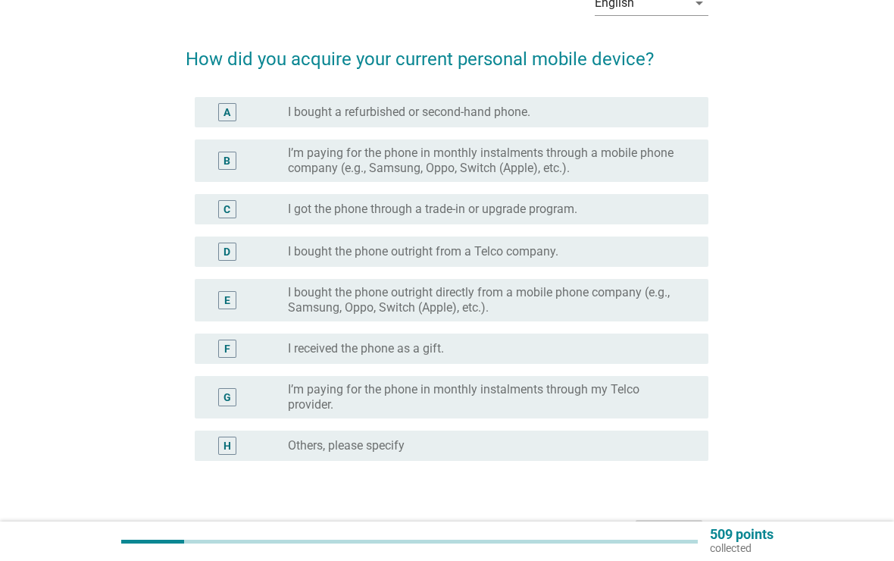
scroll to position [0, 0]
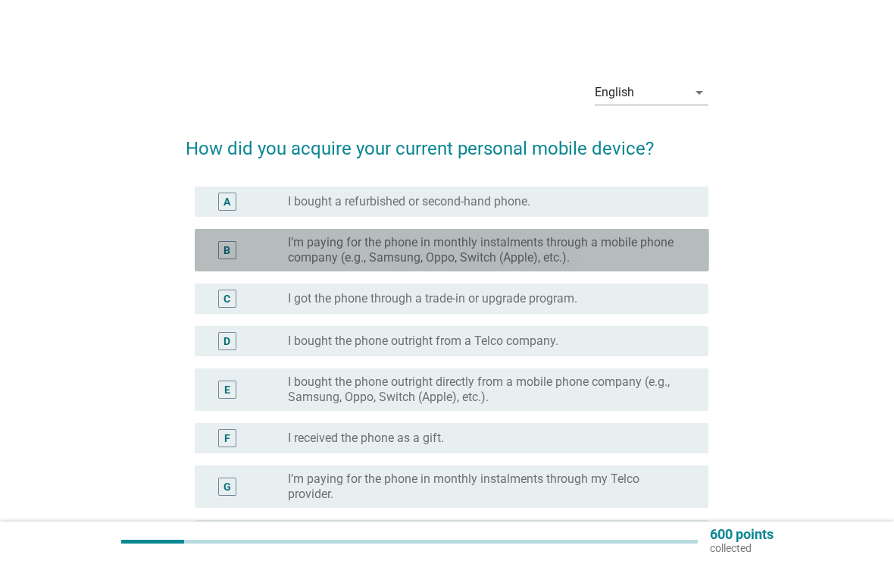
click at [224, 238] on div "B" at bounding box center [227, 250] width 41 height 30
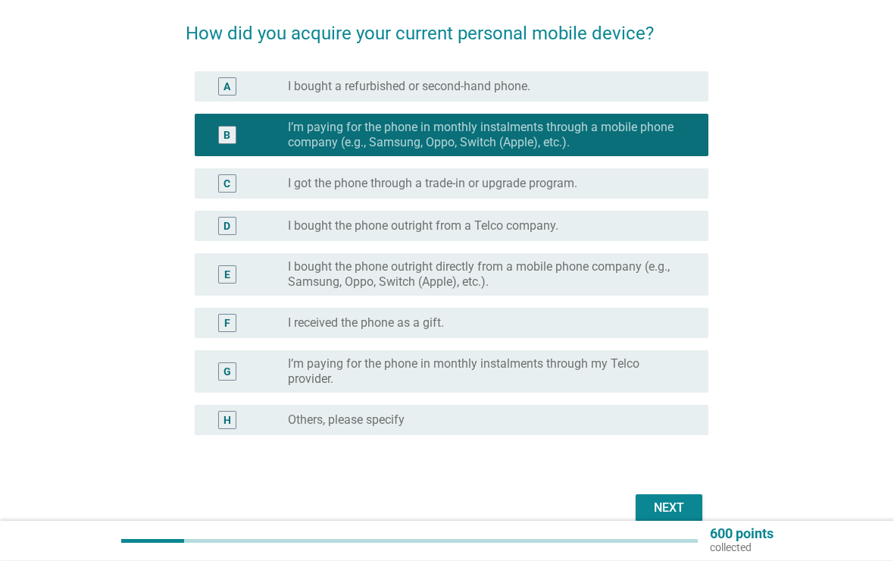
click at [680, 509] on div "Next" at bounding box center [669, 508] width 42 height 18
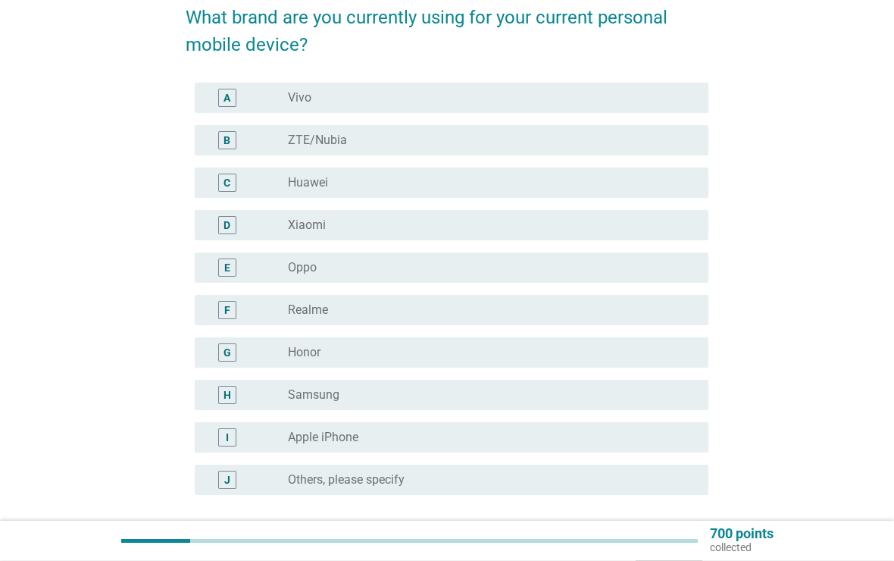
scroll to position [131, 0]
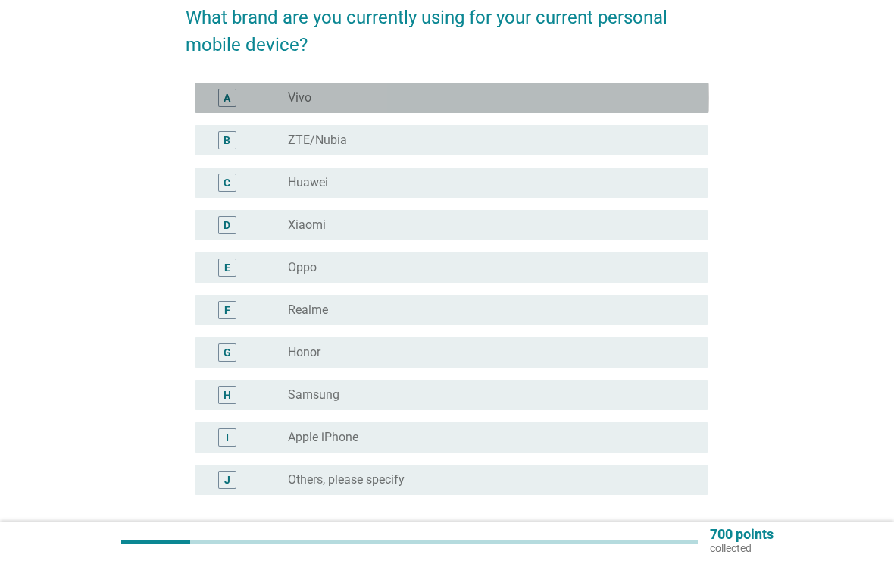
click at [230, 87] on div "A radio_button_unchecked Vivo" at bounding box center [452, 98] width 515 height 30
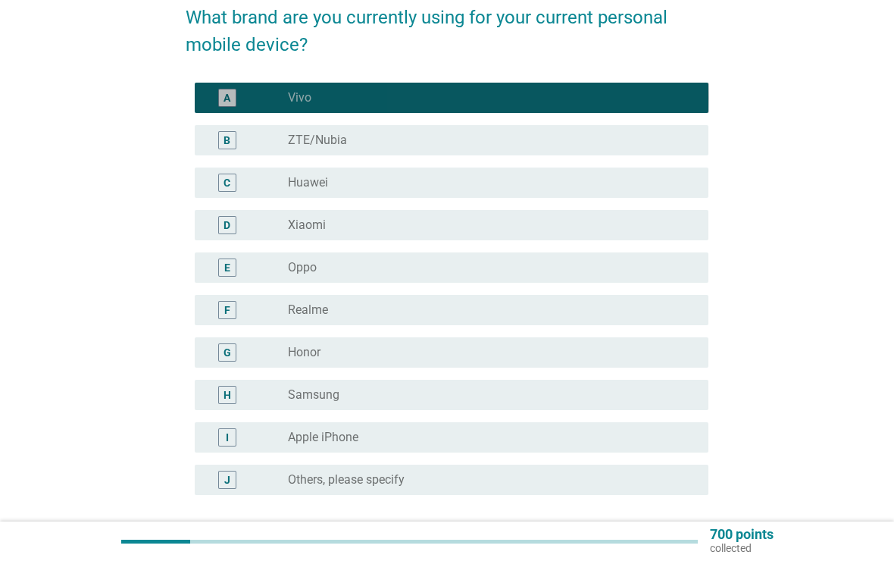
scroll to position [264, 0]
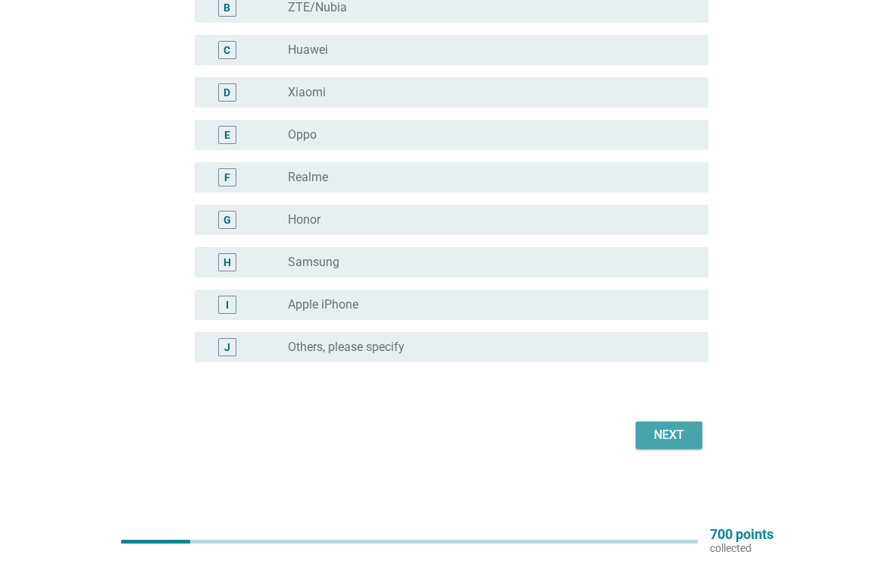
click at [676, 441] on div "Next" at bounding box center [669, 435] width 42 height 18
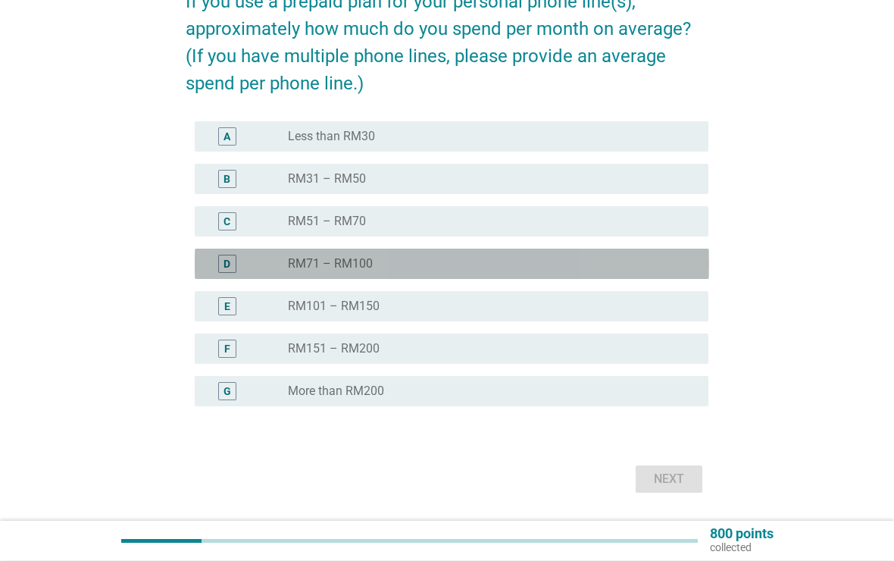
scroll to position [153, 0]
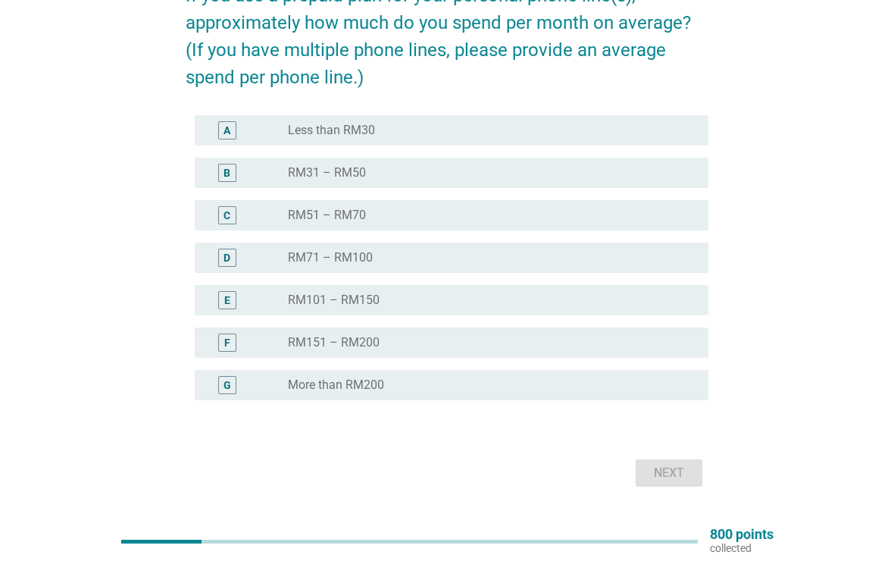
click at [212, 271] on div "D radio_button_unchecked RM71 – RM100" at bounding box center [452, 258] width 515 height 30
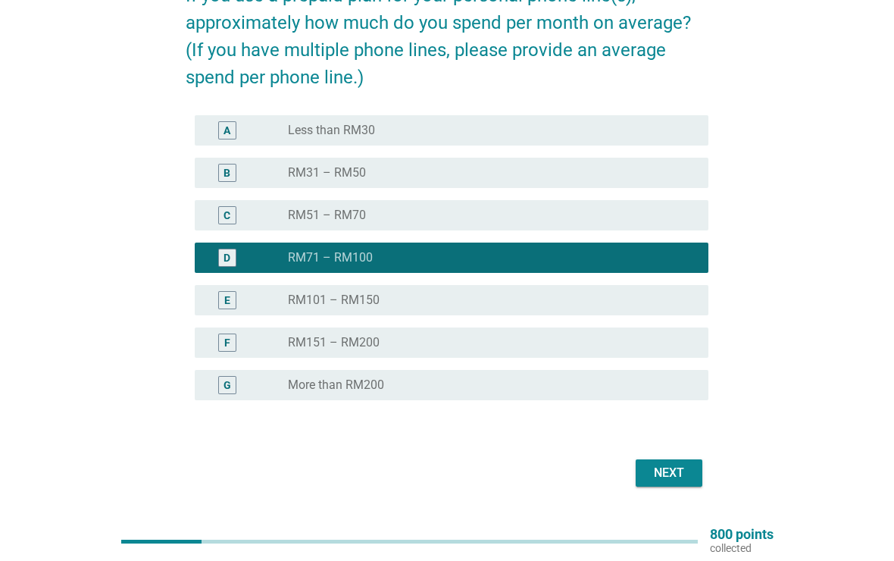
click at [662, 479] on div "Next" at bounding box center [669, 473] width 42 height 18
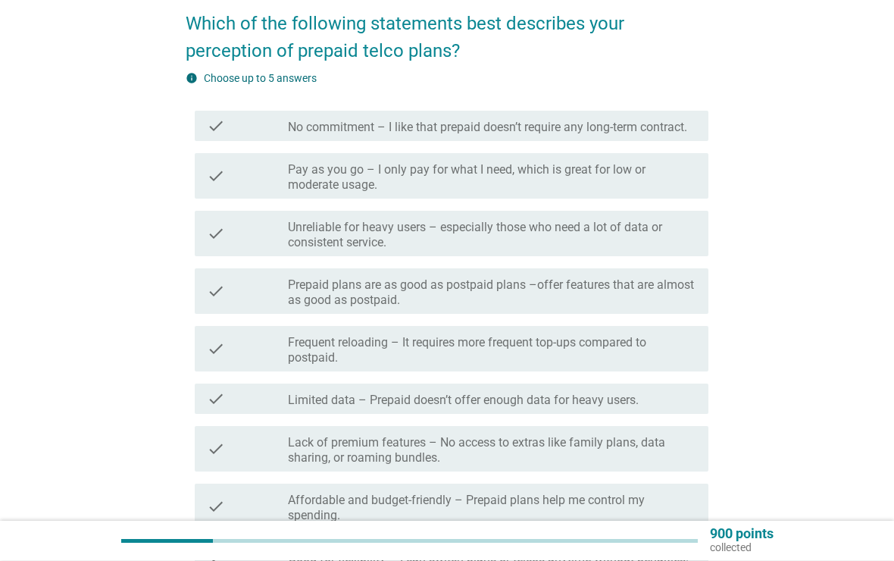
scroll to position [125, 0]
click at [241, 232] on div "check" at bounding box center [248, 233] width 82 height 33
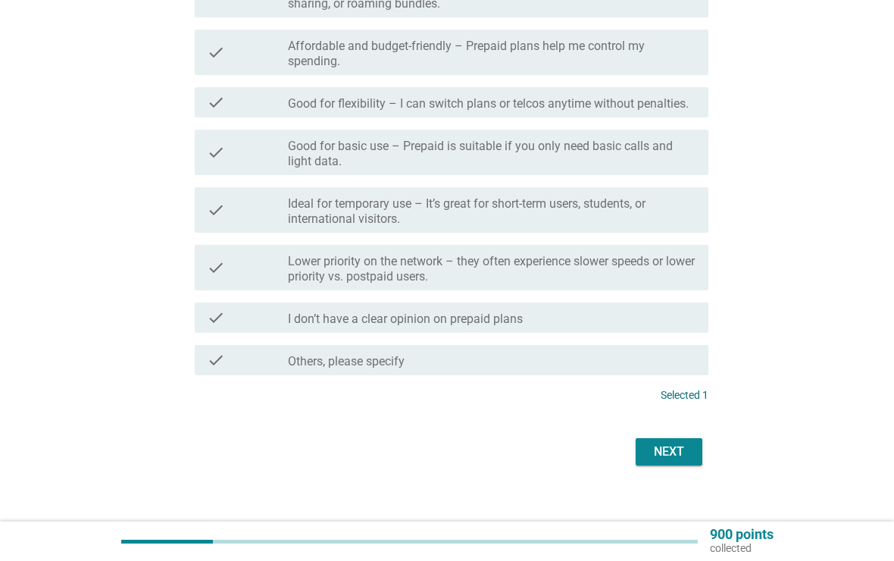
scroll to position [596, 0]
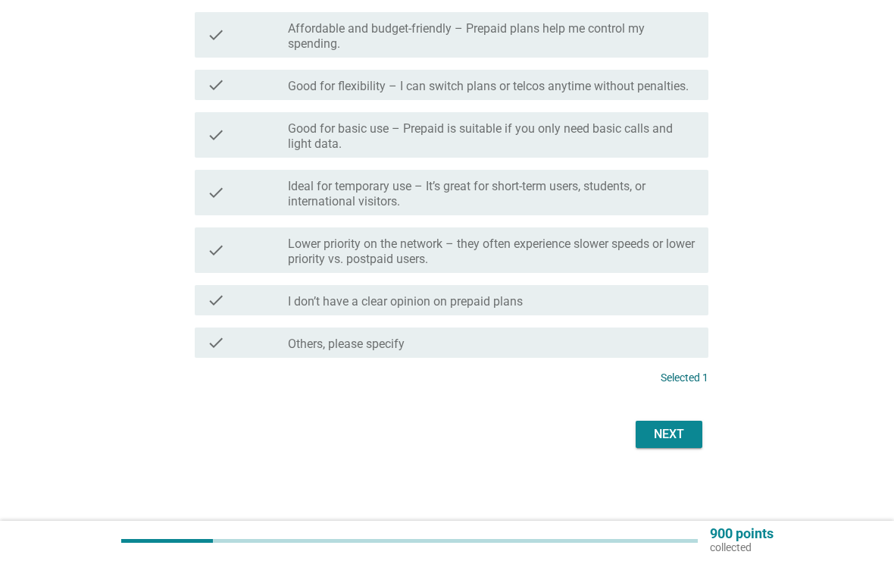
click at [675, 441] on div "Next" at bounding box center [669, 435] width 42 height 18
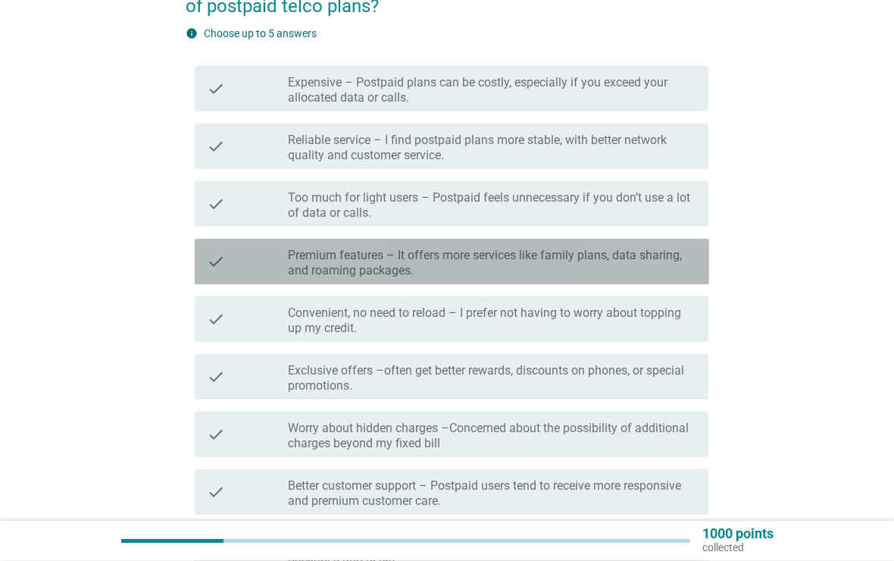
scroll to position [170, 0]
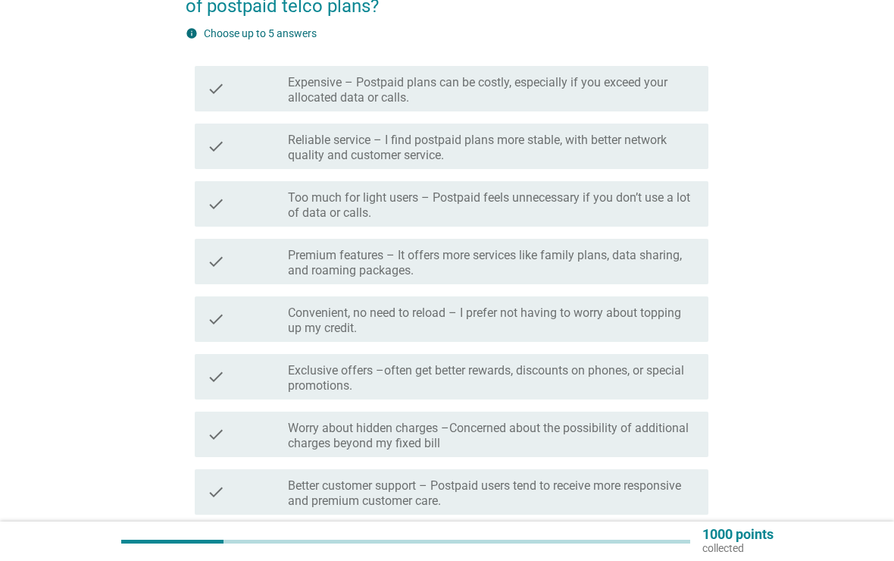
click at [272, 369] on div "check" at bounding box center [248, 376] width 82 height 33
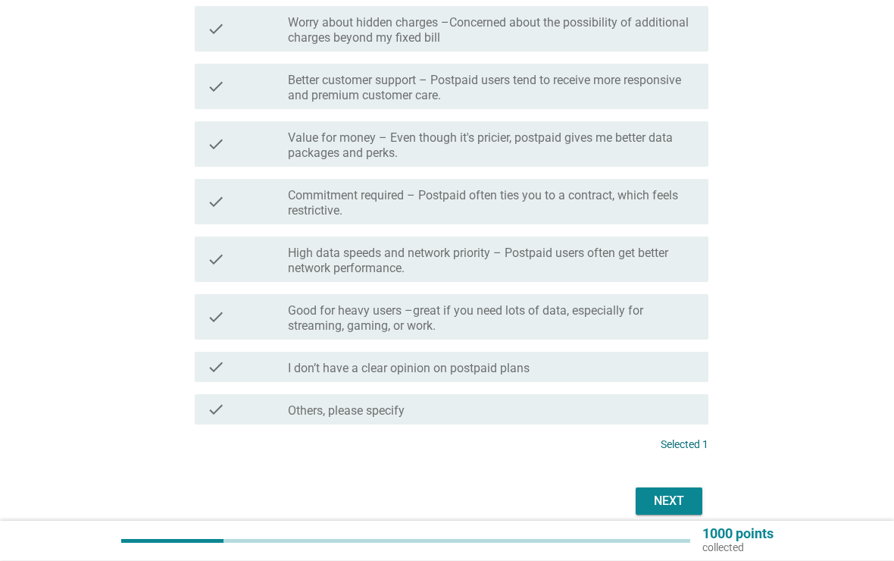
scroll to position [641, 0]
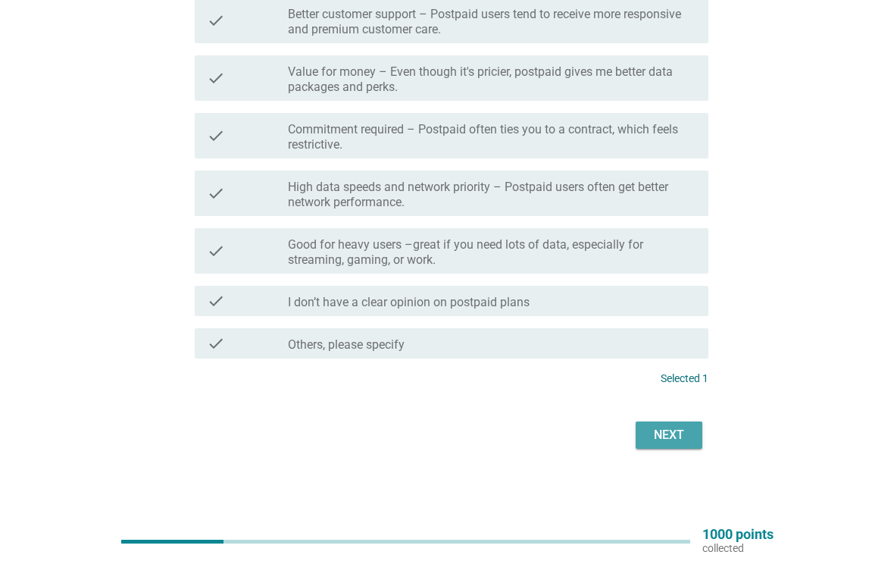
click at [676, 437] on div "Next" at bounding box center [669, 435] width 42 height 18
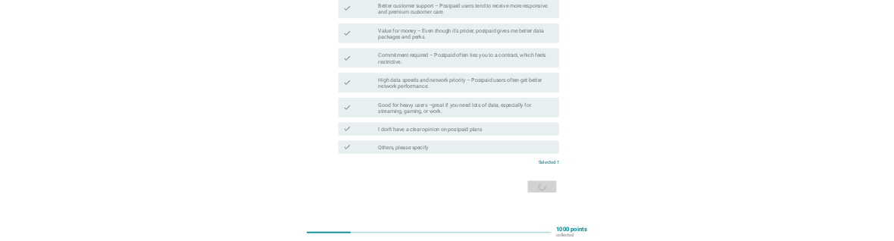
scroll to position [0, 0]
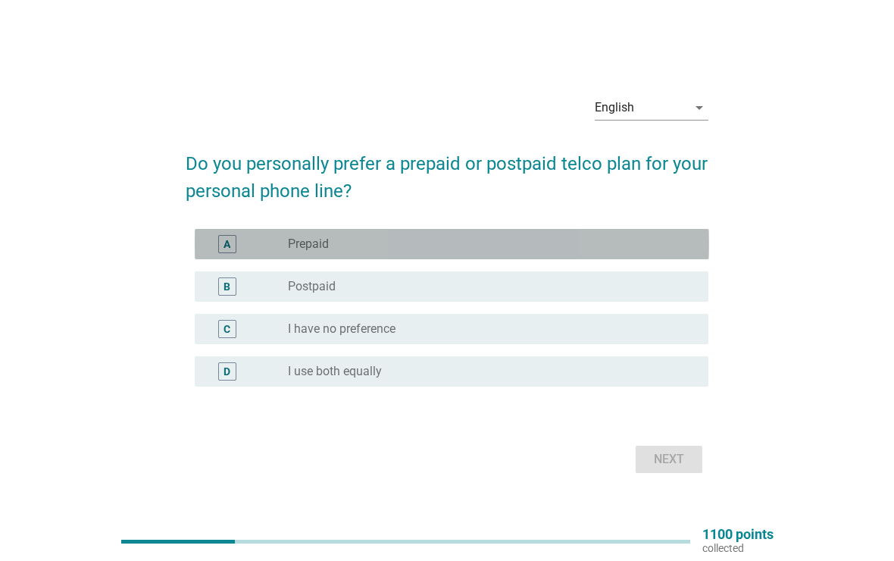
click at [221, 236] on div "A" at bounding box center [227, 244] width 18 height 18
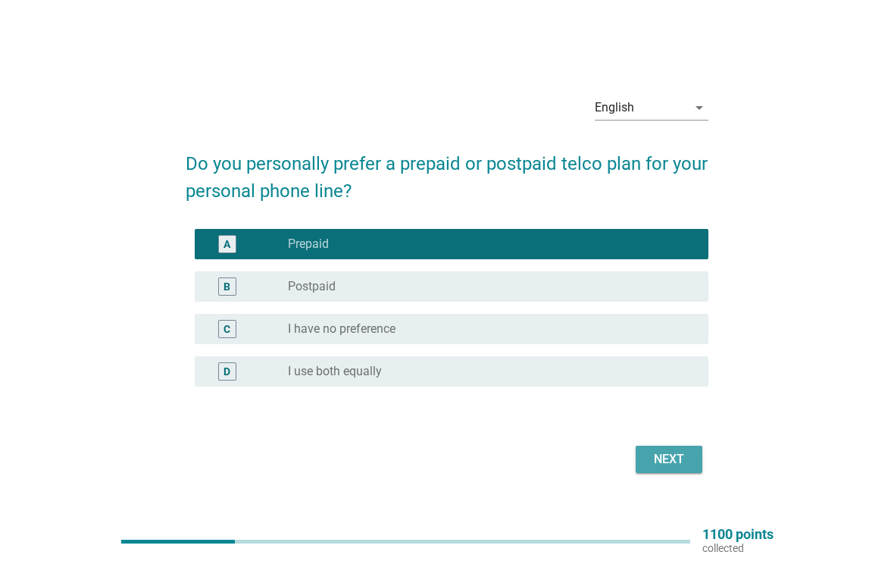
click at [669, 465] on div "Next" at bounding box center [669, 459] width 42 height 18
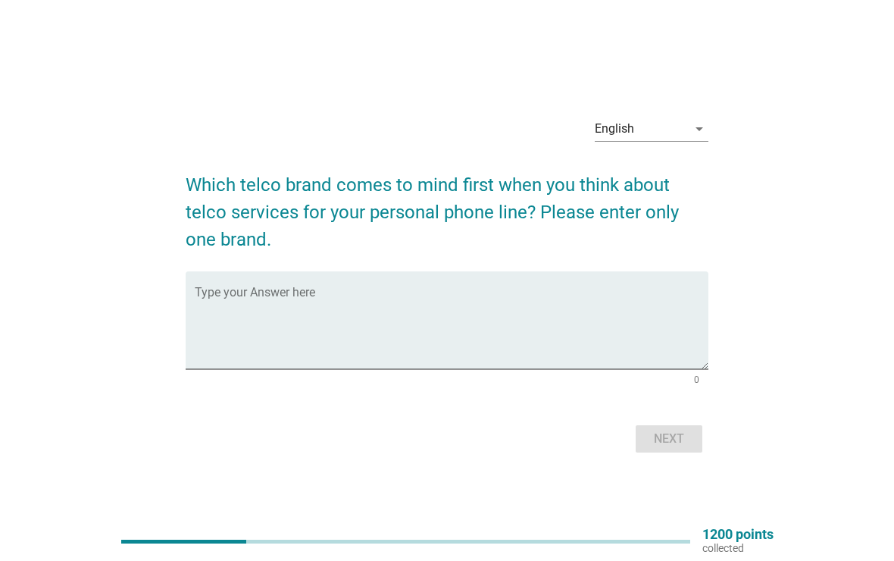
click at [236, 290] on textarea "Type your Answer here" at bounding box center [452, 330] width 515 height 80
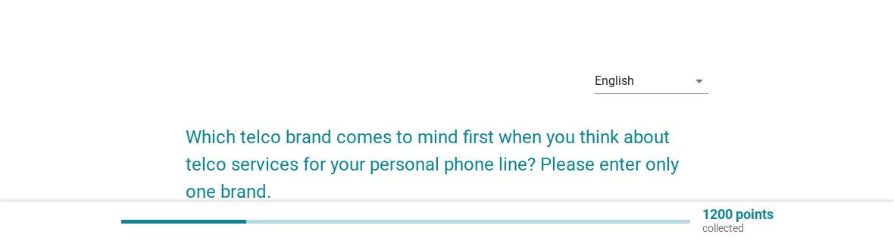
type textarea "u"
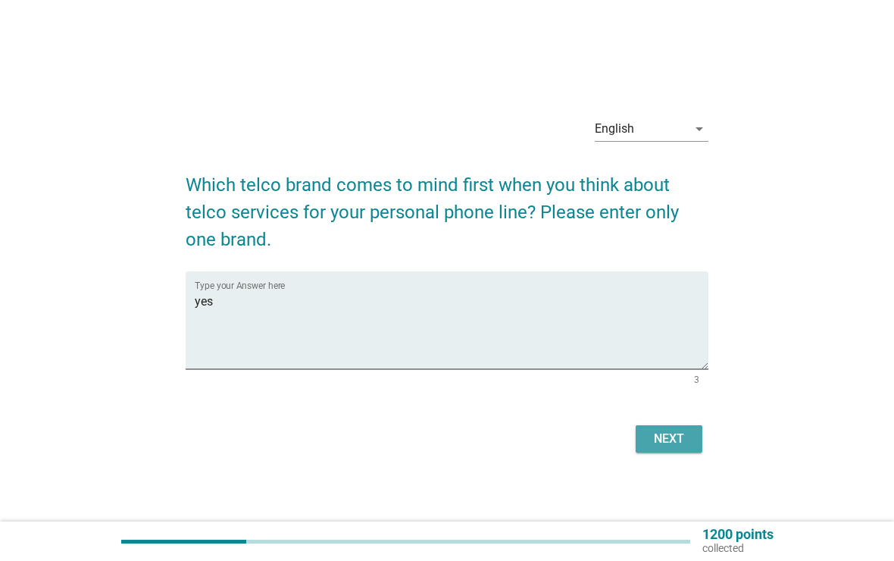
type textarea "yes"
click at [665, 445] on div "Next" at bounding box center [669, 439] width 42 height 18
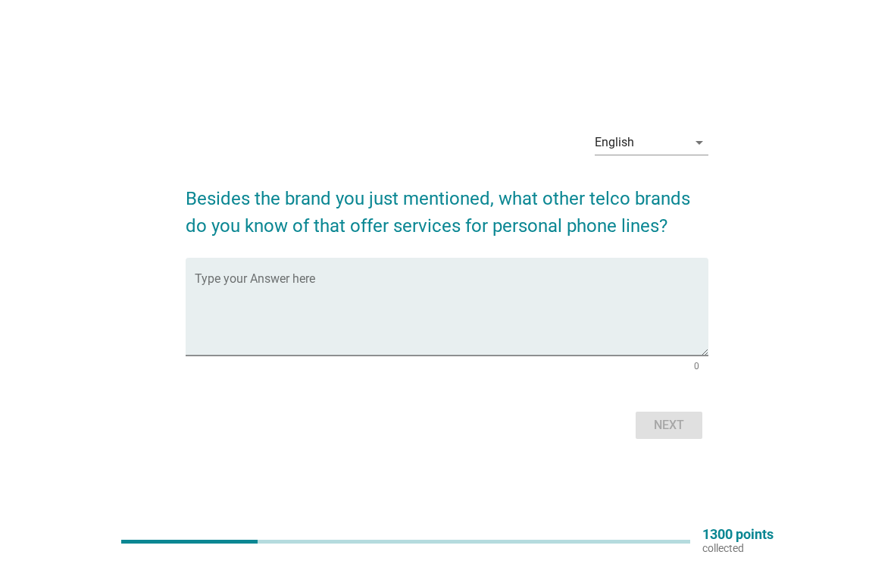
click at [230, 254] on form "Besides the brand you just mentioned, what other telco brands do you know of th…" at bounding box center [448, 307] width 524 height 274
click at [290, 265] on div "Type your Answer here" at bounding box center [452, 307] width 515 height 98
type textarea "digi"
click at [671, 430] on div "Next" at bounding box center [669, 425] width 42 height 18
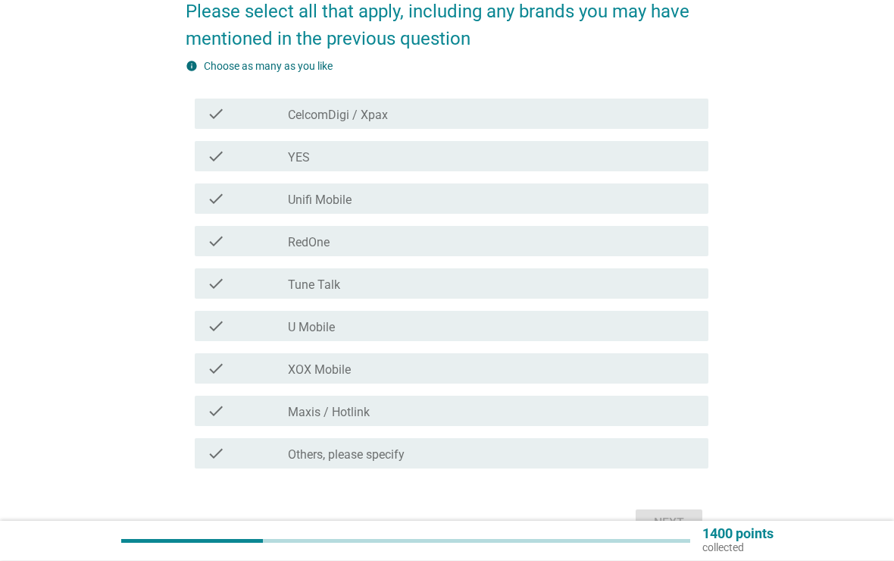
scroll to position [219, 0]
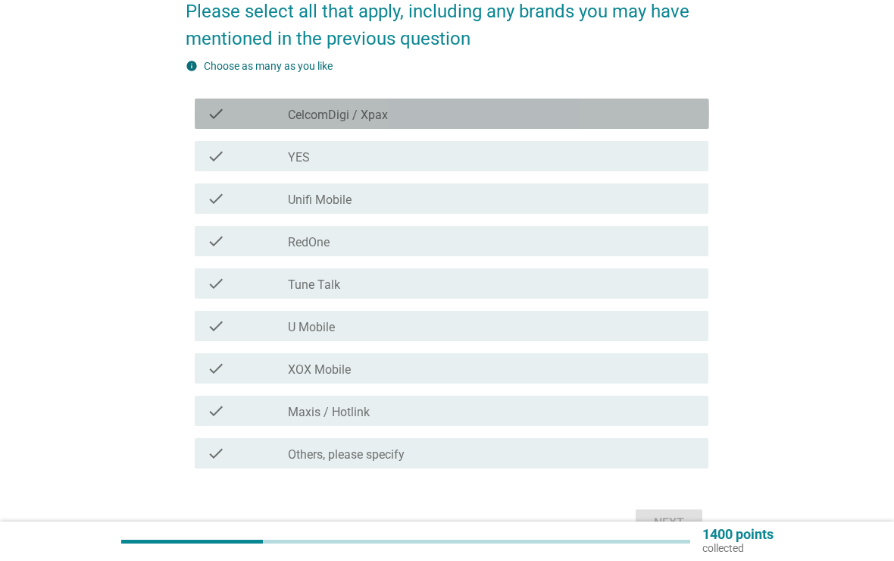
click at [224, 108] on icon "check" at bounding box center [216, 114] width 18 height 18
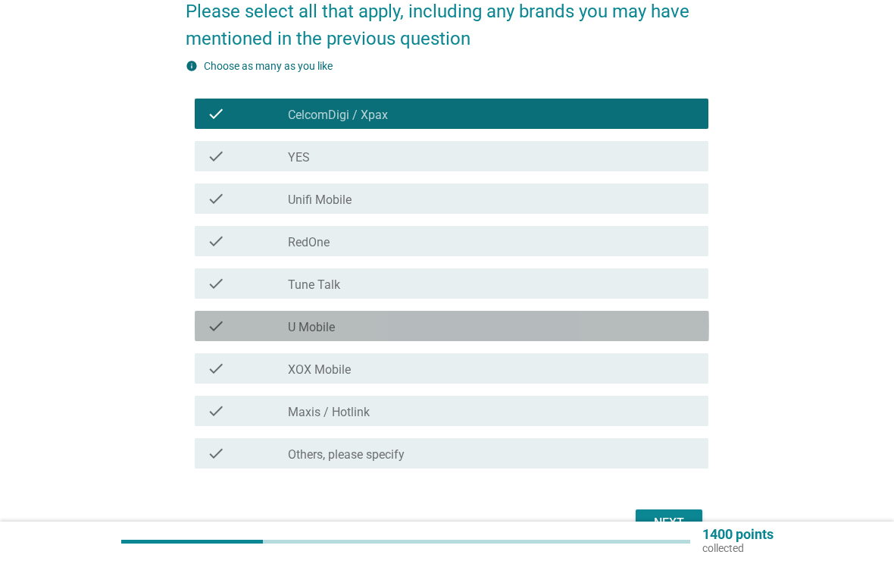
click at [239, 321] on div "check" at bounding box center [248, 326] width 82 height 18
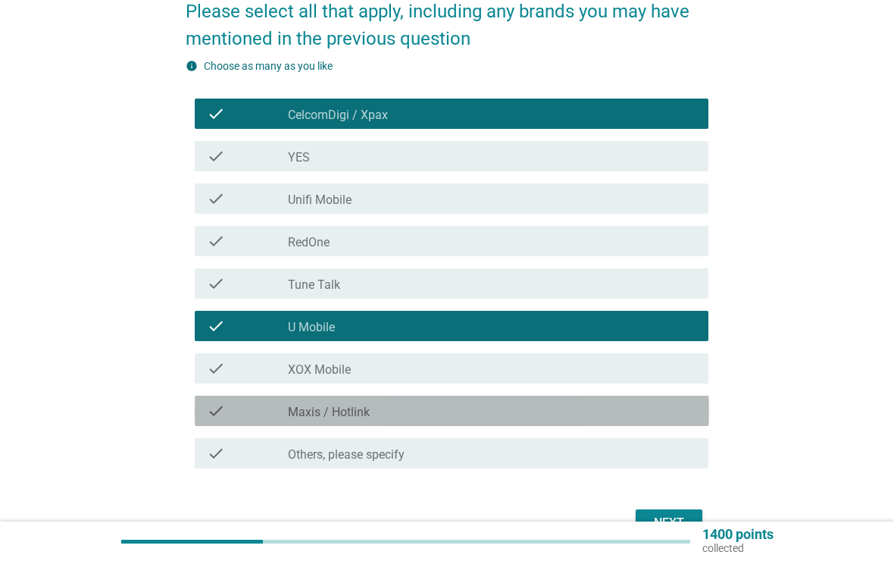
click at [250, 408] on div "check" at bounding box center [248, 411] width 82 height 18
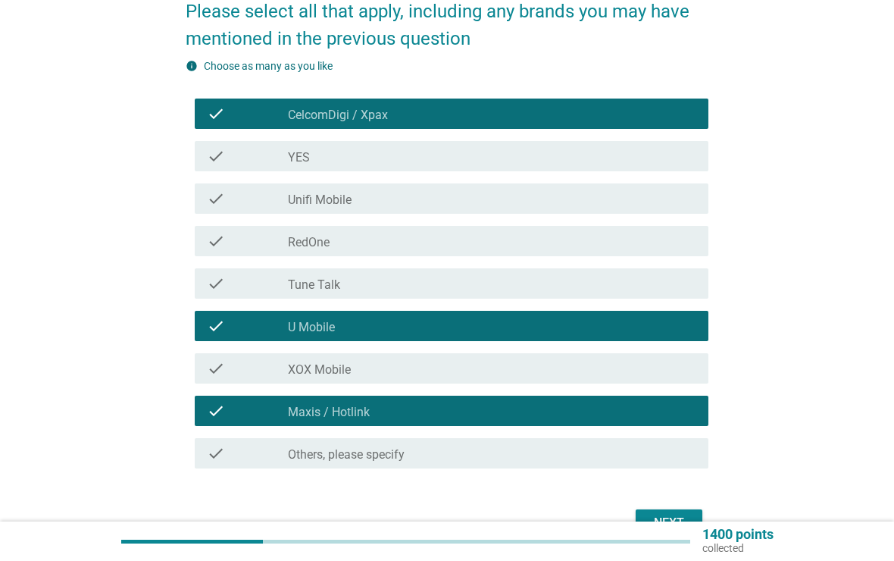
click at [682, 519] on div "Next" at bounding box center [669, 523] width 42 height 18
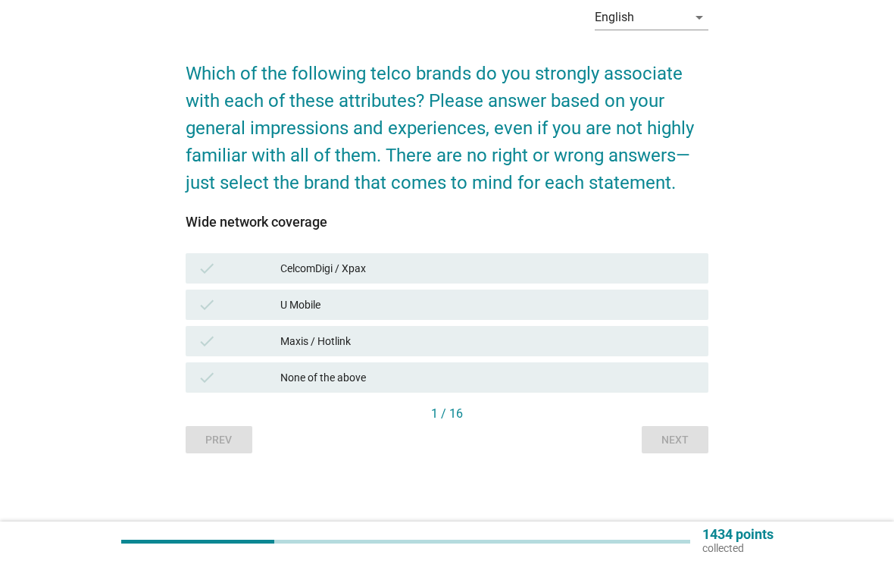
scroll to position [0, 0]
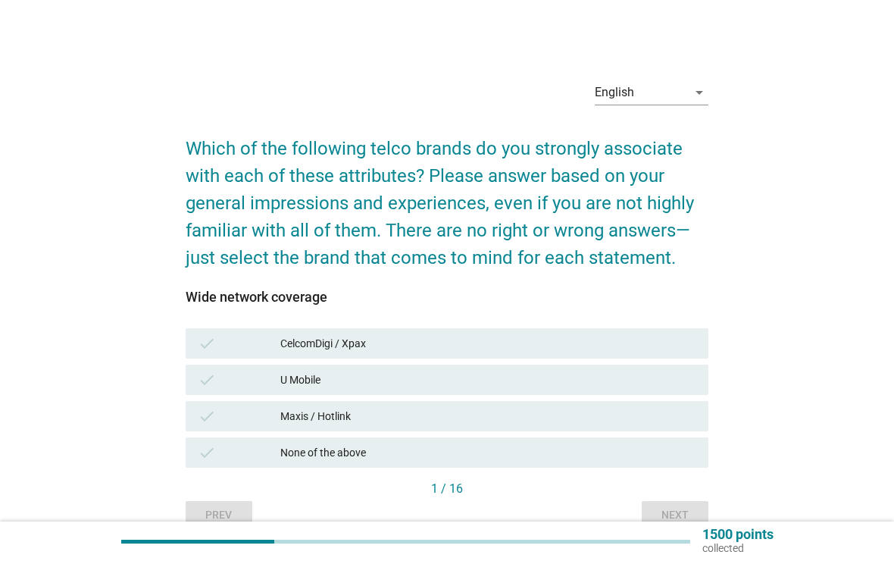
click at [212, 410] on icon "check" at bounding box center [207, 416] width 18 height 18
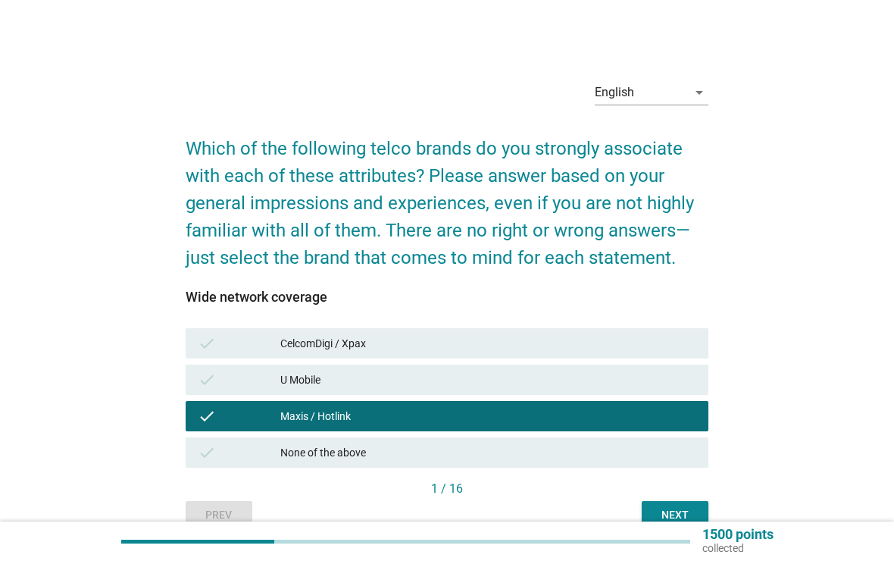
click at [684, 518] on div "Next" at bounding box center [675, 515] width 42 height 16
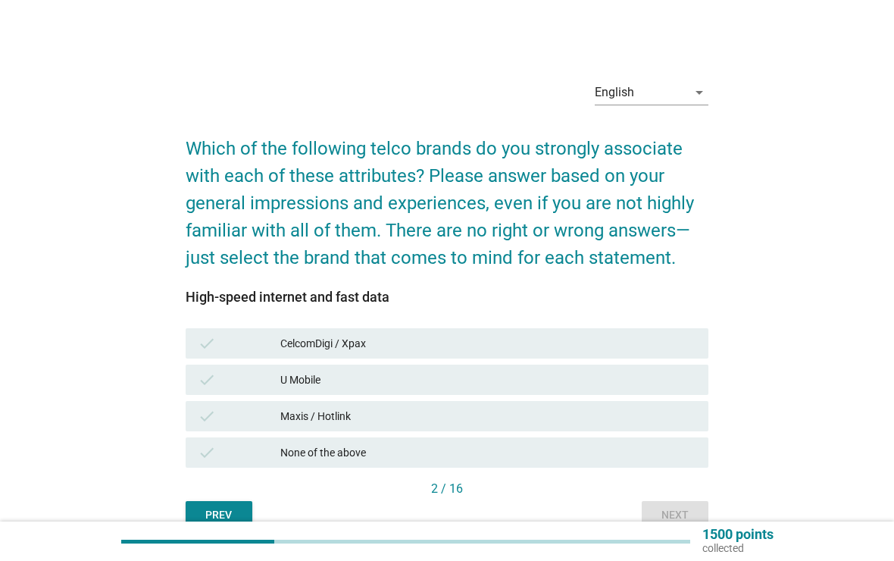
click at [243, 328] on div "check CelcomDigi / Xpax" at bounding box center [448, 343] width 524 height 30
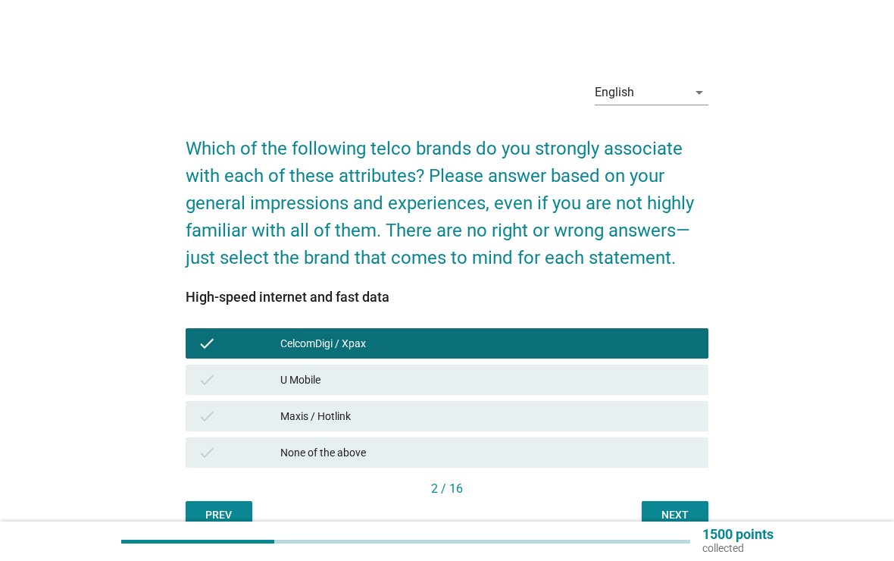
click at [684, 512] on div "Next" at bounding box center [675, 515] width 42 height 16
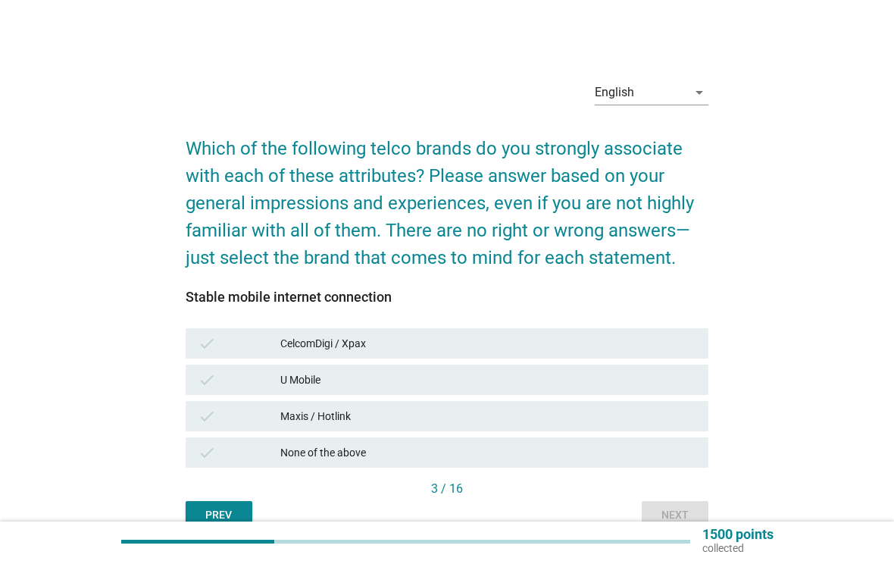
click at [233, 325] on div "check CelcomDigi / Xpax" at bounding box center [448, 343] width 530 height 36
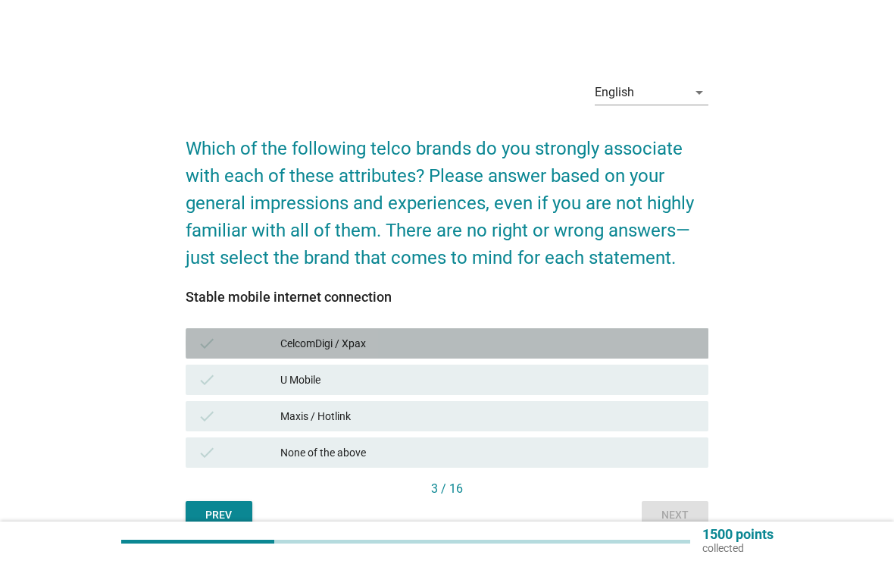
click at [529, 344] on div "CelcomDigi / Xpax" at bounding box center [488, 343] width 416 height 18
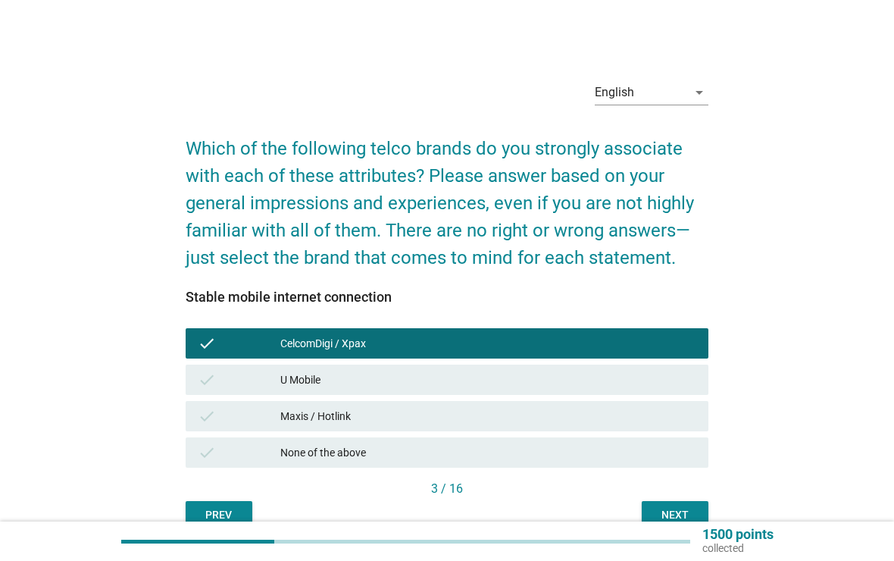
click at [675, 502] on button "Next" at bounding box center [675, 514] width 67 height 27
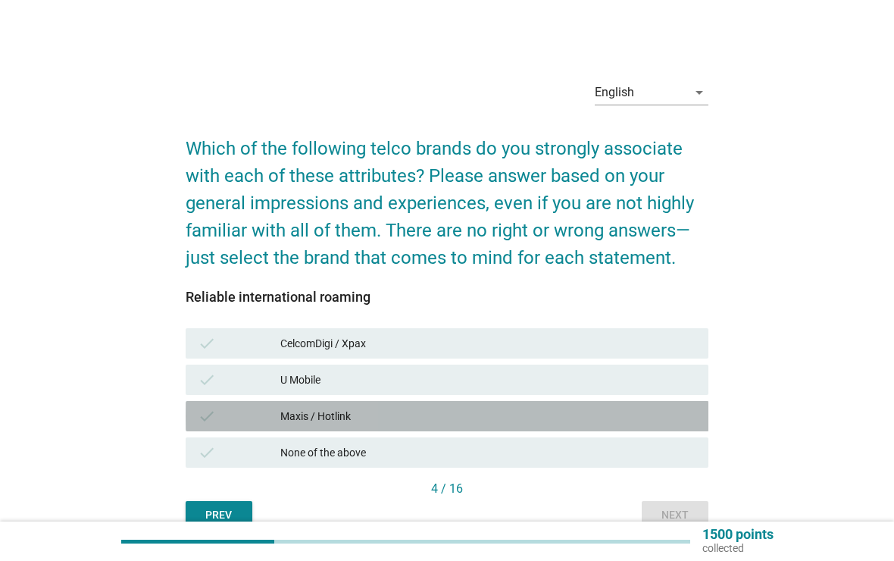
click at [271, 405] on div "check Maxis / Hotlink" at bounding box center [448, 416] width 524 height 30
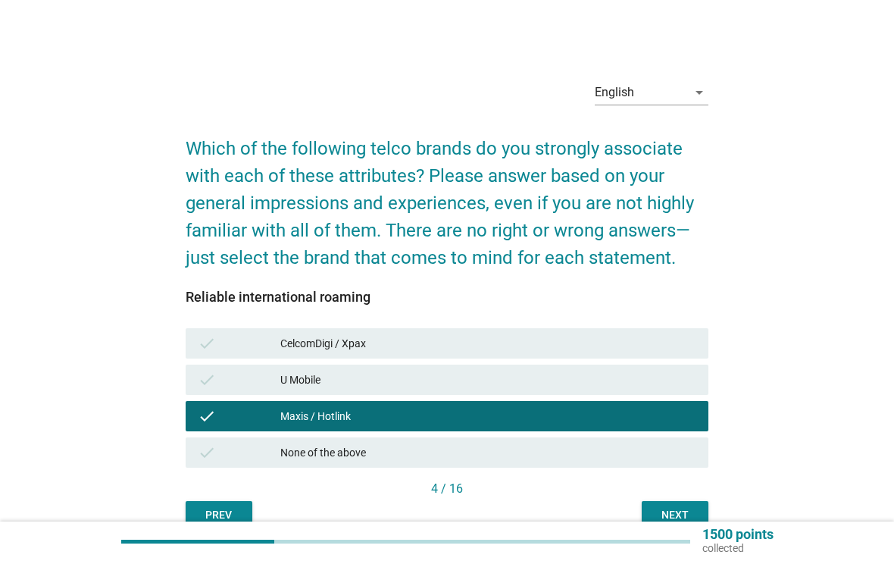
click at [684, 512] on div "Next" at bounding box center [675, 515] width 42 height 16
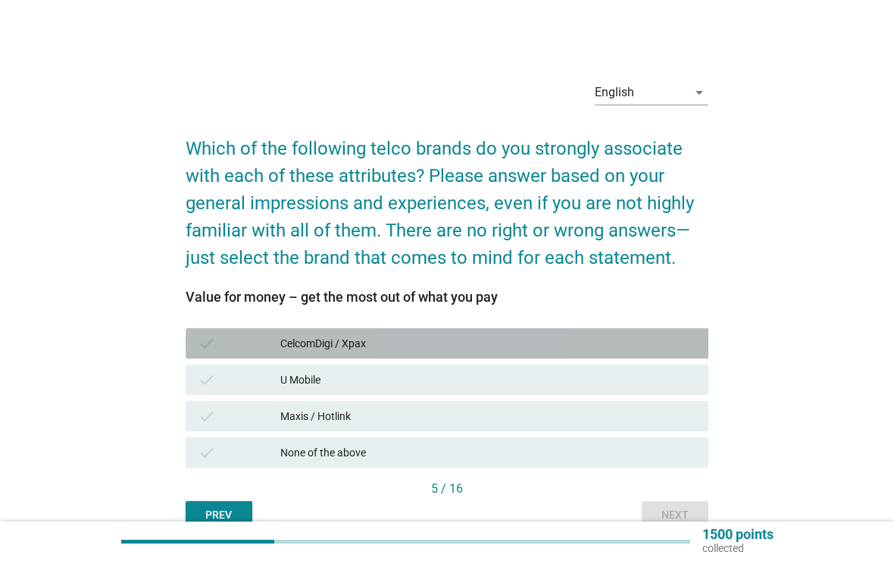
click at [277, 338] on div "check" at bounding box center [239, 343] width 83 height 18
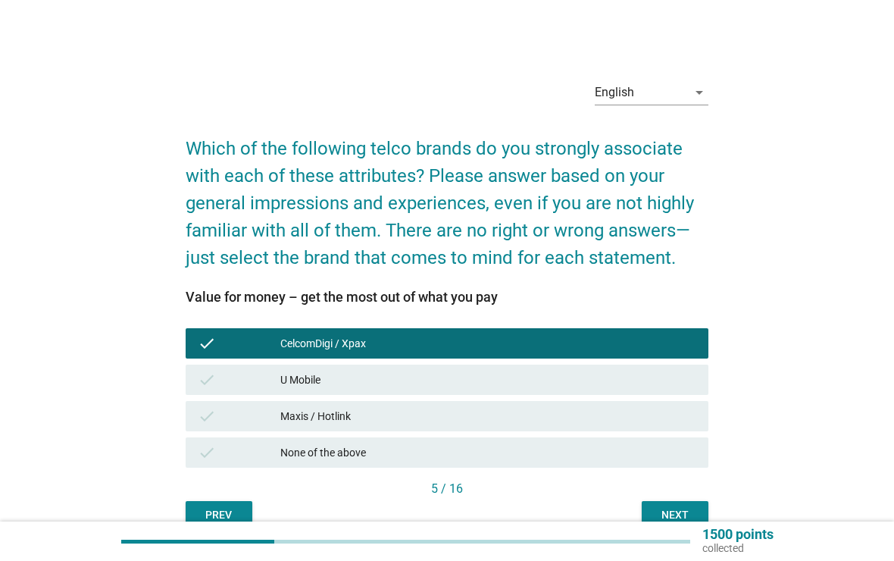
click at [695, 511] on div "Next" at bounding box center [675, 515] width 42 height 16
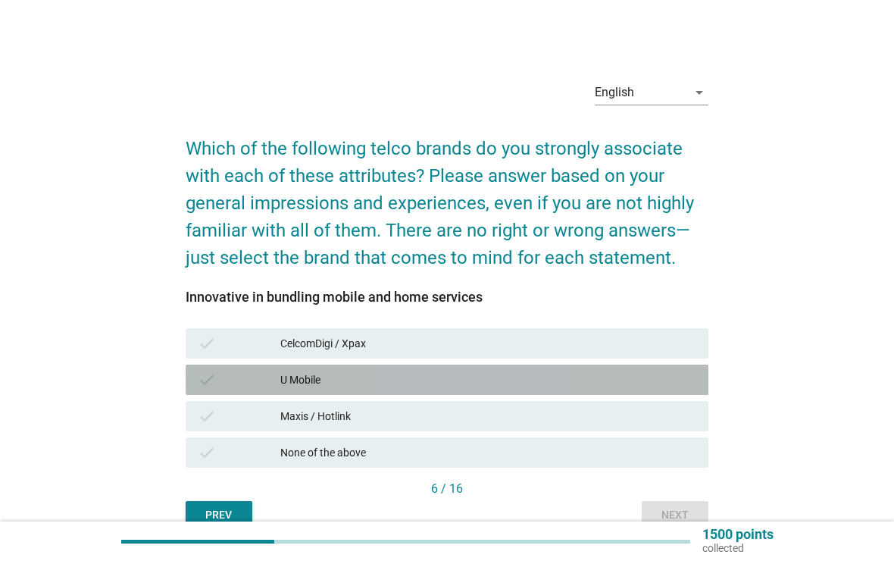
click at [290, 382] on div "U Mobile" at bounding box center [488, 380] width 416 height 18
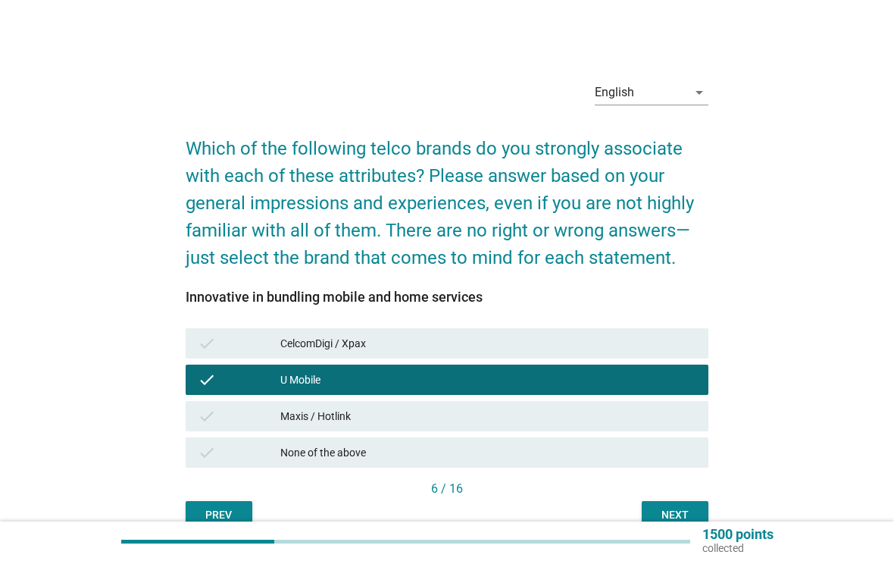
click at [681, 514] on div "Next" at bounding box center [675, 515] width 42 height 16
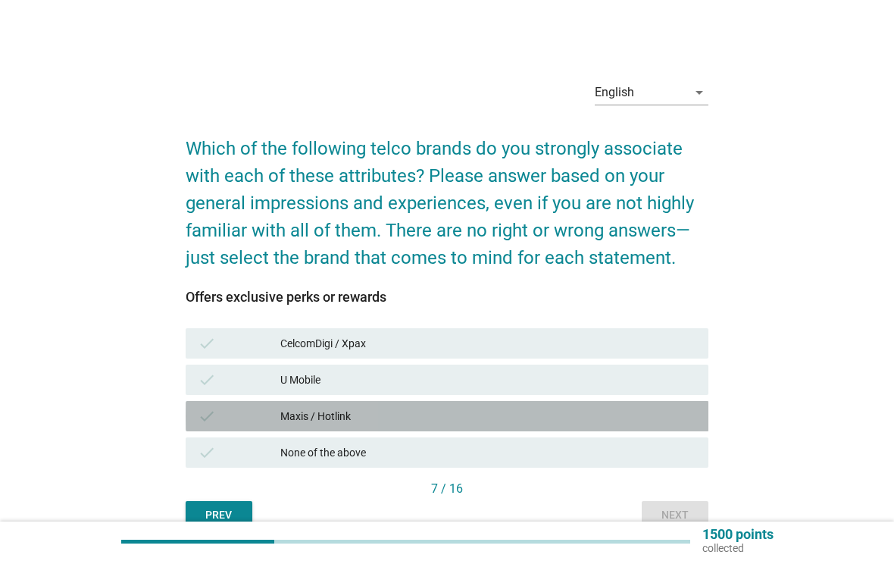
click at [265, 412] on div "check" at bounding box center [239, 416] width 83 height 18
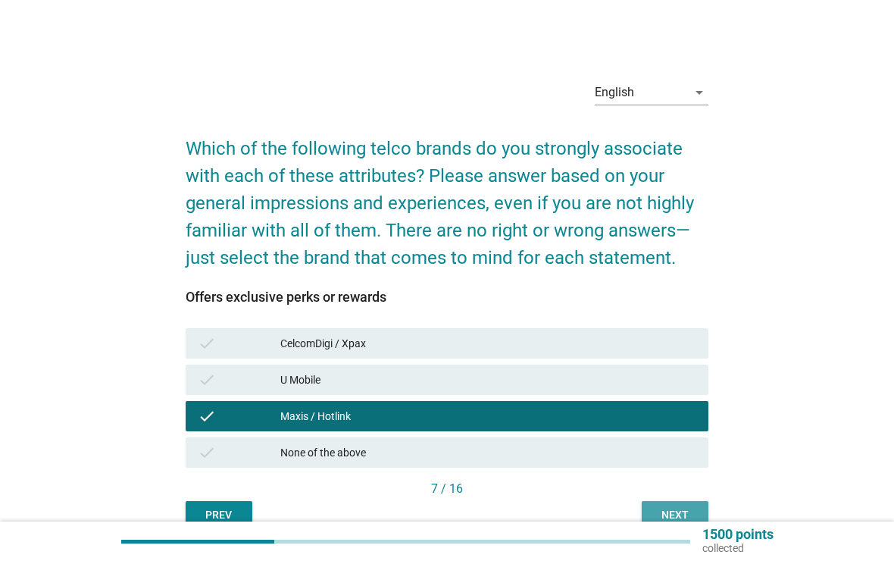
click at [684, 518] on div "Next" at bounding box center [675, 515] width 42 height 16
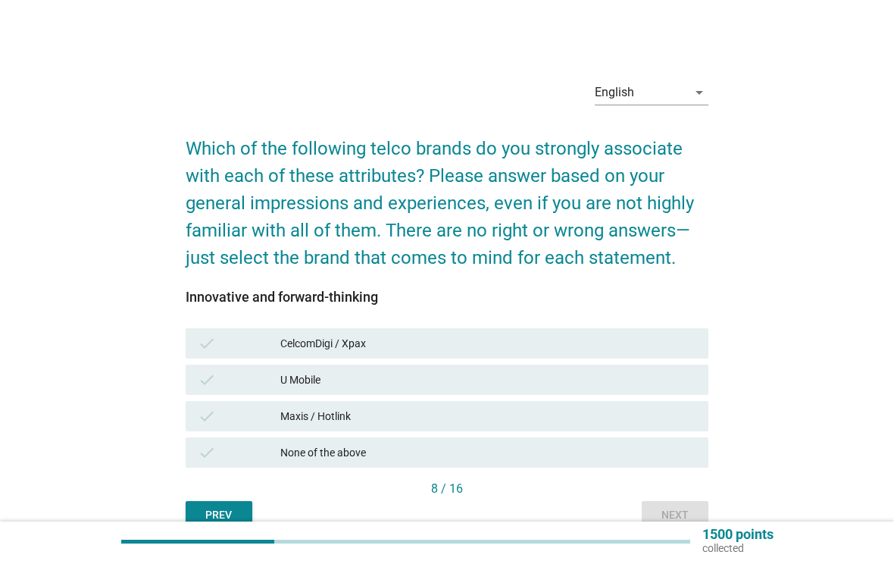
click at [283, 338] on div "CelcomDigi / Xpax" at bounding box center [488, 343] width 416 height 18
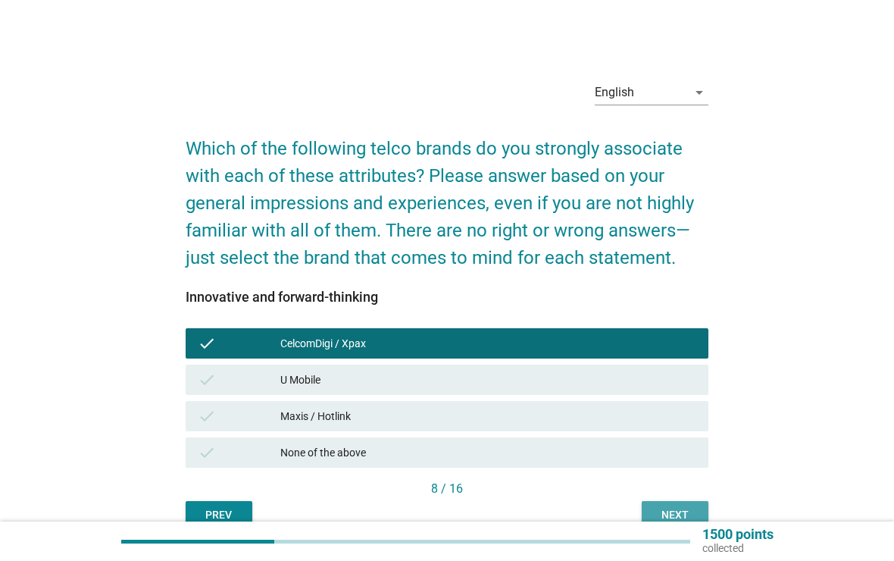
click at [680, 509] on div "Next" at bounding box center [675, 515] width 42 height 16
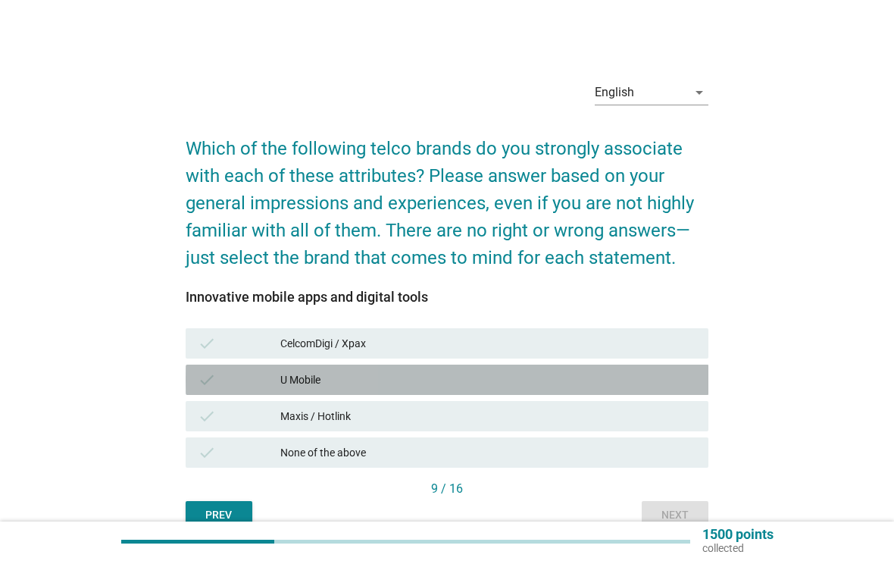
click at [283, 390] on div "check U Mobile" at bounding box center [448, 380] width 524 height 30
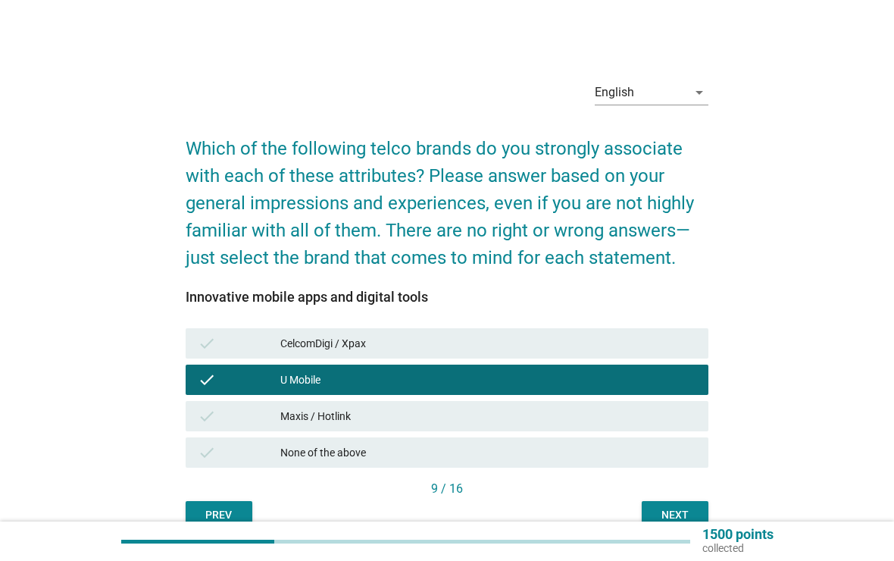
click at [672, 520] on div "Next" at bounding box center [675, 515] width 42 height 16
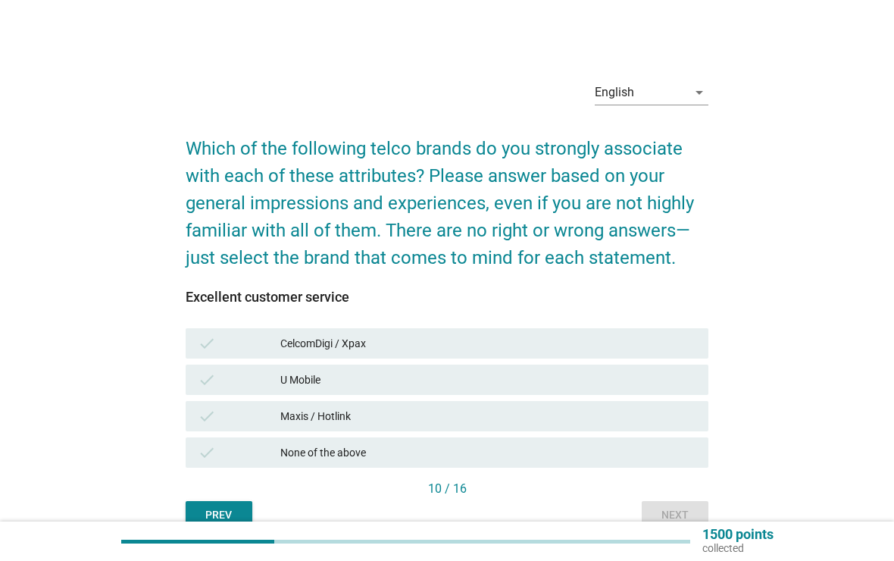
click at [271, 365] on div "check U Mobile" at bounding box center [448, 380] width 524 height 30
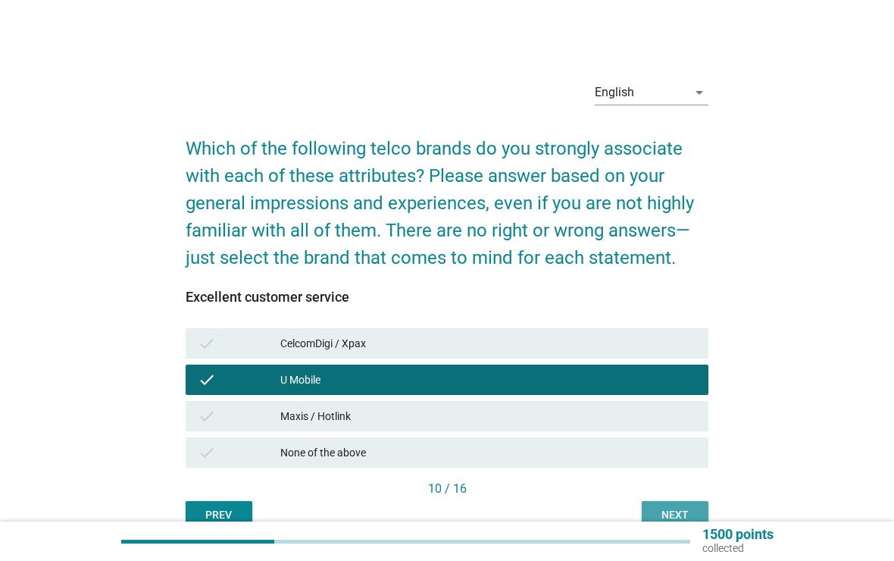
click at [684, 511] on div "Next" at bounding box center [675, 515] width 42 height 16
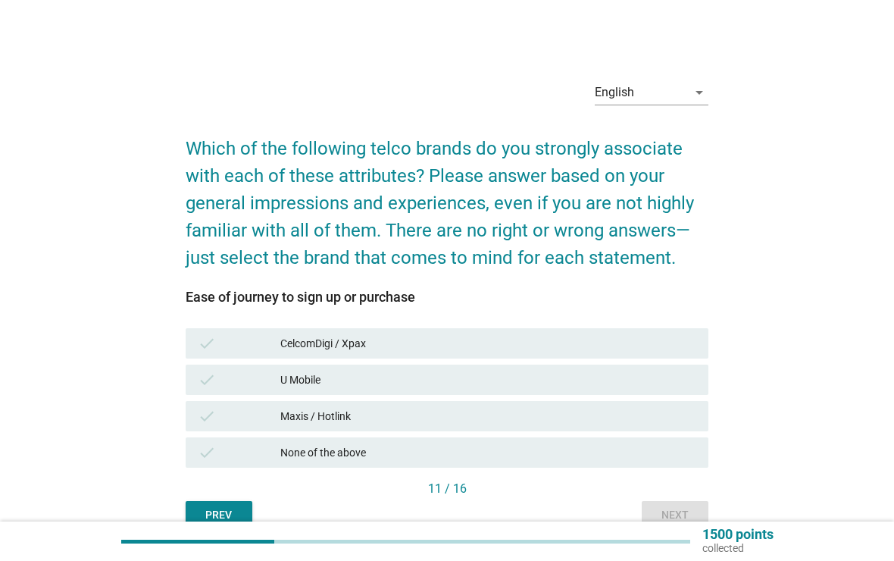
click at [292, 334] on div "CelcomDigi / Xpax" at bounding box center [488, 343] width 416 height 18
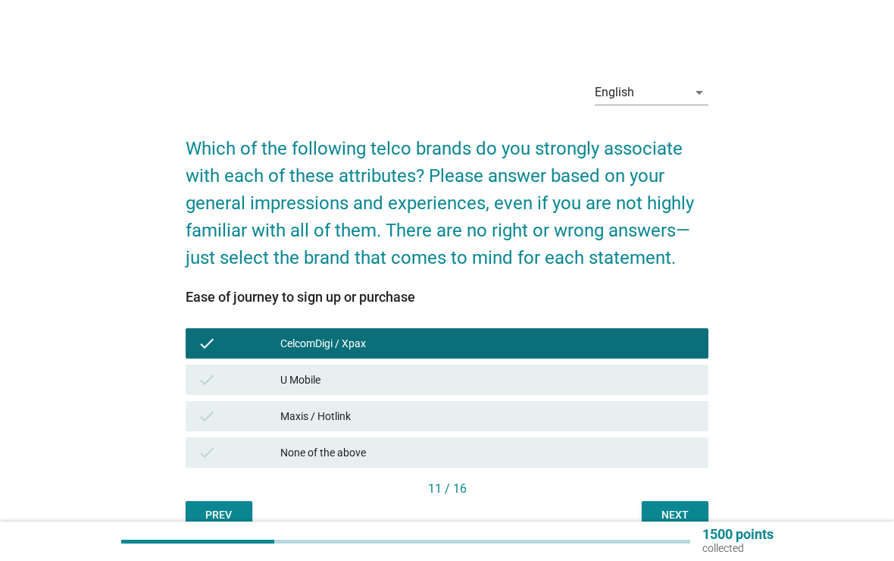
click at [682, 508] on div "Next" at bounding box center [675, 515] width 42 height 16
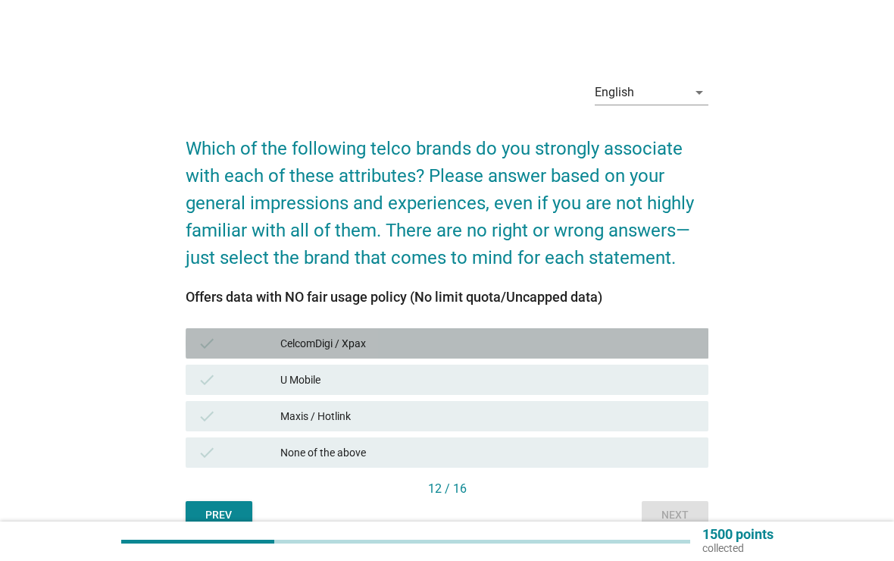
click at [328, 331] on div "check CelcomDigi / Xpax" at bounding box center [448, 343] width 524 height 30
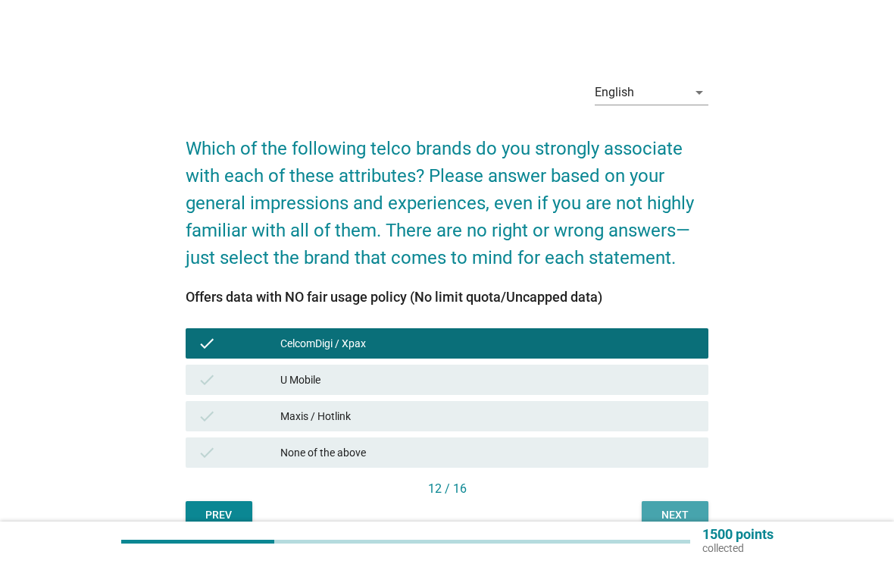
click at [675, 509] on div "Next" at bounding box center [675, 515] width 42 height 16
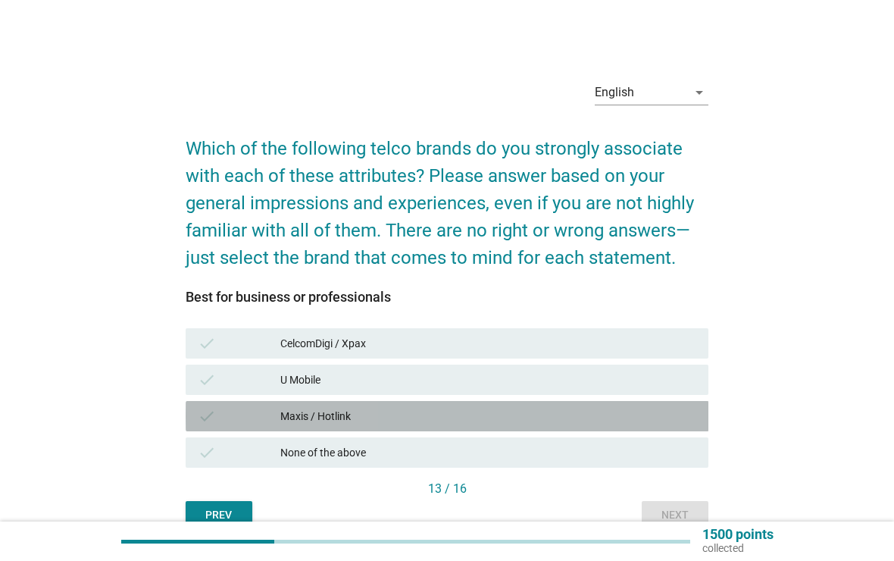
click at [296, 426] on div "check Maxis / Hotlink" at bounding box center [448, 416] width 524 height 30
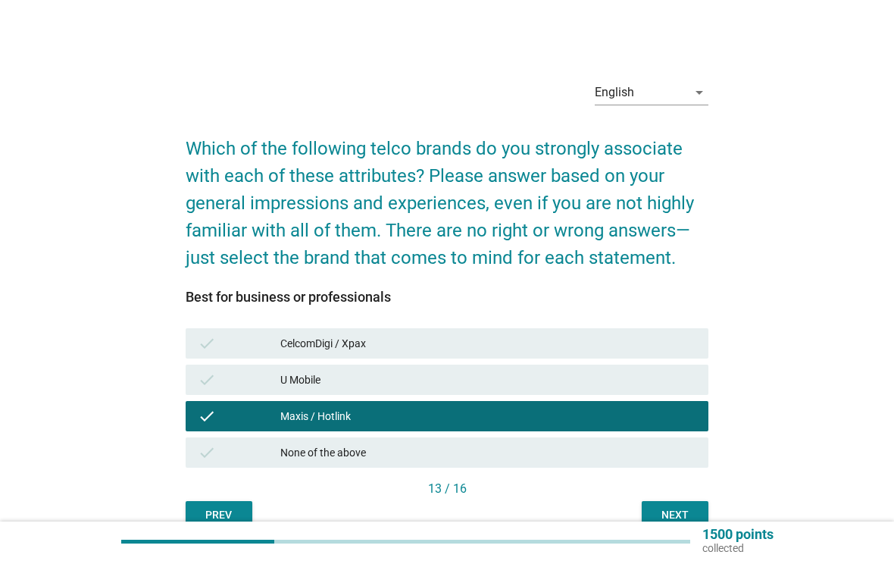
click at [676, 512] on div "Next" at bounding box center [675, 515] width 42 height 16
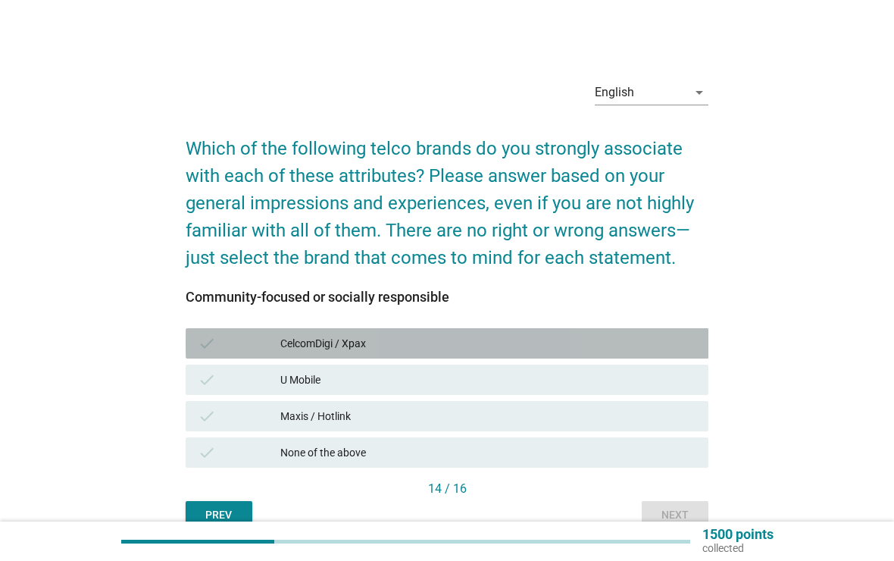
click at [249, 333] on div "check CelcomDigi / Xpax" at bounding box center [448, 343] width 524 height 30
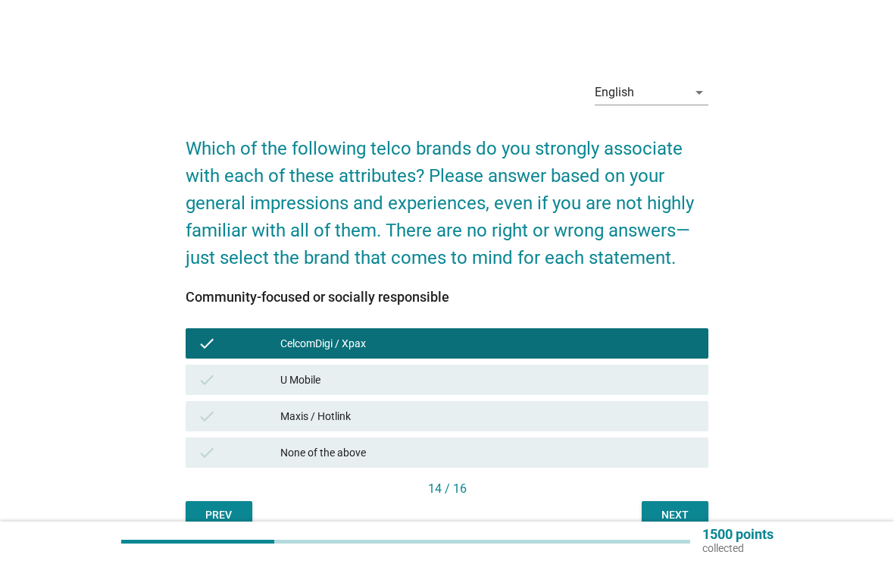
click at [687, 514] on div "Next" at bounding box center [675, 515] width 42 height 16
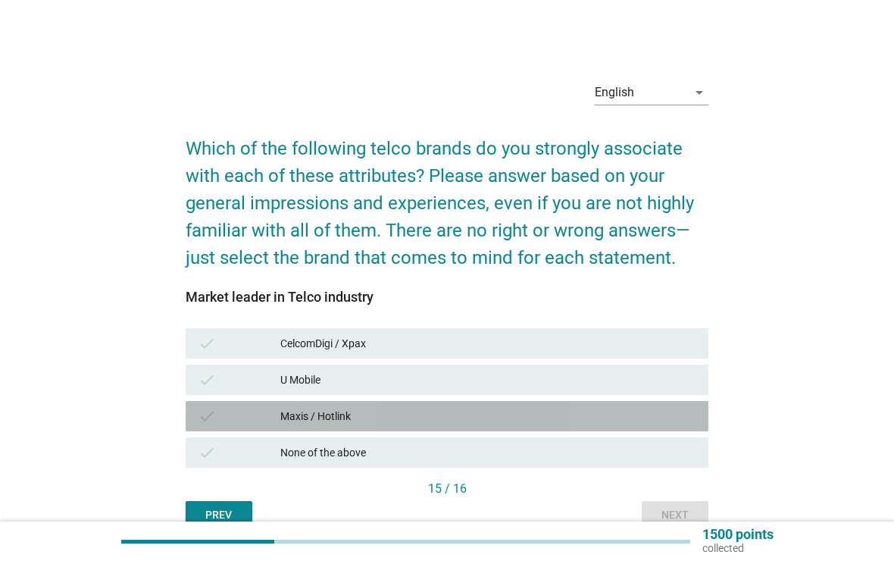
click at [298, 429] on div "check Maxis / Hotlink" at bounding box center [448, 416] width 524 height 30
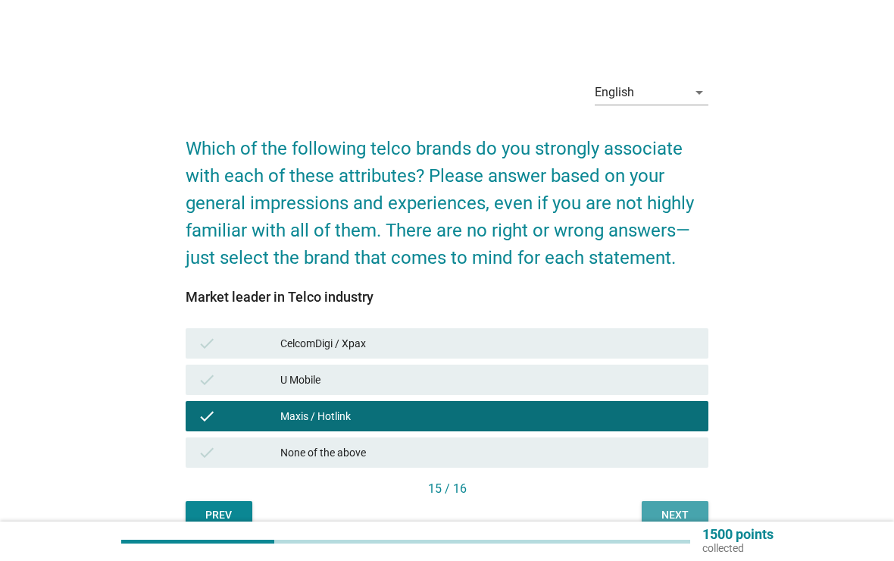
click at [675, 518] on div "Next" at bounding box center [675, 515] width 42 height 16
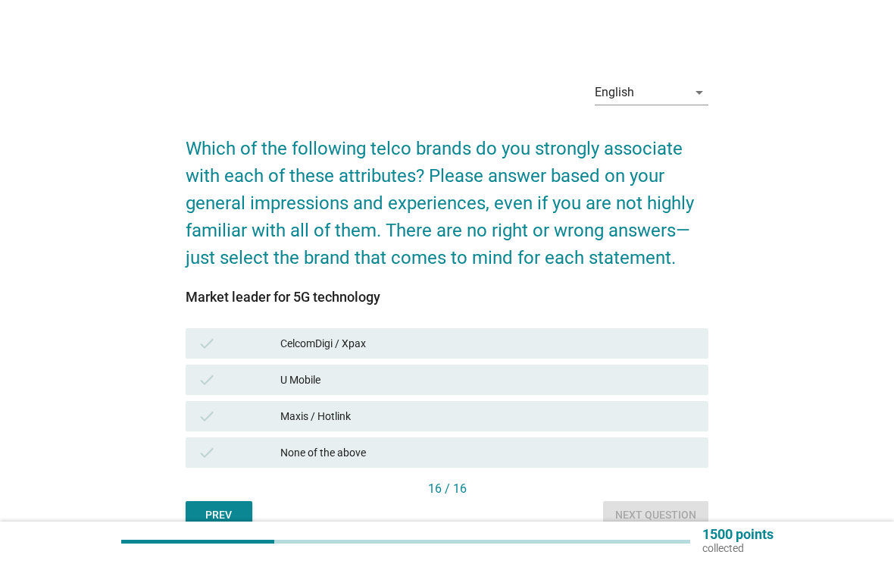
click at [285, 357] on div "check CelcomDigi / Xpax" at bounding box center [448, 343] width 524 height 30
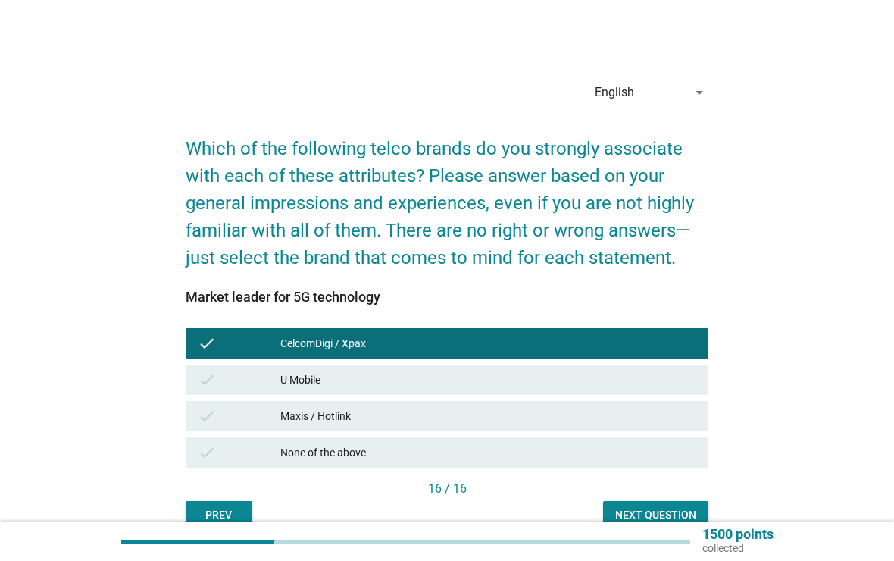
click at [665, 502] on button "Next question" at bounding box center [655, 514] width 105 height 27
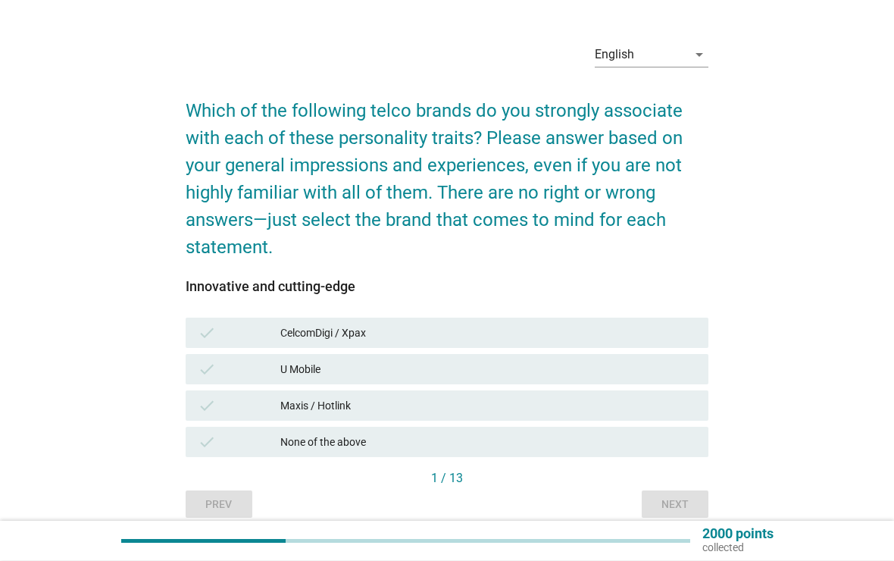
scroll to position [45, 0]
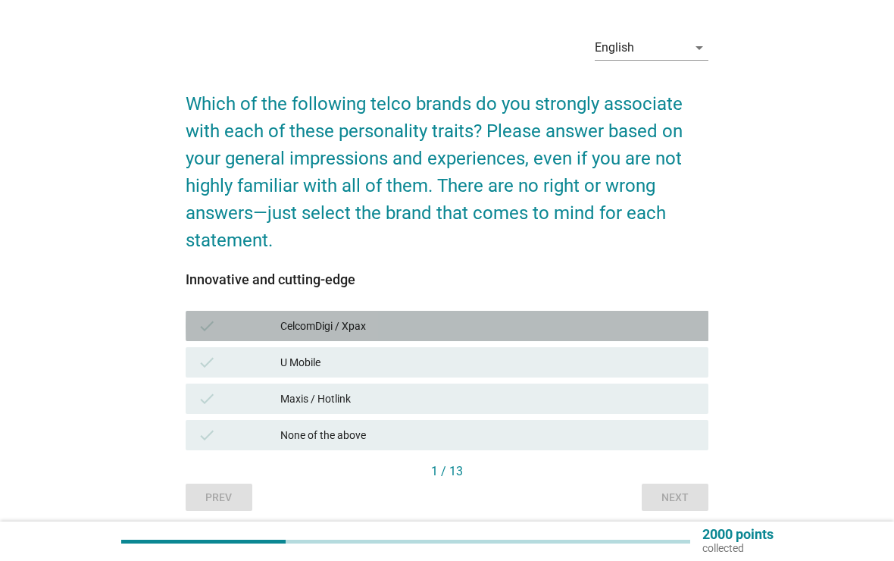
click at [249, 324] on div "check" at bounding box center [239, 326] width 83 height 18
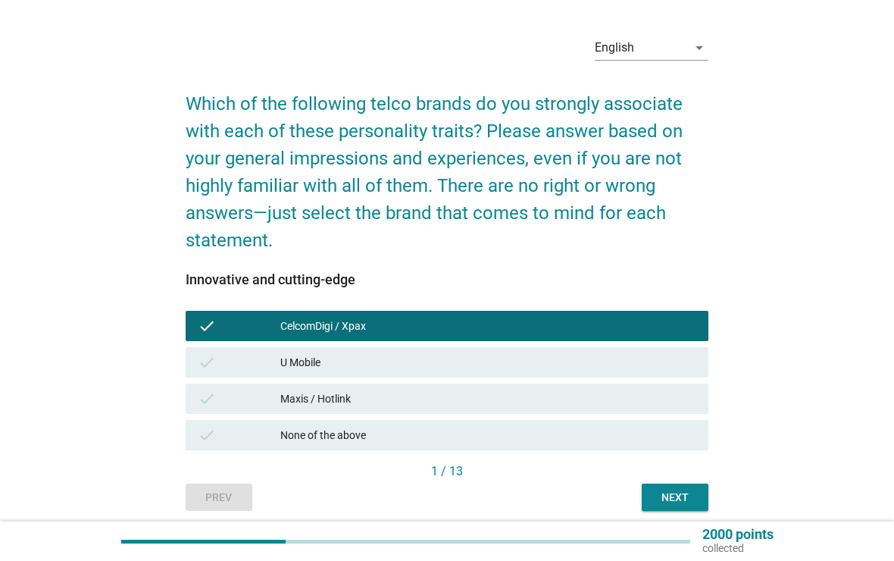
click at [690, 510] on button "Next" at bounding box center [675, 497] width 67 height 27
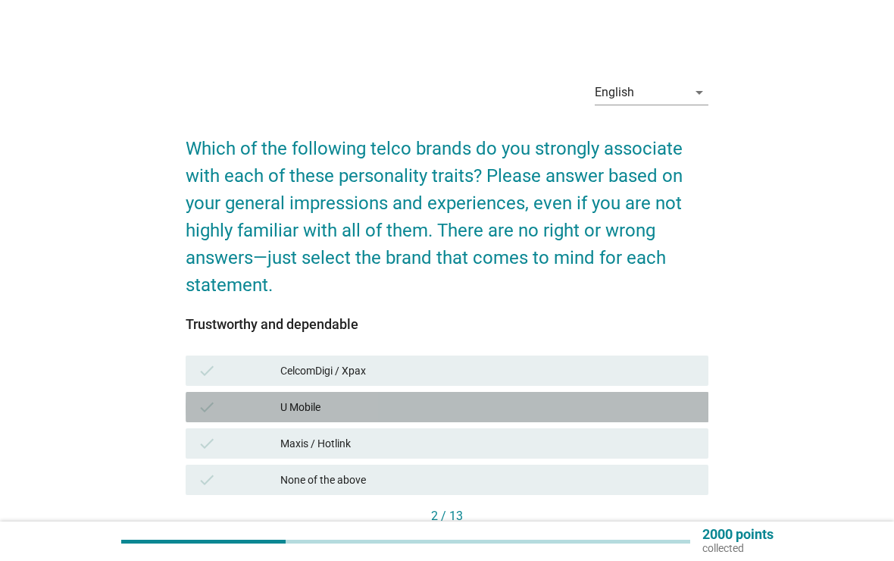
click at [283, 402] on div "U Mobile" at bounding box center [488, 407] width 416 height 18
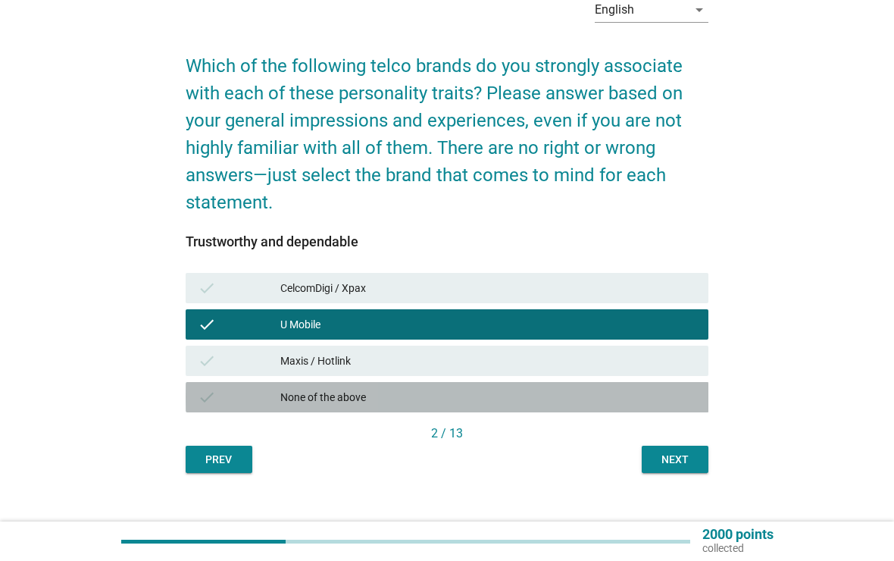
scroll to position [89, 0]
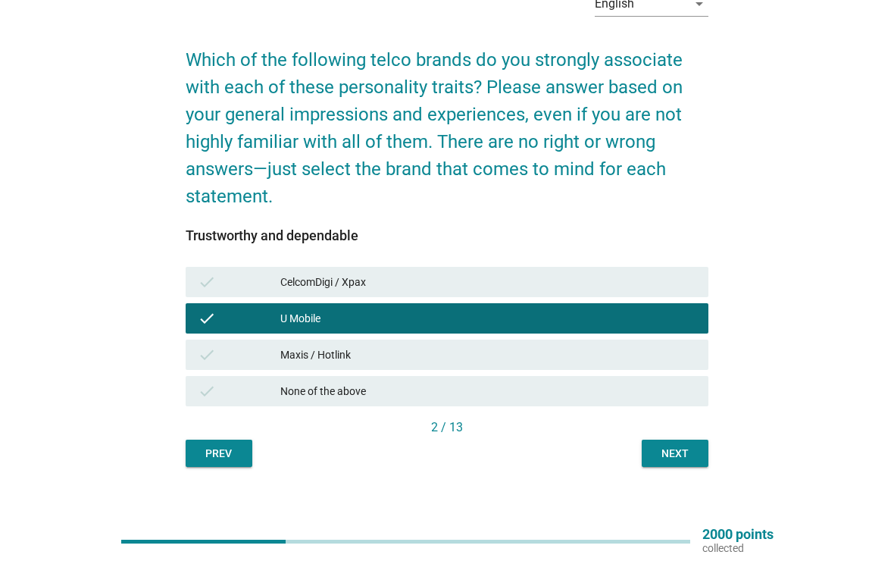
click at [673, 456] on div "Next" at bounding box center [675, 454] width 42 height 16
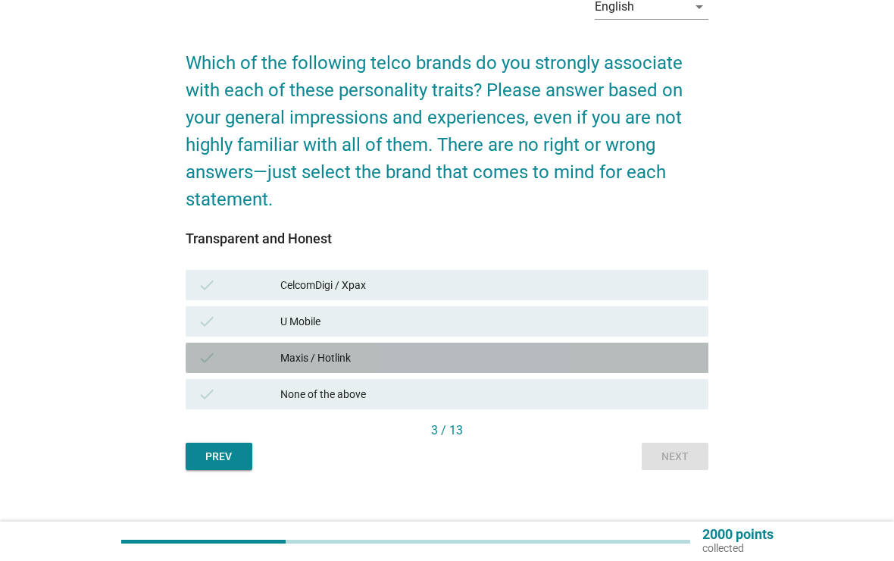
scroll to position [102, 0]
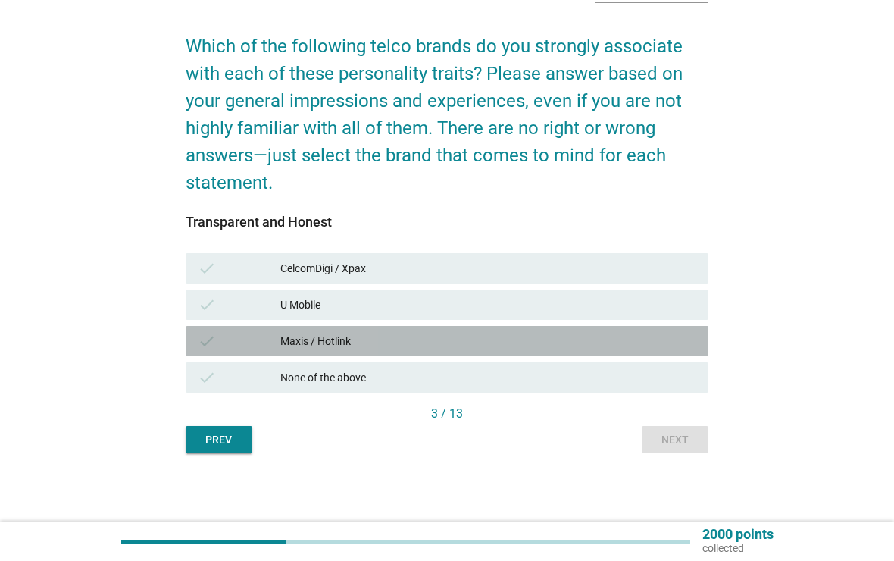
click at [502, 343] on div "Maxis / Hotlink" at bounding box center [488, 341] width 416 height 18
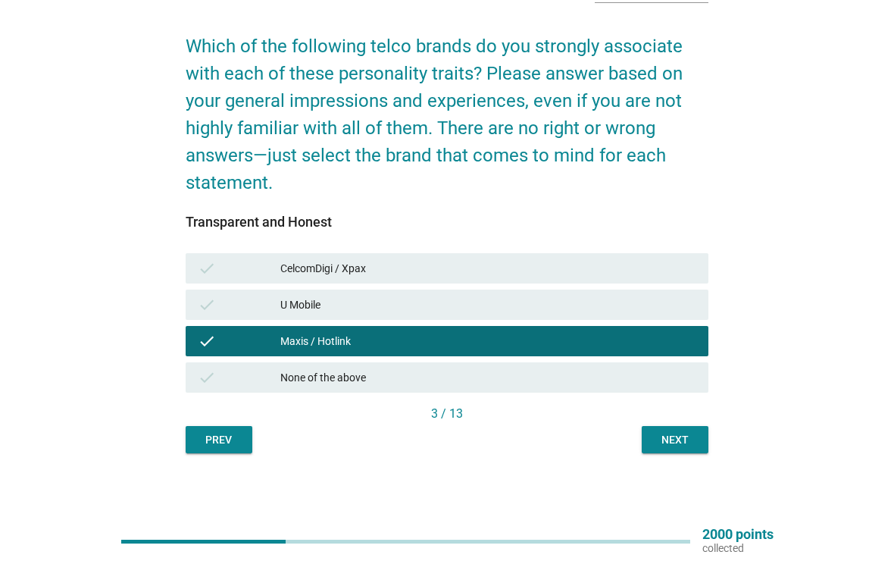
click at [672, 430] on button "Next" at bounding box center [675, 439] width 67 height 27
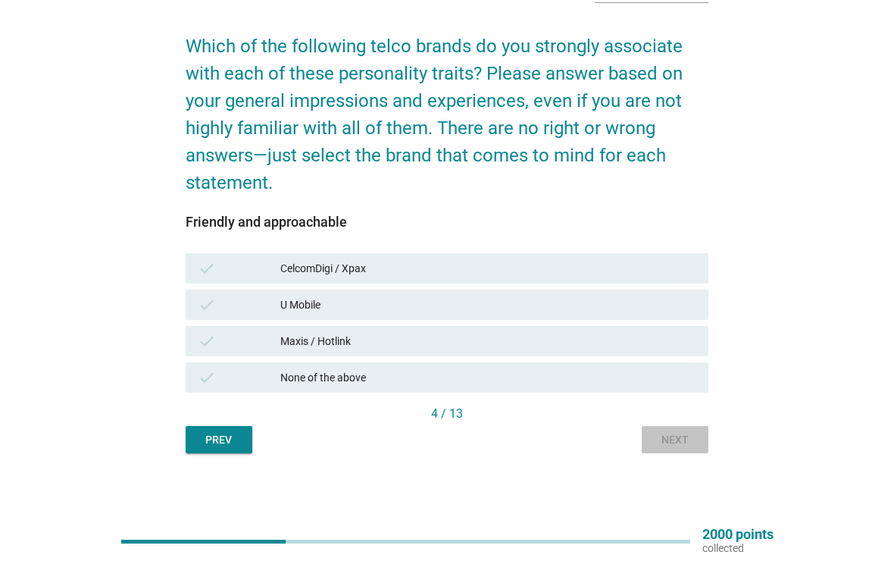
scroll to position [0, 0]
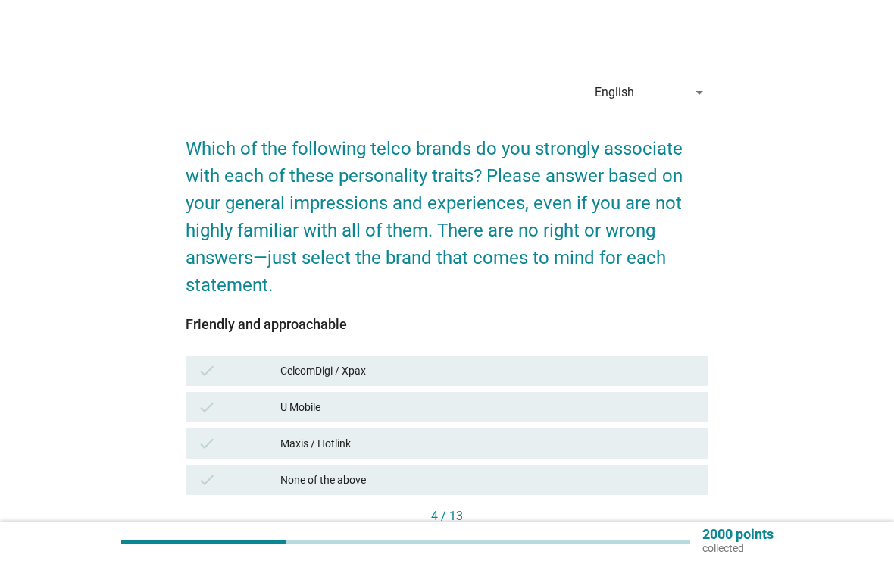
click at [542, 395] on div "check U Mobile" at bounding box center [448, 407] width 524 height 30
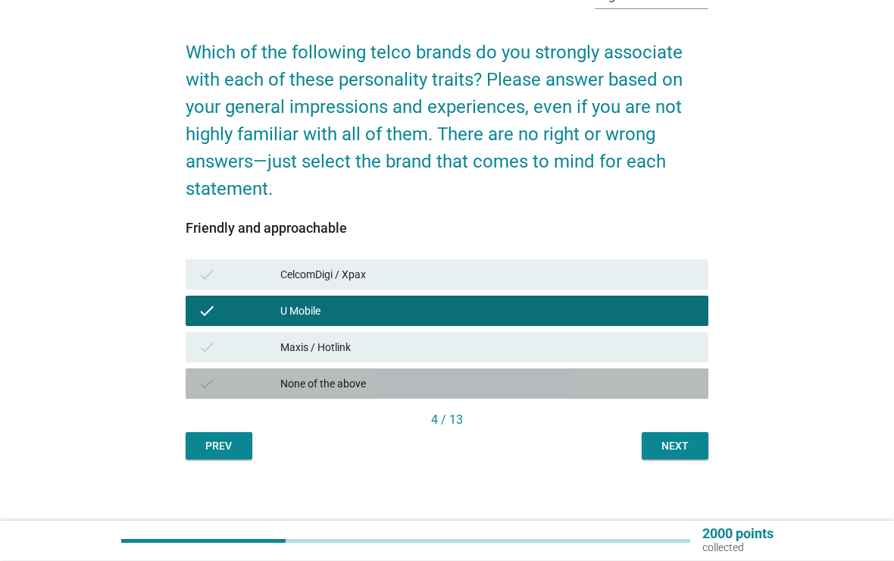
scroll to position [102, 0]
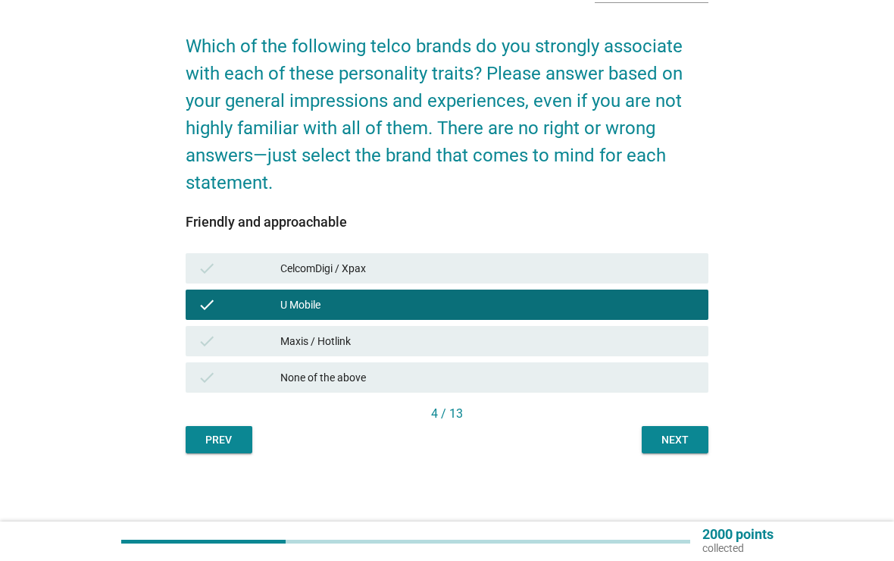
click at [673, 432] on div "Next" at bounding box center [675, 440] width 42 height 16
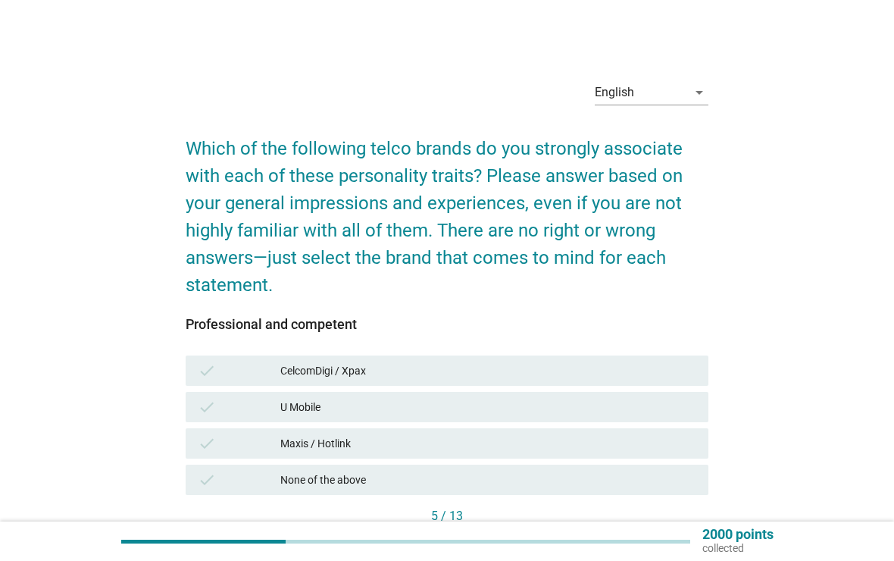
click at [568, 368] on div "CelcomDigi / Xpax" at bounding box center [488, 371] width 416 height 18
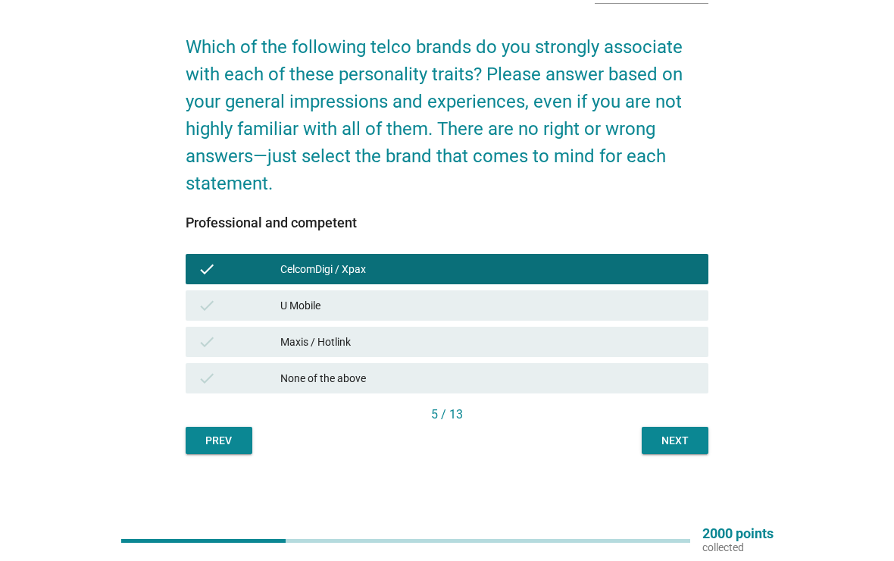
scroll to position [102, 0]
click at [667, 441] on div "Next" at bounding box center [675, 441] width 42 height 16
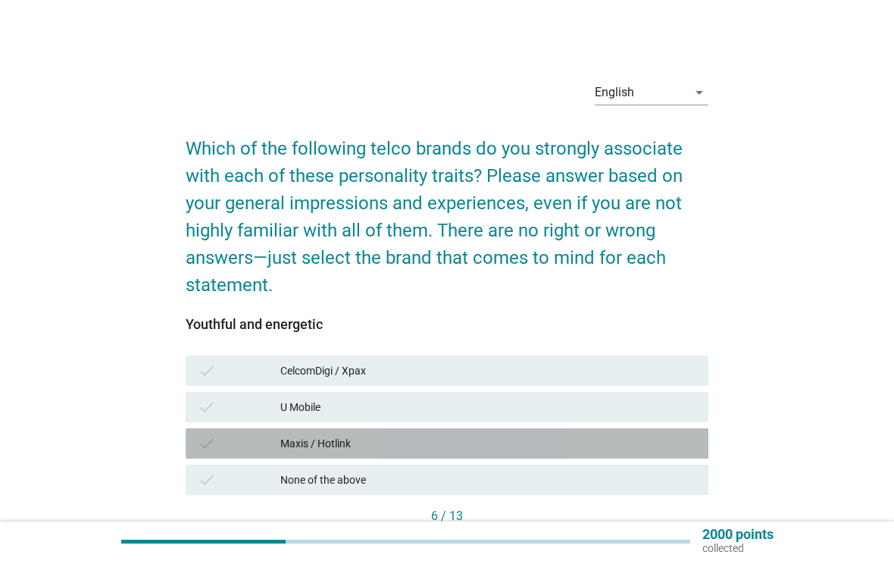
click at [534, 428] on div "check Maxis / Hotlink" at bounding box center [448, 443] width 524 height 30
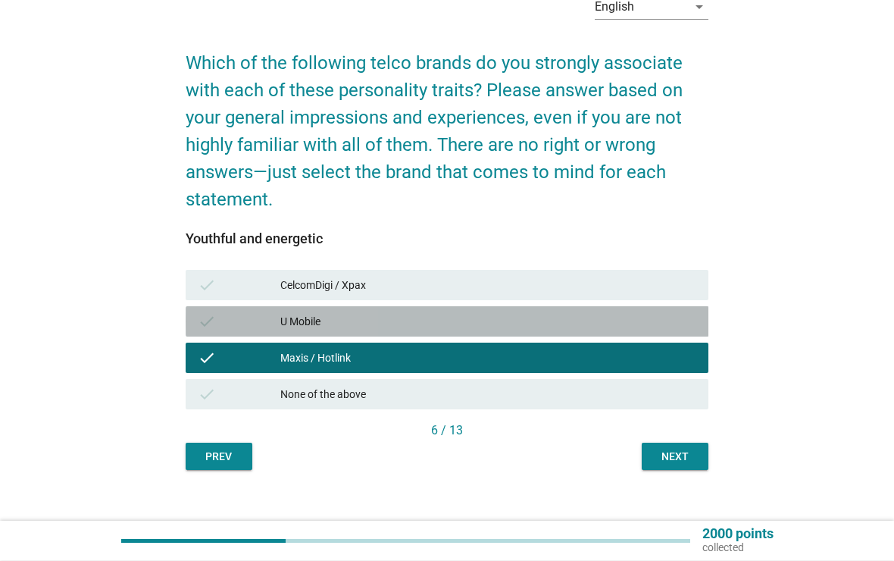
scroll to position [102, 0]
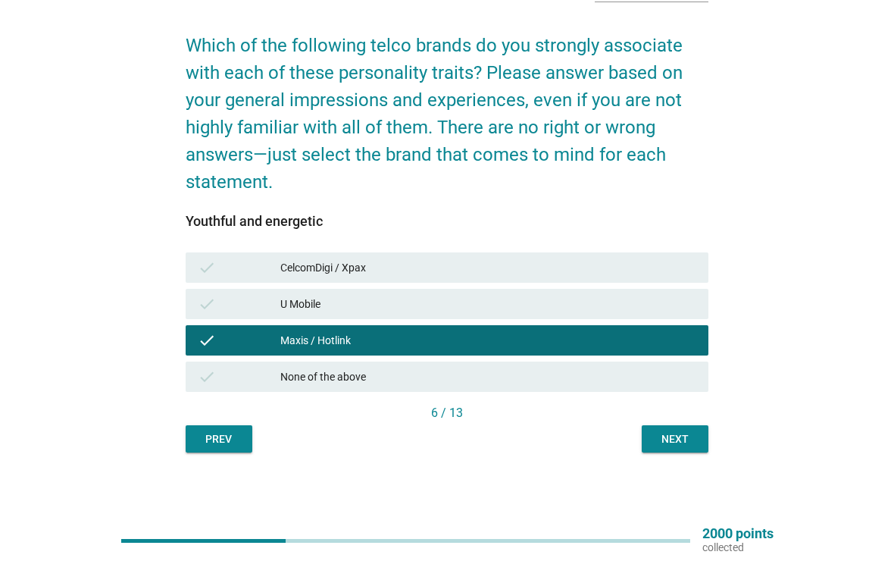
click at [673, 437] on div "Next" at bounding box center [675, 440] width 42 height 16
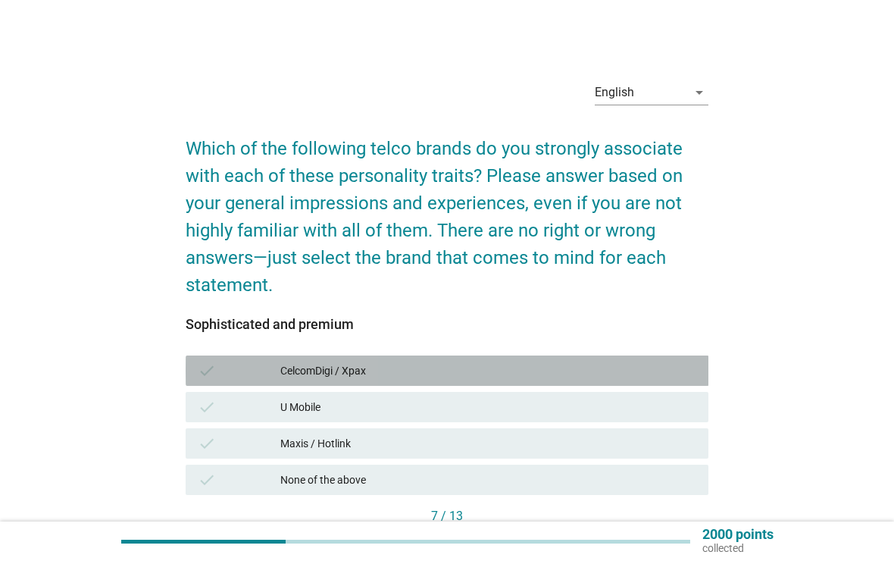
click at [509, 384] on div "check CelcomDigi / Xpax" at bounding box center [448, 370] width 524 height 30
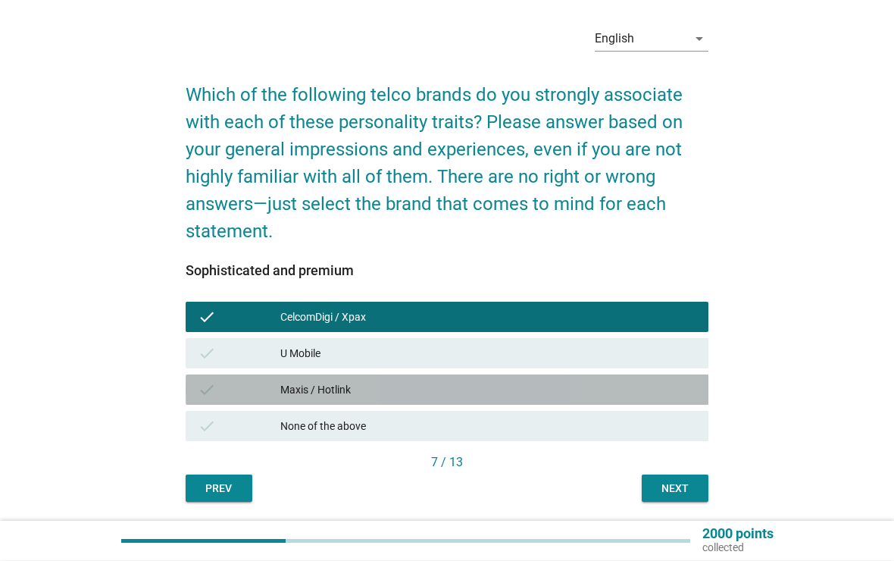
scroll to position [102, 0]
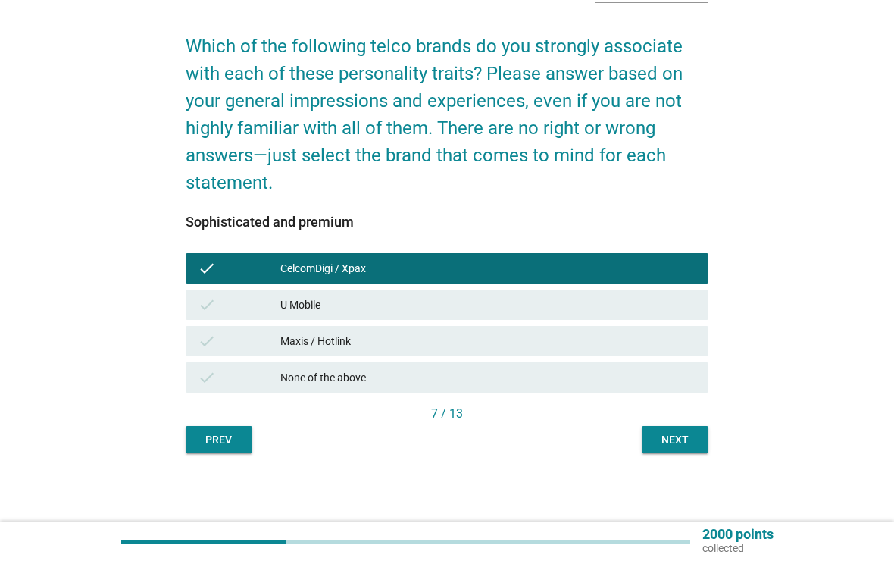
click at [678, 433] on div "Next" at bounding box center [675, 440] width 42 height 16
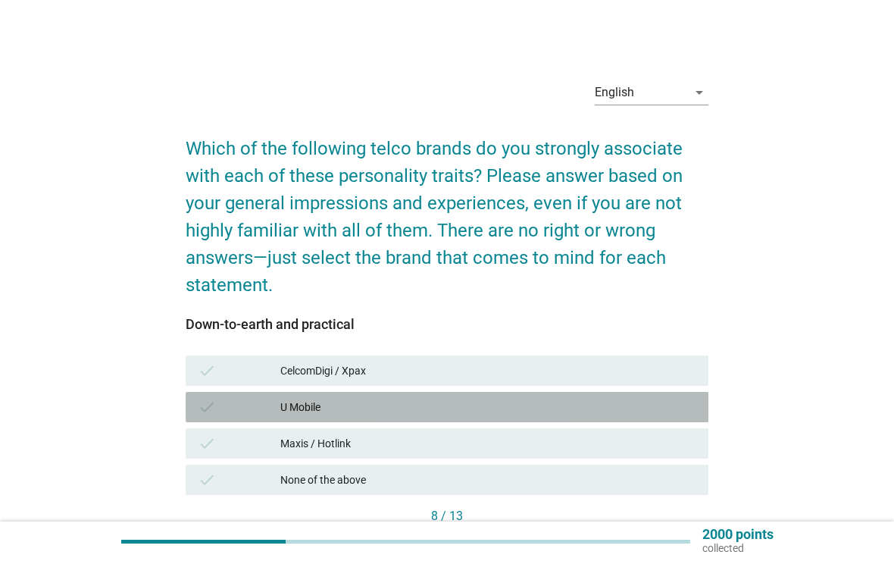
click at [313, 419] on div "check U Mobile" at bounding box center [448, 407] width 524 height 30
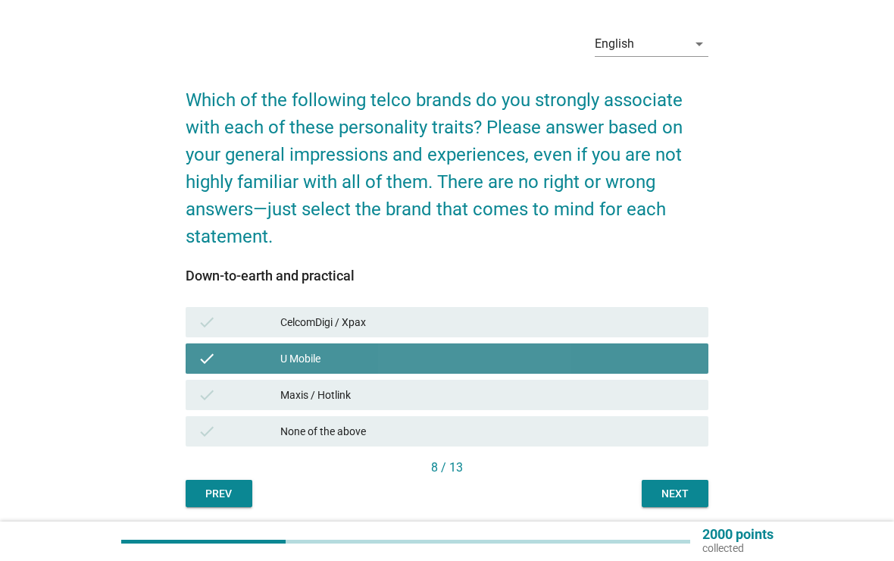
scroll to position [102, 0]
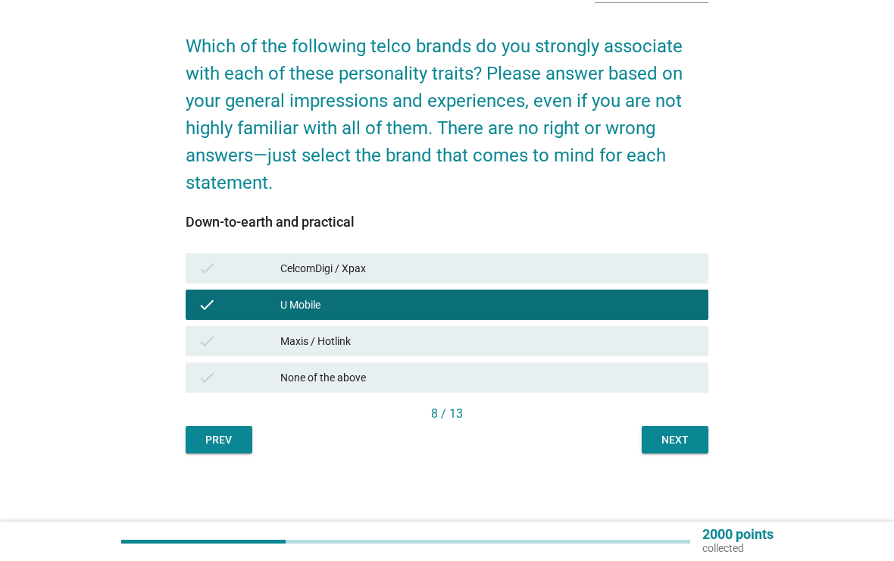
click at [671, 449] on button "Next" at bounding box center [675, 439] width 67 height 27
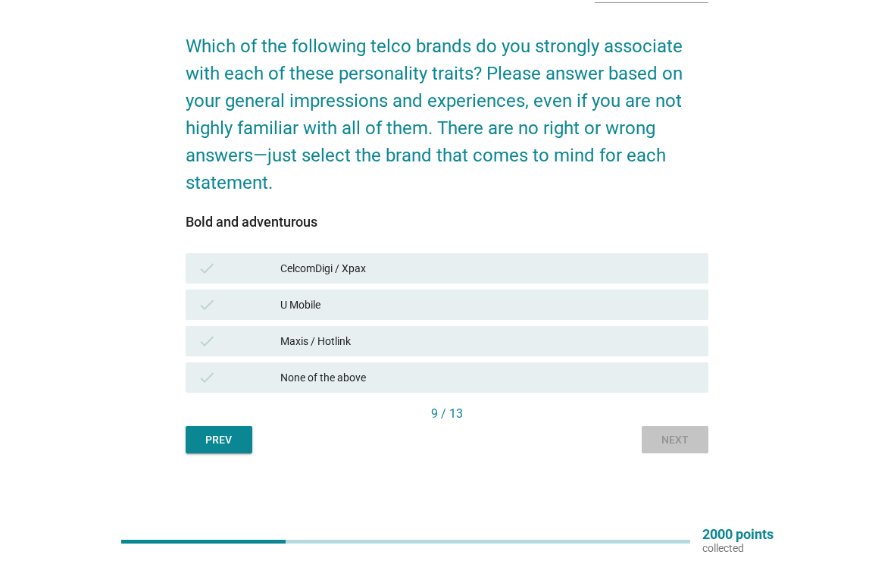
scroll to position [0, 0]
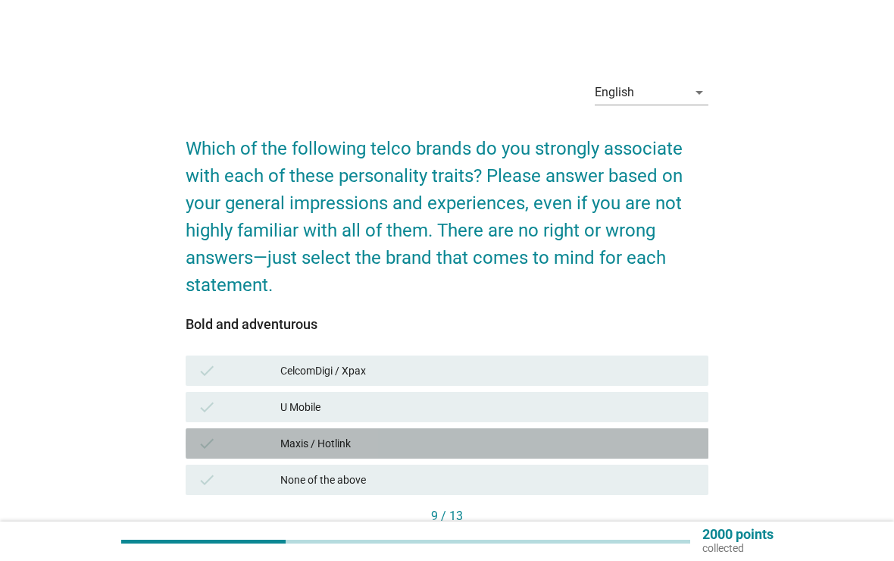
click at [351, 454] on div "check Maxis / Hotlink" at bounding box center [448, 443] width 524 height 30
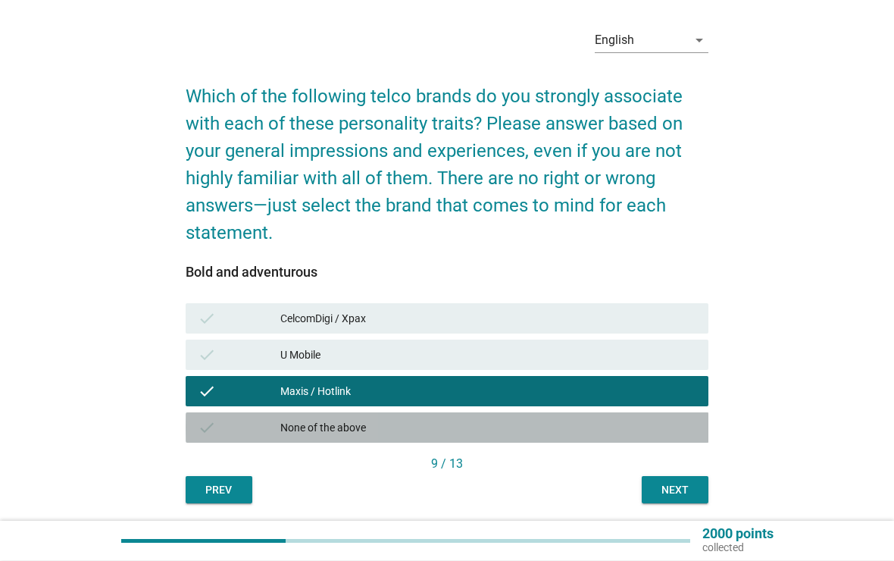
scroll to position [102, 0]
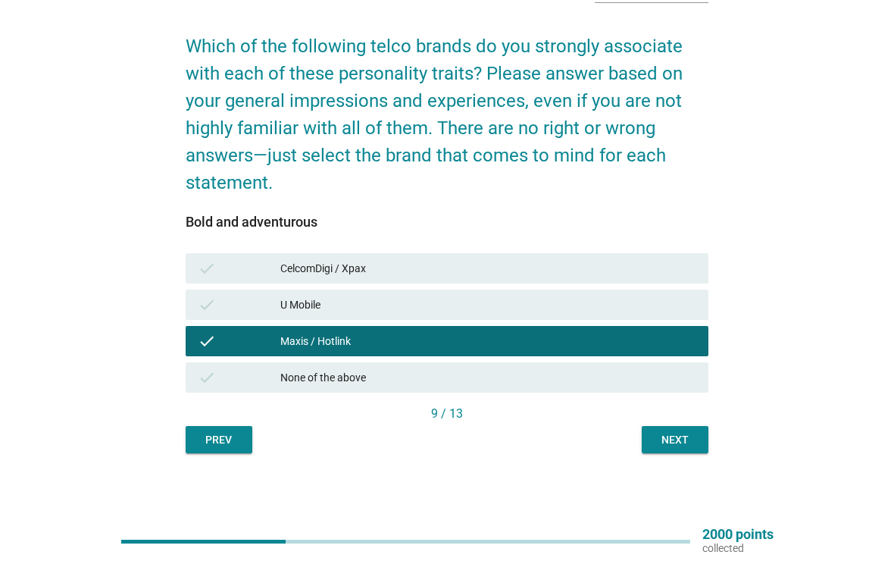
click at [681, 443] on div "Next" at bounding box center [675, 440] width 42 height 16
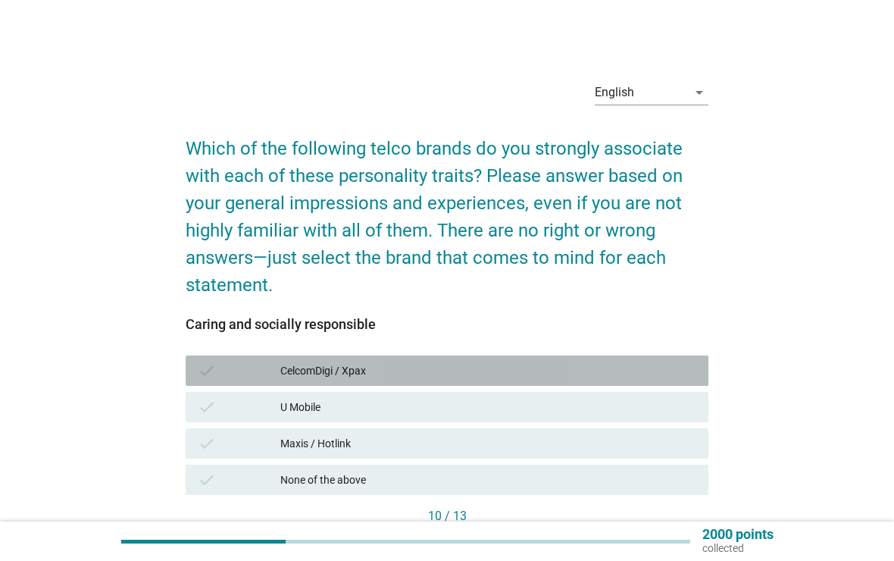
click at [500, 367] on div "CelcomDigi / Xpax" at bounding box center [488, 371] width 416 height 18
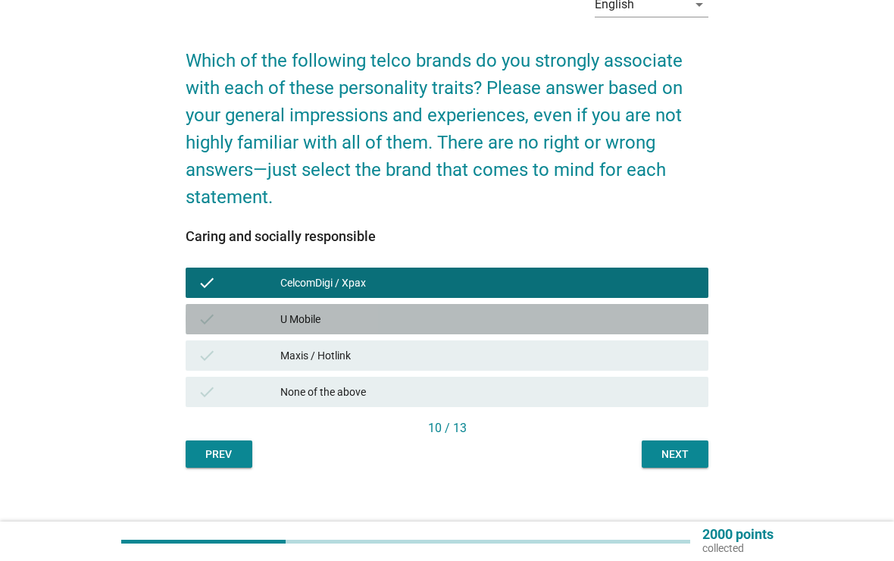
scroll to position [102, 0]
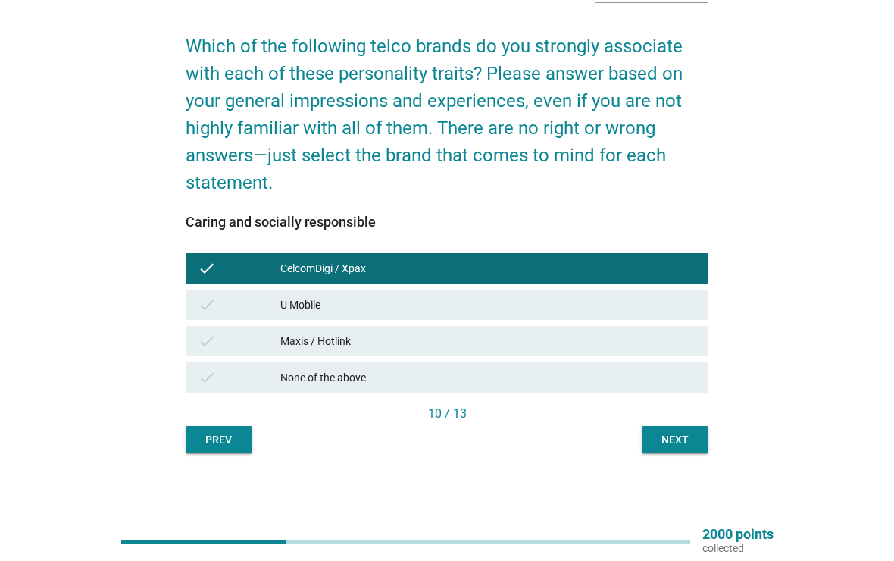
click at [671, 437] on div "Next" at bounding box center [675, 440] width 42 height 16
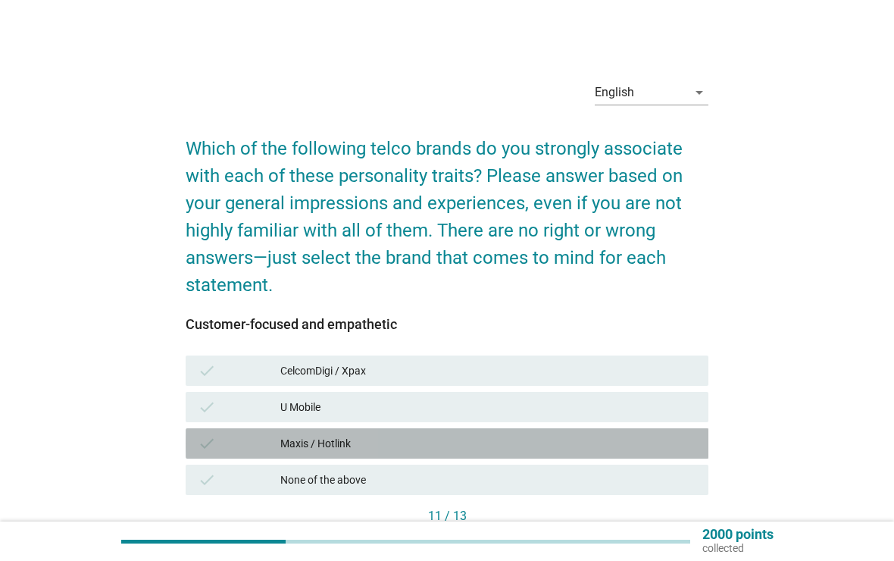
click at [531, 440] on div "Maxis / Hotlink" at bounding box center [488, 443] width 416 height 18
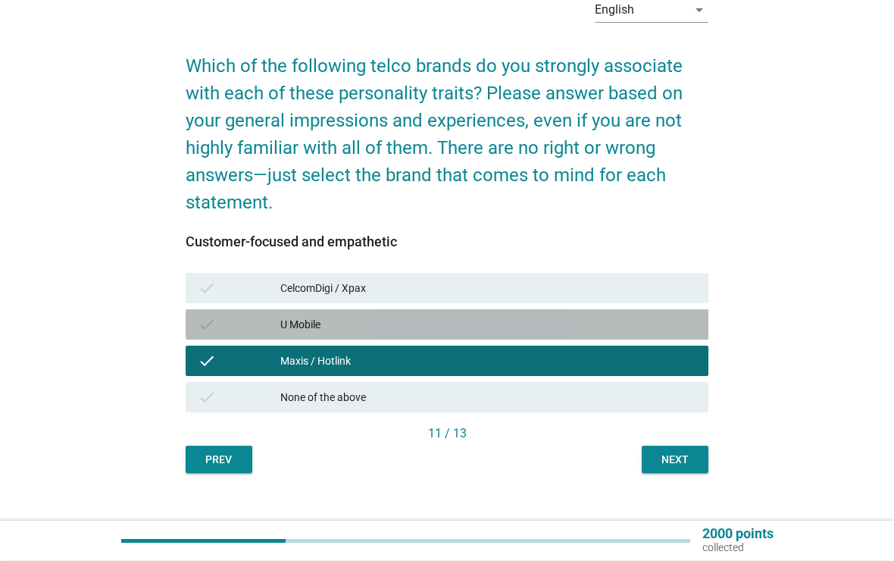
scroll to position [83, 0]
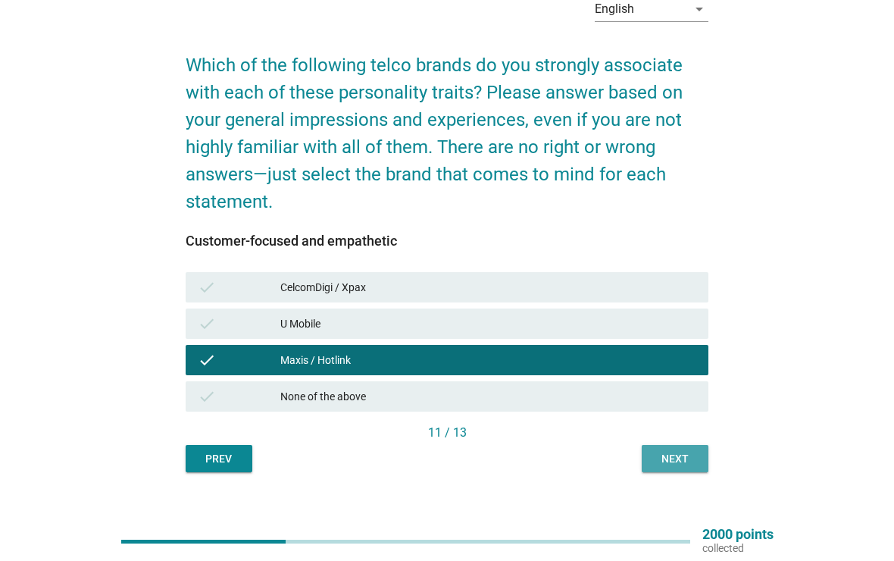
click at [680, 456] on div "Next" at bounding box center [675, 459] width 42 height 16
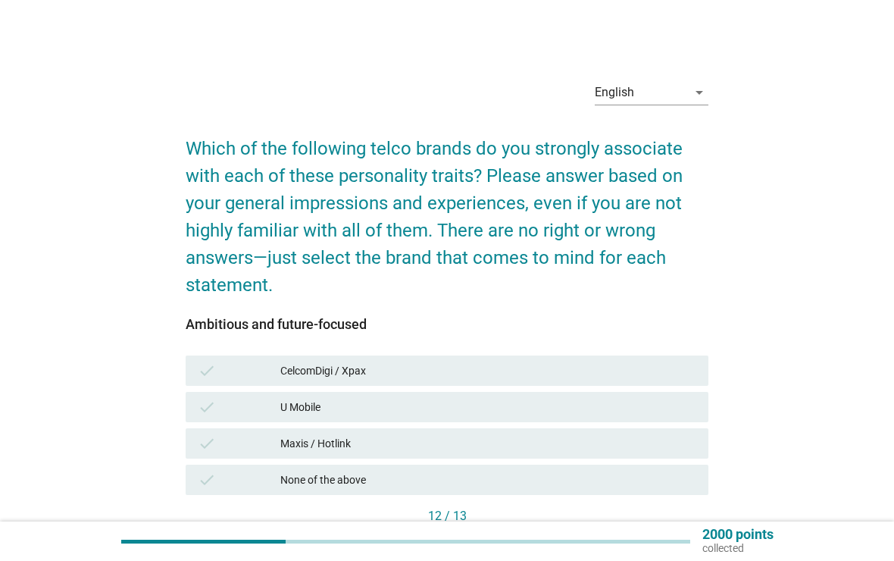
click at [592, 393] on div "check U Mobile" at bounding box center [448, 407] width 524 height 30
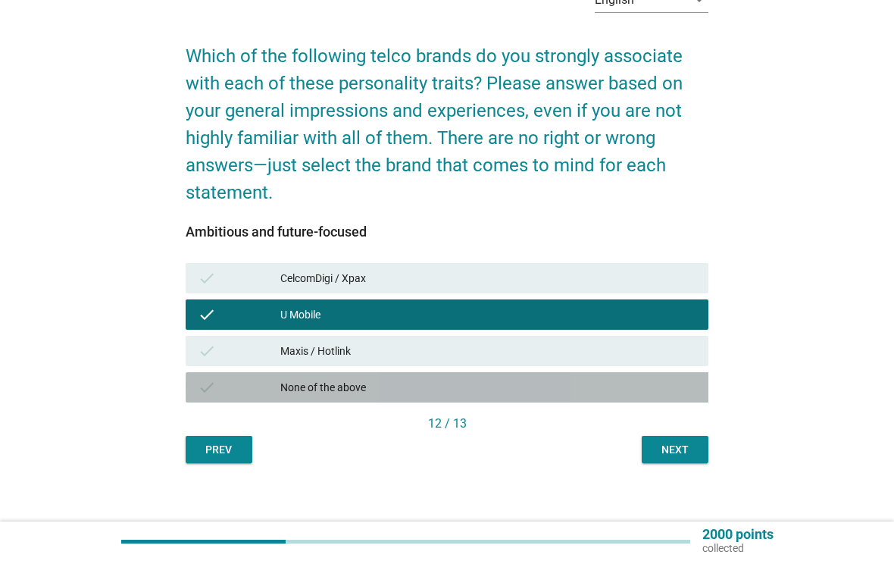
scroll to position [96, 0]
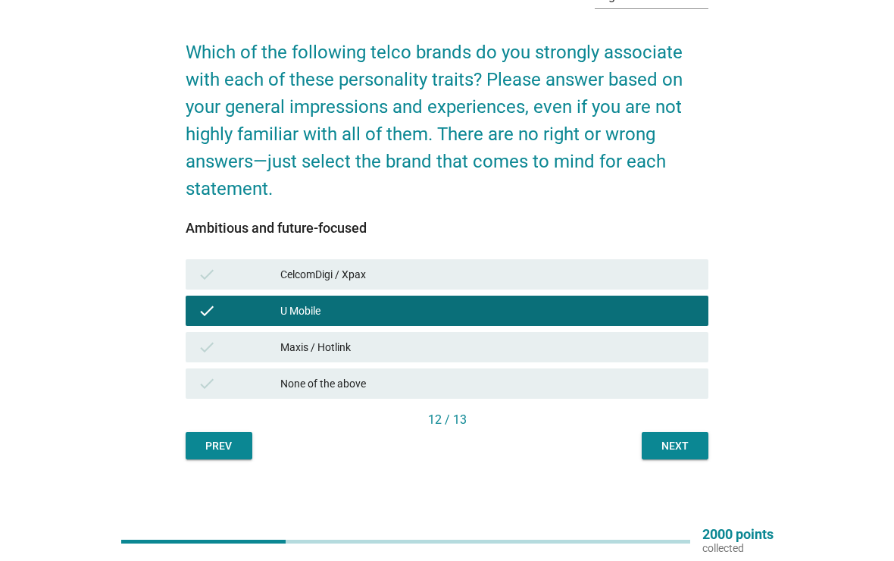
click at [676, 449] on div "Next" at bounding box center [675, 446] width 42 height 16
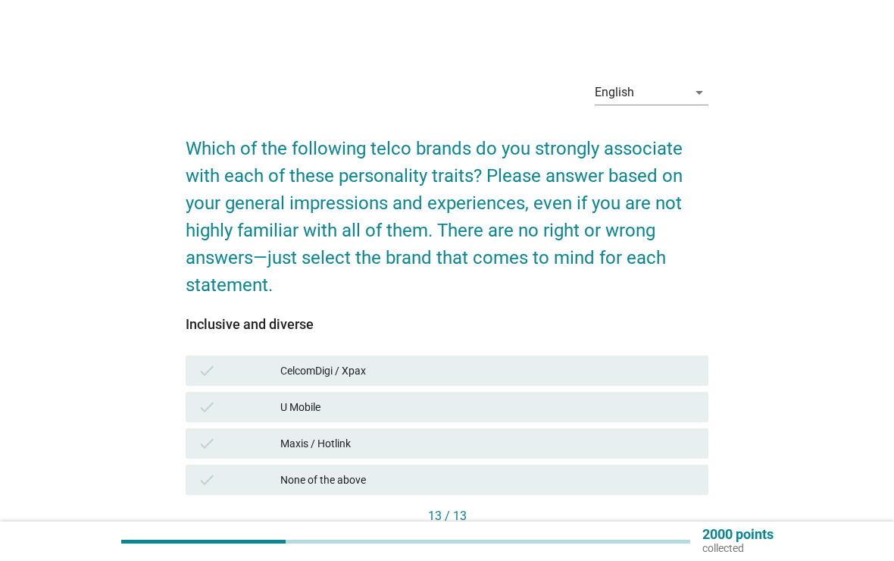
click at [584, 358] on div "check CelcomDigi / Xpax" at bounding box center [448, 370] width 524 height 30
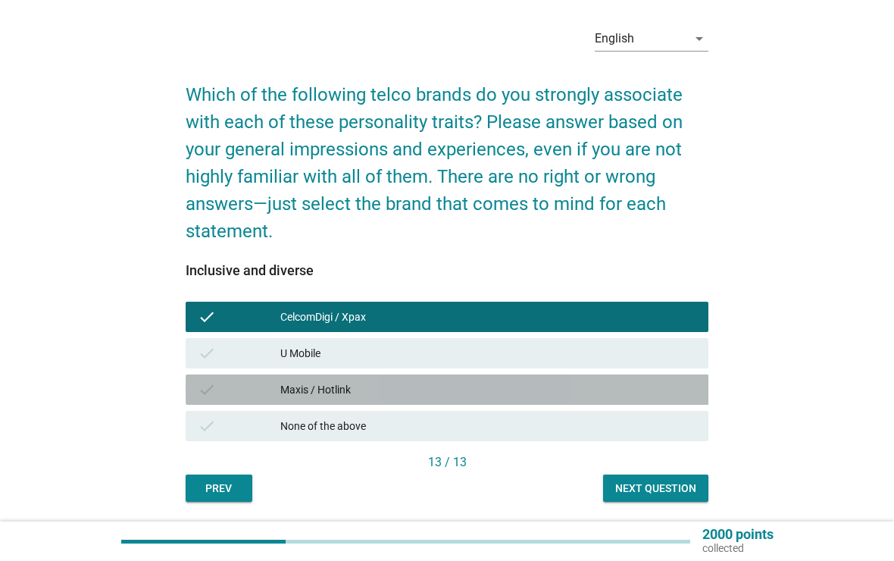
scroll to position [102, 0]
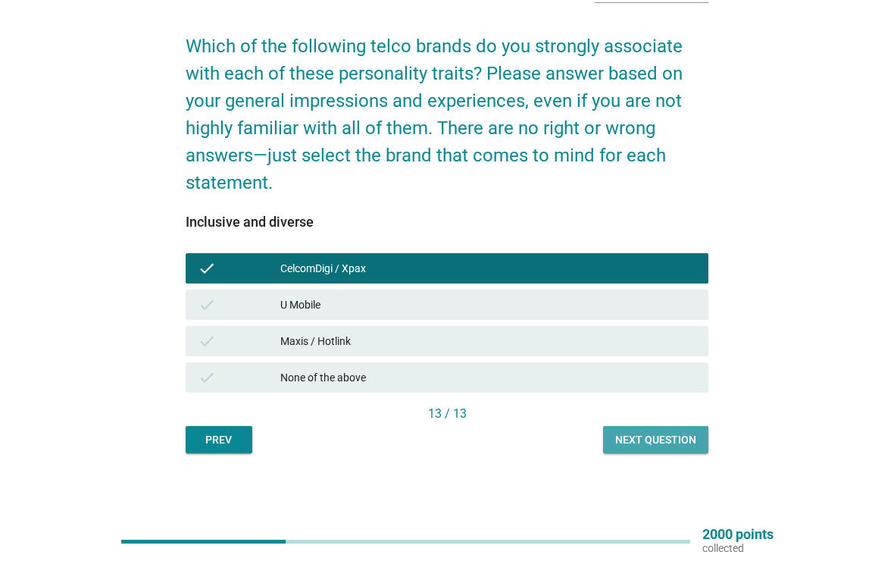
click at [642, 440] on div "Next question" at bounding box center [655, 440] width 81 height 16
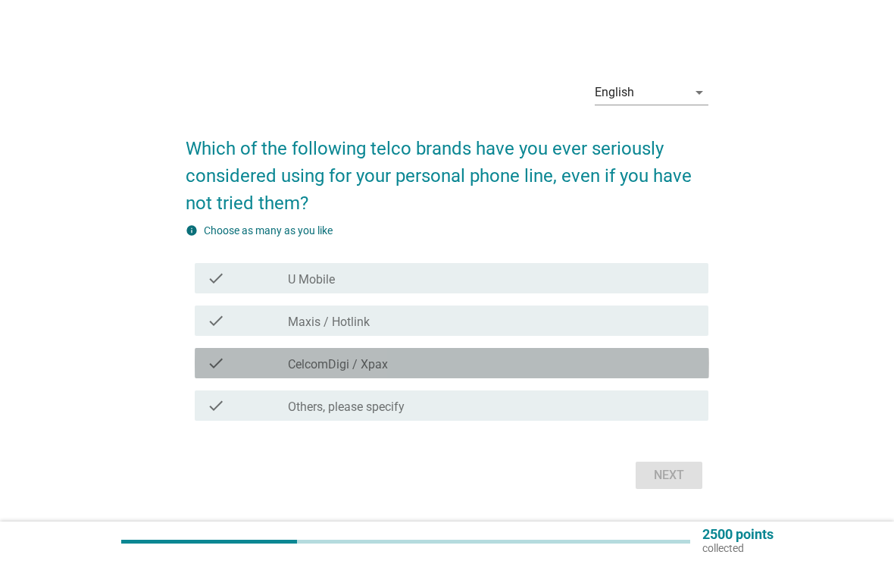
click at [290, 352] on div "check check_box_outline_blank CelcomDigi / Xpax" at bounding box center [452, 363] width 515 height 30
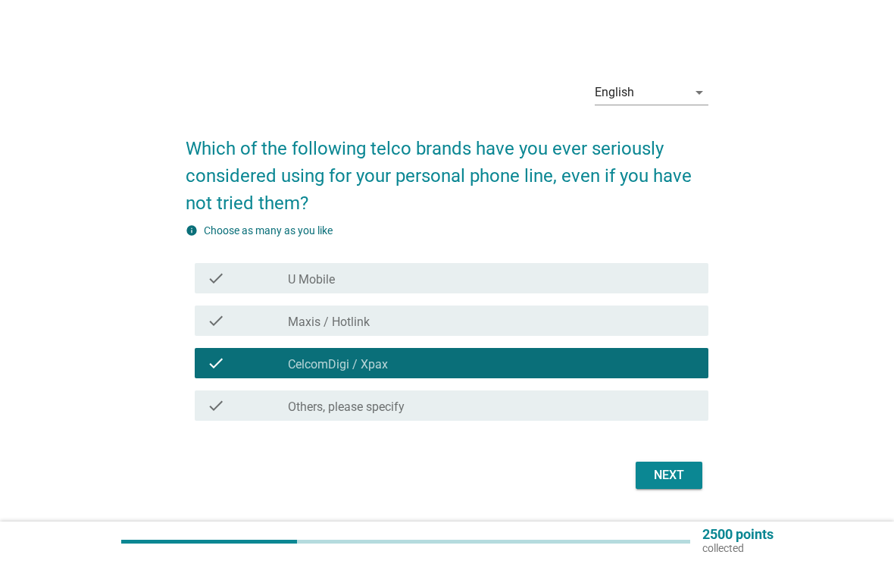
click at [662, 476] on div "Next" at bounding box center [669, 475] width 42 height 18
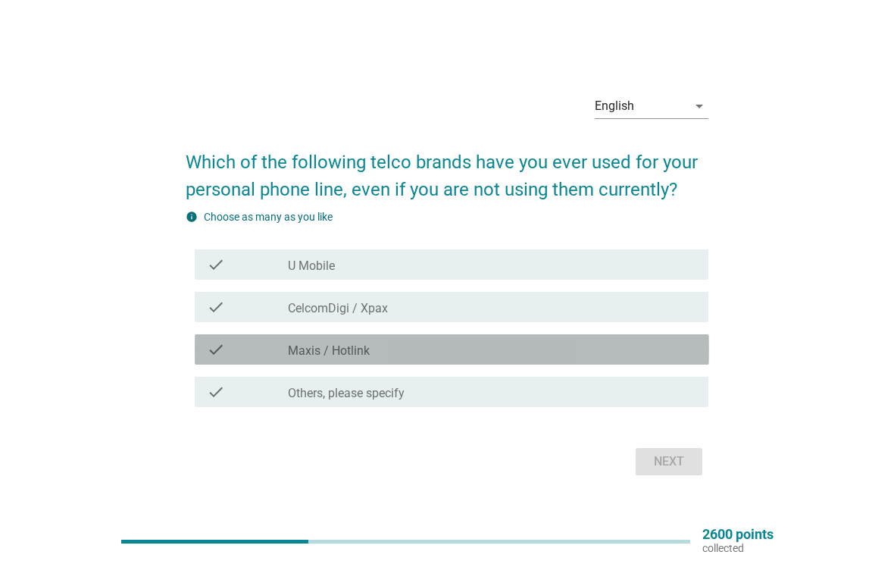
click at [292, 340] on div "check_box Maxis / Hotlink" at bounding box center [492, 349] width 409 height 18
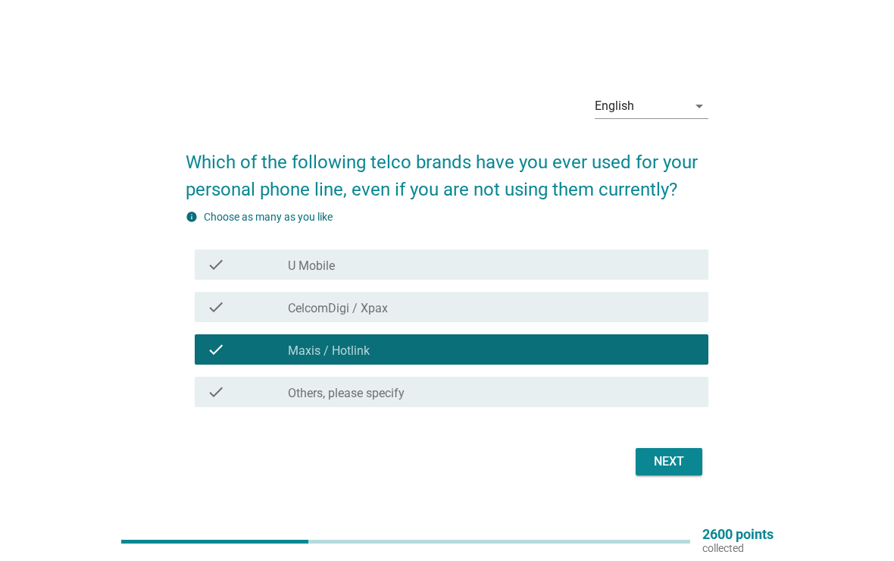
click at [678, 466] on div "Next" at bounding box center [669, 461] width 42 height 18
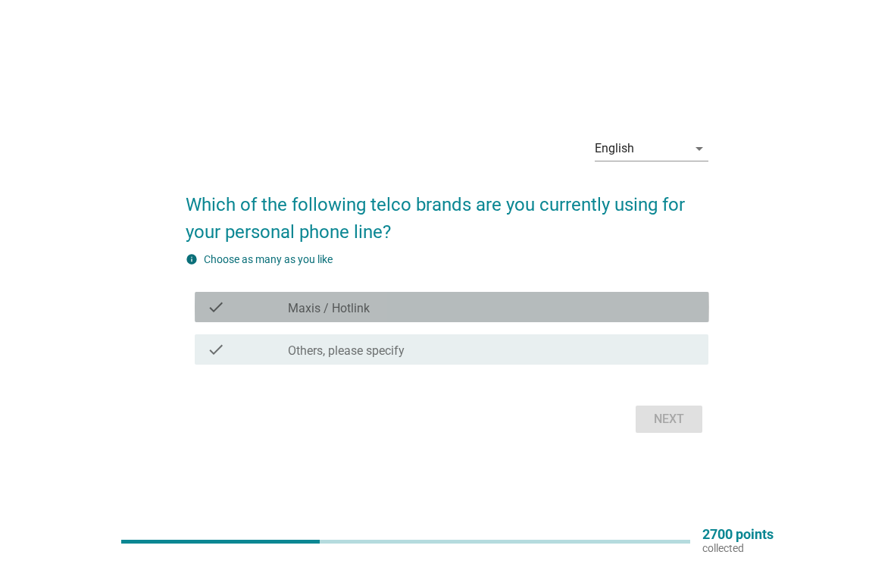
click at [286, 303] on div "check" at bounding box center [248, 307] width 82 height 18
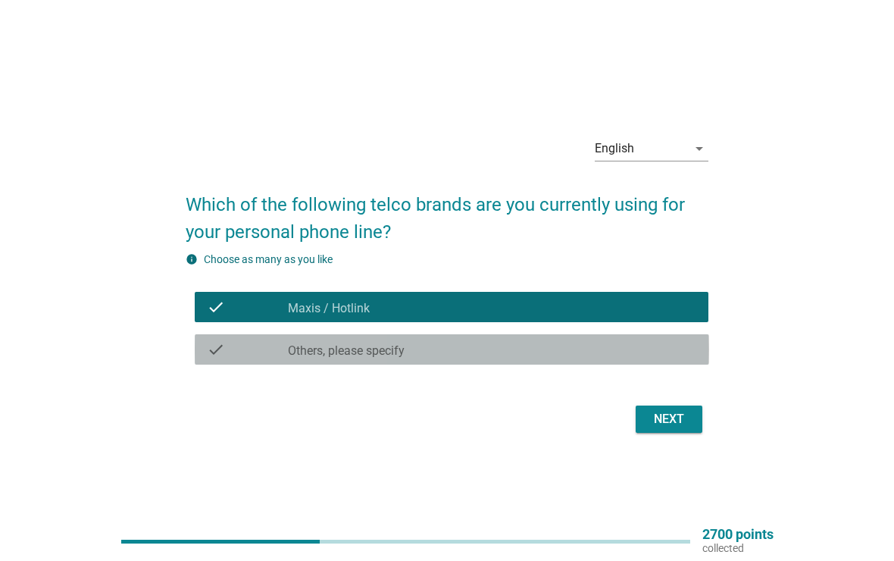
click at [421, 356] on div "check_box Others, please specify" at bounding box center [492, 349] width 409 height 18
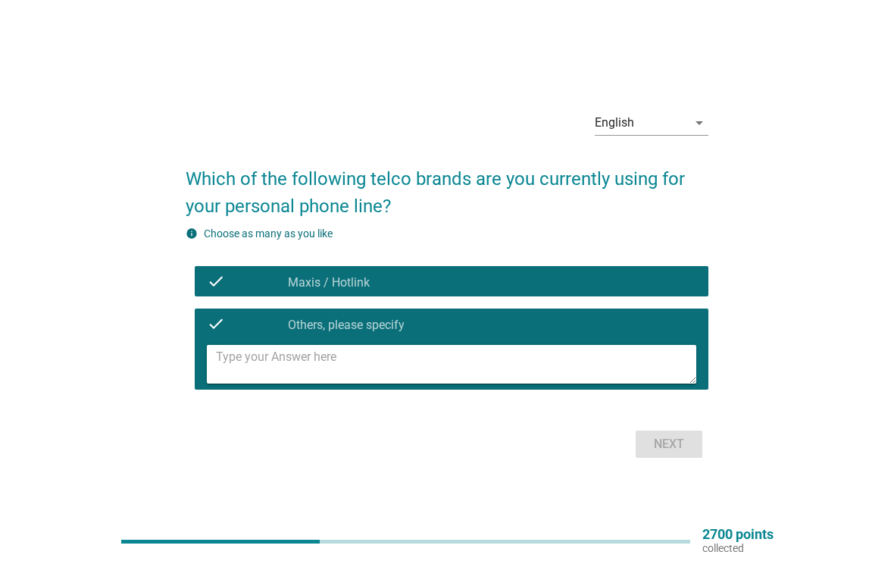
click at [684, 426] on div "Next" at bounding box center [448, 444] width 524 height 36
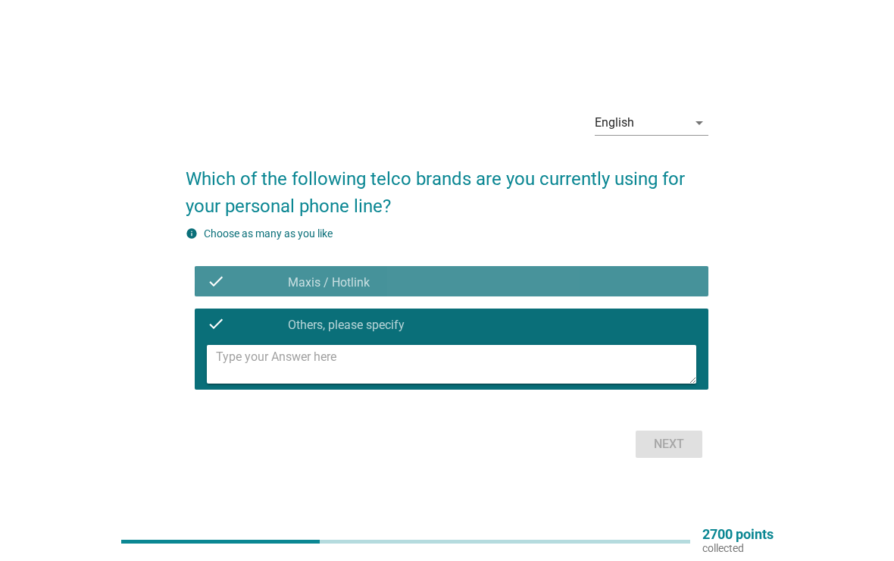
click at [239, 280] on div "check" at bounding box center [248, 281] width 82 height 18
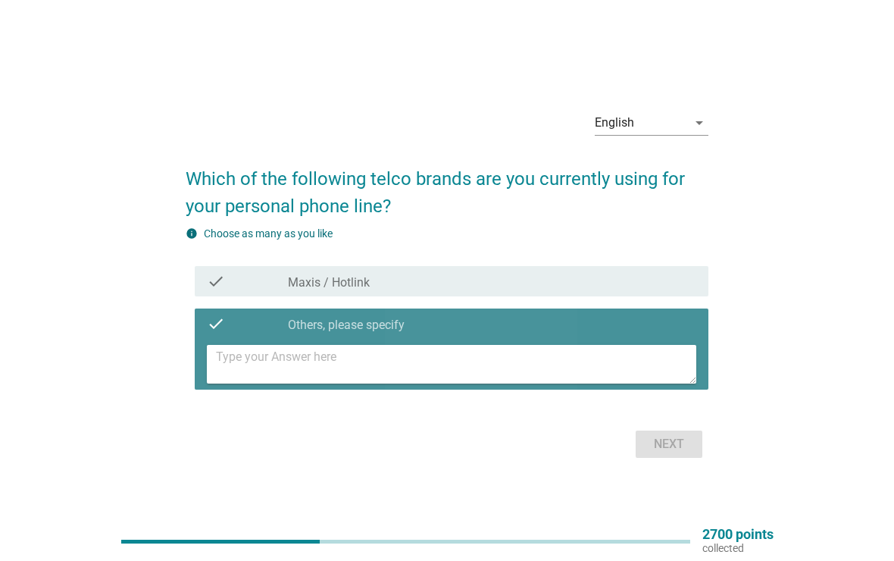
click at [247, 315] on div "check" at bounding box center [248, 324] width 82 height 18
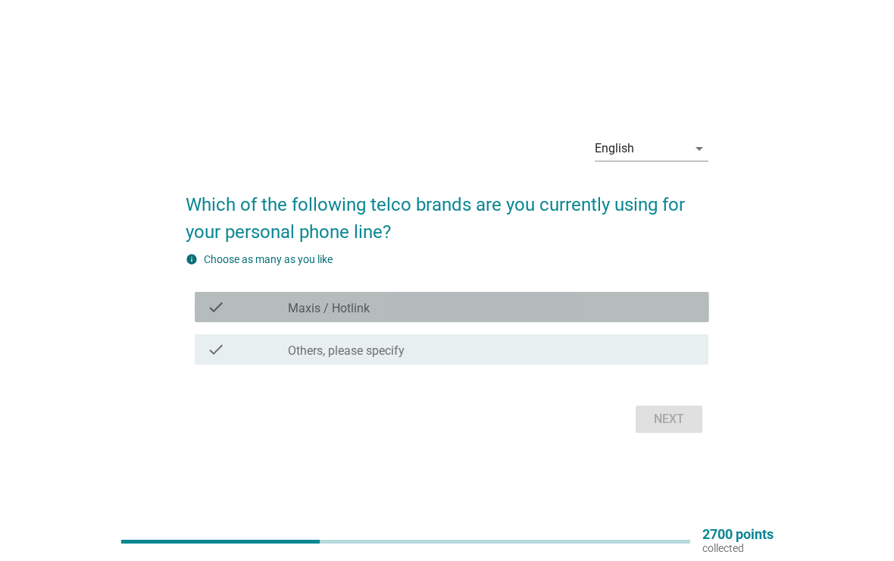
click at [249, 302] on div "check" at bounding box center [248, 307] width 82 height 18
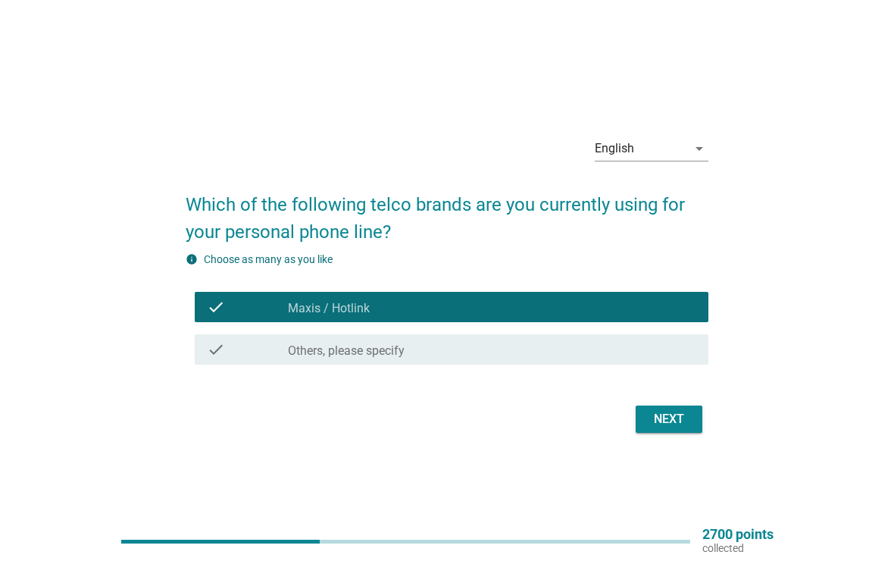
click at [667, 418] on div "Next" at bounding box center [669, 419] width 42 height 18
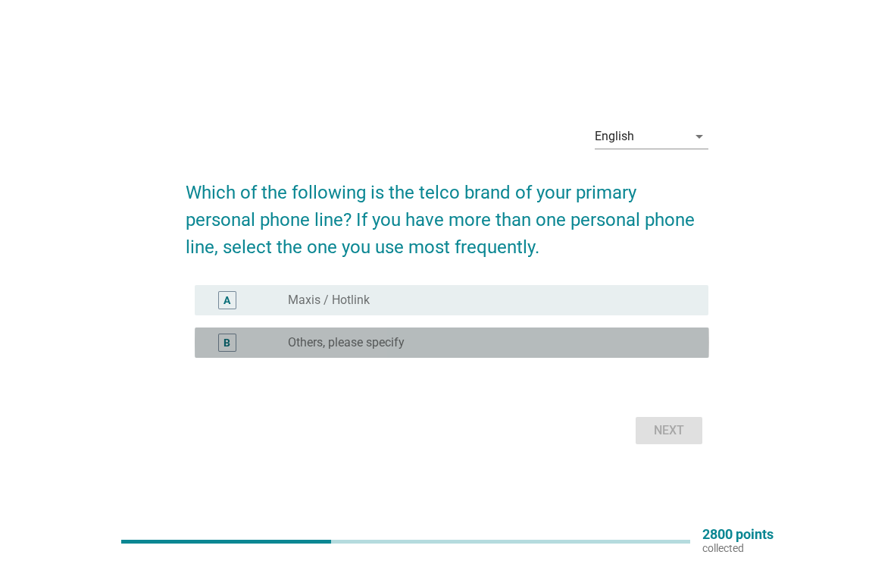
click at [274, 348] on div "B" at bounding box center [248, 342] width 82 height 18
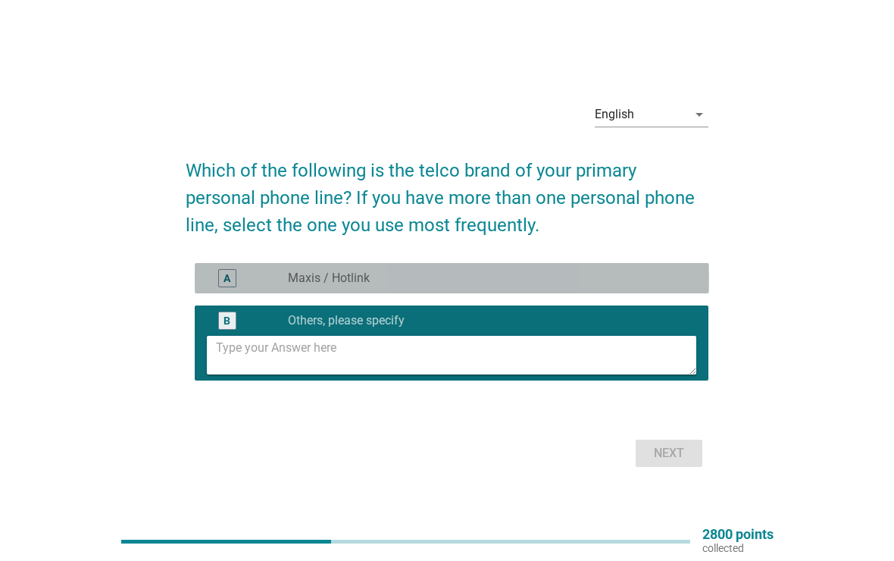
click at [302, 282] on label "Maxis / Hotlink" at bounding box center [329, 278] width 82 height 15
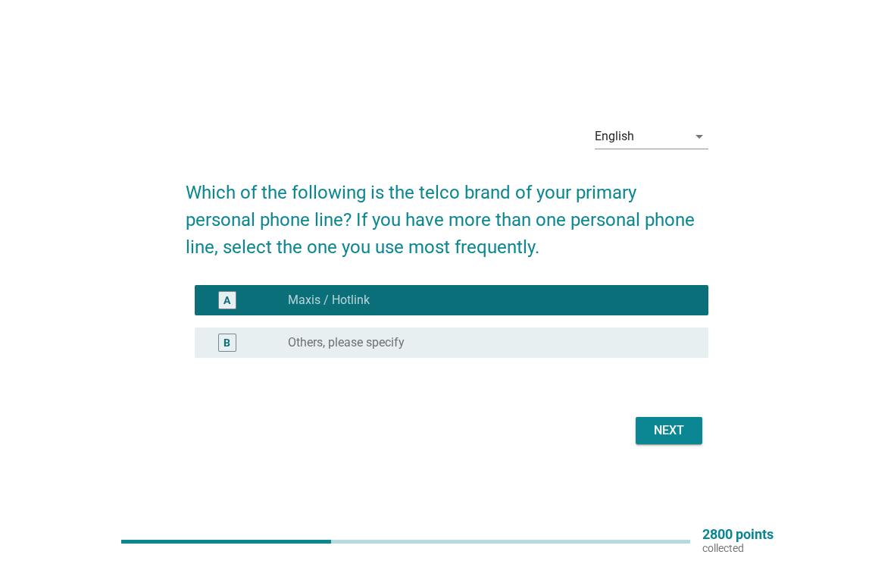
click at [677, 436] on div "Next" at bounding box center [669, 430] width 42 height 18
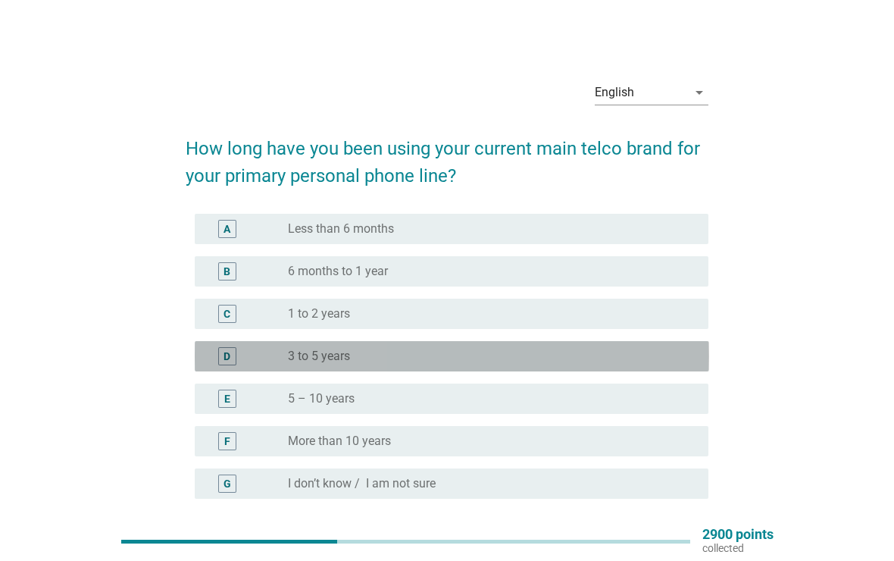
click at [268, 360] on div "D" at bounding box center [248, 356] width 82 height 18
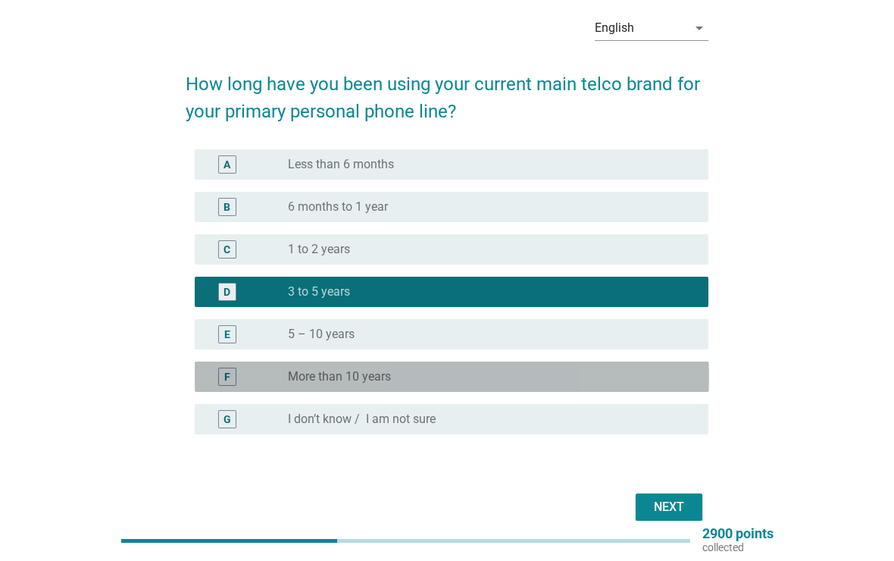
scroll to position [136, 0]
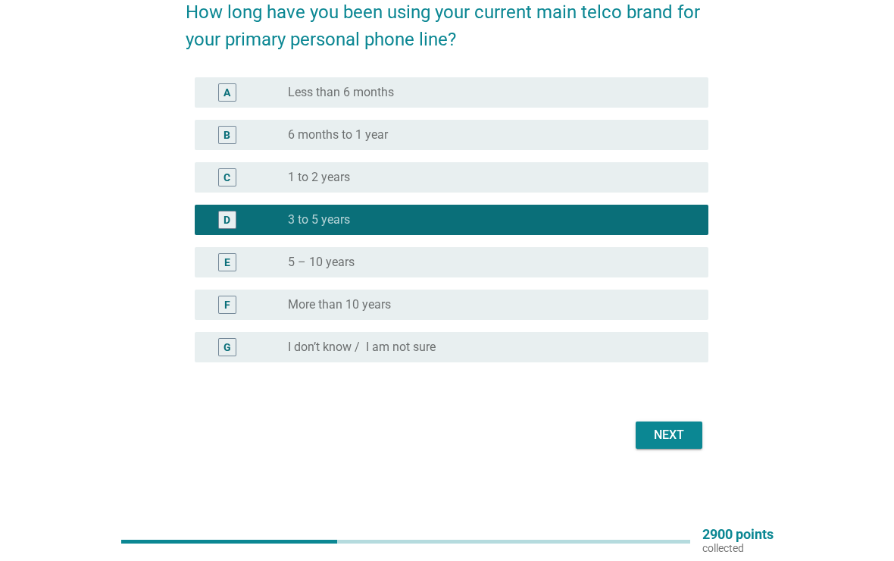
click at [682, 436] on div "Next" at bounding box center [669, 435] width 42 height 18
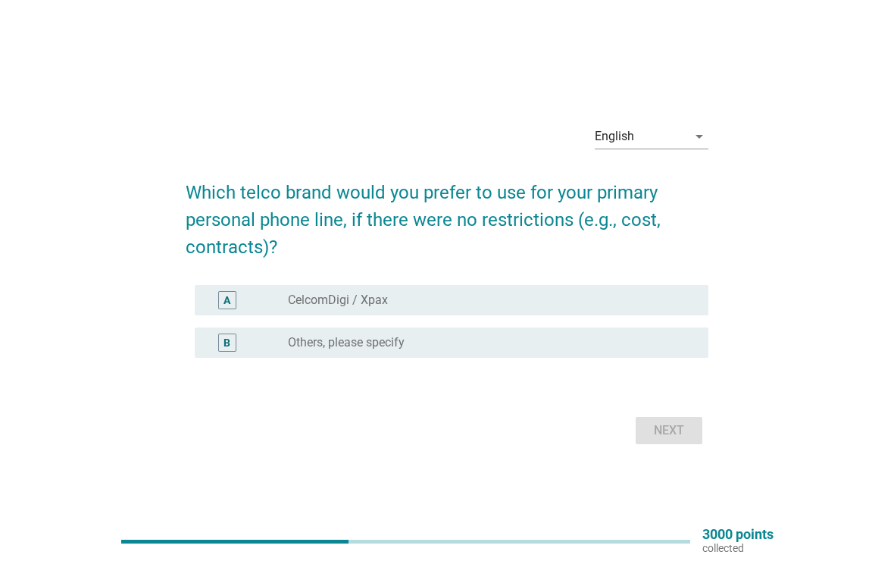
click at [250, 295] on div "A" at bounding box center [248, 300] width 82 height 18
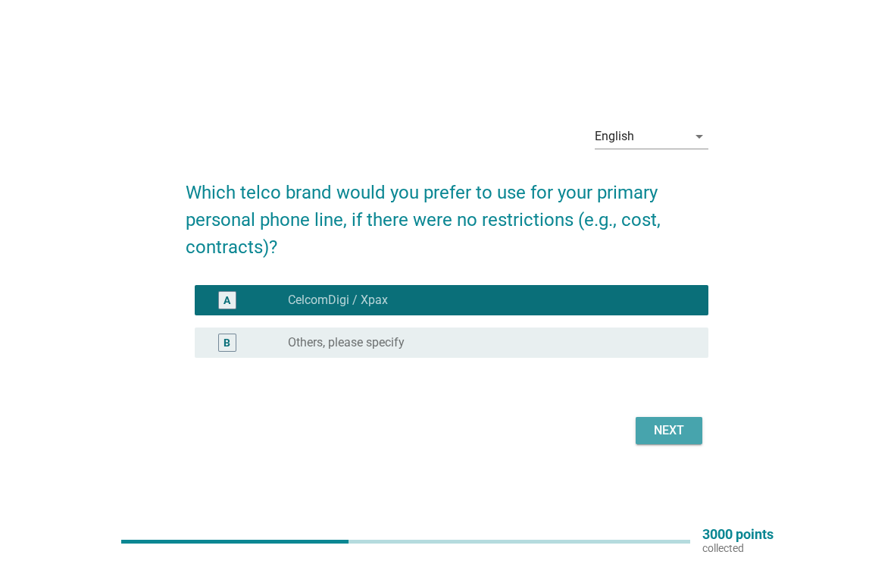
click at [678, 443] on button "Next" at bounding box center [669, 430] width 67 height 27
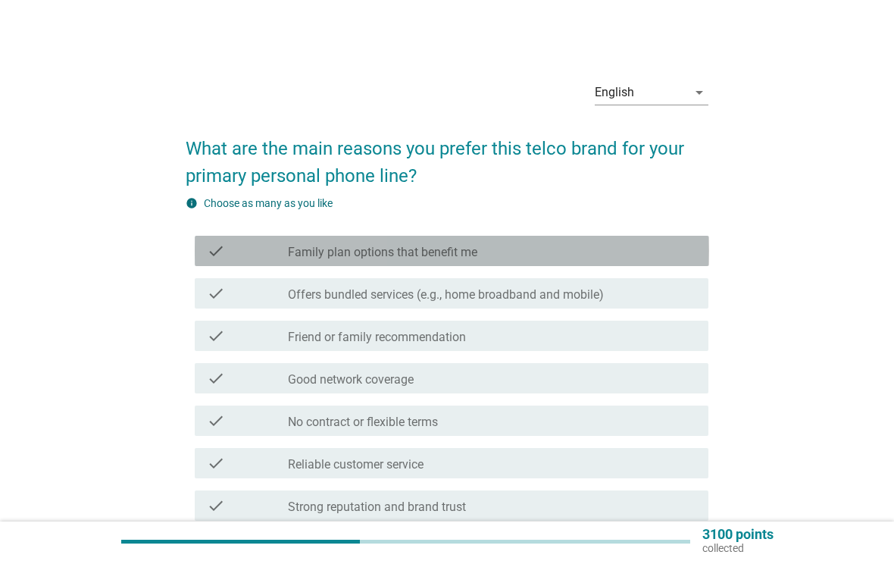
click at [266, 245] on div "check" at bounding box center [248, 251] width 82 height 18
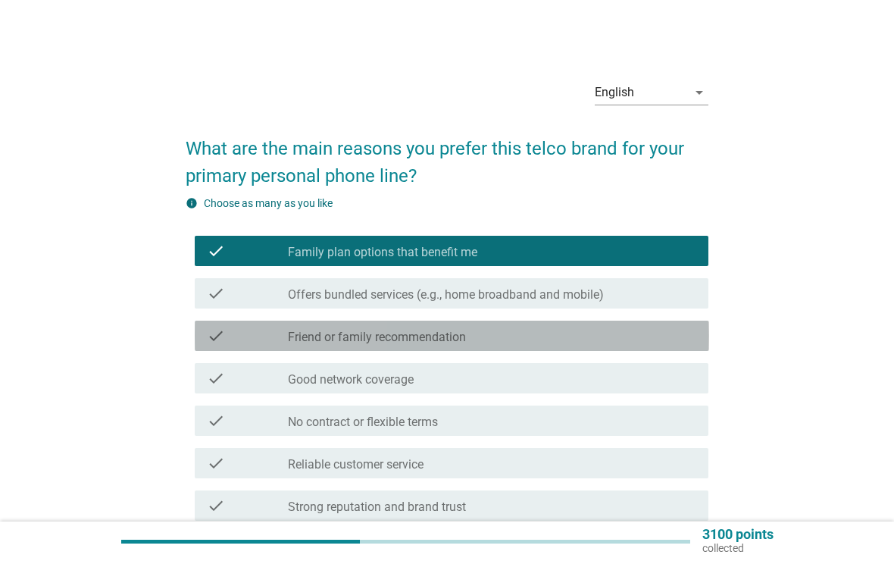
click at [284, 342] on div "check" at bounding box center [248, 336] width 82 height 18
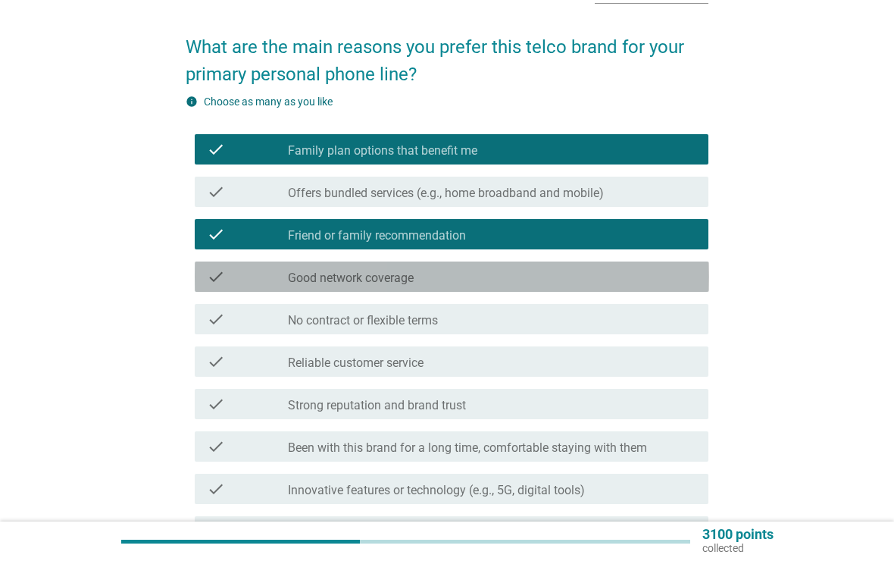
click at [264, 279] on div "check" at bounding box center [248, 277] width 82 height 18
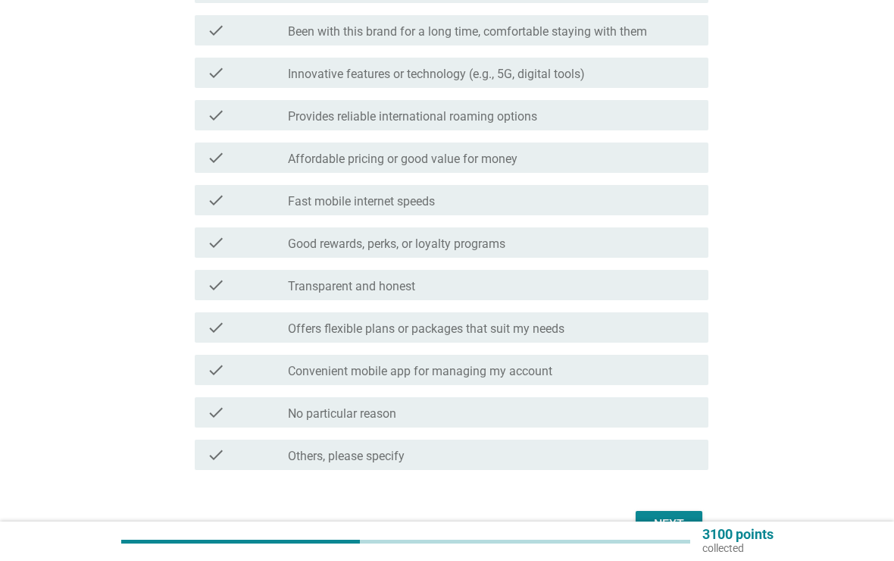
scroll to position [607, 0]
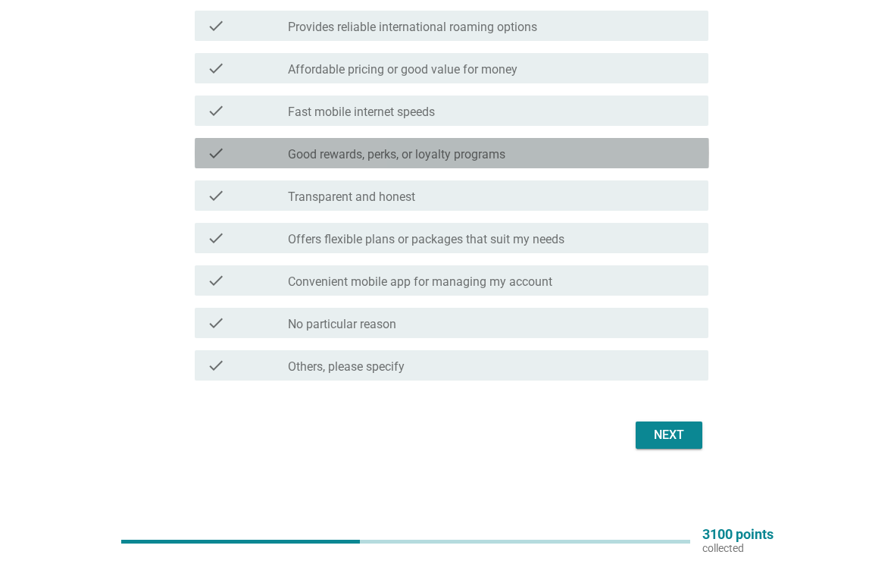
click at [525, 162] on div "check check_box_outline_blank Good rewards, perks, or loyalty programs" at bounding box center [452, 153] width 515 height 30
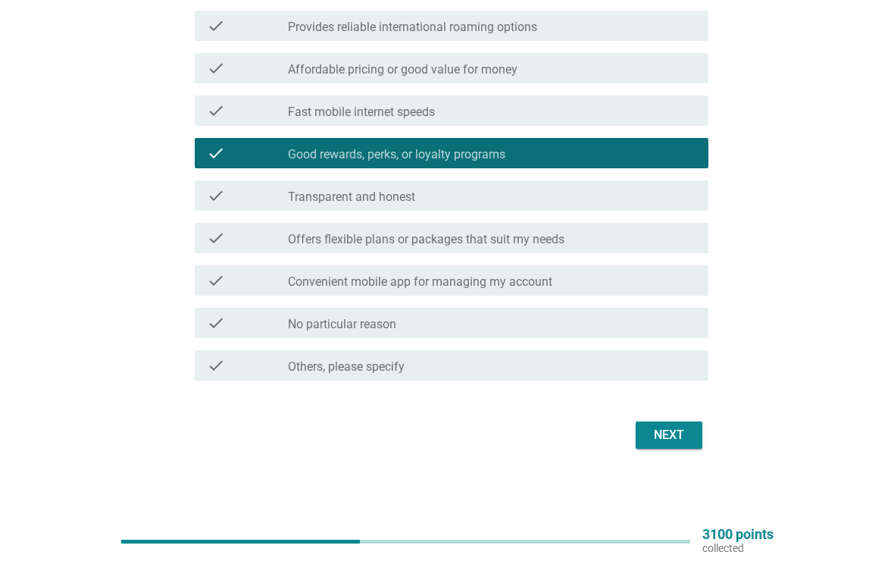
click at [674, 439] on div "Next" at bounding box center [669, 435] width 42 height 18
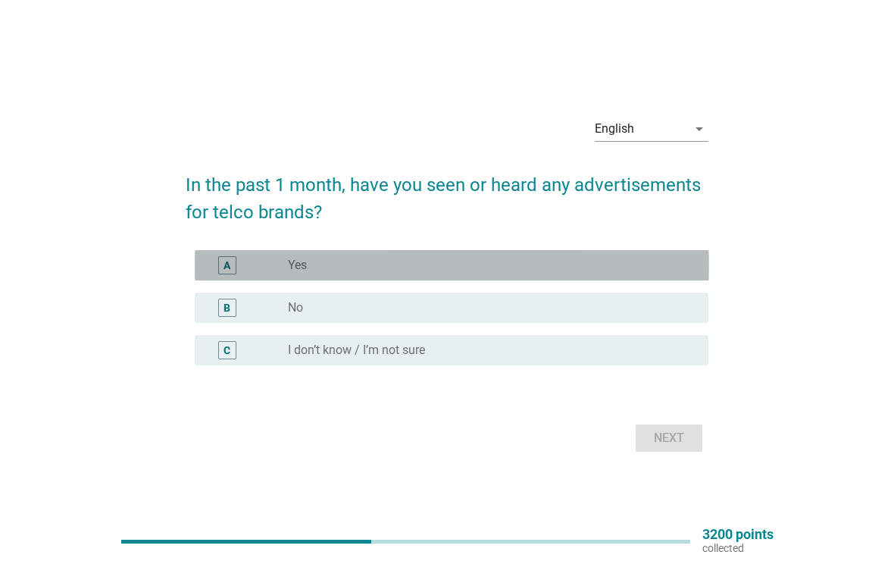
click at [230, 255] on div "A radio_button_unchecked Yes" at bounding box center [452, 265] width 515 height 30
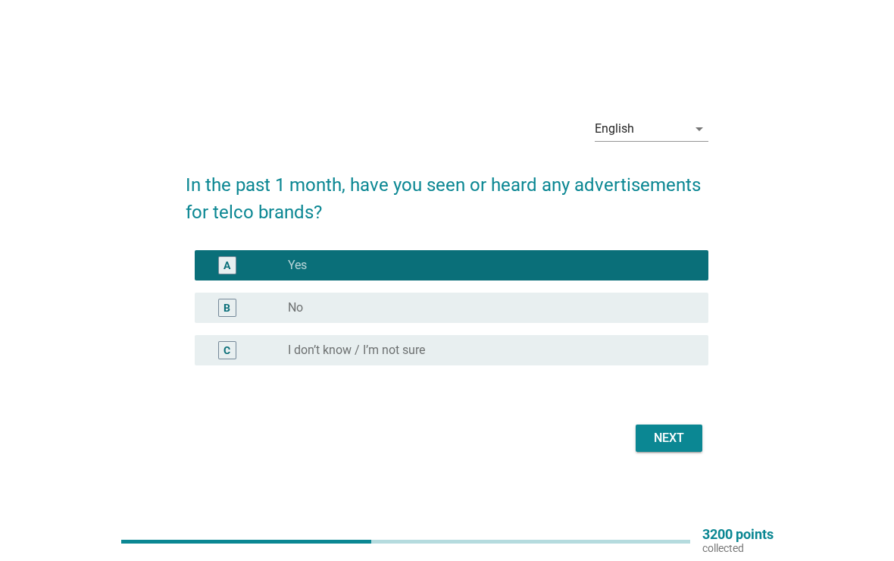
click at [690, 432] on div "Next" at bounding box center [669, 438] width 42 height 18
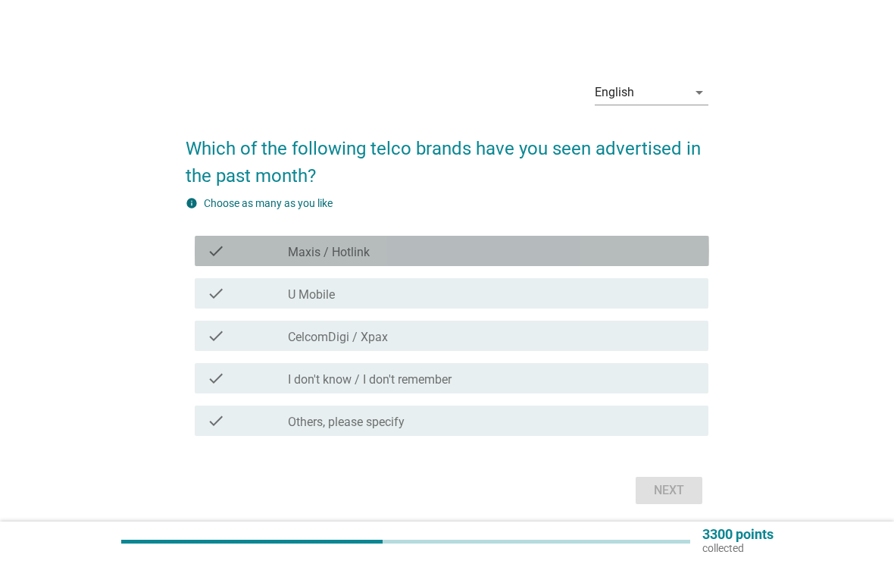
click at [239, 246] on div "check" at bounding box center [248, 251] width 82 height 18
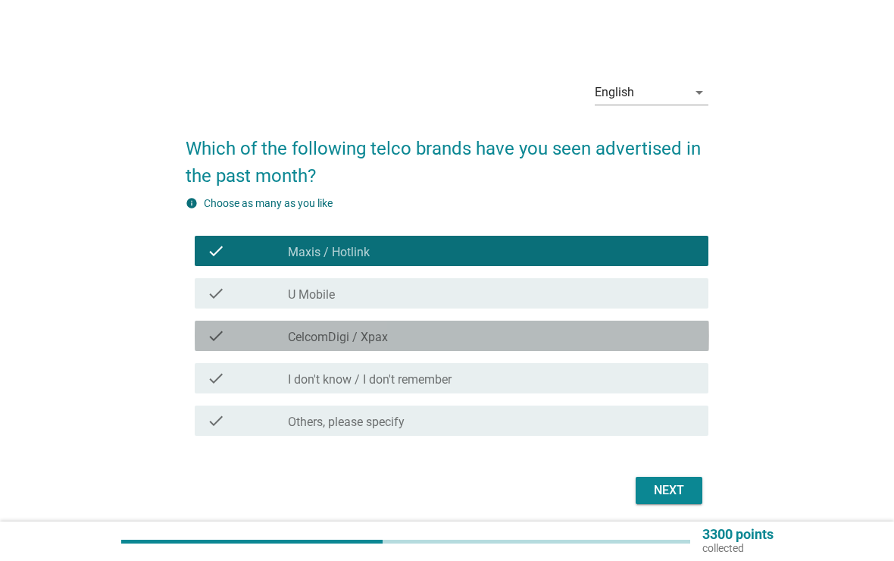
click at [323, 323] on div "check check_box_outline_blank CelcomDigi / Xpax" at bounding box center [452, 336] width 515 height 30
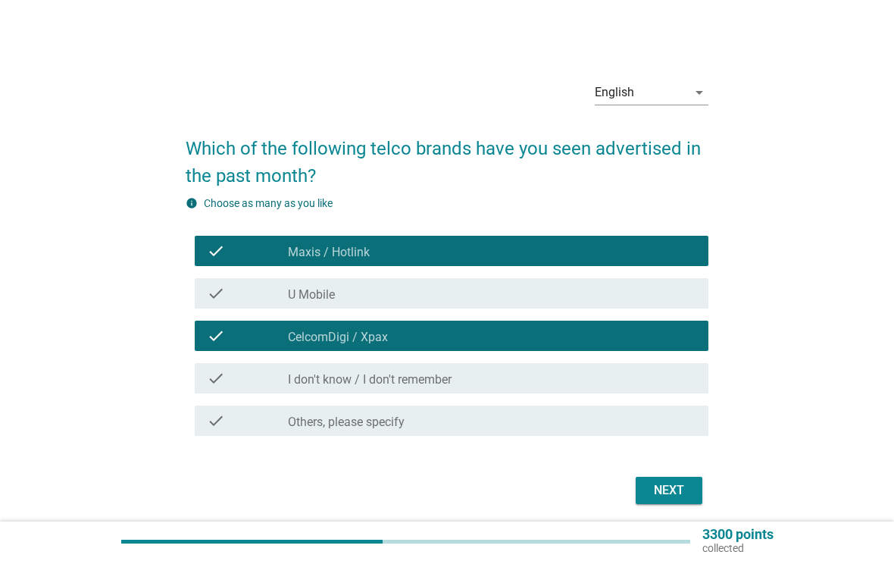
click at [683, 498] on div "Next" at bounding box center [669, 490] width 42 height 18
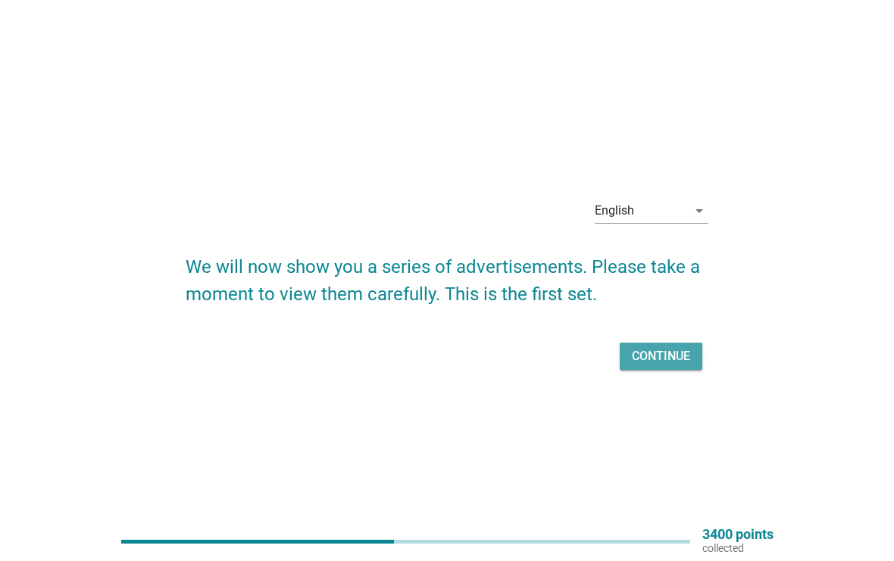
click at [649, 355] on div "Continue" at bounding box center [661, 356] width 58 height 18
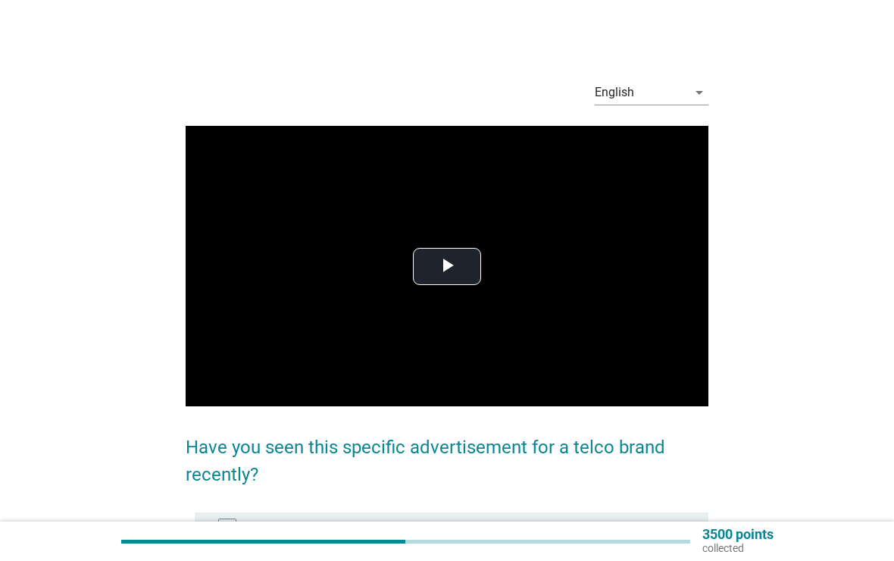
click at [447, 266] on span "Video Player" at bounding box center [447, 266] width 0 height 0
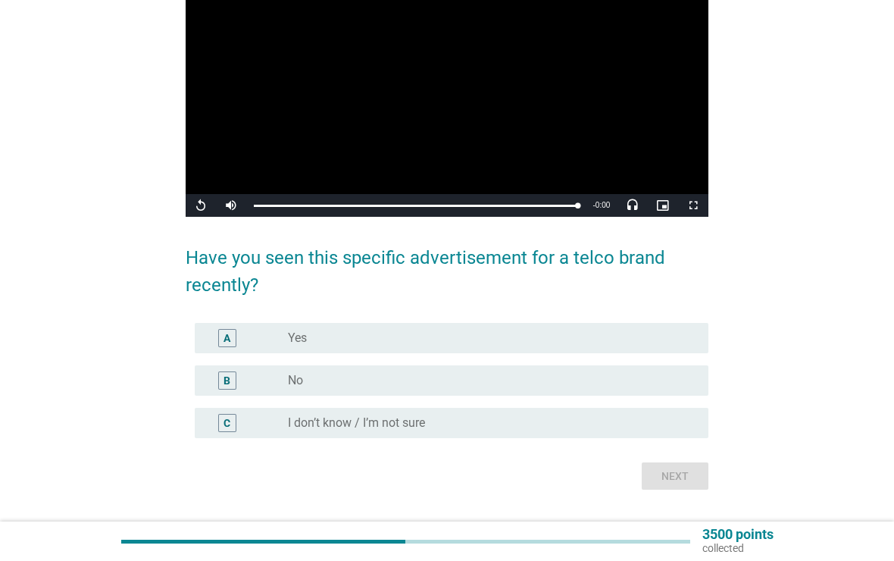
scroll to position [202, 0]
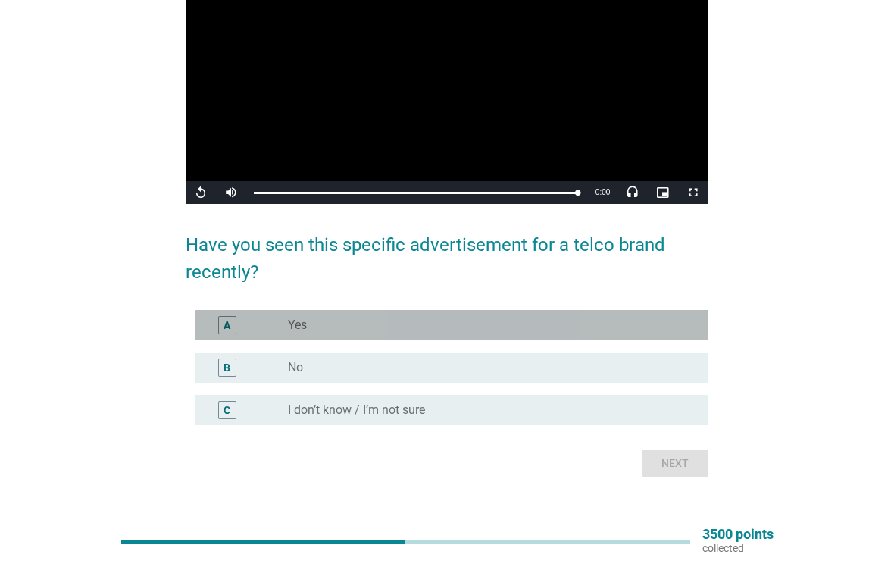
click at [220, 330] on div "A" at bounding box center [227, 325] width 18 height 18
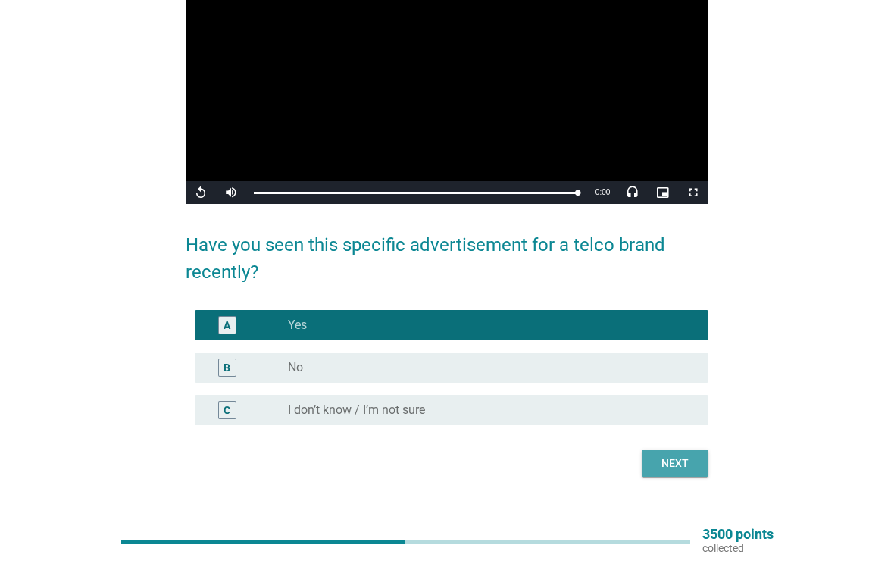
click at [673, 464] on div "Next" at bounding box center [675, 463] width 42 height 16
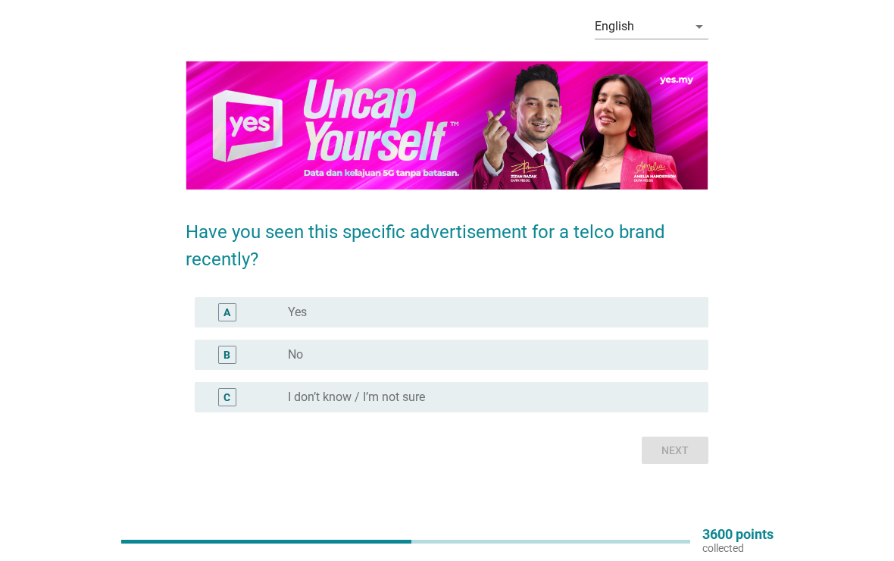
scroll to position [77, 0]
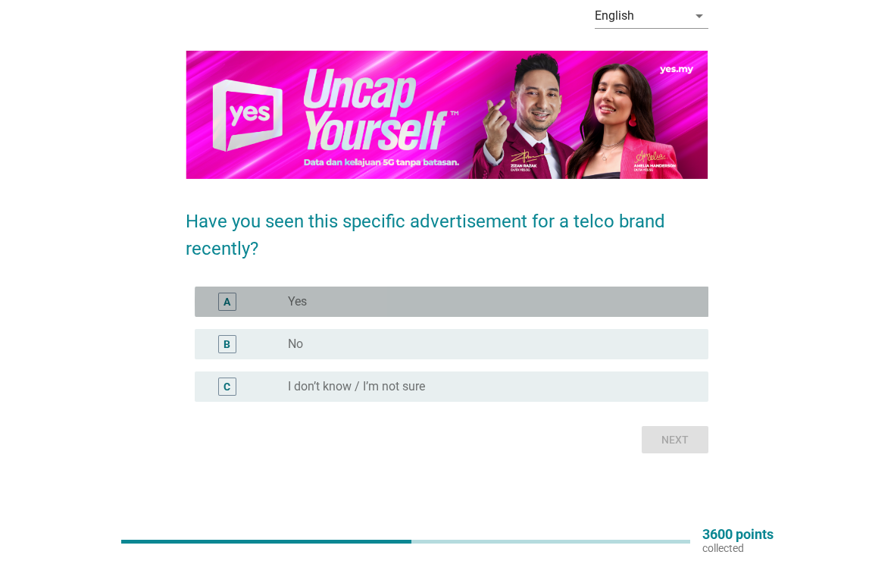
click at [202, 305] on div "A radio_button_unchecked Yes" at bounding box center [452, 301] width 515 height 30
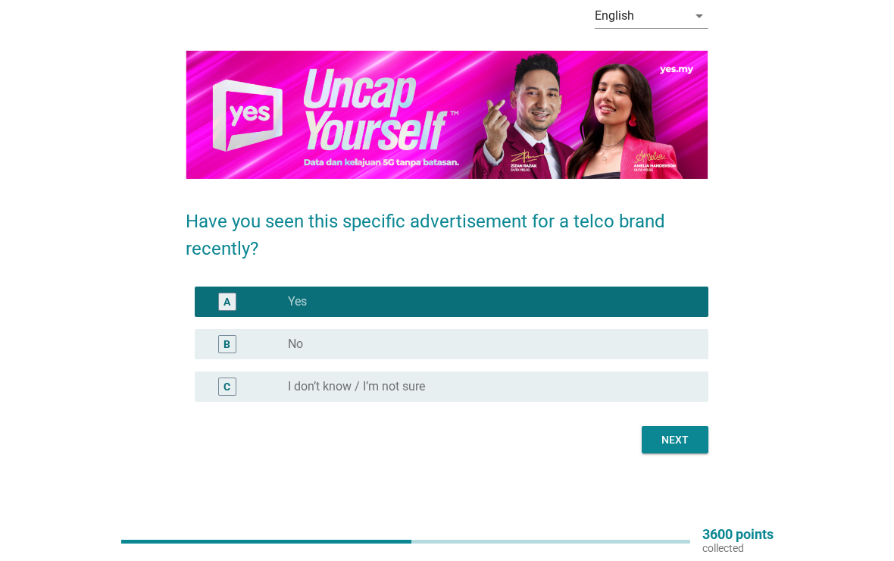
click at [678, 453] on button "Next" at bounding box center [675, 439] width 67 height 27
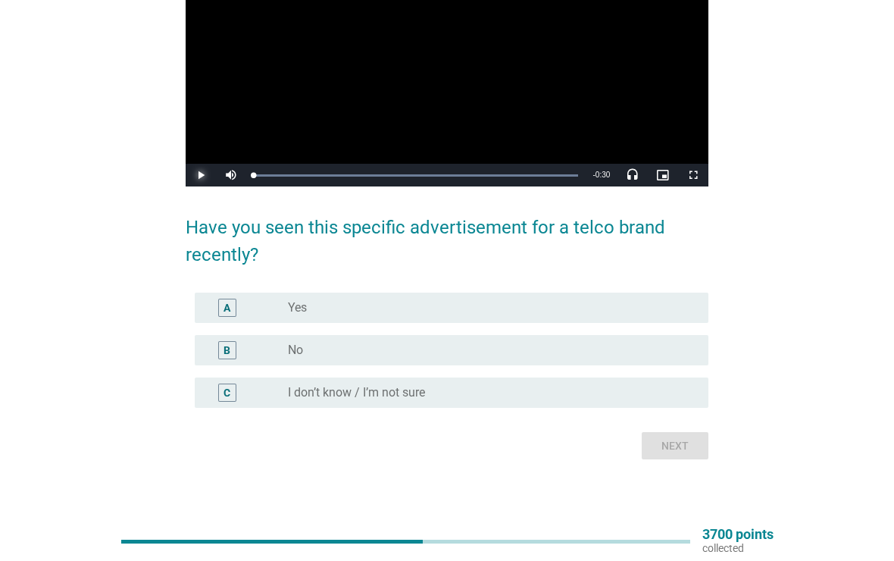
scroll to position [217, 0]
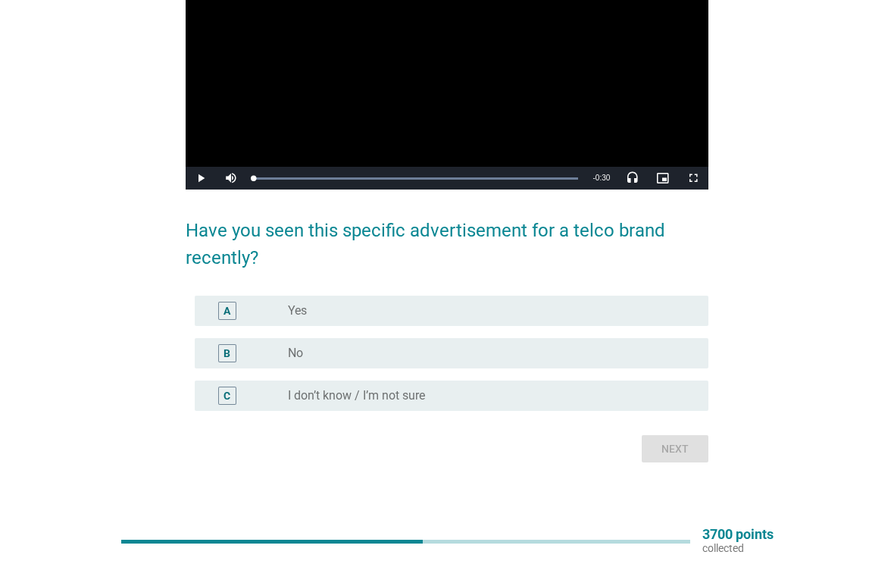
click at [242, 352] on div "B" at bounding box center [227, 353] width 41 height 18
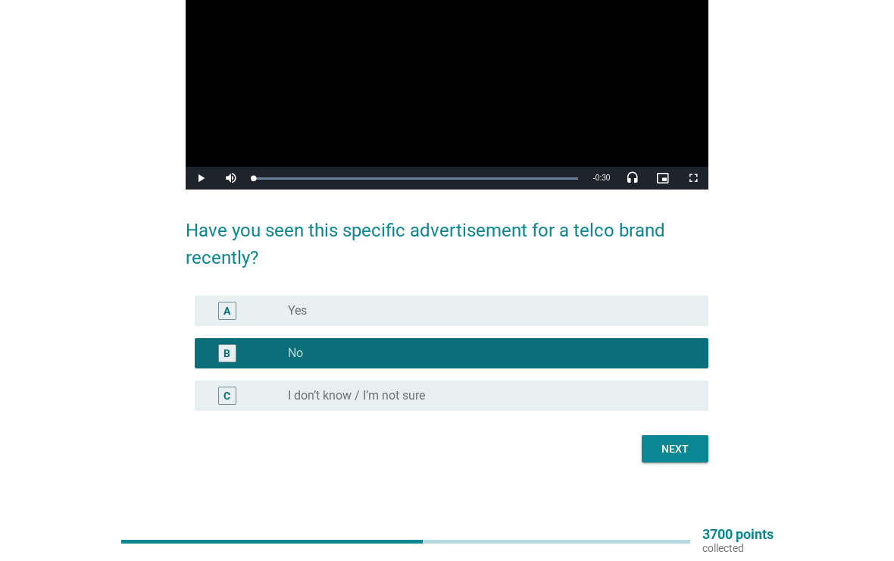
click at [677, 447] on div "Next" at bounding box center [675, 449] width 42 height 16
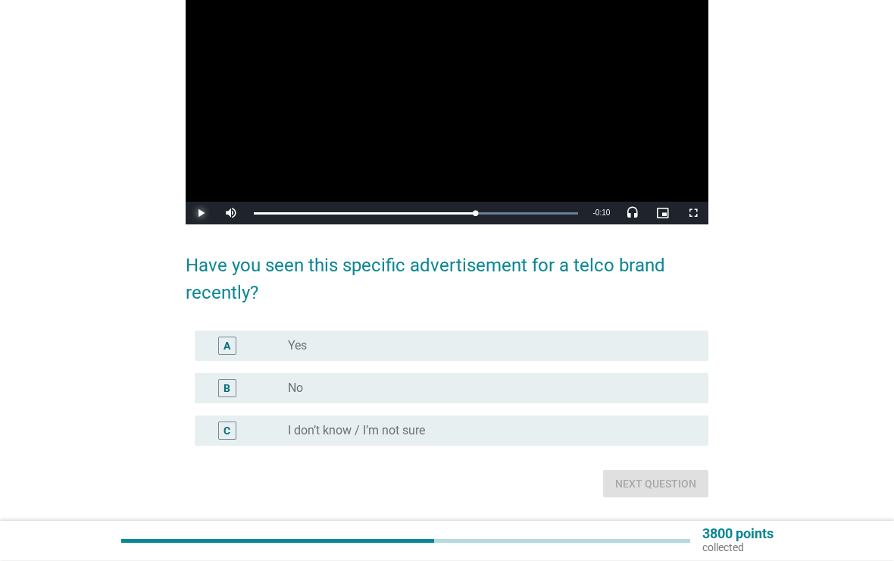
scroll to position [182, 0]
click at [236, 353] on div "A" at bounding box center [227, 346] width 18 height 18
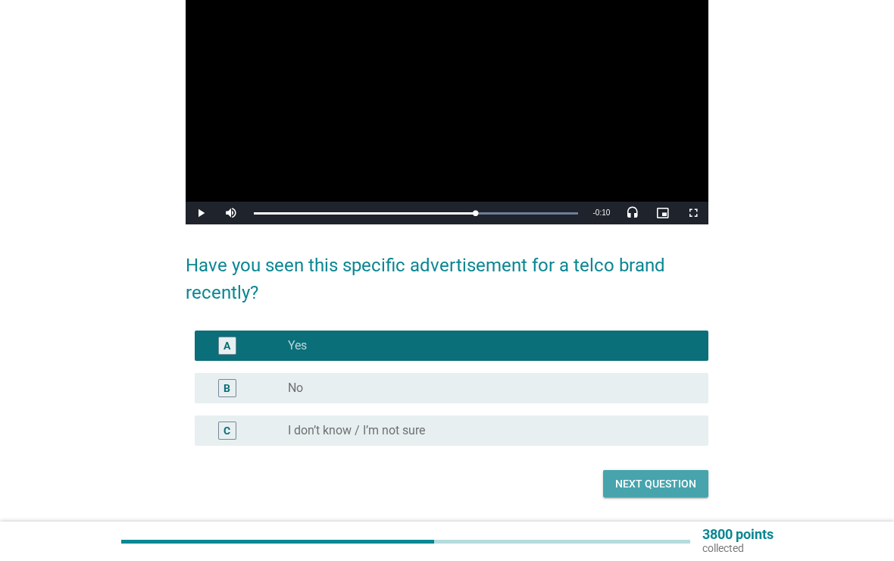
click at [650, 485] on div "Next question" at bounding box center [655, 484] width 81 height 16
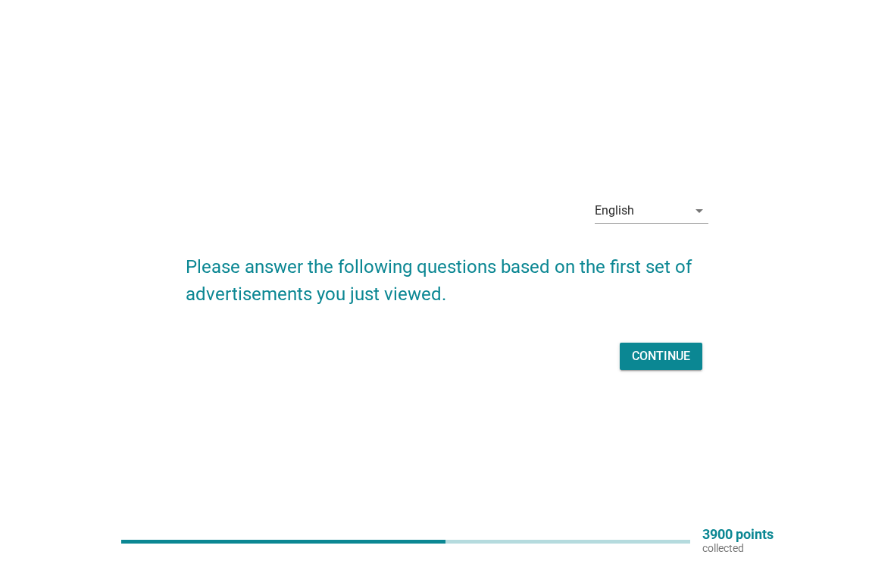
click at [666, 359] on div "Continue" at bounding box center [661, 356] width 58 height 18
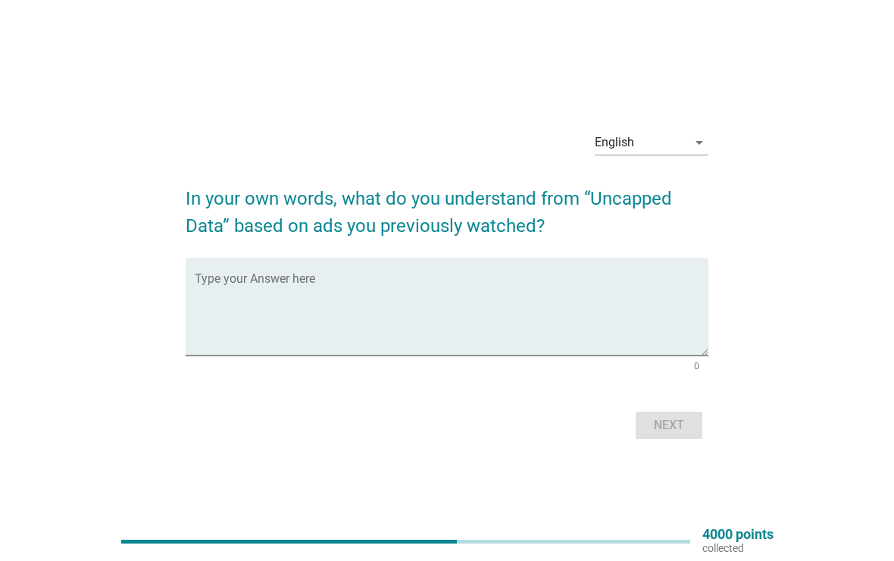
click at [233, 283] on textarea "Type your Answer here" at bounding box center [452, 316] width 515 height 80
type textarea "yes"
click at [665, 421] on div "Next" at bounding box center [669, 425] width 42 height 18
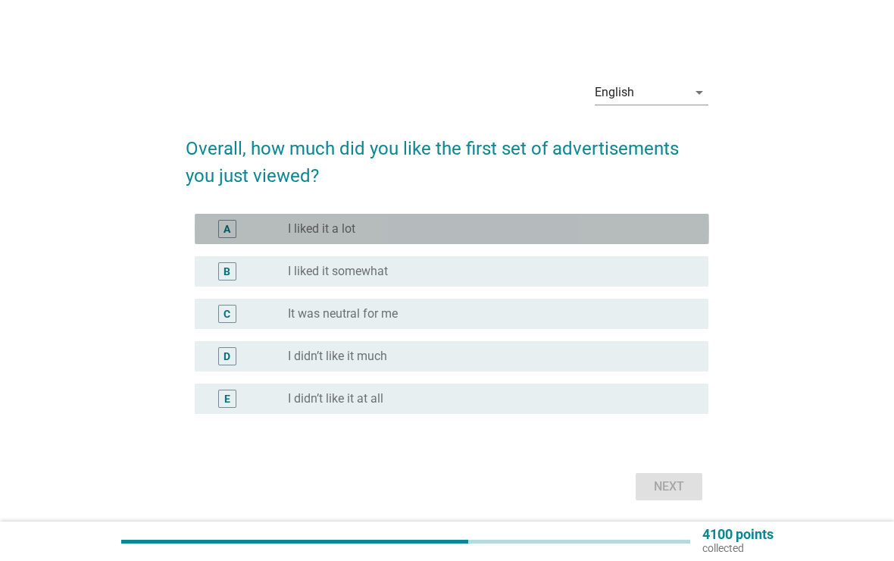
click at [230, 230] on div "A" at bounding box center [227, 229] width 7 height 16
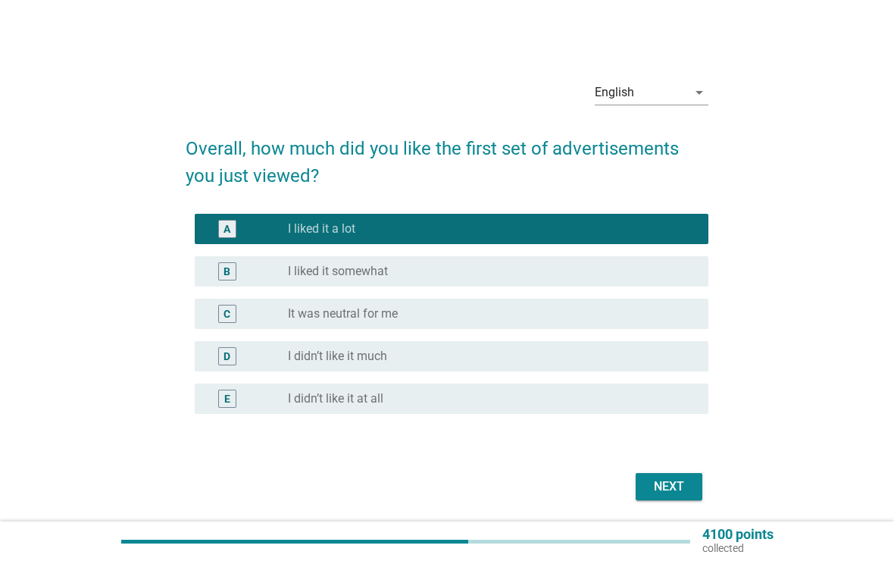
click at [682, 485] on div "Next" at bounding box center [669, 486] width 42 height 18
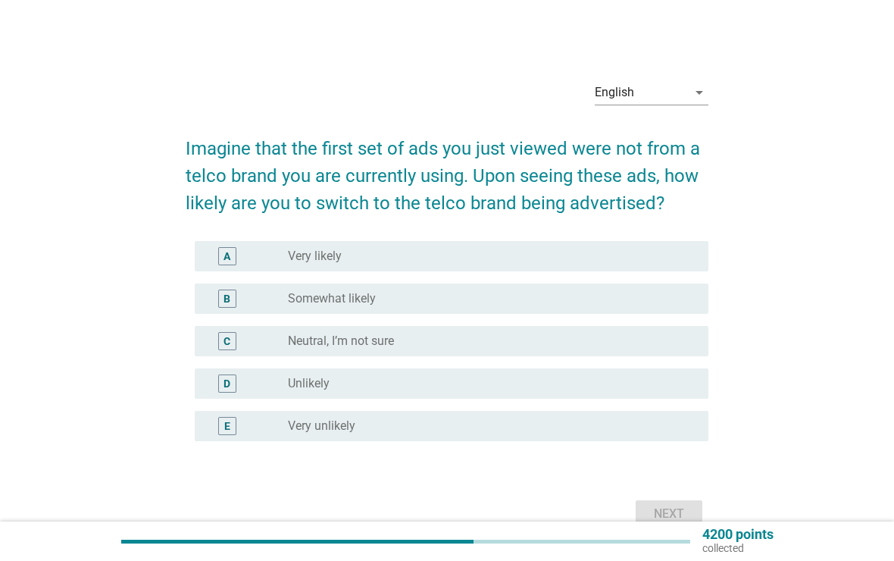
click at [227, 294] on div "B" at bounding box center [227, 299] width 7 height 16
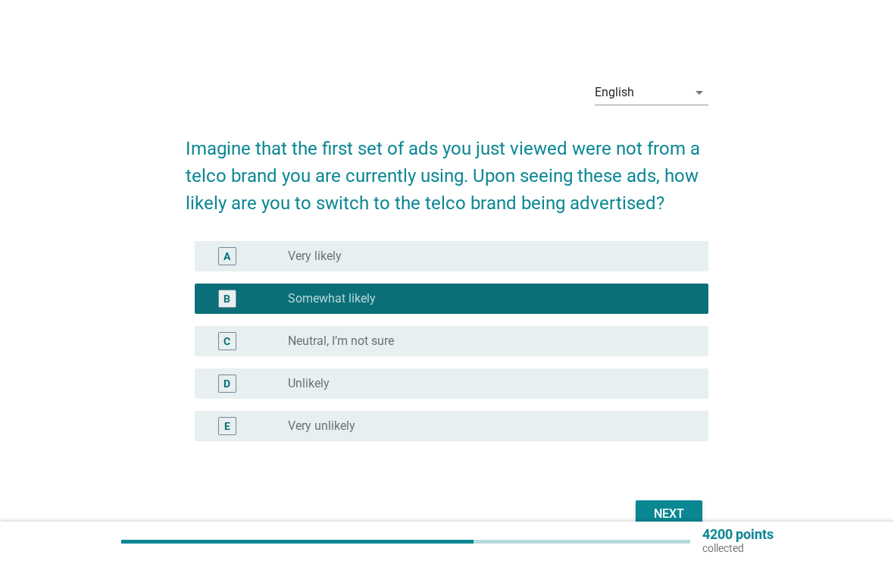
click at [683, 515] on div "Next" at bounding box center [669, 514] width 42 height 18
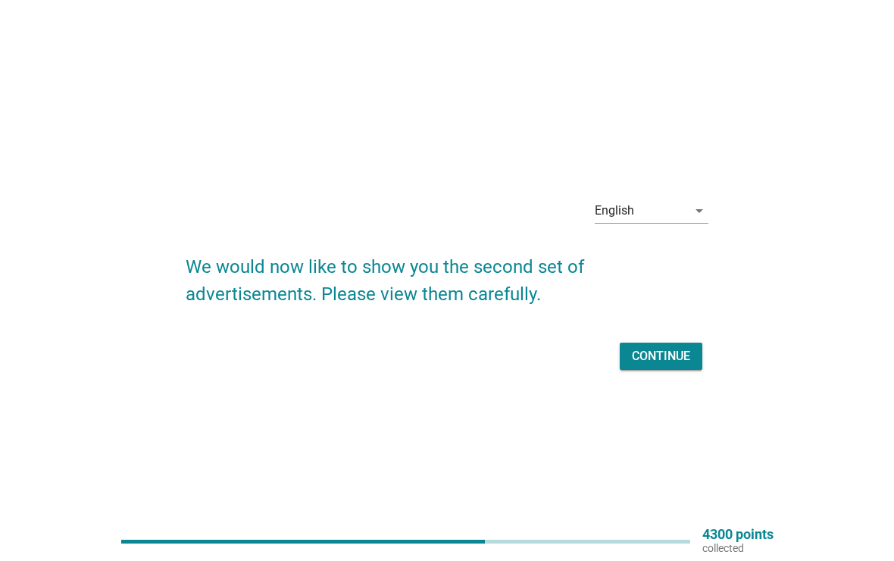
click at [671, 358] on div "Continue" at bounding box center [661, 356] width 58 height 18
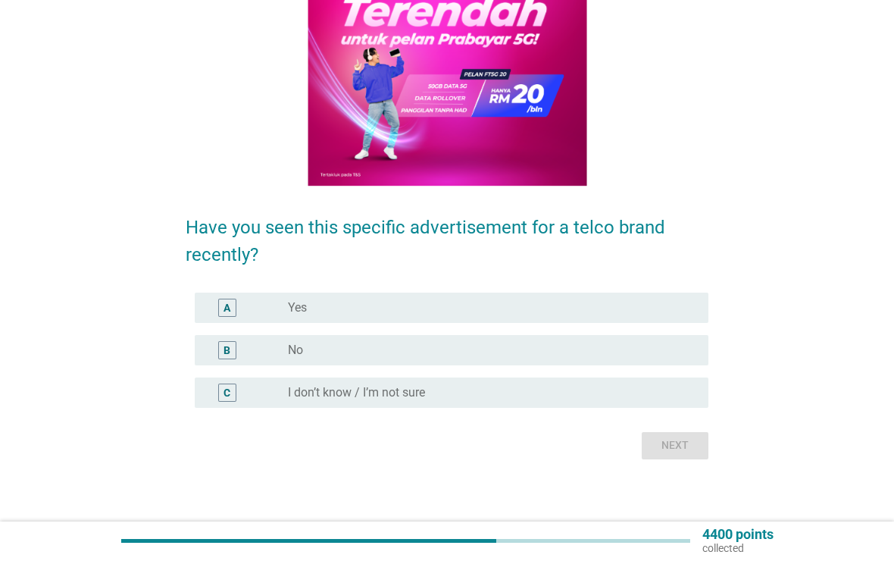
scroll to position [221, 0]
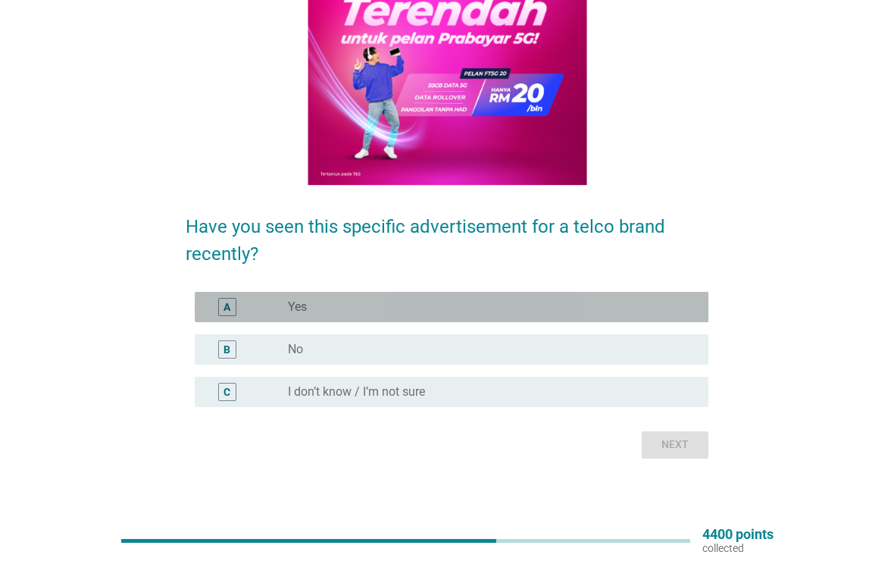
click at [226, 302] on div "A" at bounding box center [227, 307] width 7 height 16
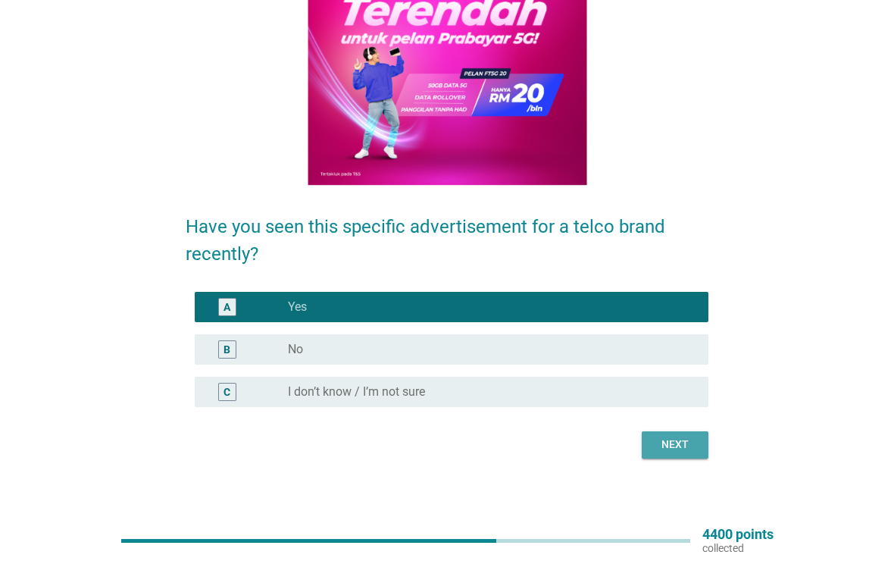
click at [677, 447] on div "Next" at bounding box center [675, 445] width 42 height 16
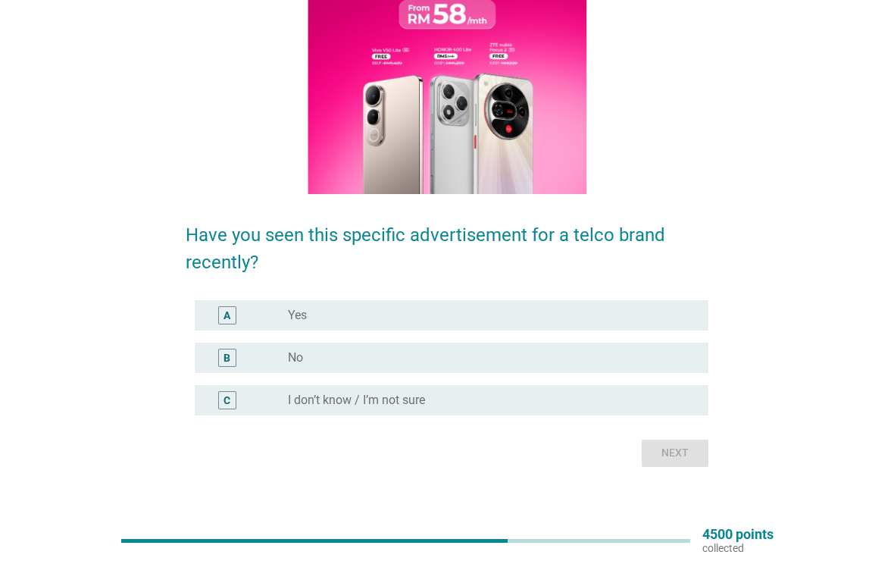
scroll to position [226, 0]
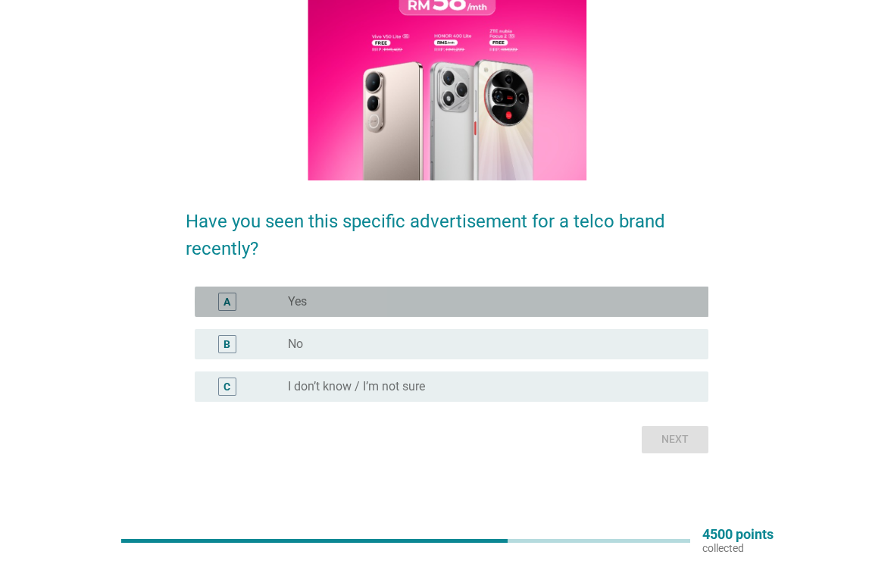
click at [223, 300] on div "A" at bounding box center [227, 302] width 18 height 18
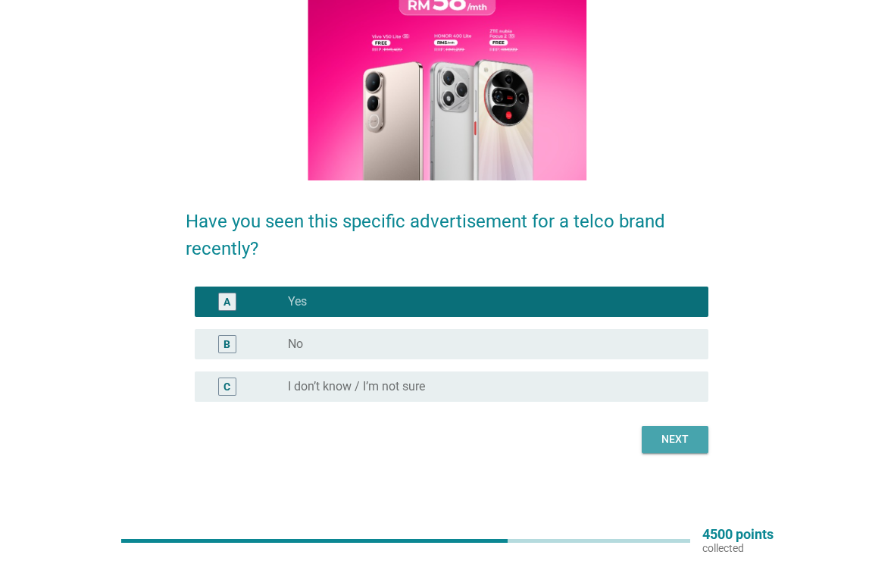
click at [686, 452] on button "Next" at bounding box center [675, 439] width 67 height 27
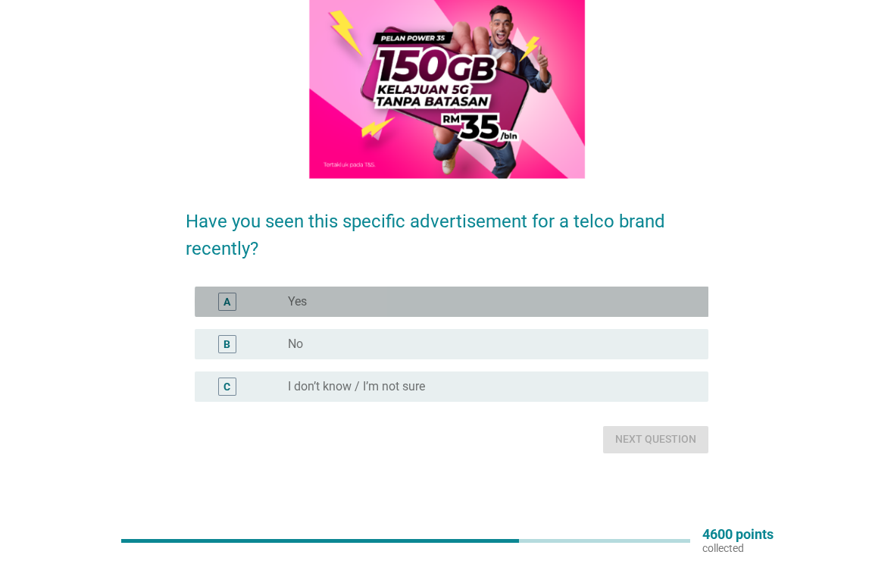
click at [217, 287] on div "A radio_button_unchecked Yes" at bounding box center [452, 301] width 515 height 30
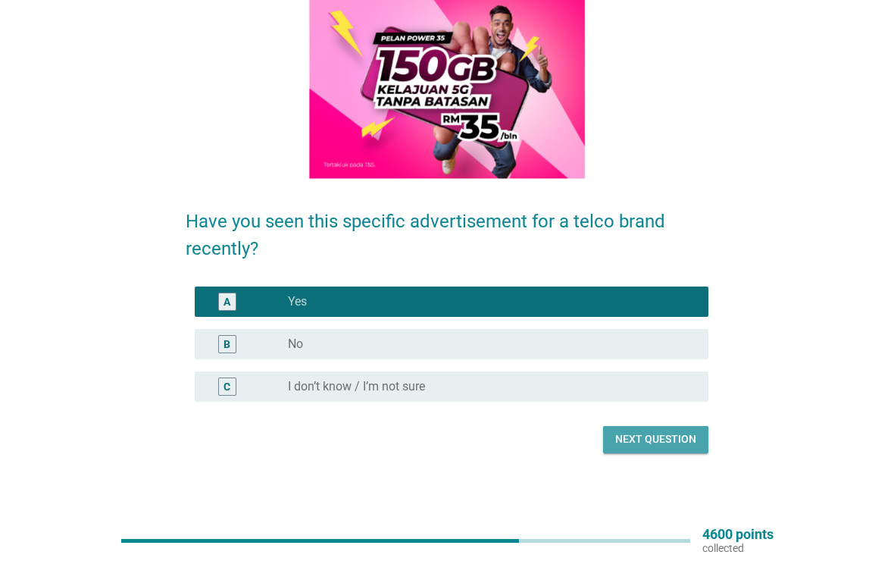
click at [649, 436] on div "Next question" at bounding box center [655, 439] width 81 height 16
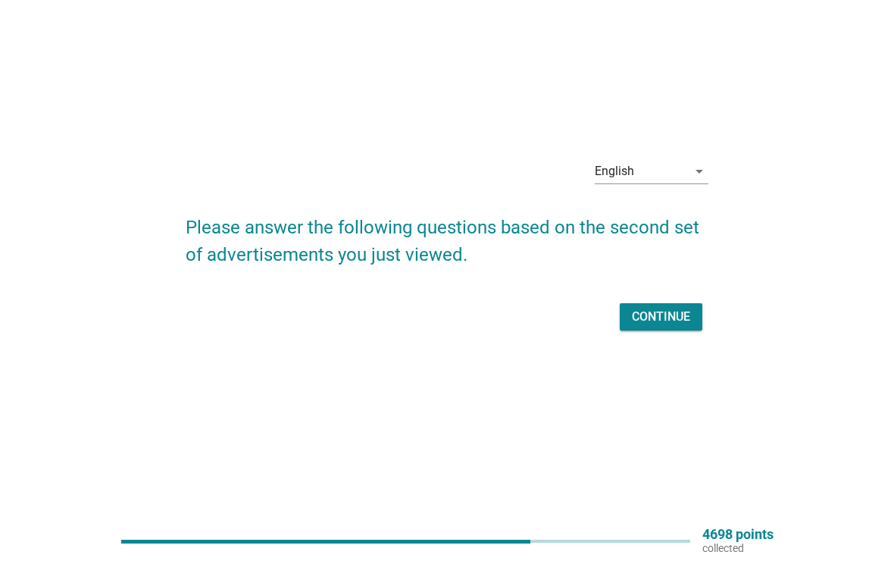
scroll to position [0, 0]
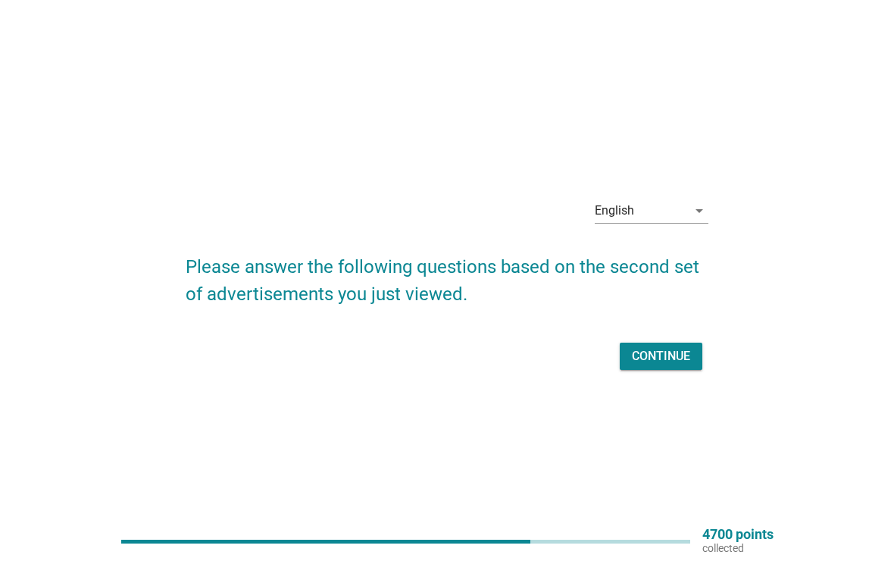
click at [668, 361] on div "Continue" at bounding box center [661, 356] width 58 height 18
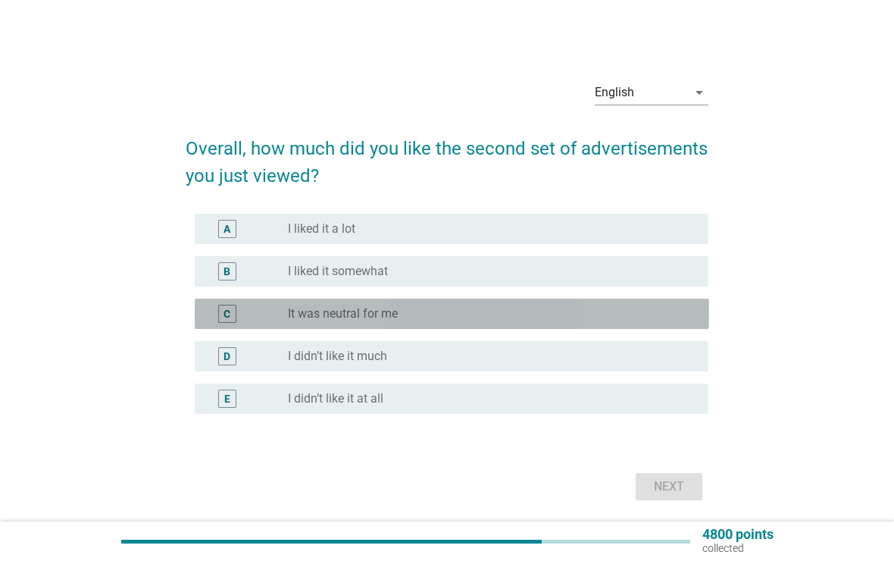
click at [224, 307] on div "C" at bounding box center [227, 314] width 7 height 16
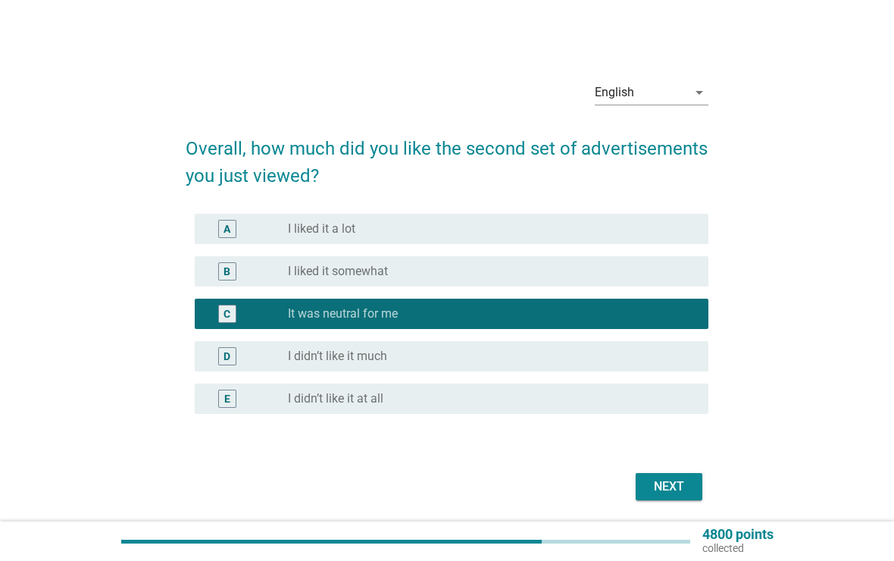
click at [675, 499] on button "Next" at bounding box center [669, 486] width 67 height 27
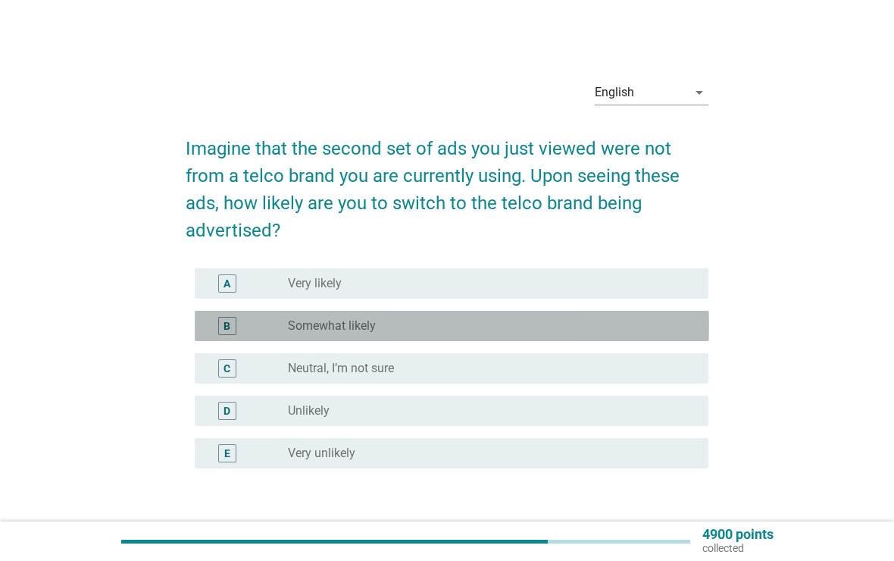
click at [218, 327] on div "B" at bounding box center [227, 326] width 18 height 18
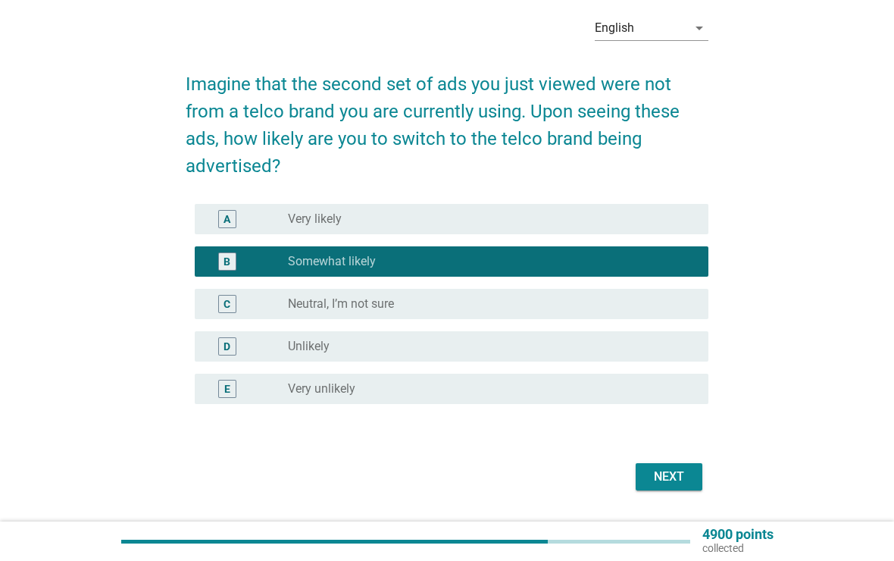
scroll to position [106, 0]
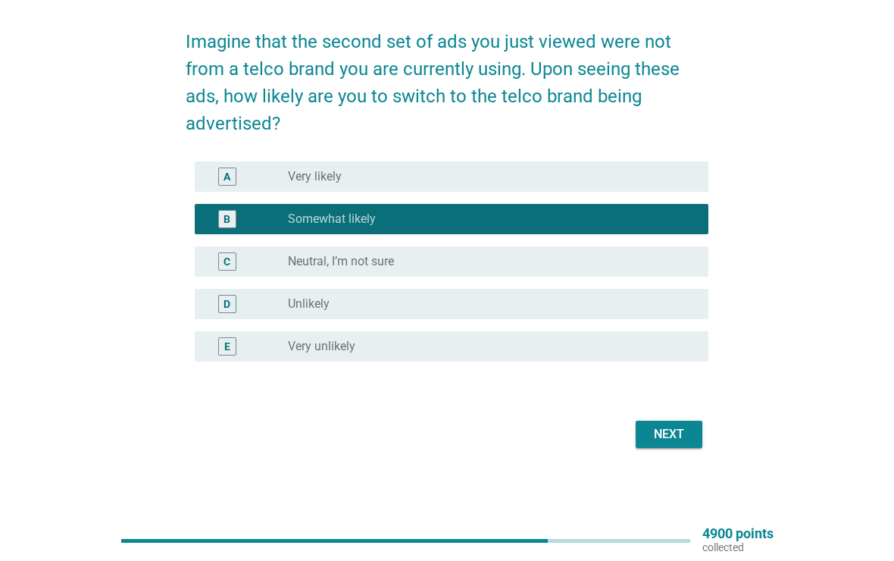
click at [677, 443] on div "Next" at bounding box center [669, 435] width 42 height 18
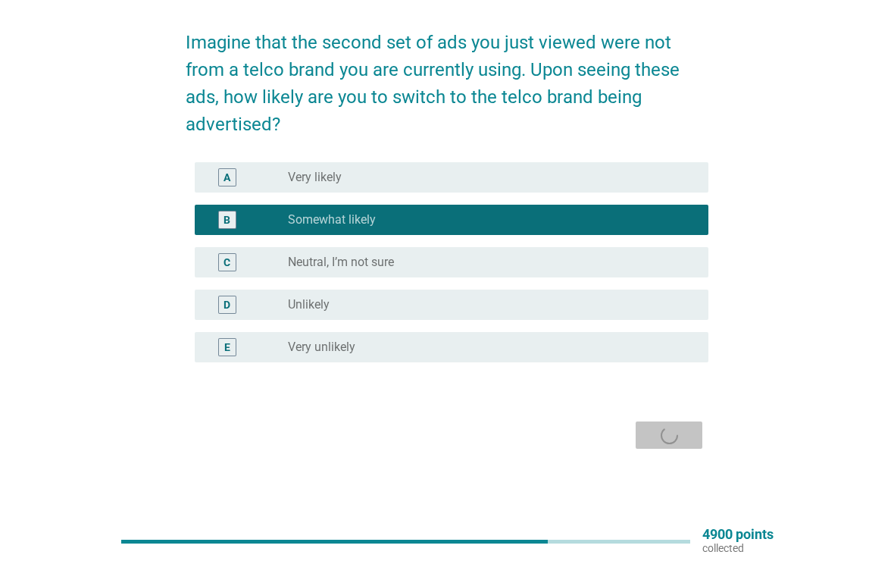
scroll to position [0, 0]
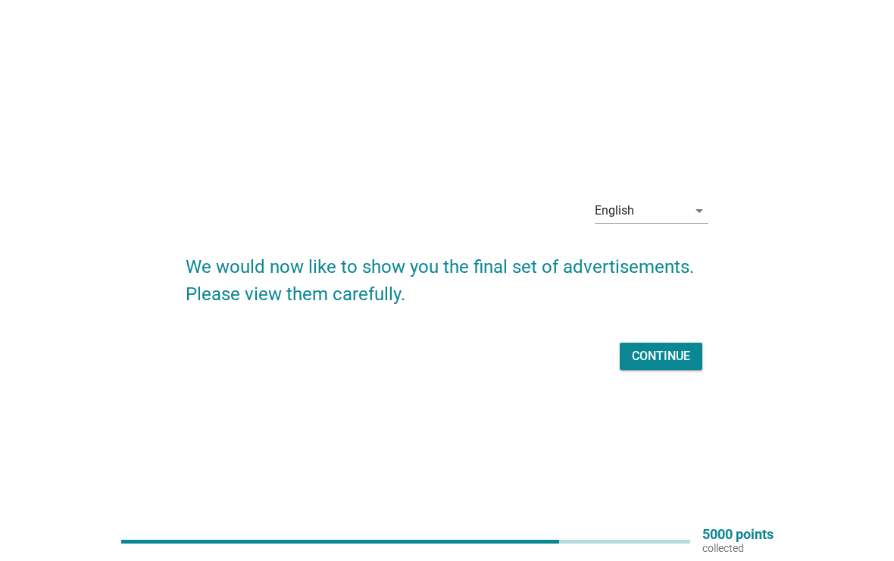
click at [655, 368] on button "Continue" at bounding box center [661, 356] width 83 height 27
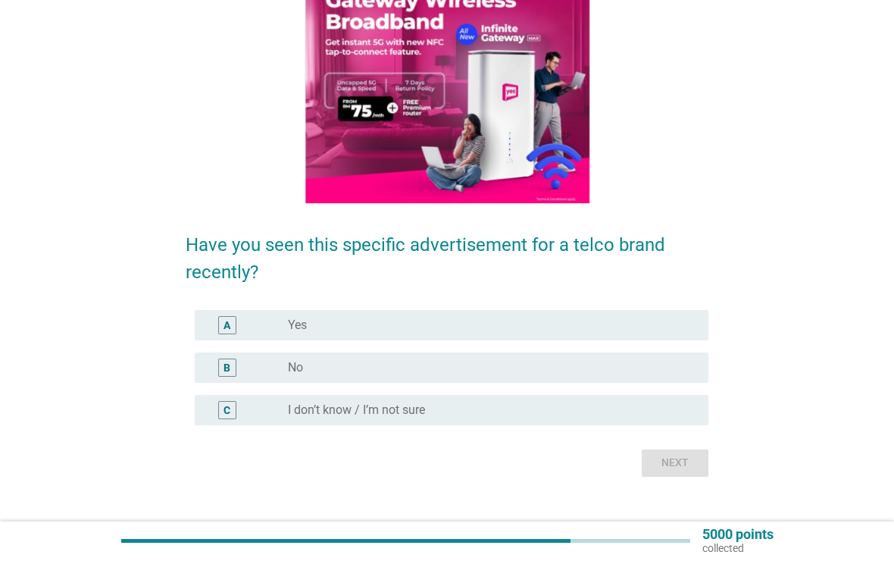
scroll to position [211, 0]
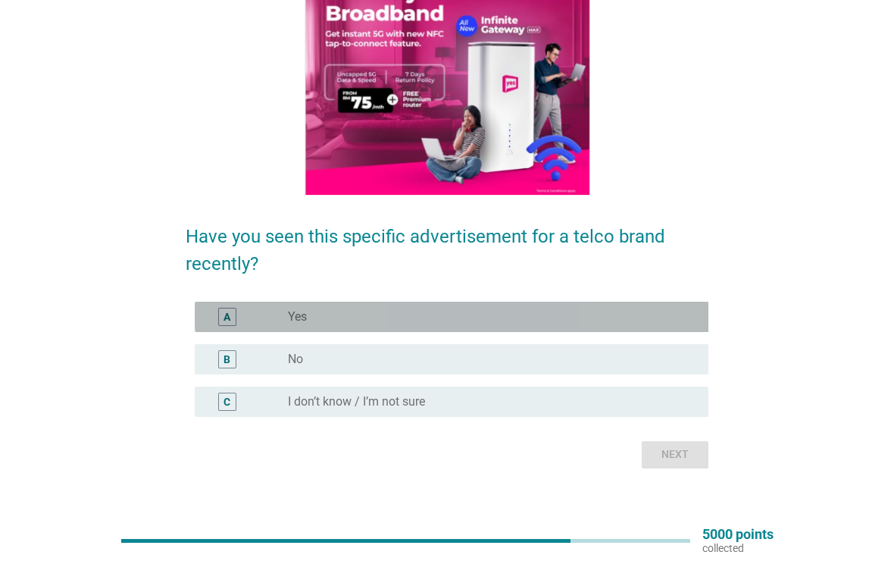
click at [233, 316] on div "A" at bounding box center [227, 317] width 18 height 18
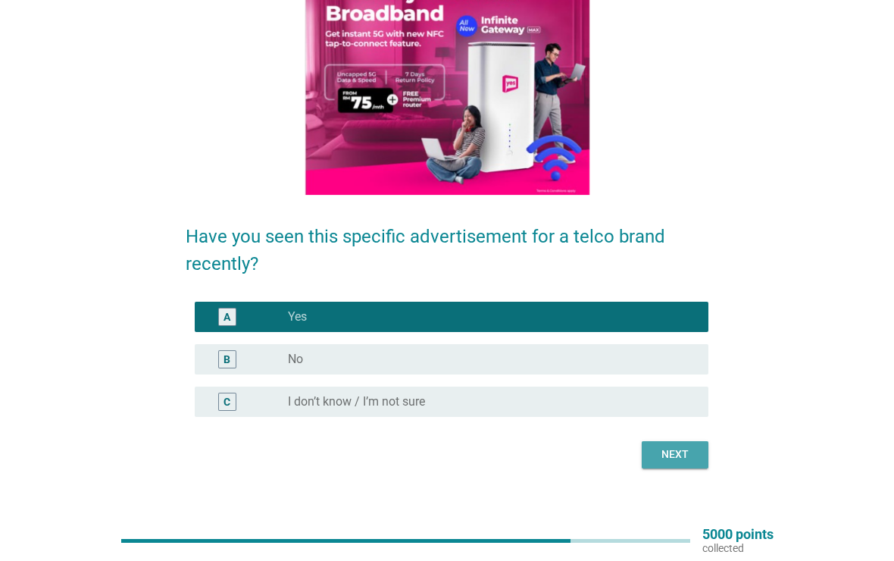
click at [683, 451] on div "Next" at bounding box center [675, 454] width 42 height 16
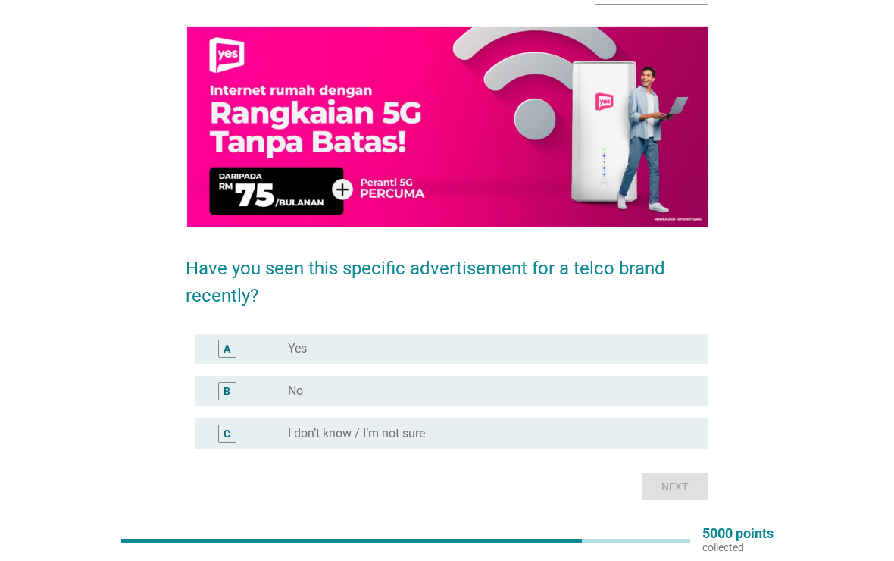
scroll to position [148, 0]
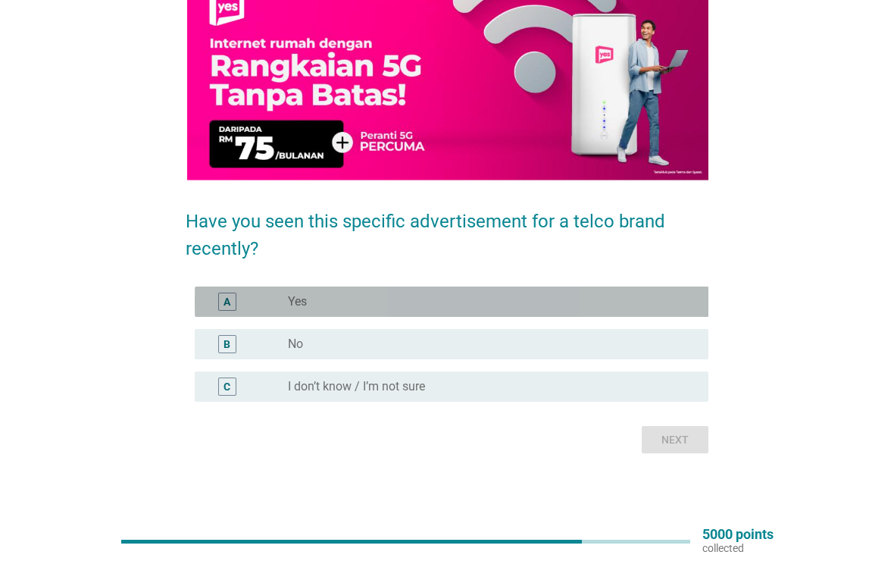
click at [225, 293] on div "A" at bounding box center [227, 302] width 18 height 18
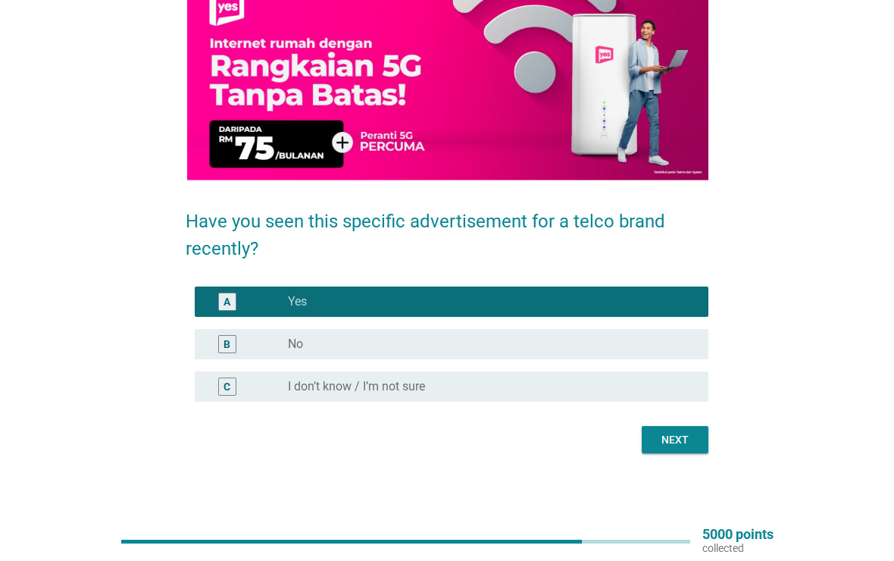
click at [680, 440] on div "Next" at bounding box center [675, 440] width 42 height 16
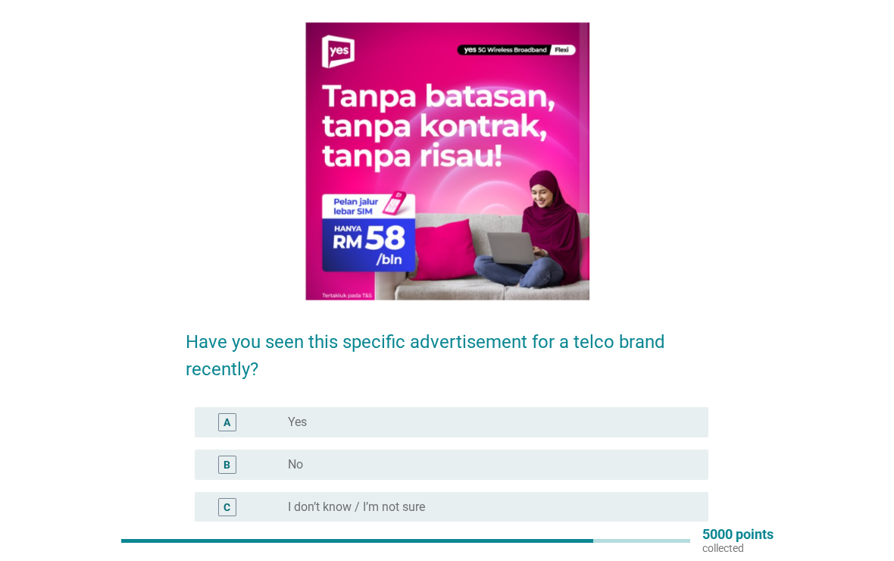
scroll to position [226, 0]
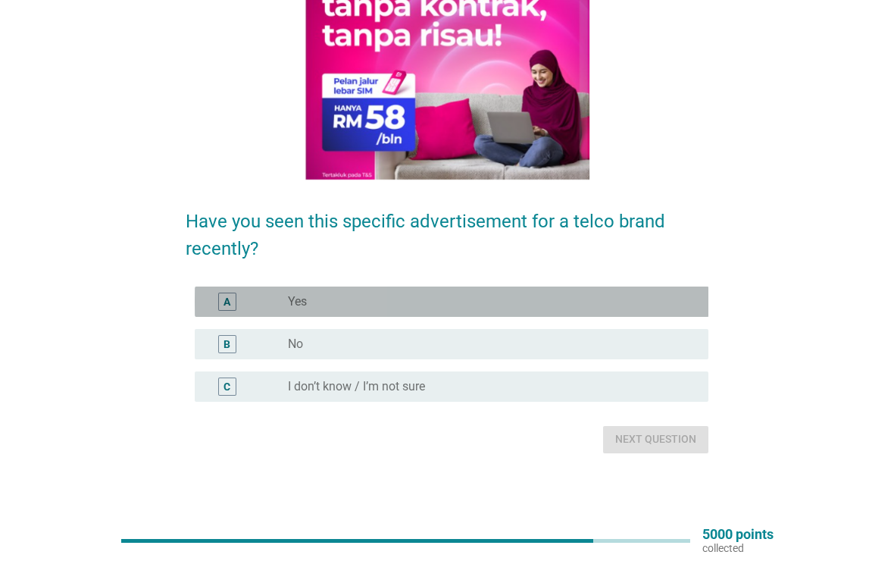
click at [218, 291] on div "A radio_button_unchecked Yes" at bounding box center [452, 301] width 515 height 30
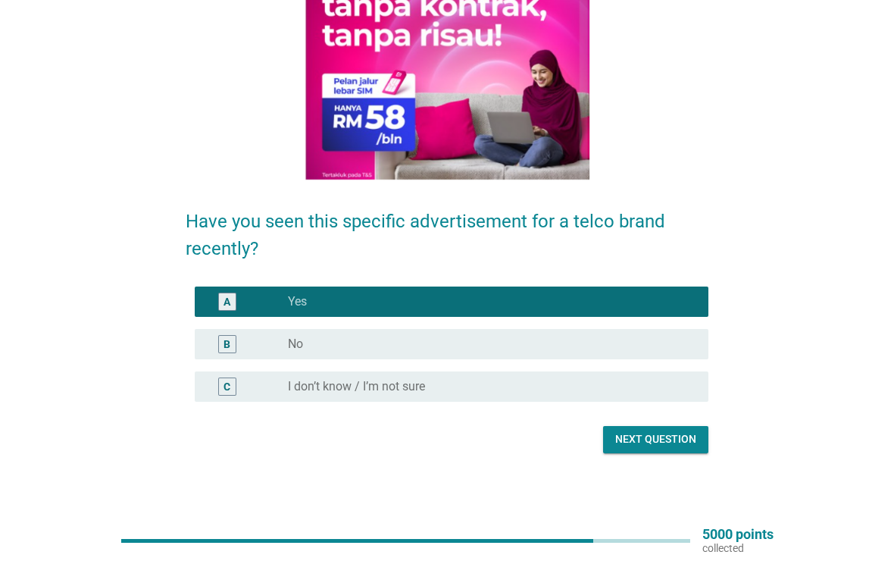
click at [681, 443] on div "Next question" at bounding box center [655, 439] width 81 height 16
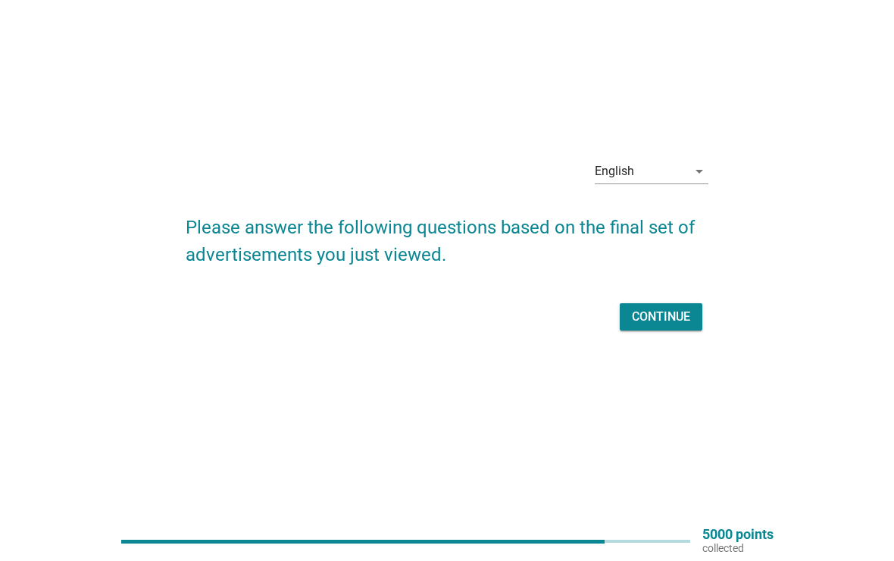
scroll to position [0, 0]
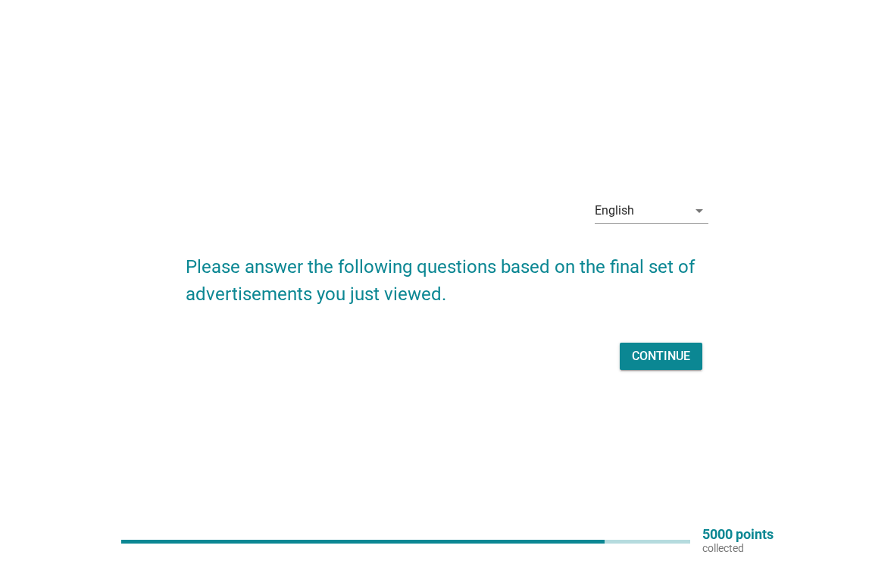
click at [660, 362] on div "Continue" at bounding box center [661, 356] width 58 height 18
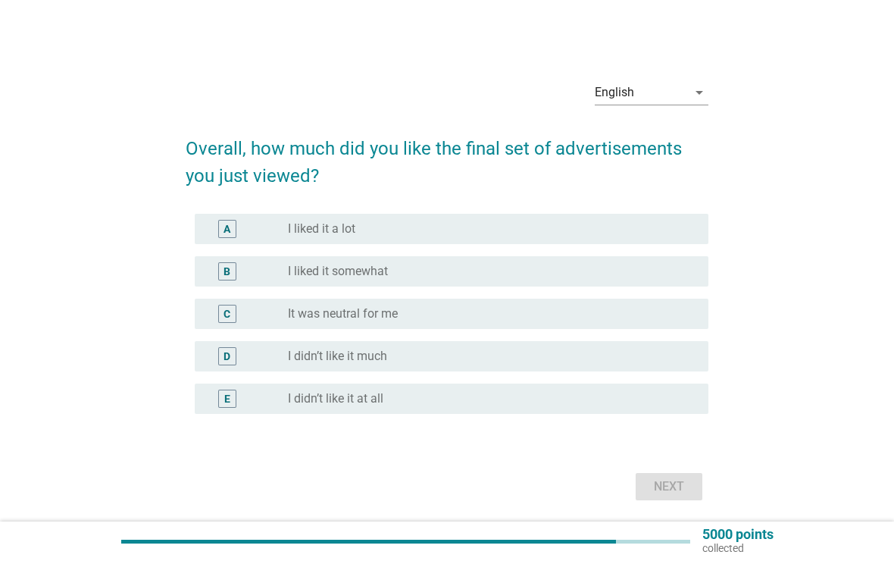
click at [230, 272] on div "B" at bounding box center [227, 272] width 7 height 16
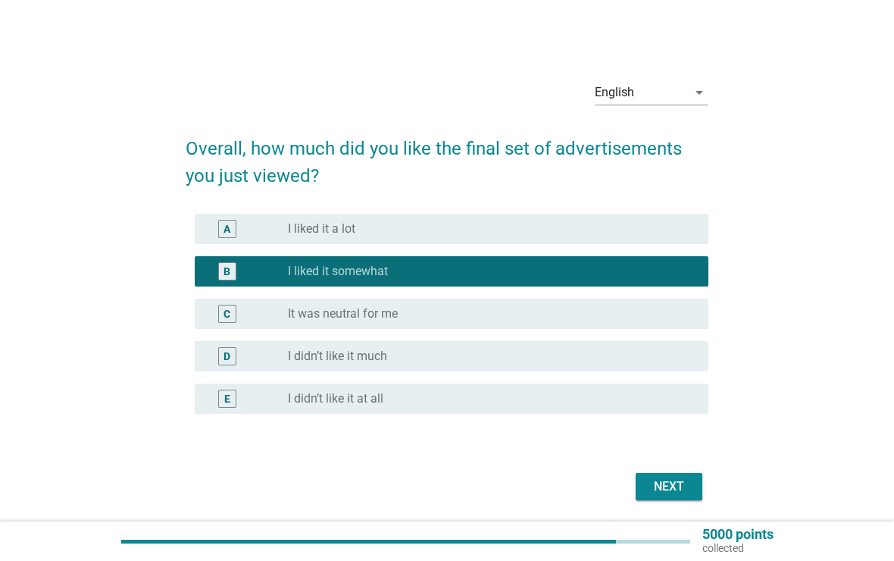
click at [675, 493] on div "Next" at bounding box center [669, 486] width 42 height 18
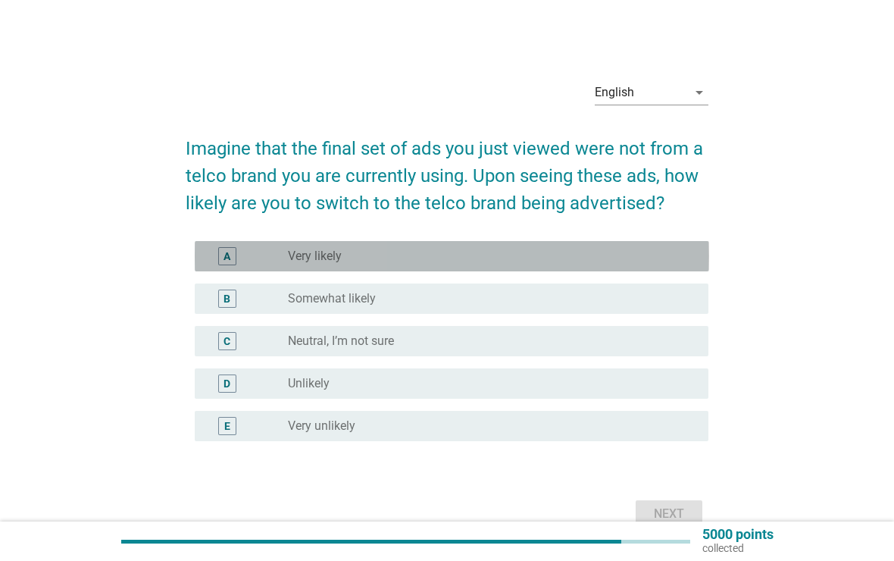
click at [234, 255] on div "A" at bounding box center [227, 256] width 18 height 18
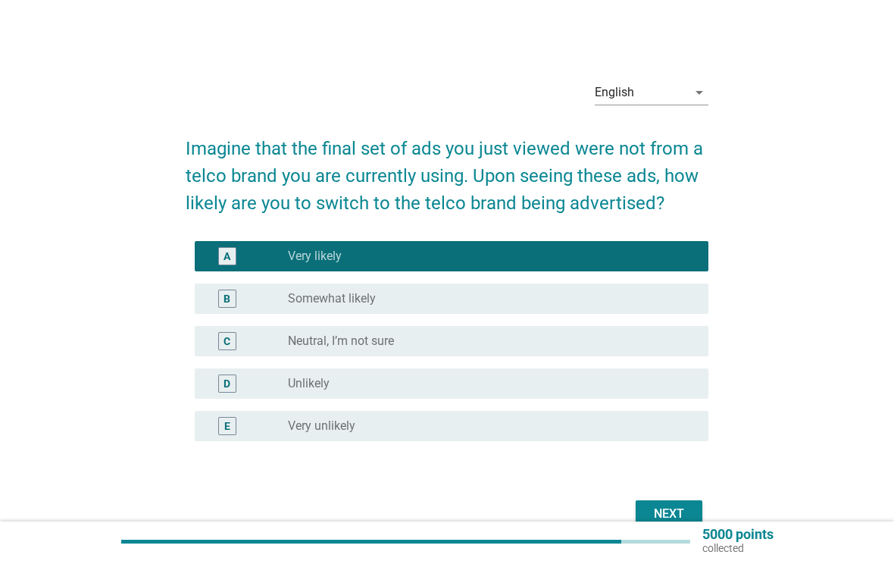
click at [671, 512] on div "Next" at bounding box center [669, 514] width 42 height 18
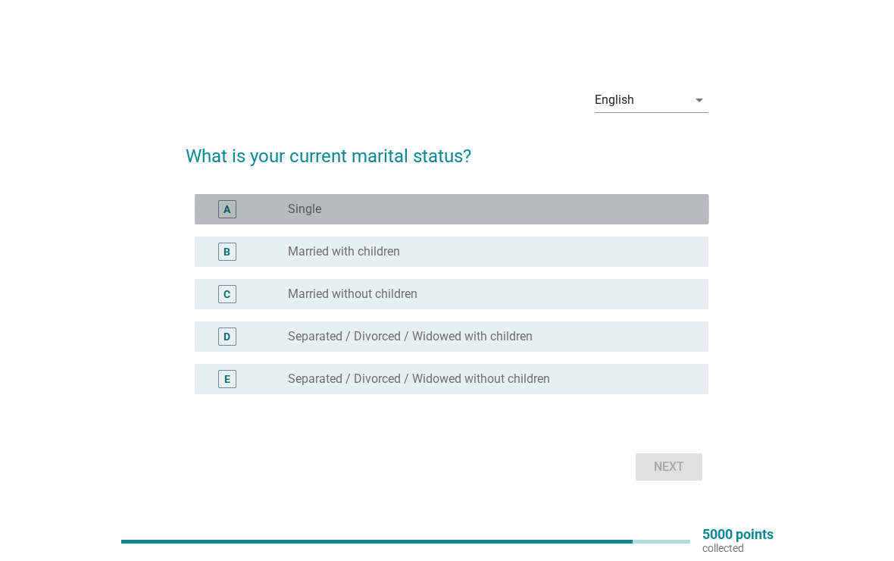
click at [233, 205] on div "A" at bounding box center [227, 209] width 18 height 18
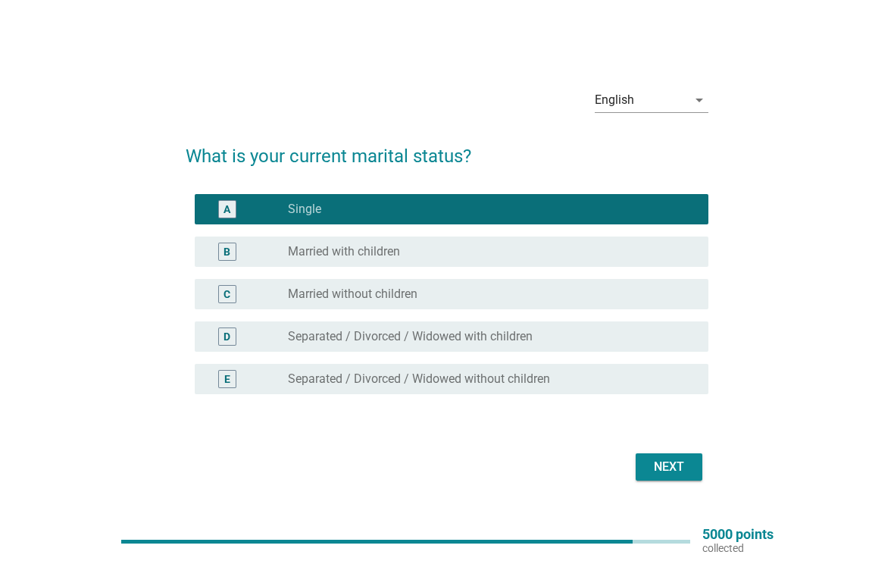
click at [678, 461] on div "Next" at bounding box center [669, 467] width 42 height 18
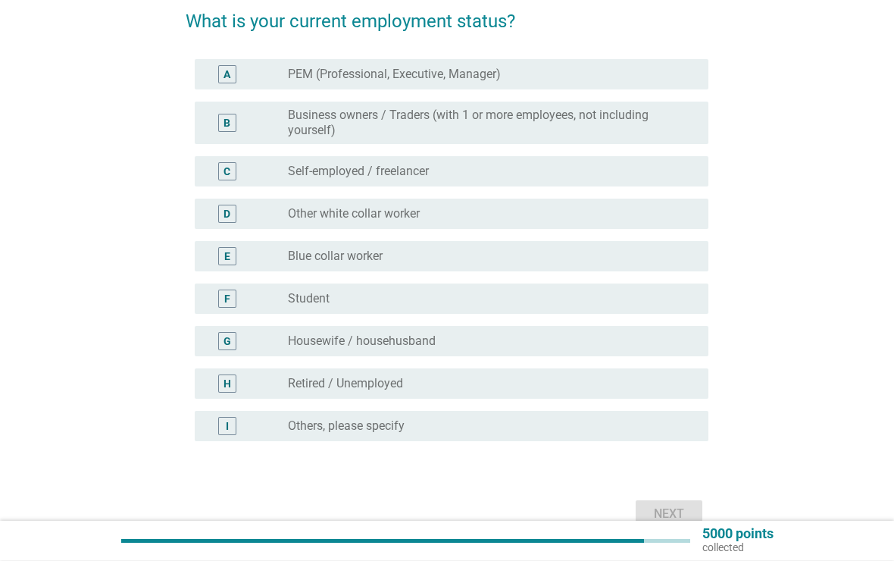
scroll to position [127, 0]
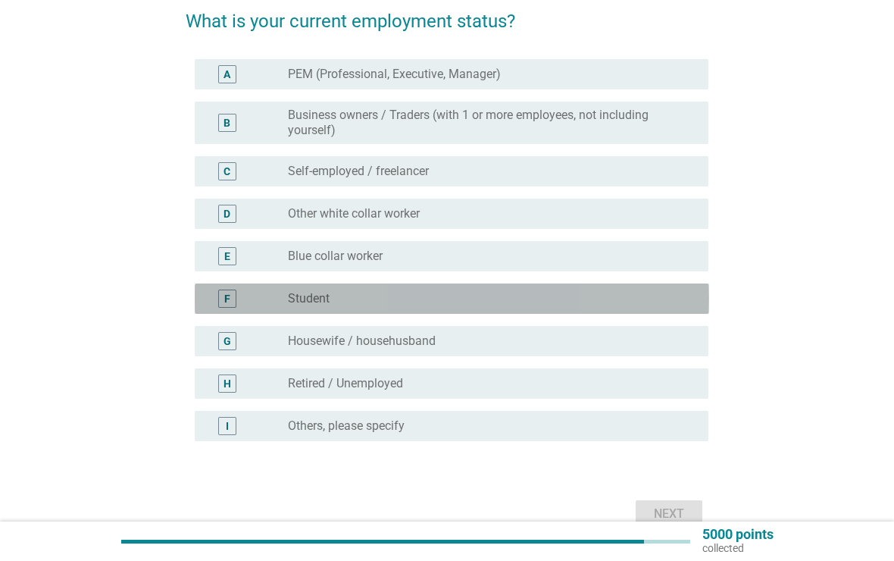
click at [223, 303] on div "F" at bounding box center [227, 299] width 18 height 18
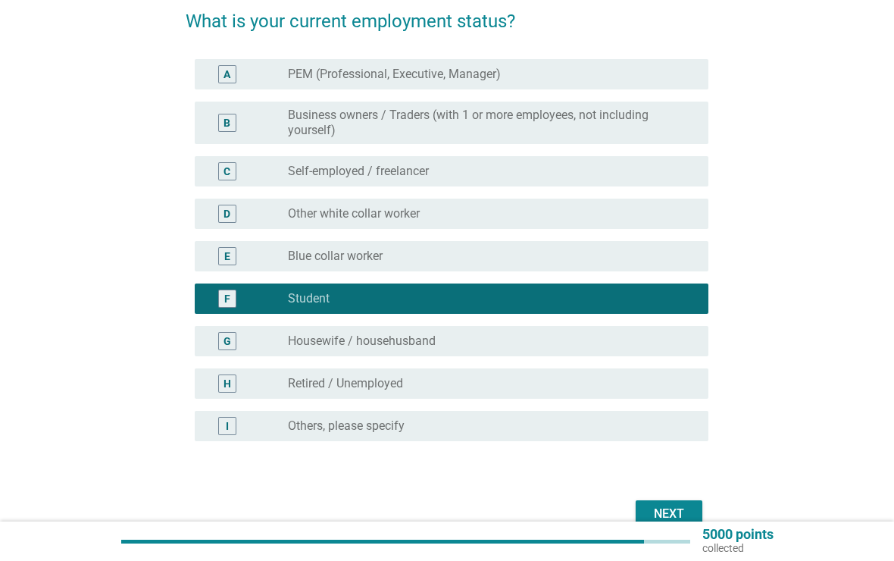
click at [679, 508] on div "Next" at bounding box center [669, 514] width 42 height 18
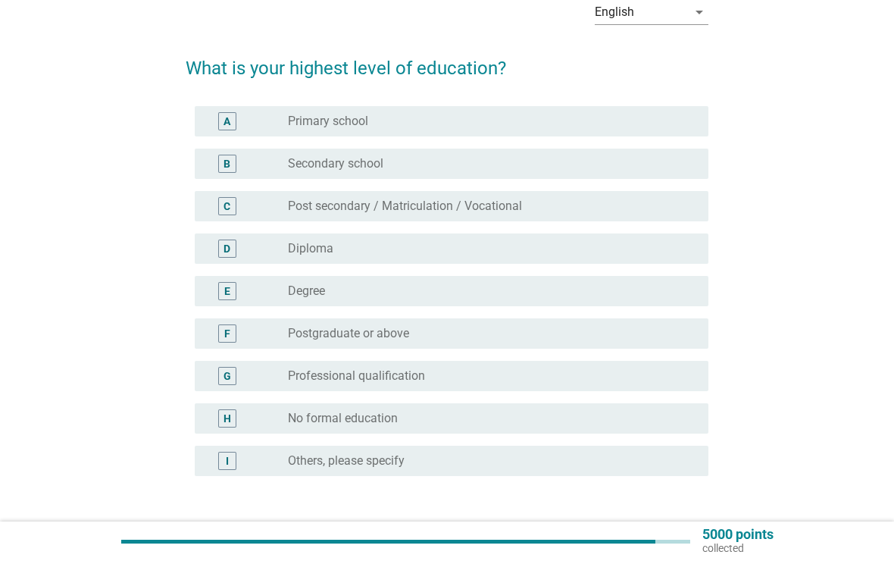
scroll to position [85, 0]
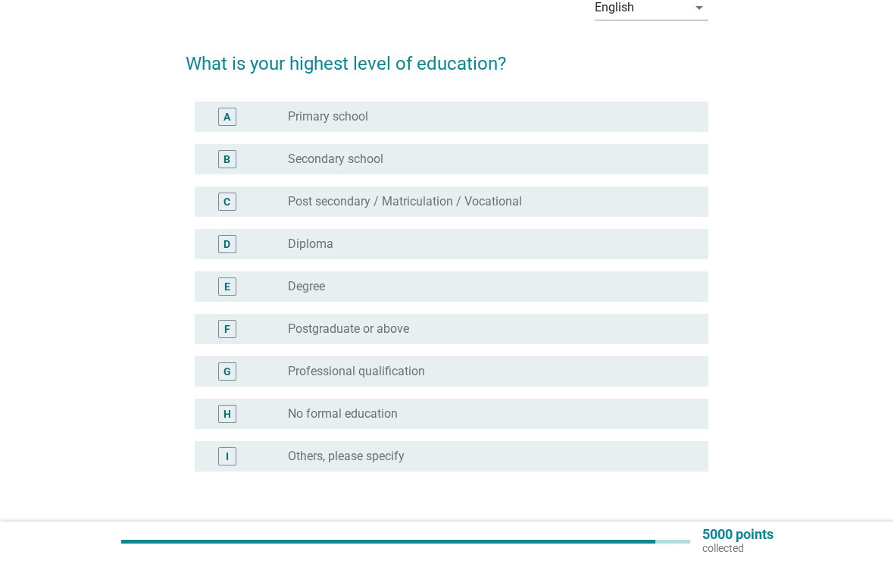
click at [230, 289] on div "E" at bounding box center [227, 286] width 18 height 18
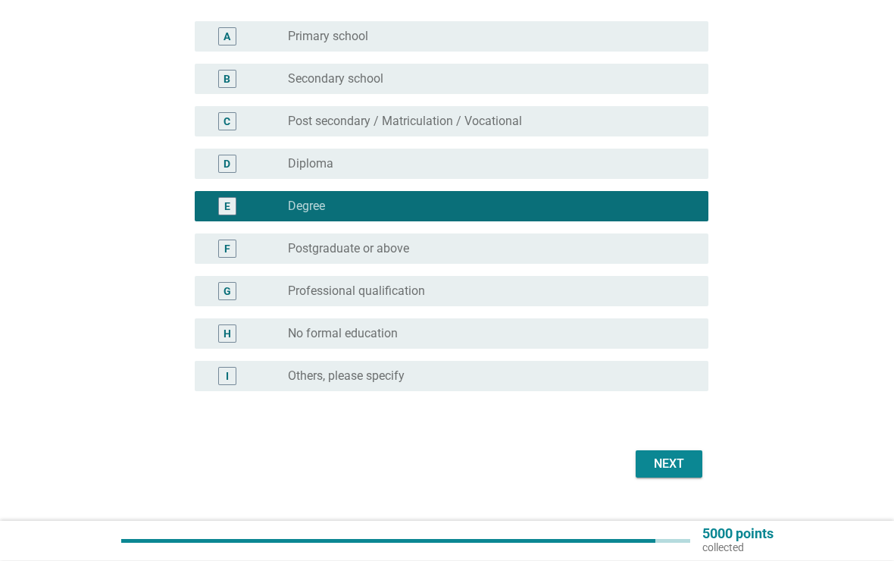
scroll to position [165, 0]
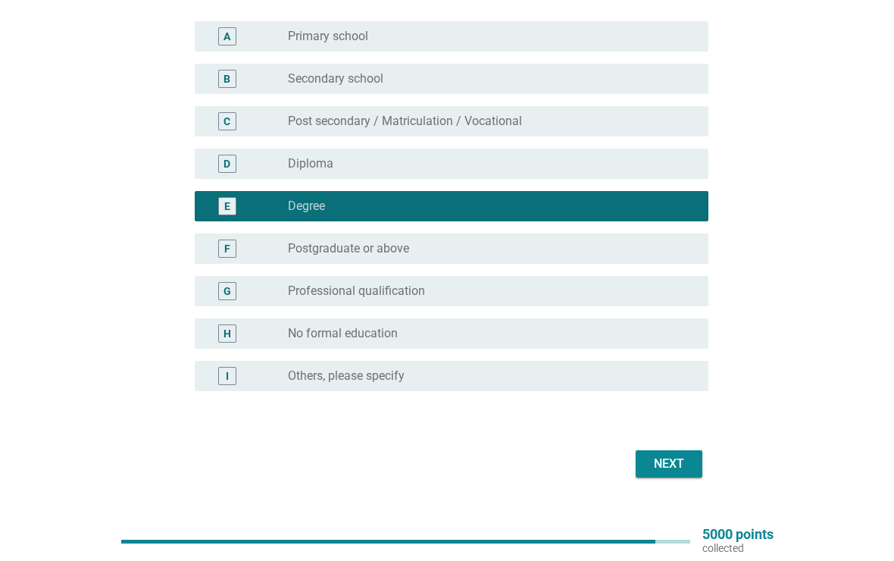
click at [675, 467] on div "Next" at bounding box center [669, 464] width 42 height 18
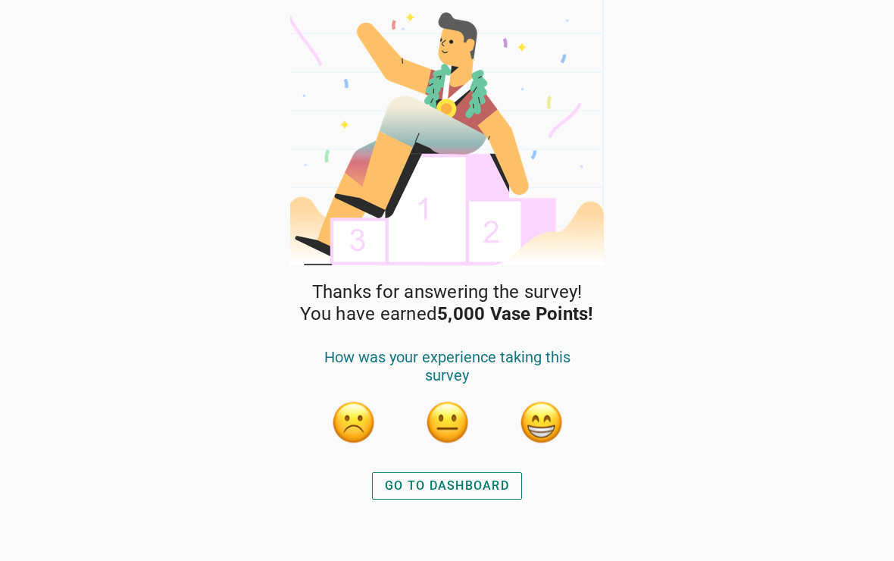
click at [460, 480] on div "GO TO DASHBOARD" at bounding box center [447, 486] width 124 height 18
